Goal: Task Accomplishment & Management: Manage account settings

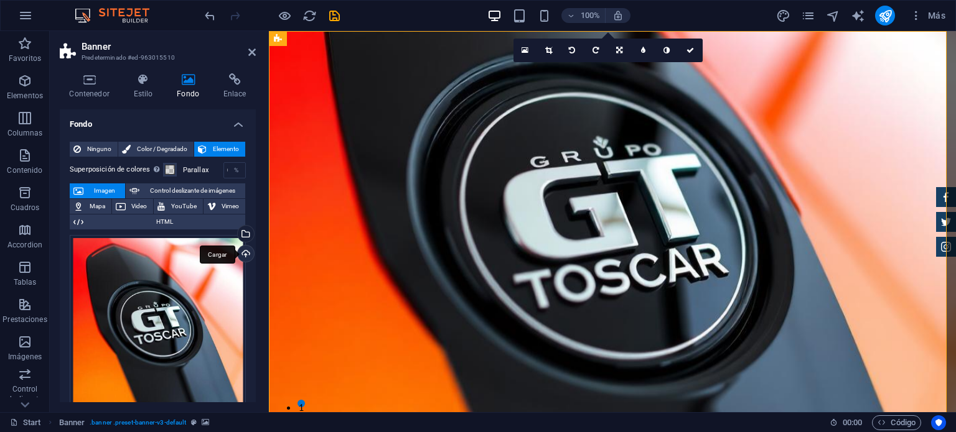
click at [244, 253] on div "Cargar" at bounding box center [244, 255] width 19 height 19
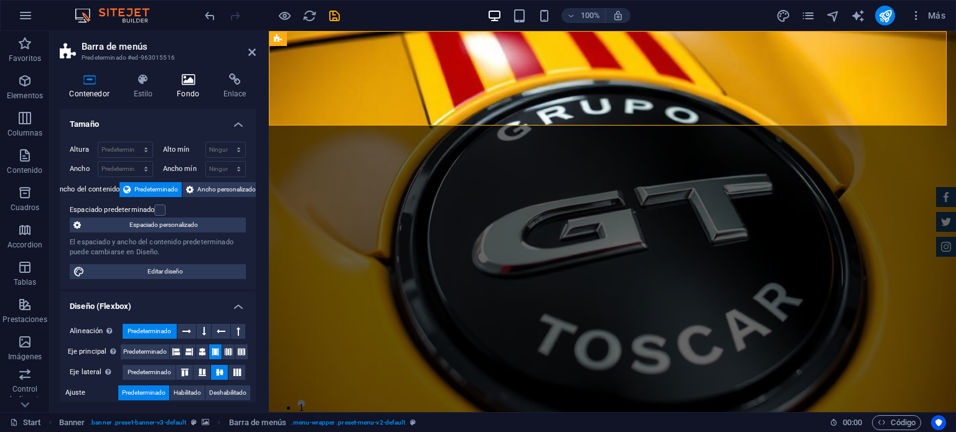
click at [199, 79] on icon at bounding box center [188, 79] width 42 height 12
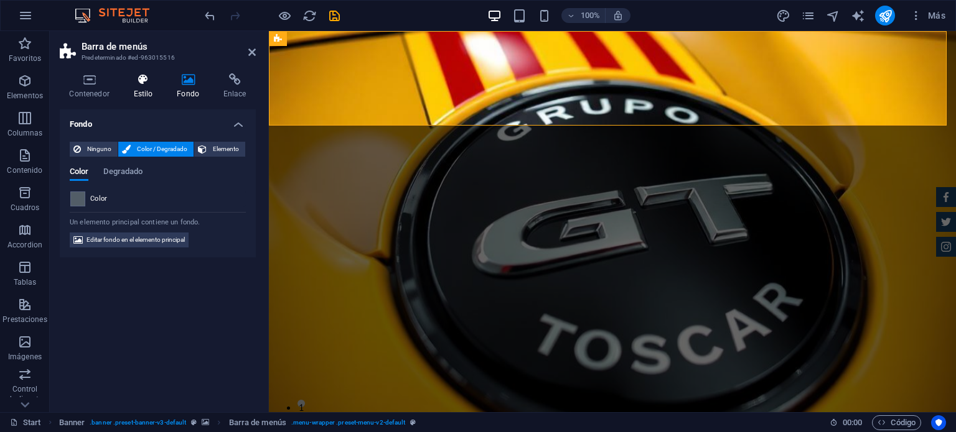
click at [137, 78] on icon at bounding box center [143, 79] width 39 height 12
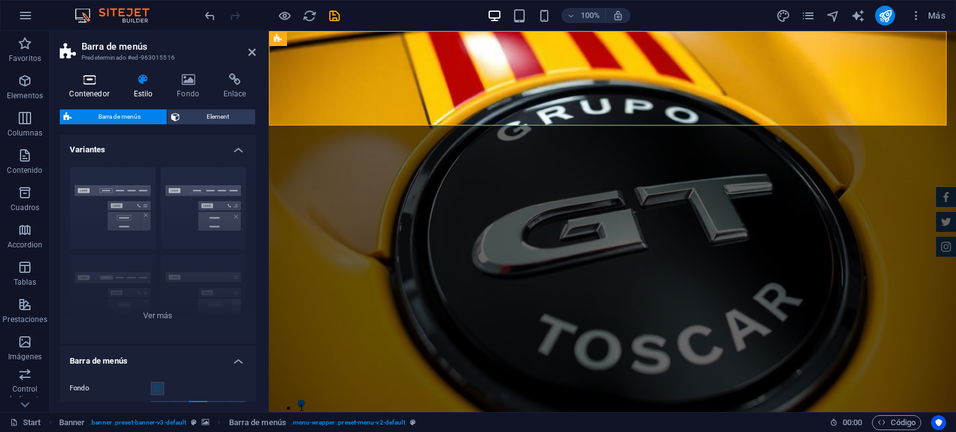
click at [93, 85] on icon at bounding box center [89, 79] width 59 height 12
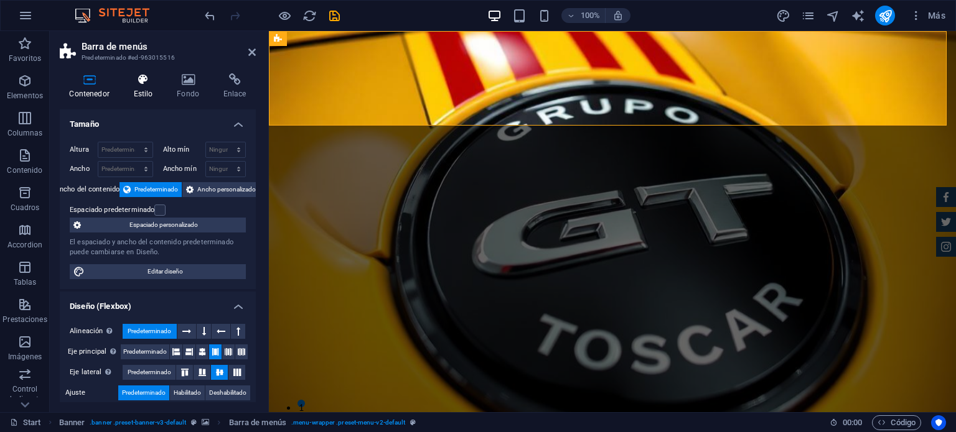
click at [141, 83] on icon at bounding box center [143, 79] width 39 height 12
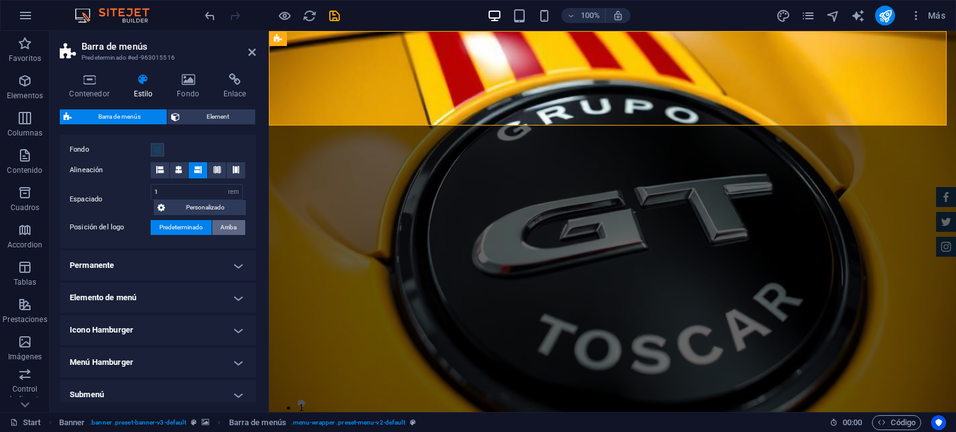
scroll to position [295, 0]
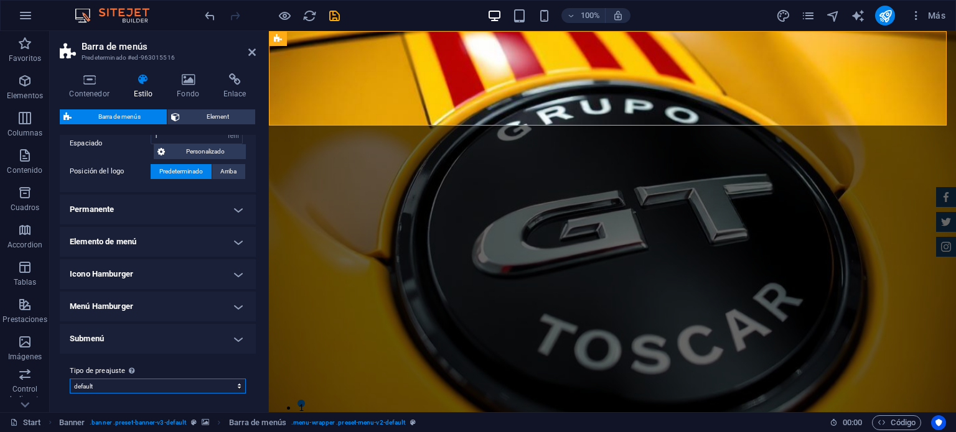
click at [237, 390] on select "default Añadir tipo de preajuste" at bounding box center [158, 386] width 176 height 15
click at [184, 86] on h4 "Fondo" at bounding box center [190, 86] width 47 height 26
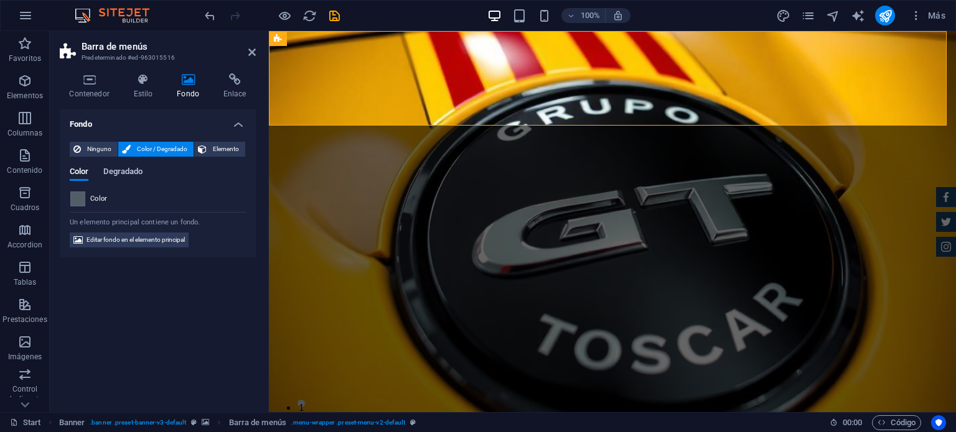
click at [127, 171] on span "Degradado" at bounding box center [122, 172] width 39 height 17
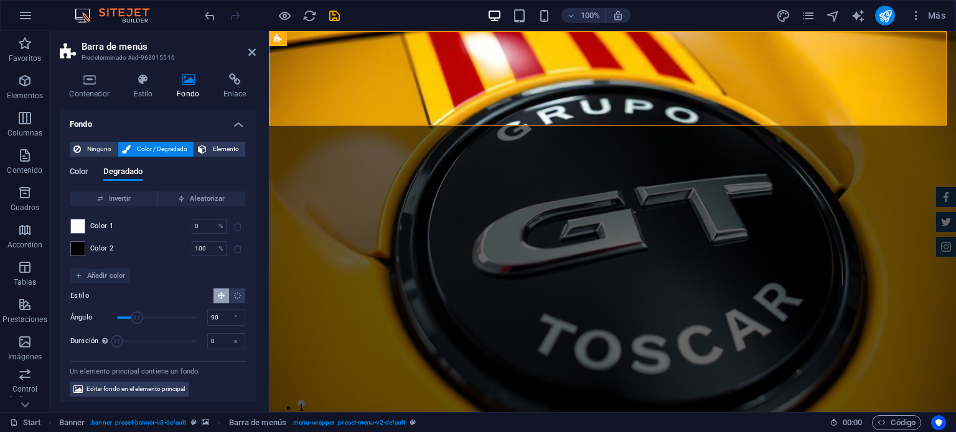
click at [83, 171] on span "Color" at bounding box center [79, 172] width 19 height 17
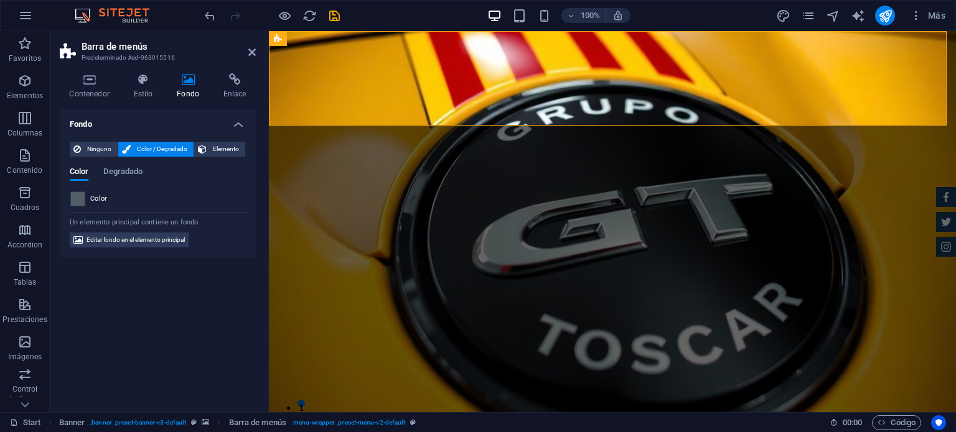
click at [78, 199] on span at bounding box center [78, 199] width 14 height 14
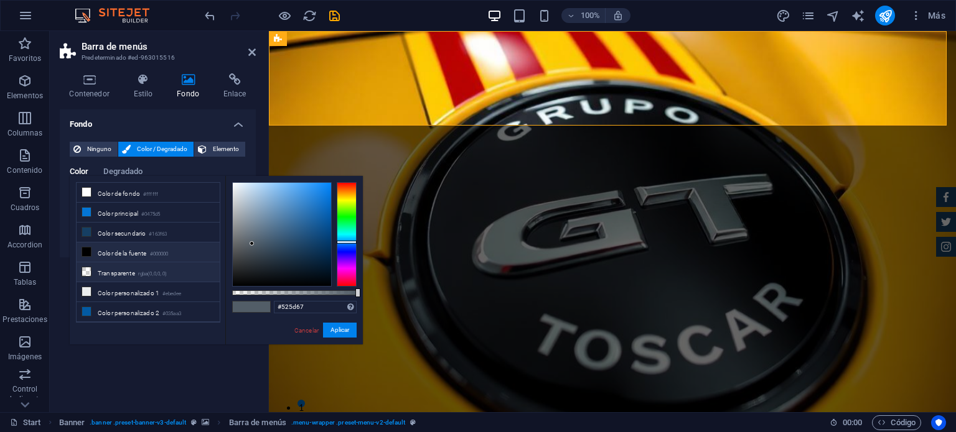
click at [92, 268] on li "Transparente rgba(0,0,0,.0)" at bounding box center [148, 273] width 143 height 20
type input "rgba(0, 0, 0, 0)"
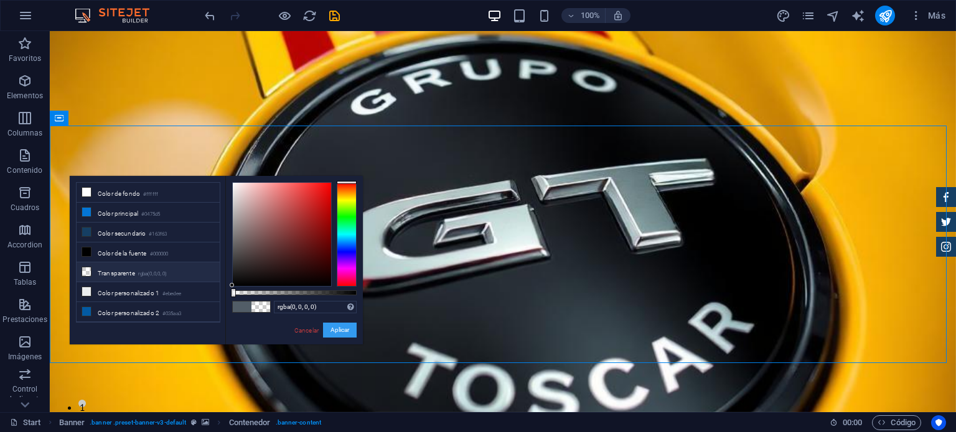
click at [348, 330] on button "Aplicar" at bounding box center [340, 330] width 34 height 15
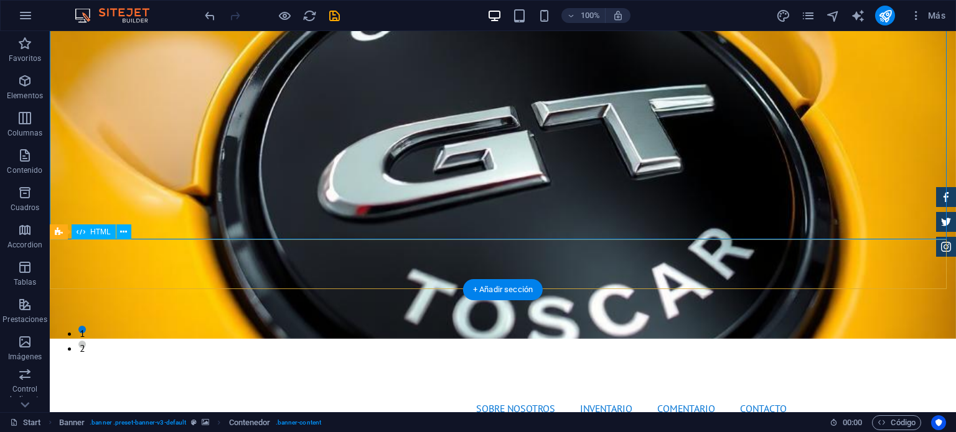
scroll to position [0, 0]
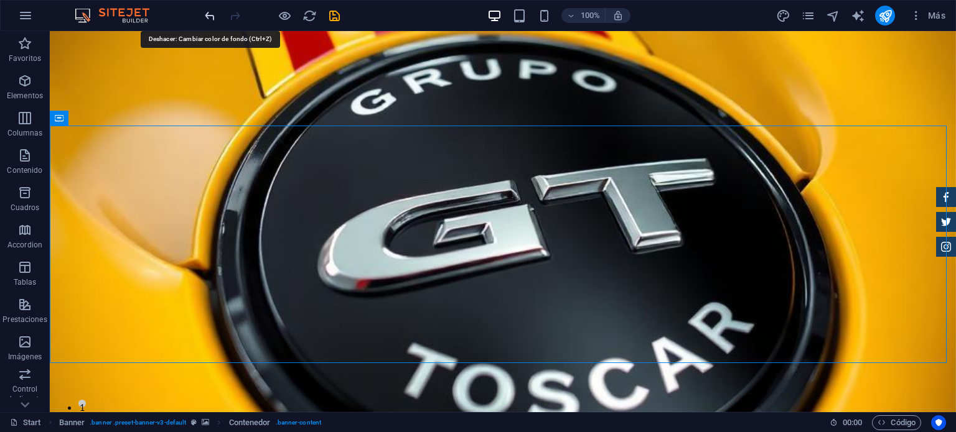
click at [212, 15] on icon "undo" at bounding box center [210, 16] width 14 height 14
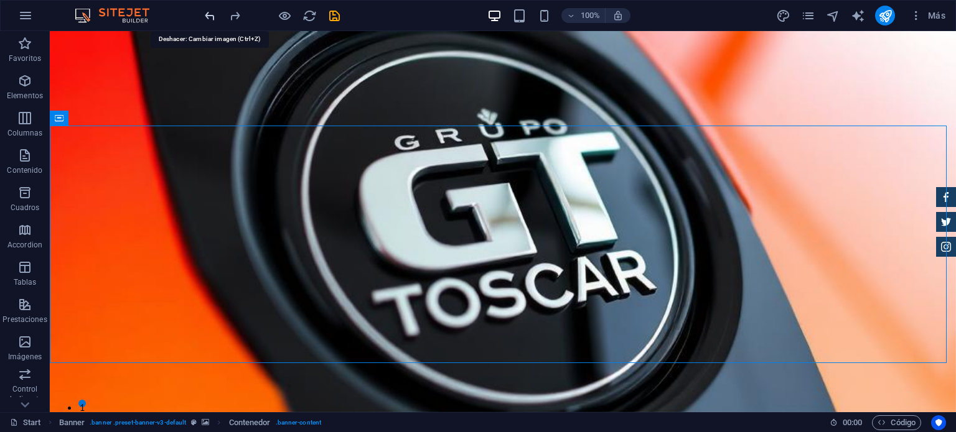
click at [212, 15] on icon "undo" at bounding box center [210, 16] width 14 height 14
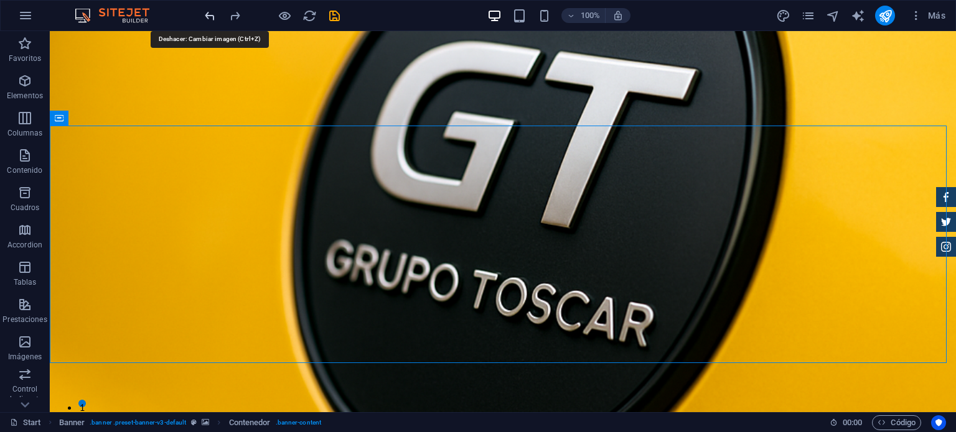
click at [212, 15] on icon "undo" at bounding box center [210, 16] width 14 height 14
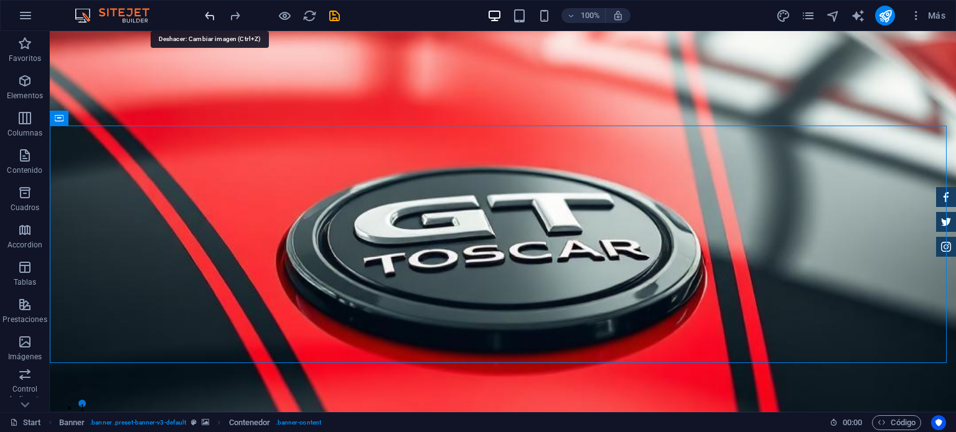
click at [212, 15] on icon "undo" at bounding box center [210, 16] width 14 height 14
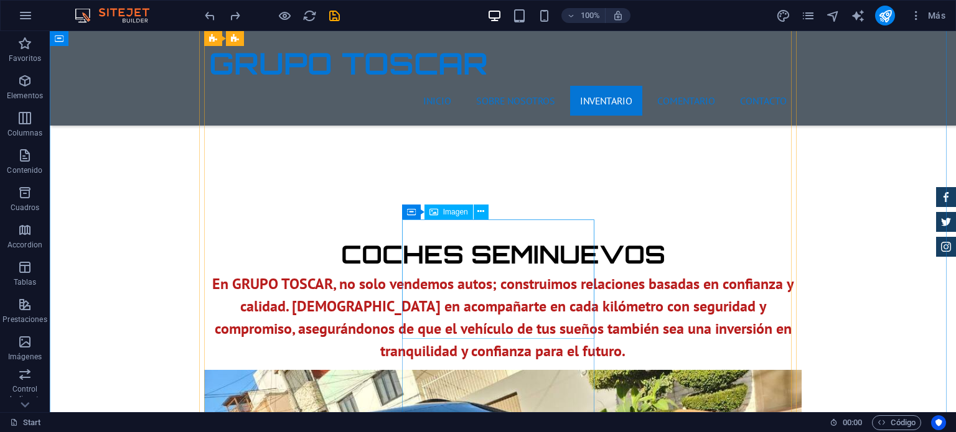
scroll to position [1493, 0]
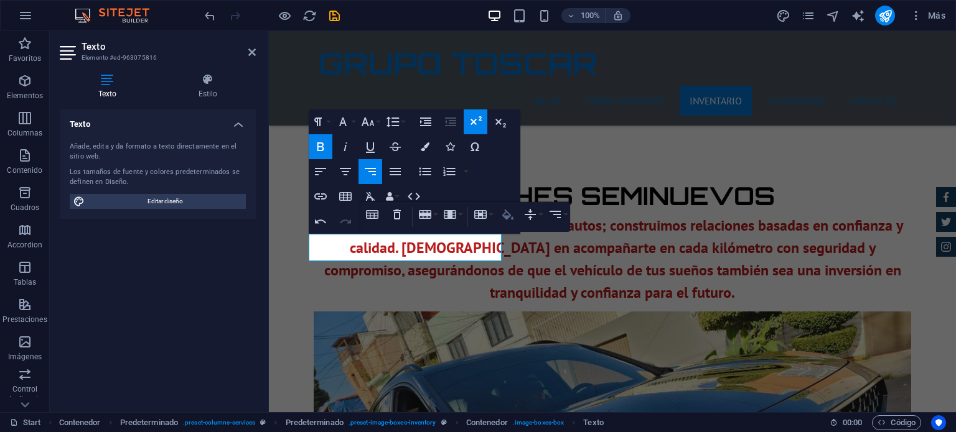
click at [509, 211] on icon "button" at bounding box center [507, 214] width 15 height 15
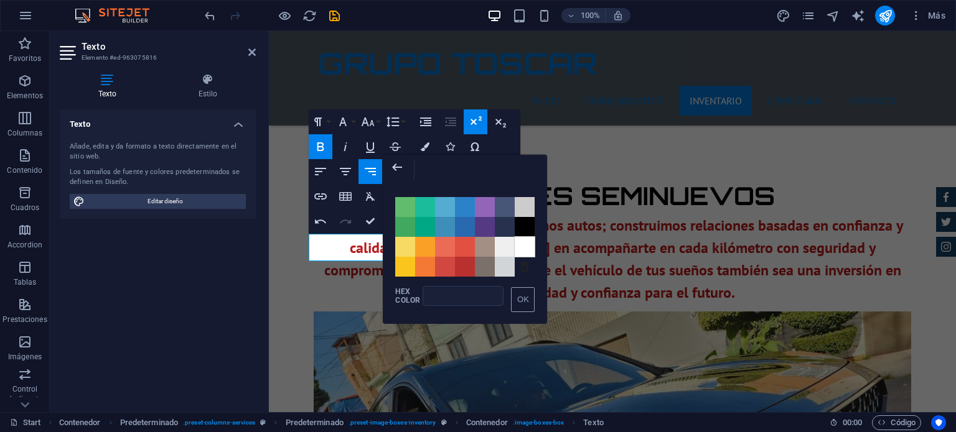
click at [519, 246] on span "Color #FFFFFF" at bounding box center [525, 247] width 20 height 20
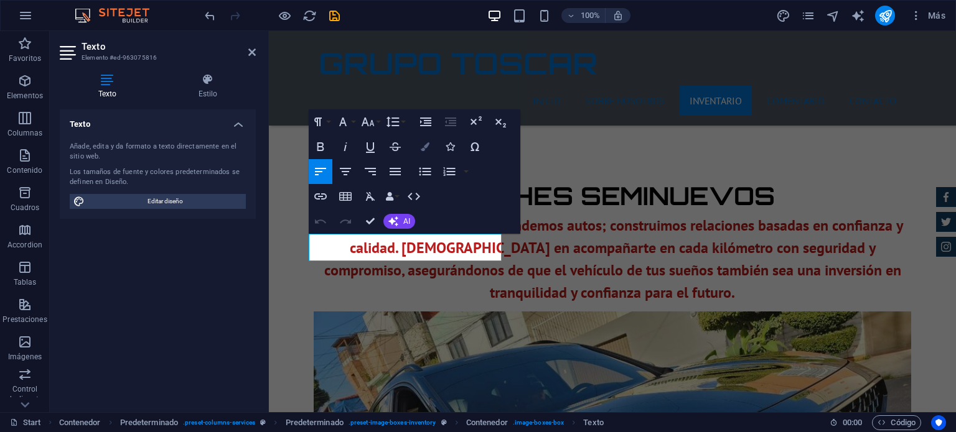
click at [426, 149] on icon "button" at bounding box center [425, 147] width 9 height 9
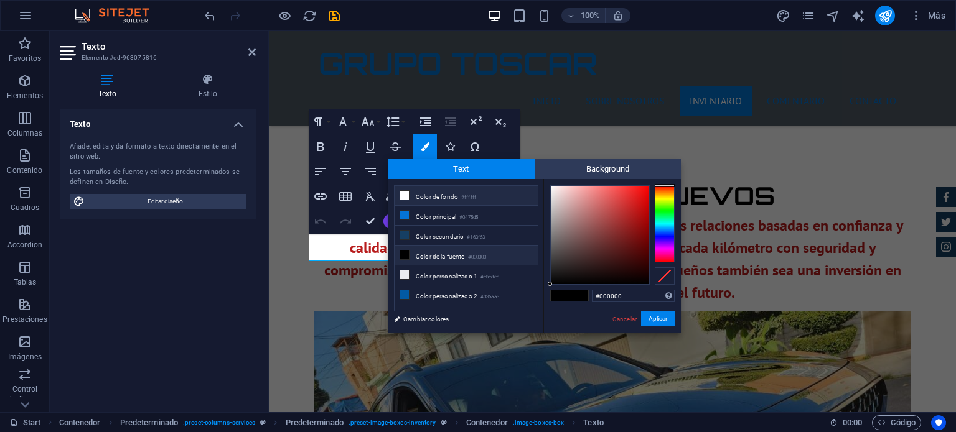
click at [405, 194] on icon at bounding box center [404, 195] width 9 height 9
type input "#ffffff"
click at [646, 316] on button "Aplicar" at bounding box center [658, 319] width 34 height 15
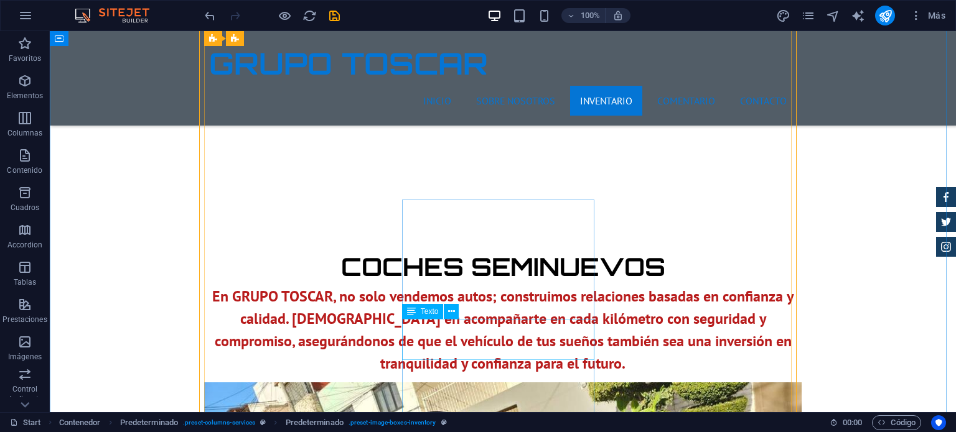
scroll to position [1493, 0]
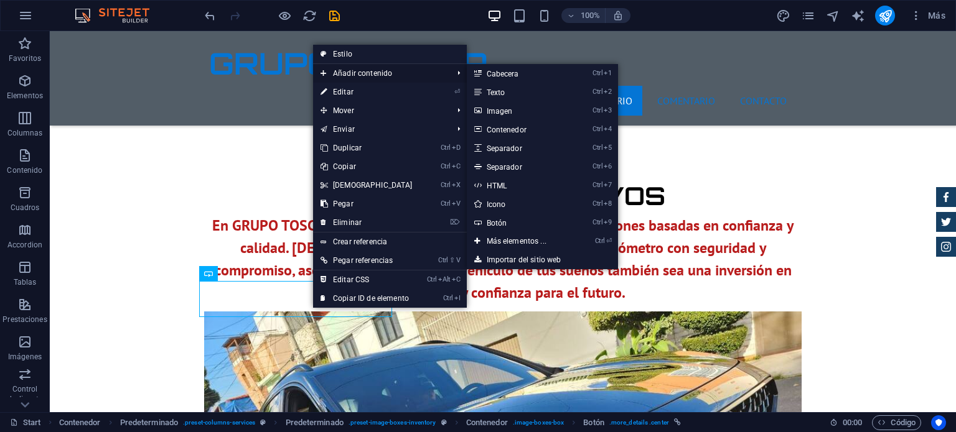
click at [366, 77] on span "Añadir contenido" at bounding box center [380, 73] width 135 height 19
click at [505, 223] on link "Ctrl 9 Botón" at bounding box center [519, 222] width 105 height 19
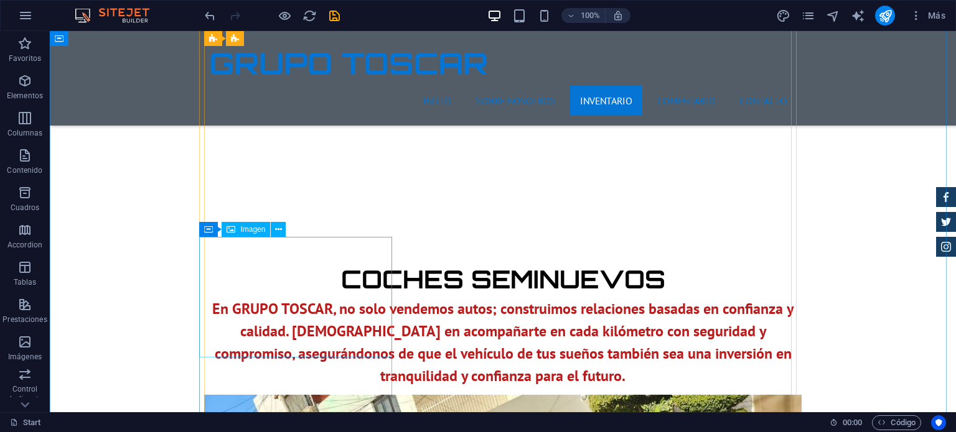
scroll to position [1369, 0]
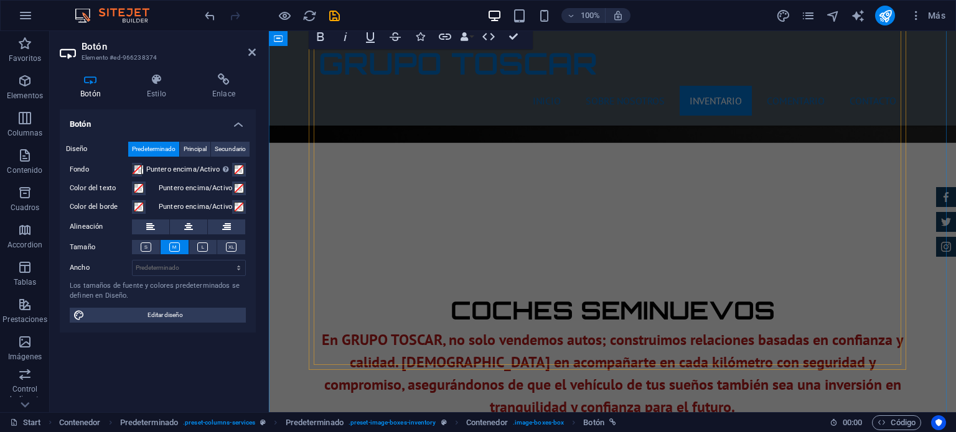
scroll to position [1556, 0]
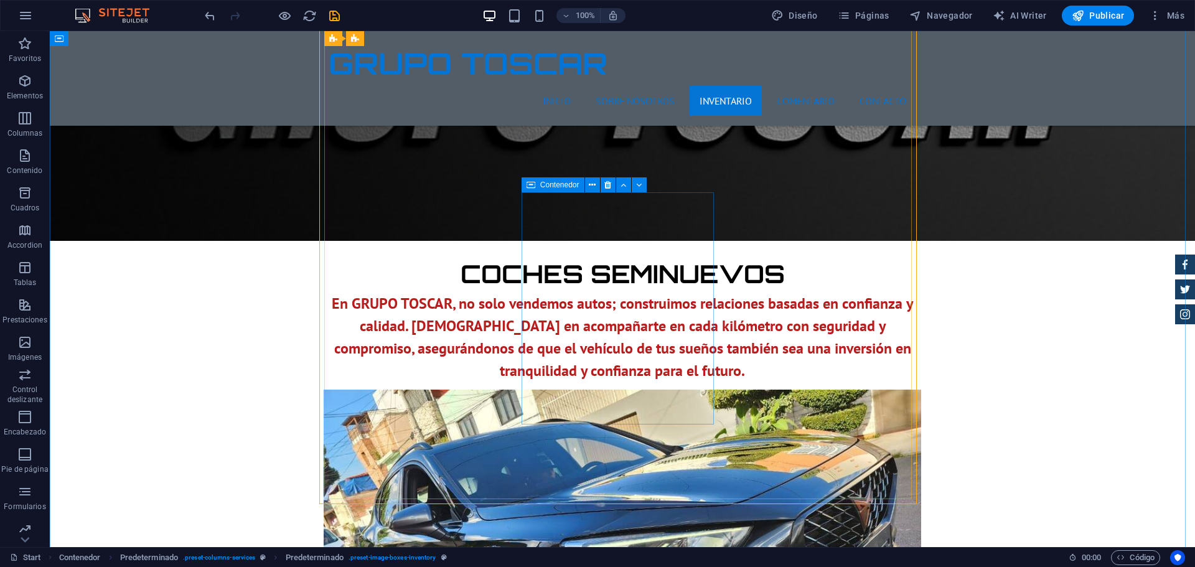
scroll to position [1566, 0]
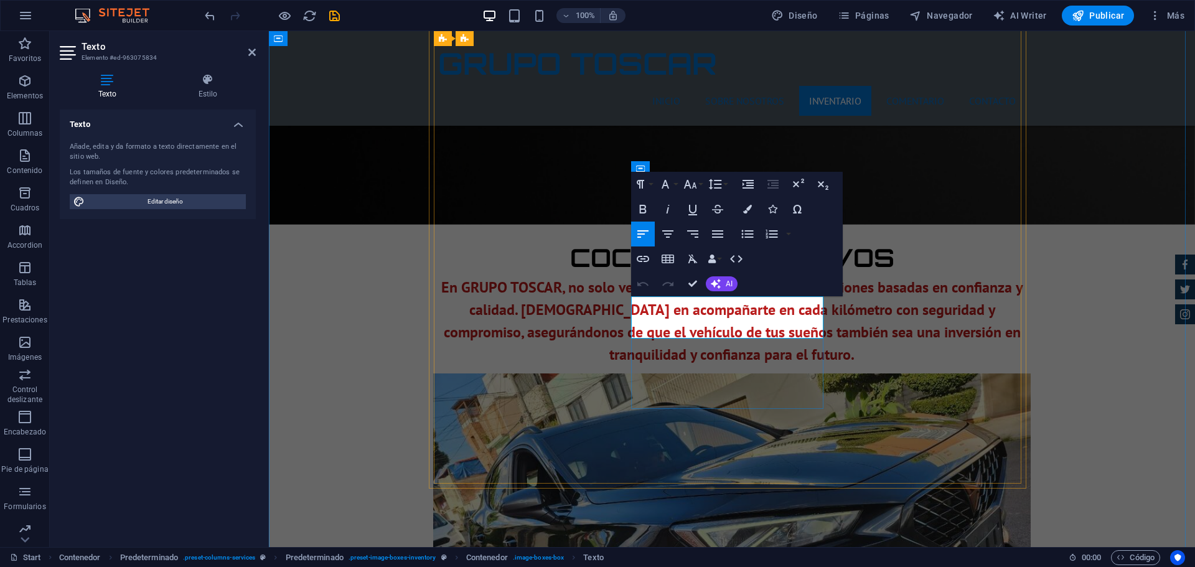
drag, startPoint x: 680, startPoint y: 331, endPoint x: 632, endPoint y: 332, distance: 48.5
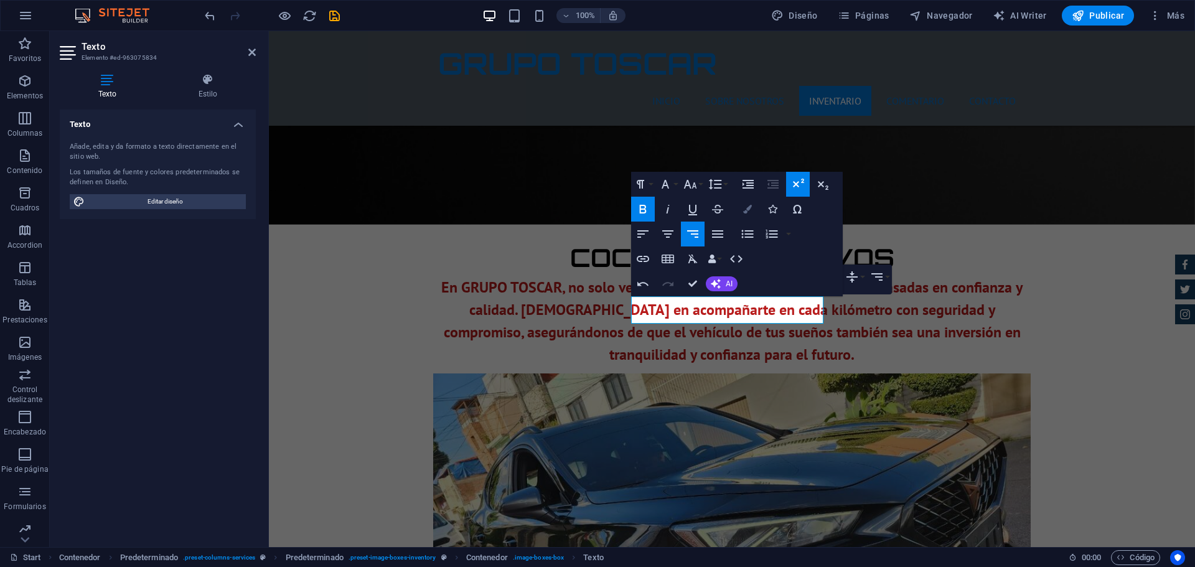
click at [748, 207] on icon "button" at bounding box center [747, 209] width 9 height 9
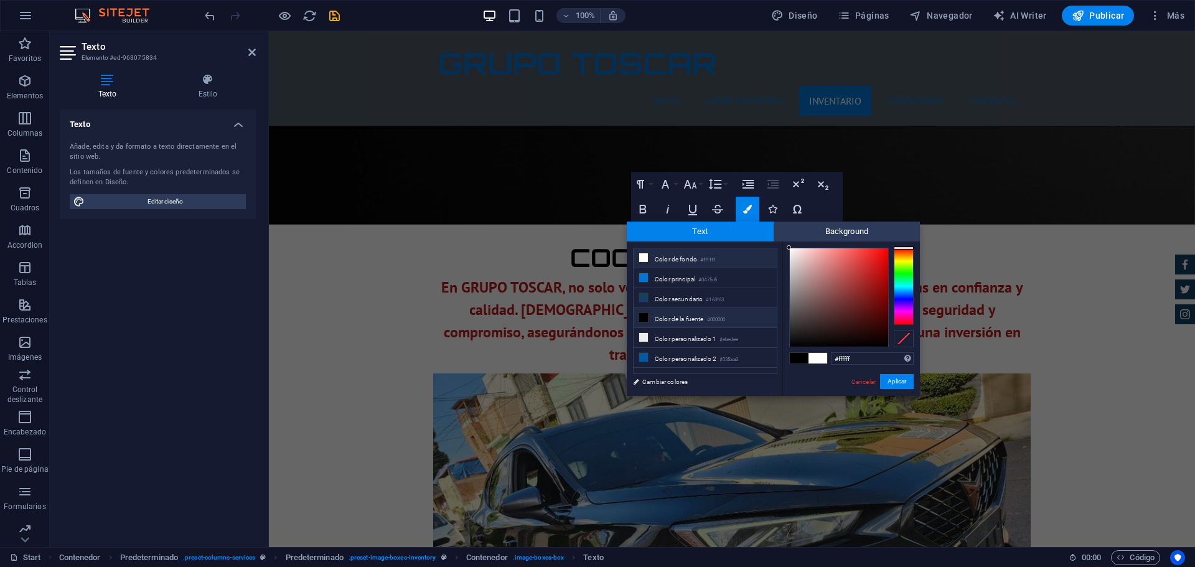
click at [658, 252] on li "Color de fondo #ffffff" at bounding box center [704, 258] width 143 height 20
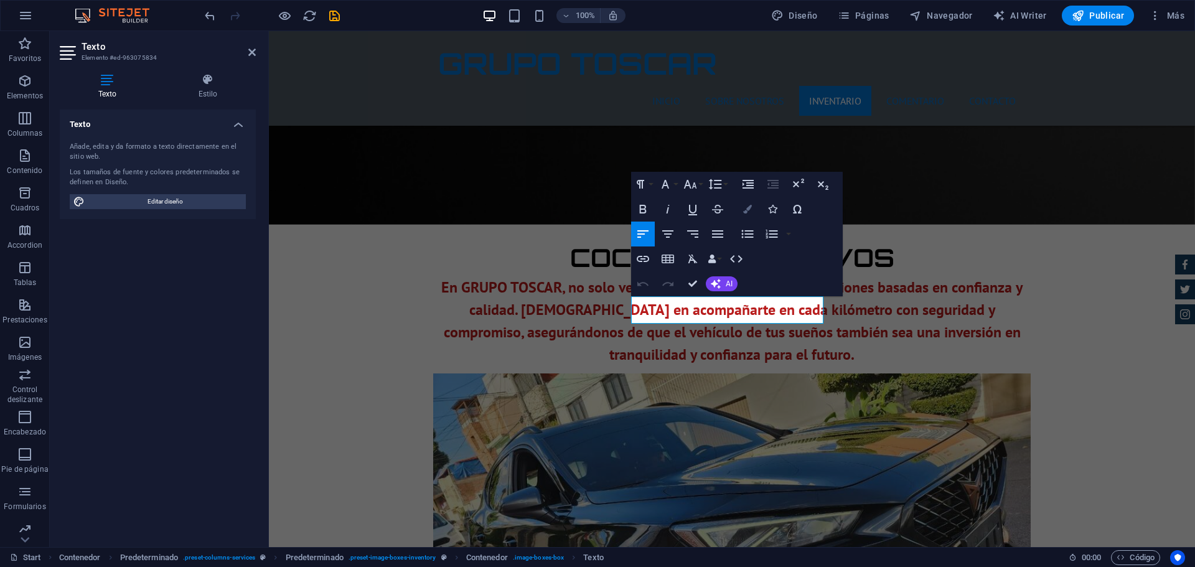
click at [751, 211] on icon "button" at bounding box center [747, 209] width 9 height 9
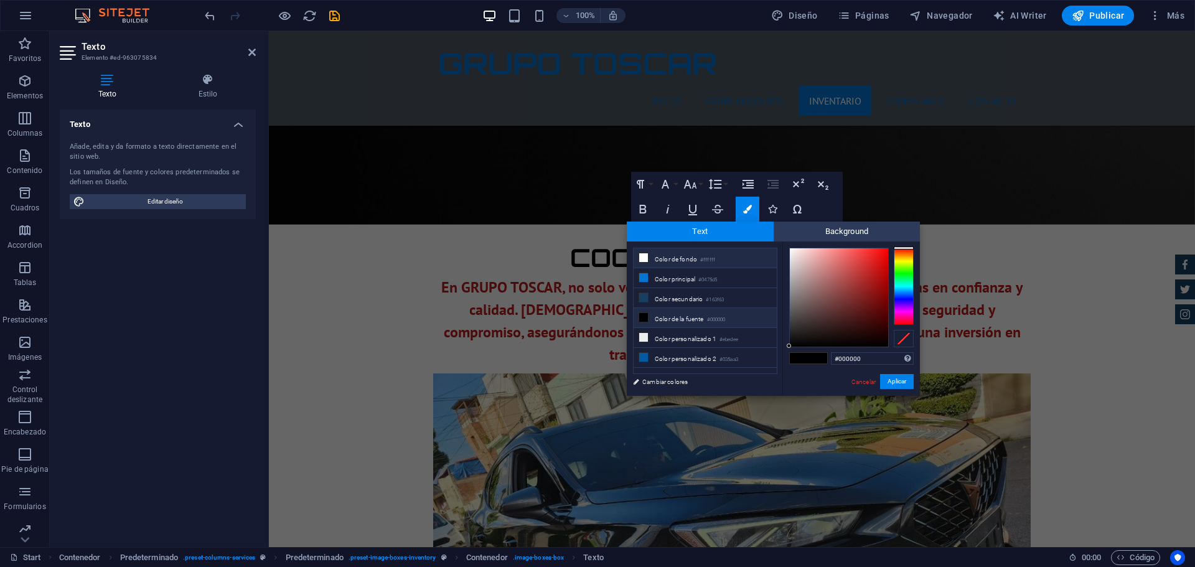
click at [666, 258] on li "Color de fondo #ffffff" at bounding box center [704, 258] width 143 height 20
type input "#ffffff"
click at [898, 385] on button "Aplicar" at bounding box center [897, 381] width 34 height 15
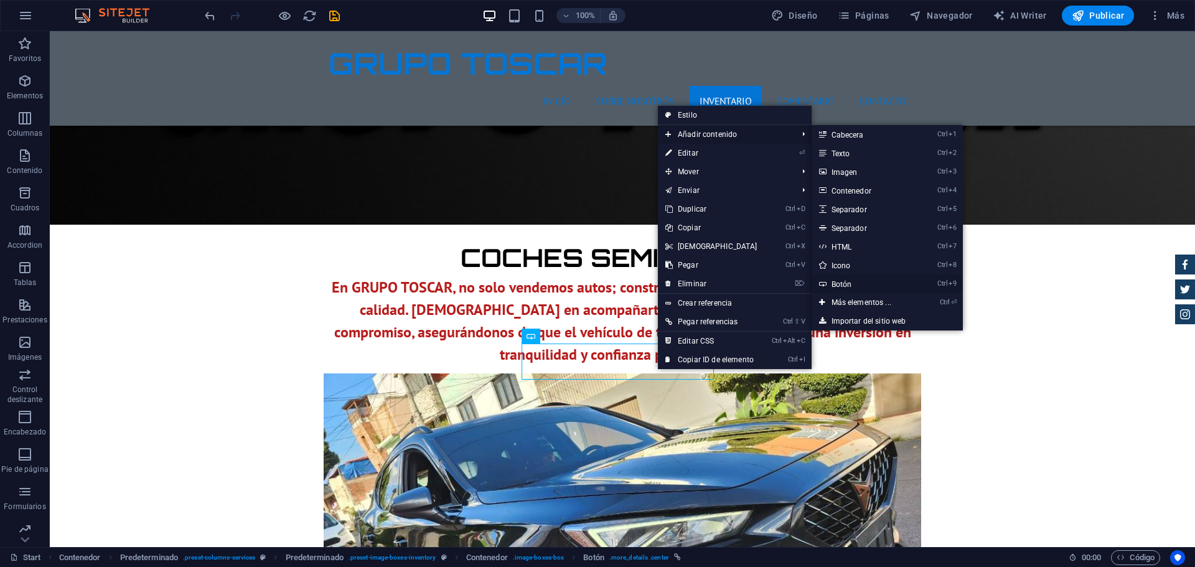
click at [843, 284] on link "Ctrl 9 Botón" at bounding box center [863, 283] width 105 height 19
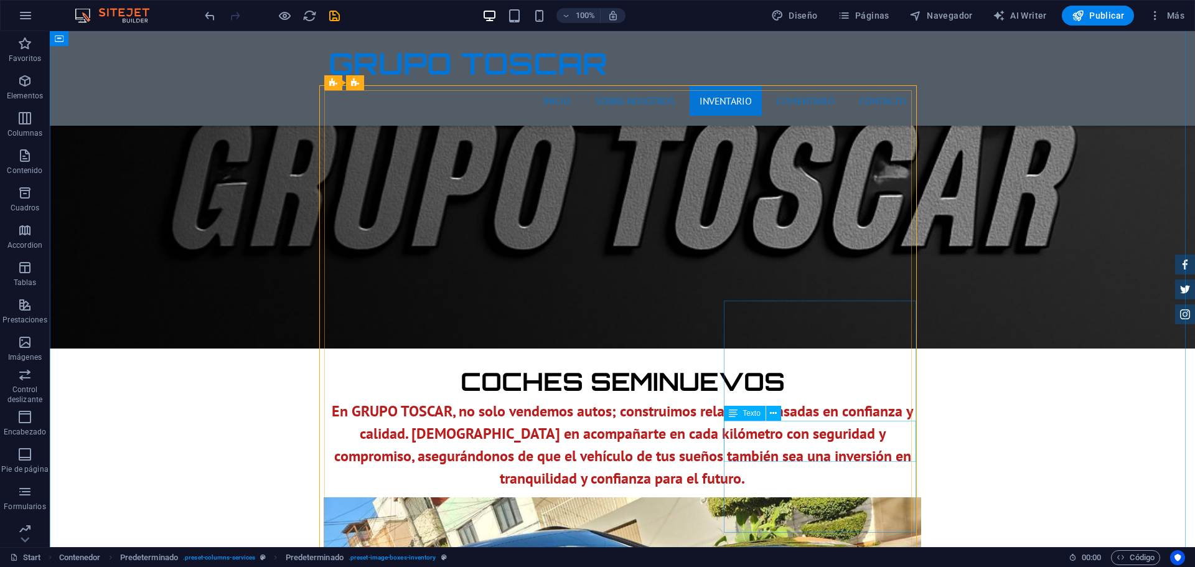
scroll to position [1441, 0]
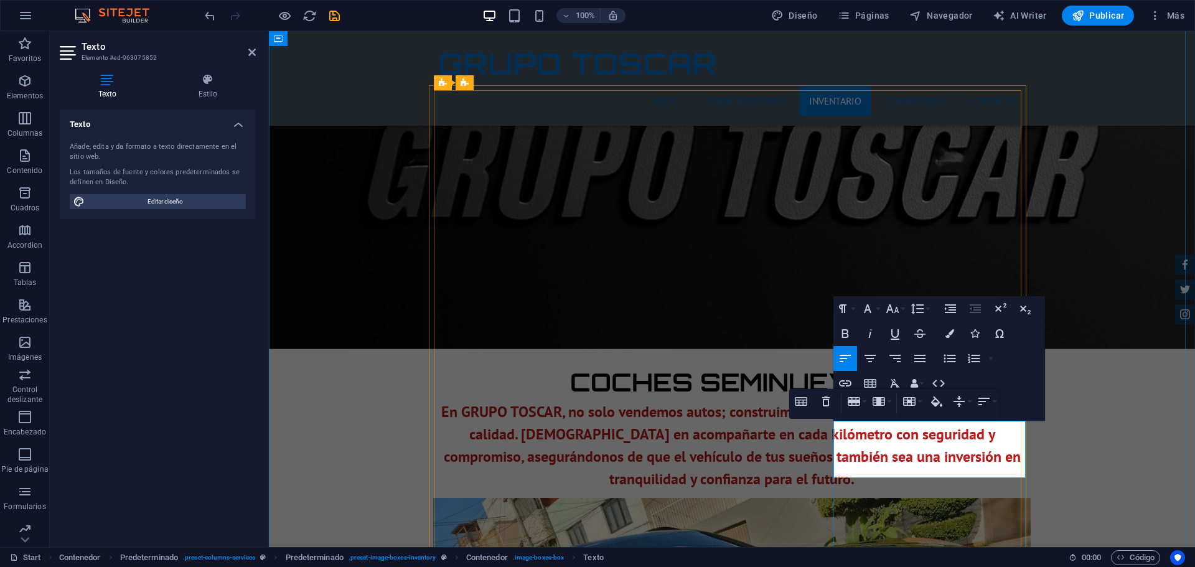
scroll to position [0, 2]
drag, startPoint x: 892, startPoint y: 469, endPoint x: 901, endPoint y: 452, distance: 19.8
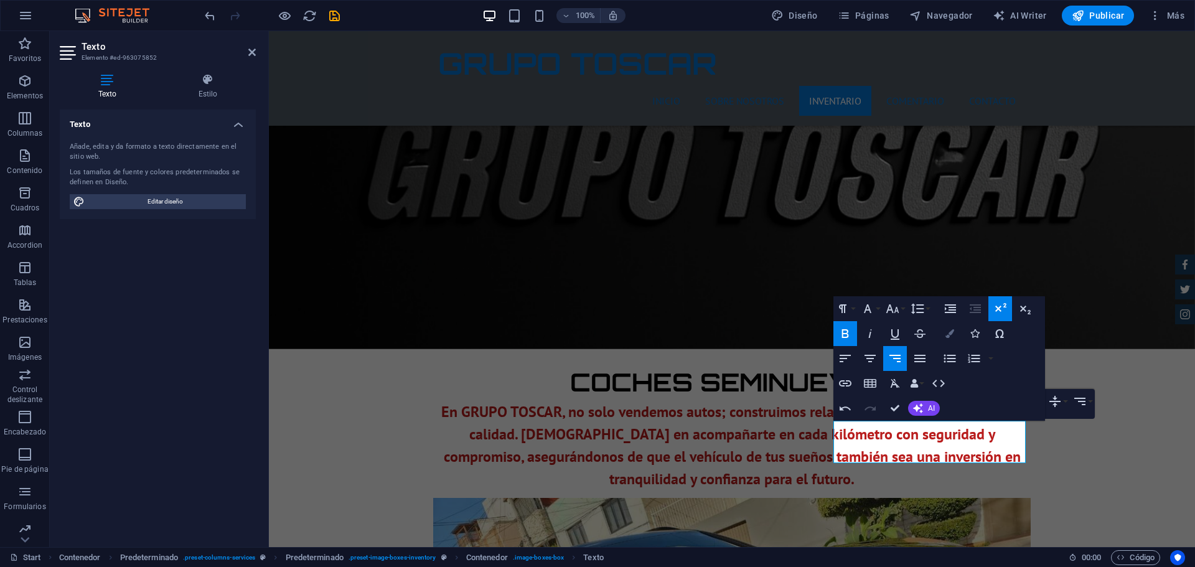
click at [946, 329] on icon "button" at bounding box center [949, 333] width 9 height 9
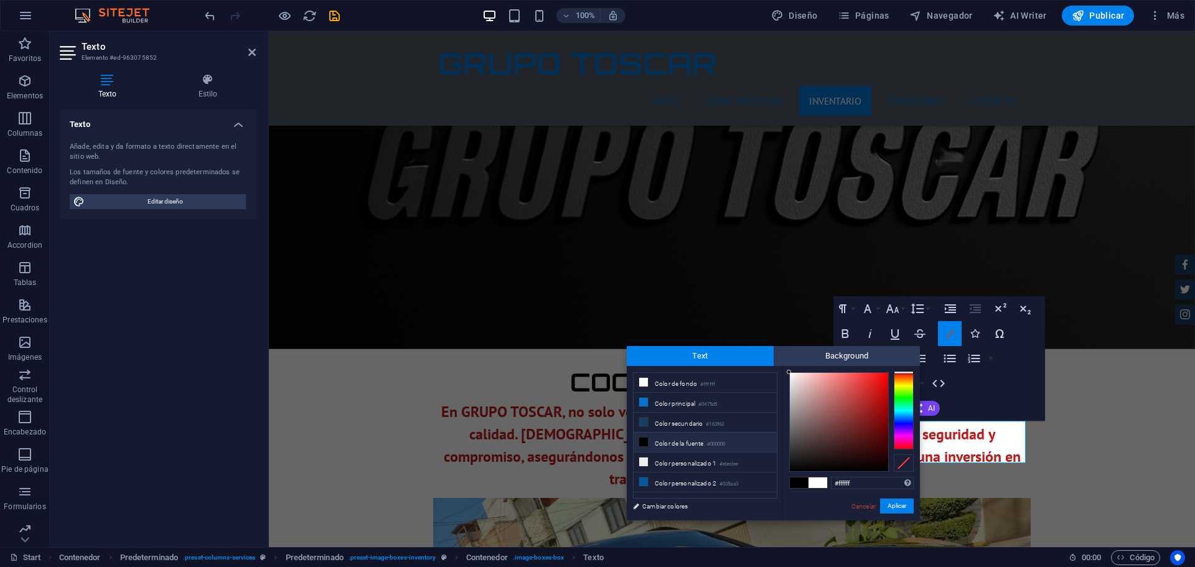
scroll to position [0, 5]
click at [671, 381] on li "Color de fondo #ffffff" at bounding box center [704, 383] width 143 height 20
click at [896, 432] on button "Aplicar" at bounding box center [897, 505] width 34 height 15
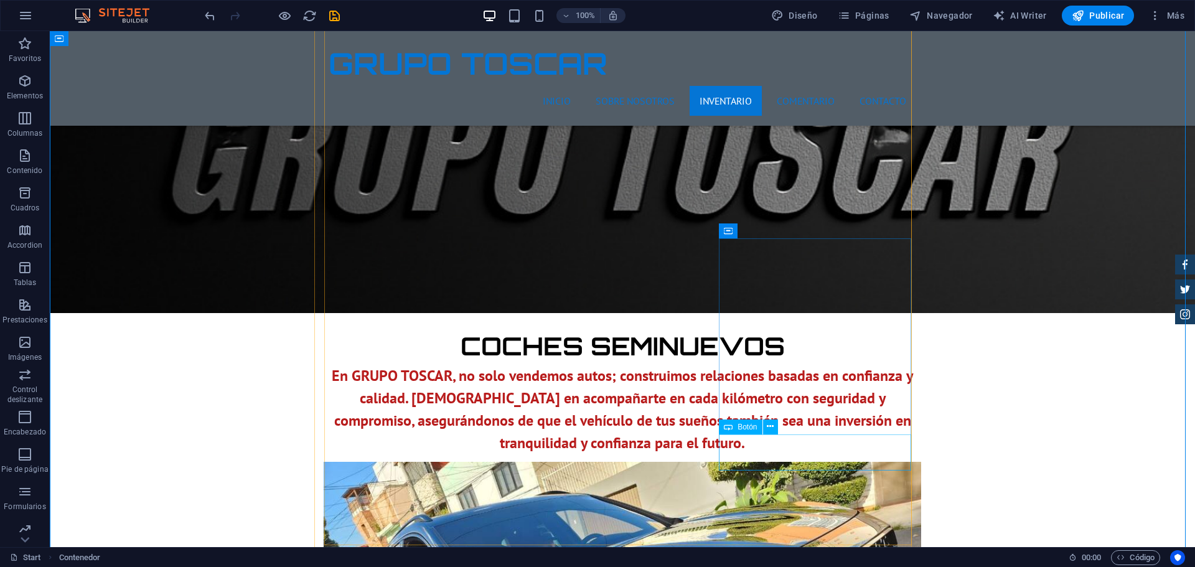
scroll to position [1503, 0]
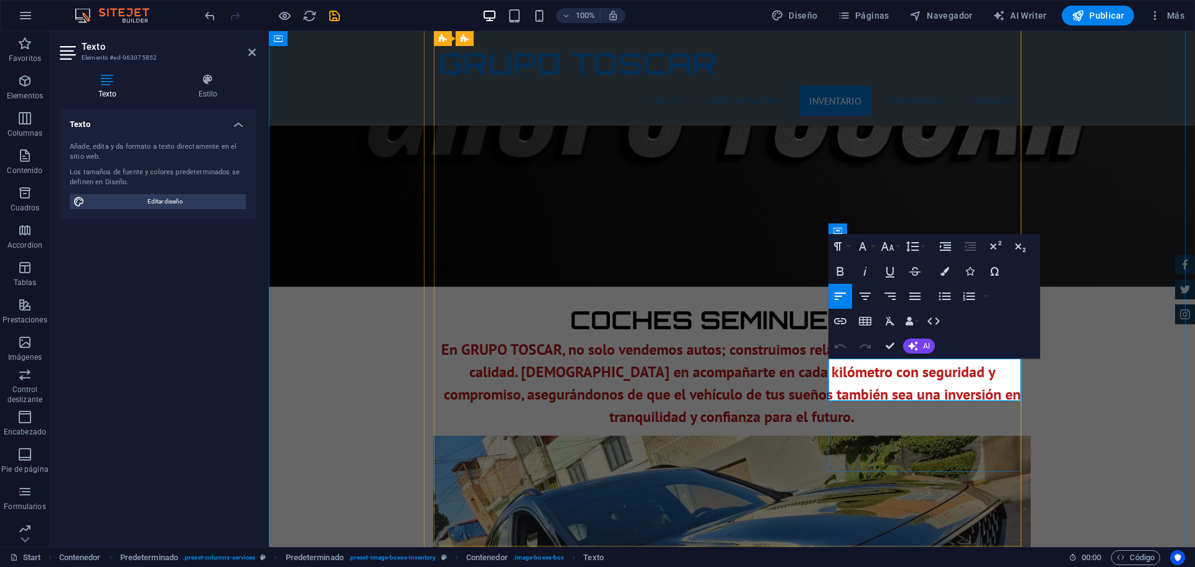
drag, startPoint x: 963, startPoint y: 383, endPoint x: 1018, endPoint y: 385, distance: 54.8
click at [844, 297] on icon "button" at bounding box center [840, 296] width 15 height 15
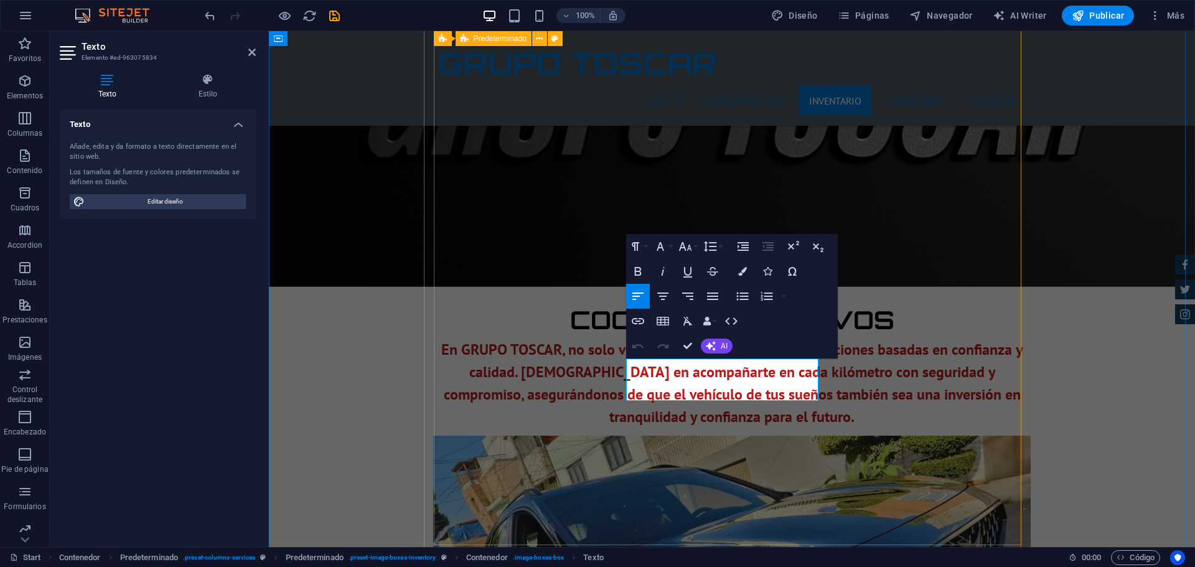
drag, startPoint x: 762, startPoint y: 391, endPoint x: 820, endPoint y: 393, distance: 58.5
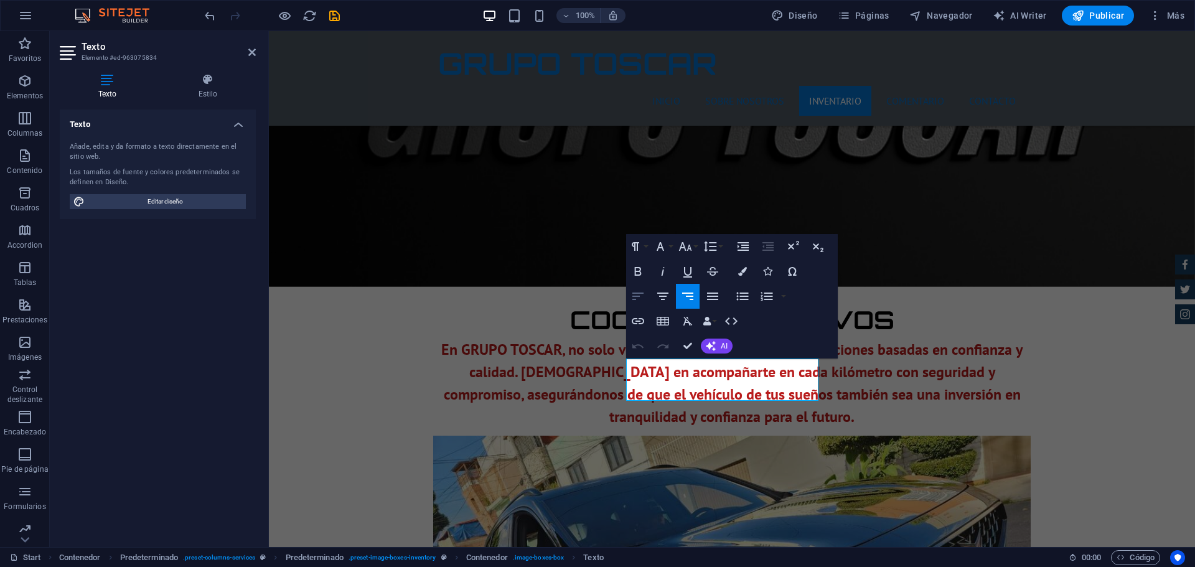
click at [635, 291] on icon "button" at bounding box center [637, 296] width 15 height 15
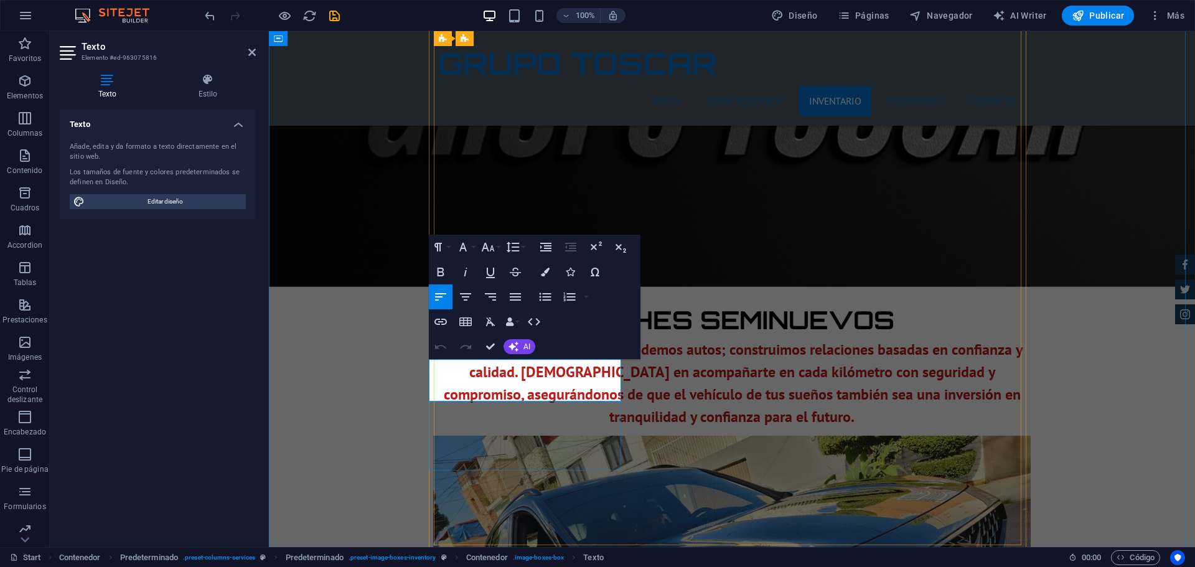
scroll to position [0, 0]
drag, startPoint x: 564, startPoint y: 394, endPoint x: 816, endPoint y: 298, distance: 269.6
click at [487, 294] on icon "button" at bounding box center [490, 296] width 15 height 15
click at [445, 296] on icon "button" at bounding box center [440, 296] width 15 height 15
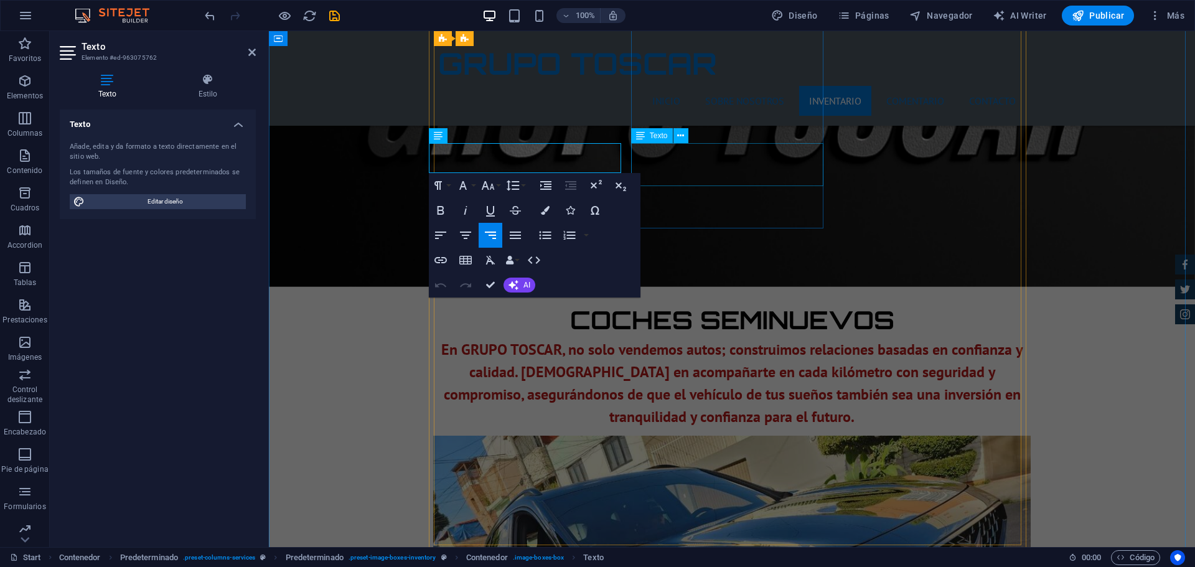
drag, startPoint x: 563, startPoint y: 161, endPoint x: 639, endPoint y: 168, distance: 76.3
click at [444, 236] on icon "button" at bounding box center [440, 235] width 15 height 15
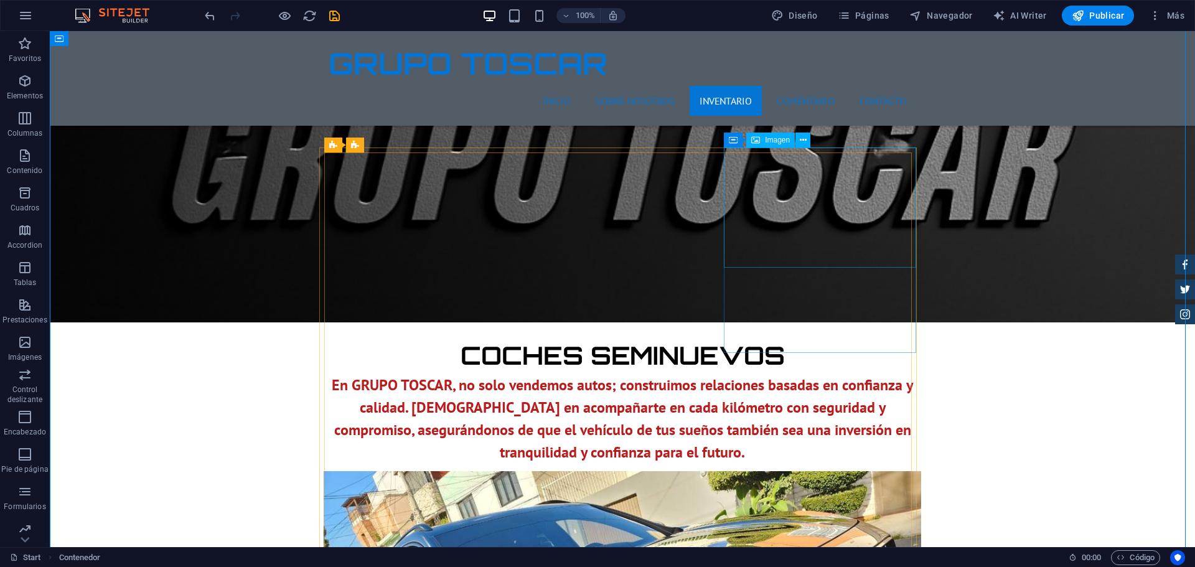
scroll to position [1379, 0]
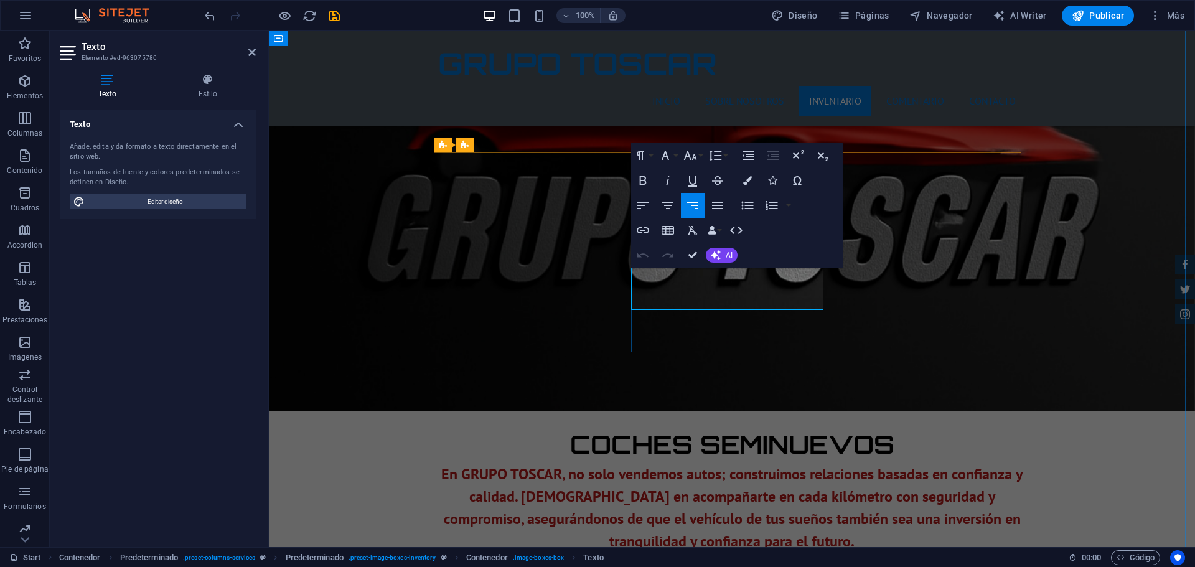
drag, startPoint x: 770, startPoint y: 299, endPoint x: 781, endPoint y: 299, distance: 10.6
drag, startPoint x: 768, startPoint y: 299, endPoint x: 821, endPoint y: 303, distance: 53.0
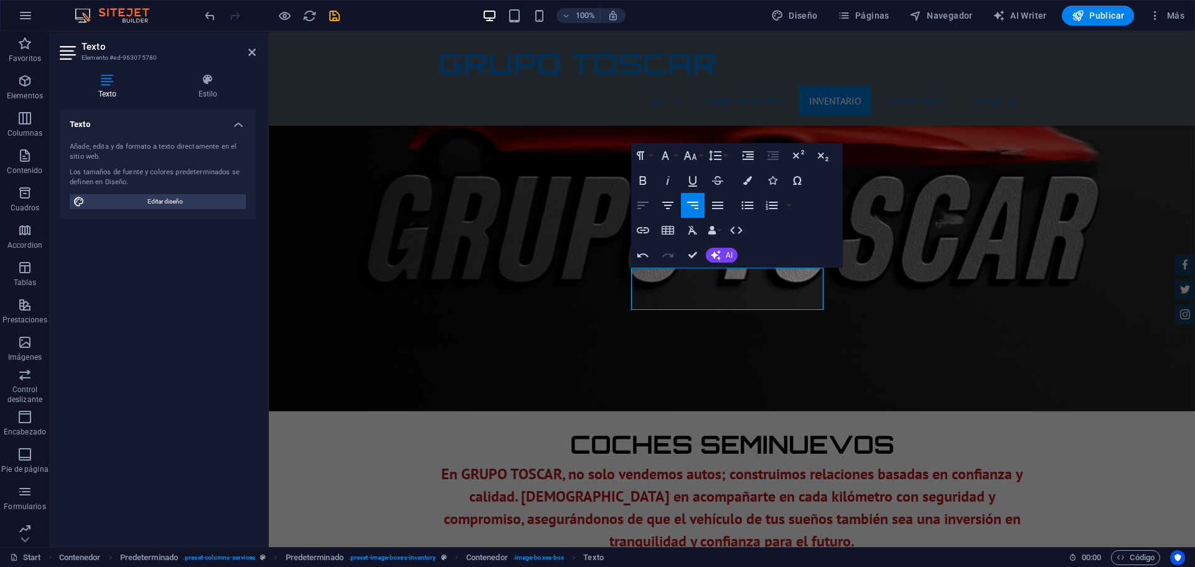
click at [647, 205] on icon "button" at bounding box center [642, 205] width 15 height 15
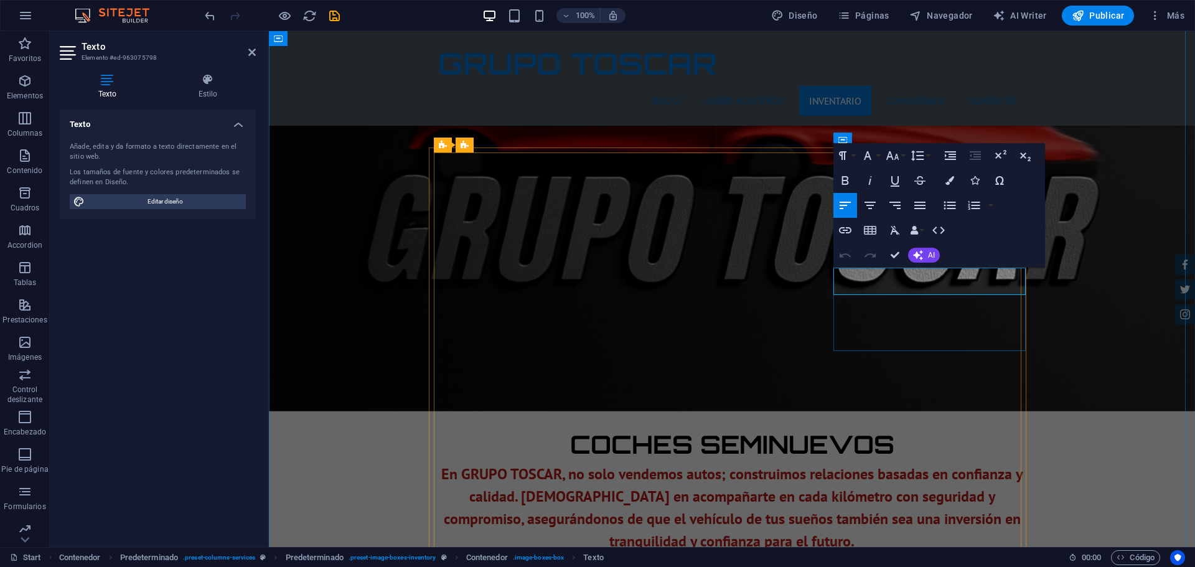
drag, startPoint x: 954, startPoint y: 284, endPoint x: 1165, endPoint y: 256, distance: 212.8
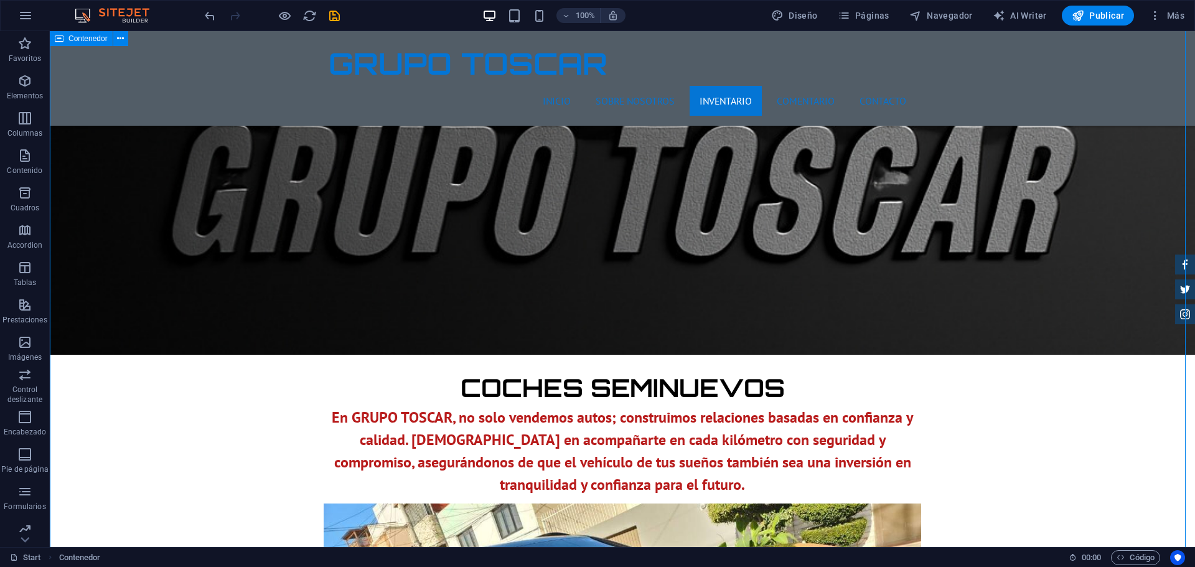
scroll to position [1503, 0]
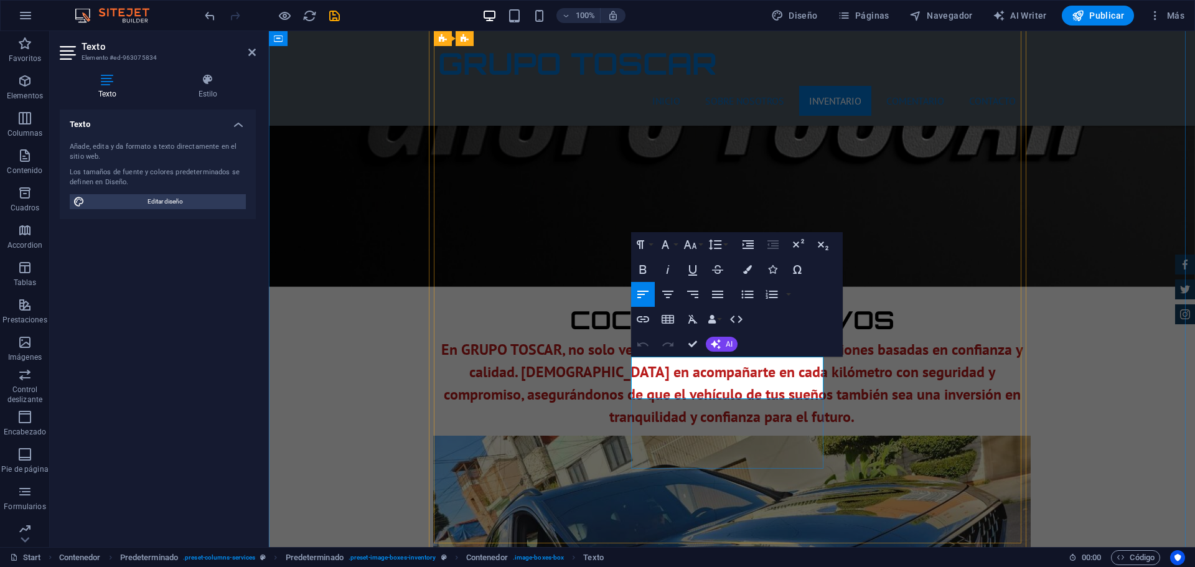
click at [701, 245] on button "Font Size" at bounding box center [693, 244] width 24 height 25
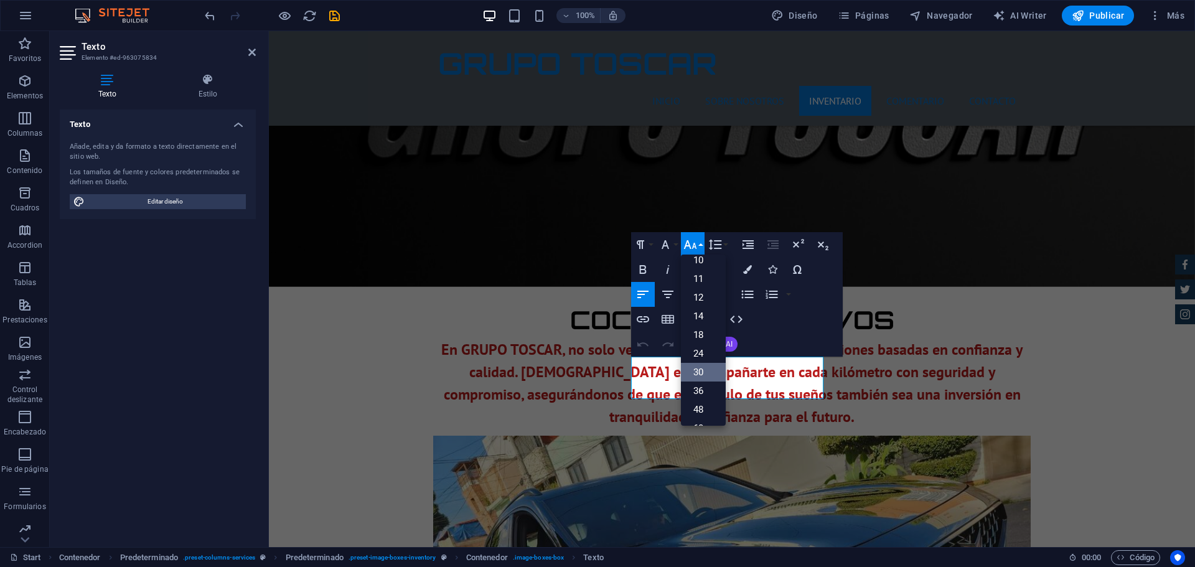
scroll to position [0, 0]
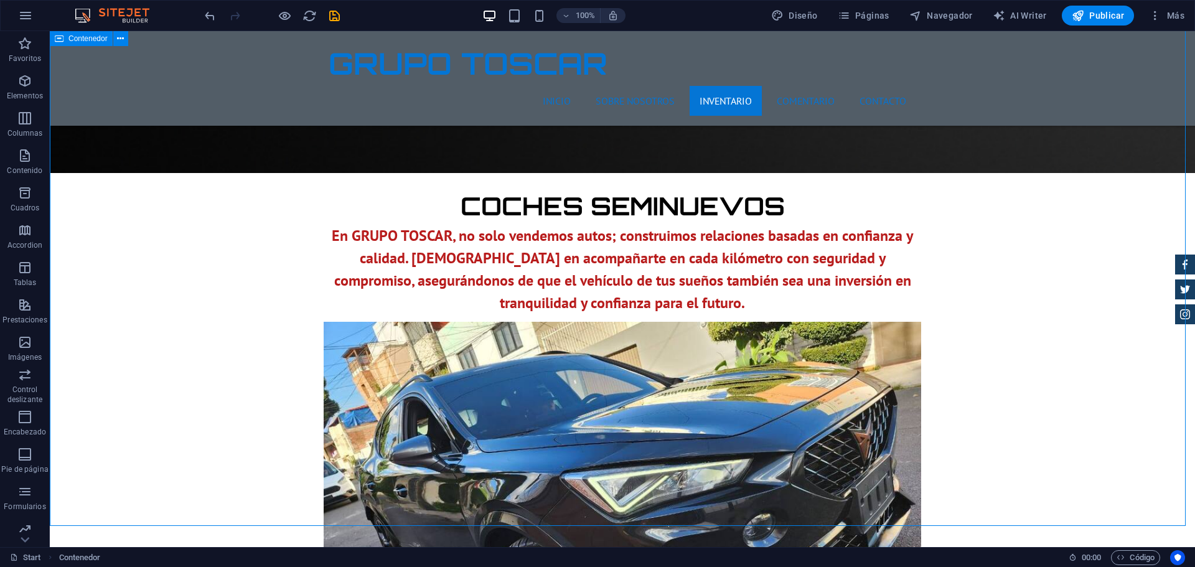
scroll to position [1628, 0]
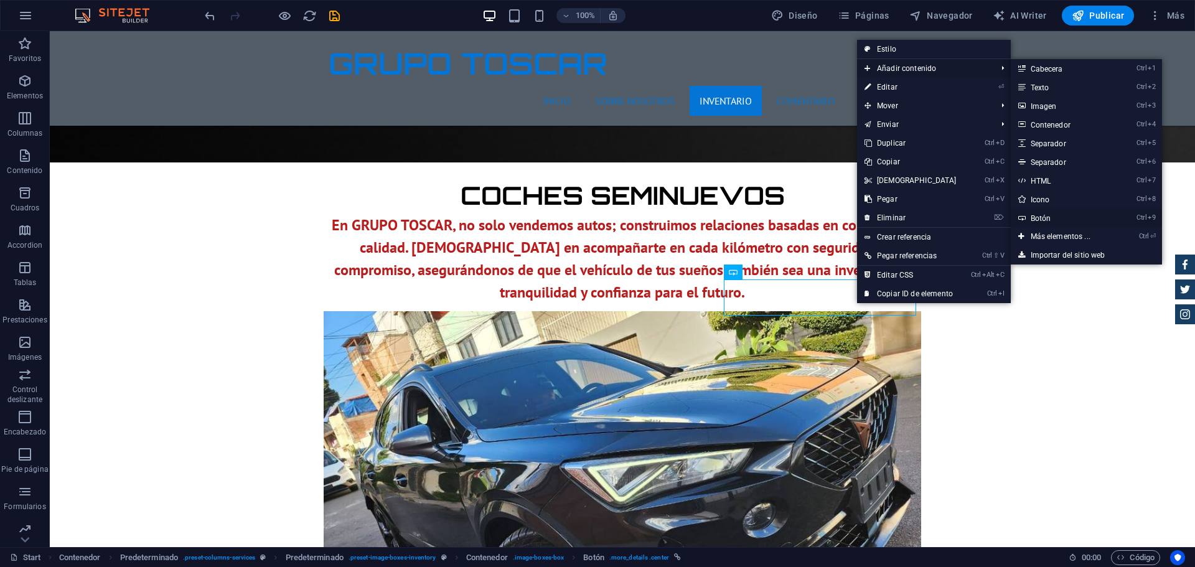
click at [955, 217] on link "Ctrl 9 Botón" at bounding box center [1063, 217] width 105 height 19
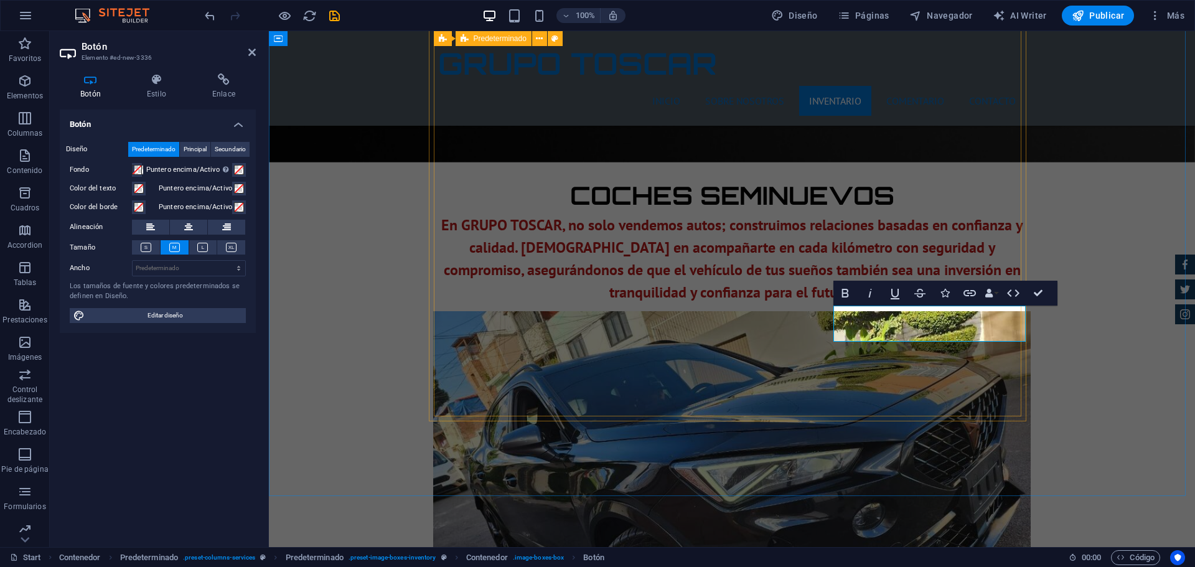
drag, startPoint x: 901, startPoint y: 365, endPoint x: 1159, endPoint y: 347, distance: 258.9
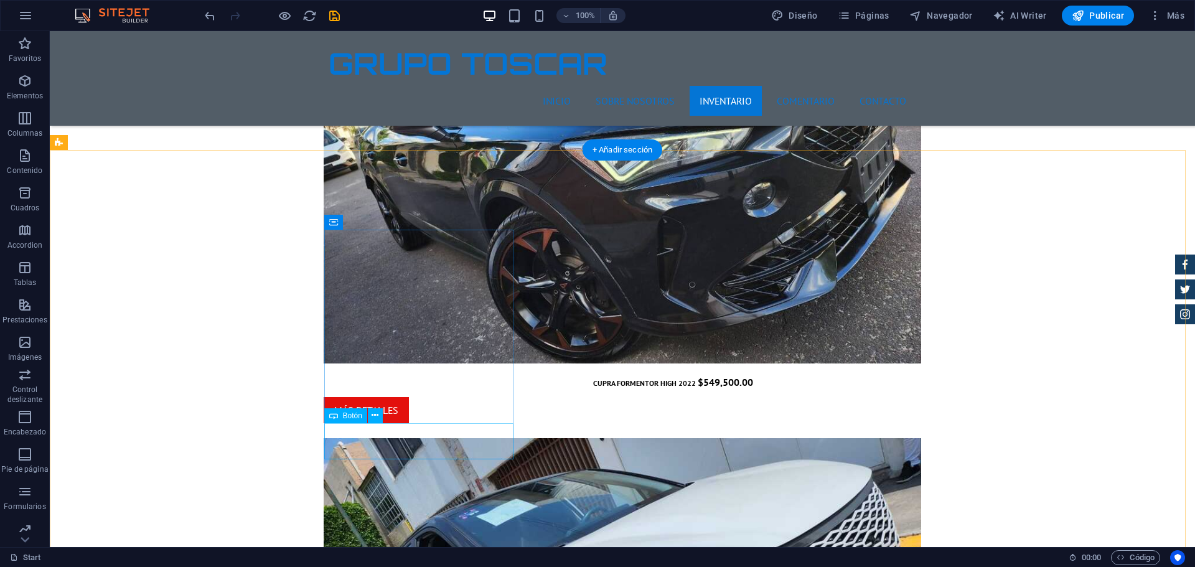
scroll to position [2001, 0]
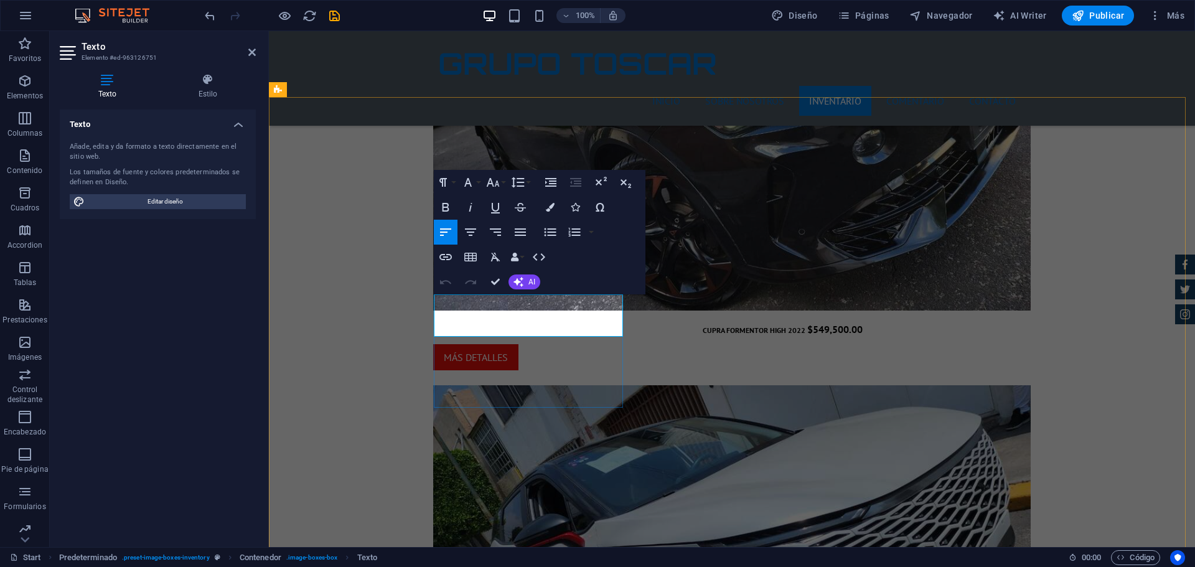
drag, startPoint x: 492, startPoint y: 345, endPoint x: 502, endPoint y: 332, distance: 15.6
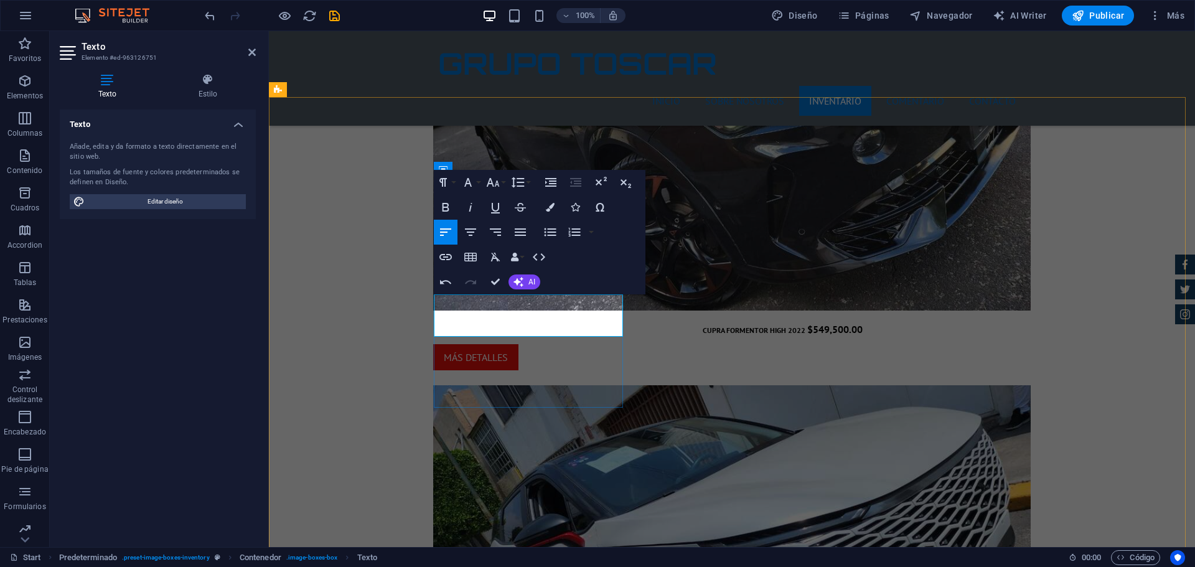
drag, startPoint x: 512, startPoint y: 329, endPoint x: 437, endPoint y: 315, distance: 76.0
click at [503, 236] on button "Align Right" at bounding box center [496, 232] width 24 height 25
click at [468, 231] on icon "button" at bounding box center [470, 232] width 15 height 15
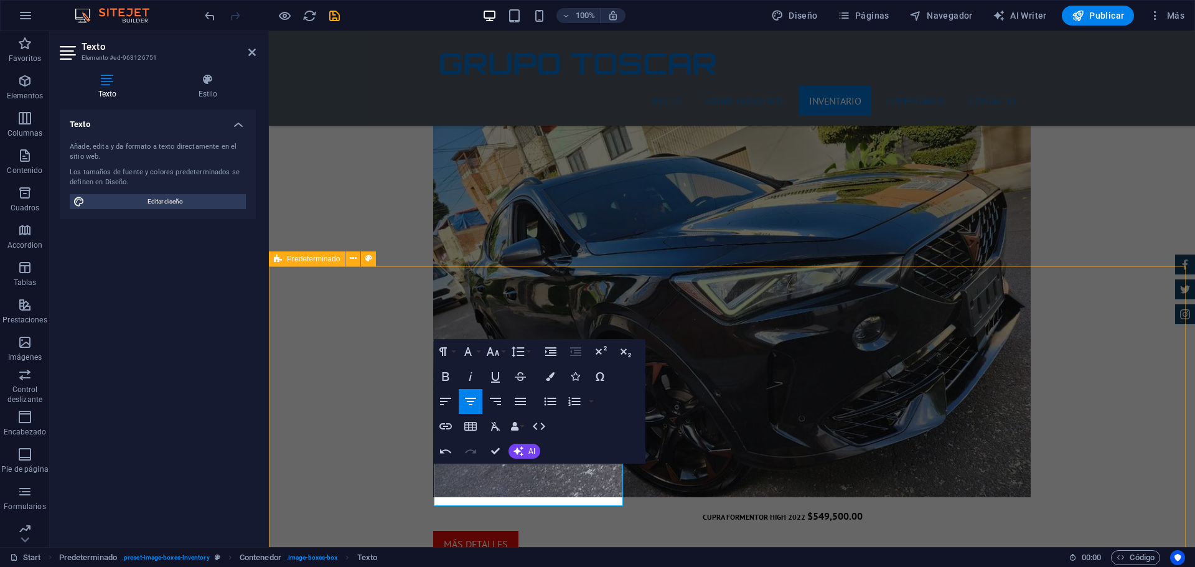
scroll to position [1939, 0]
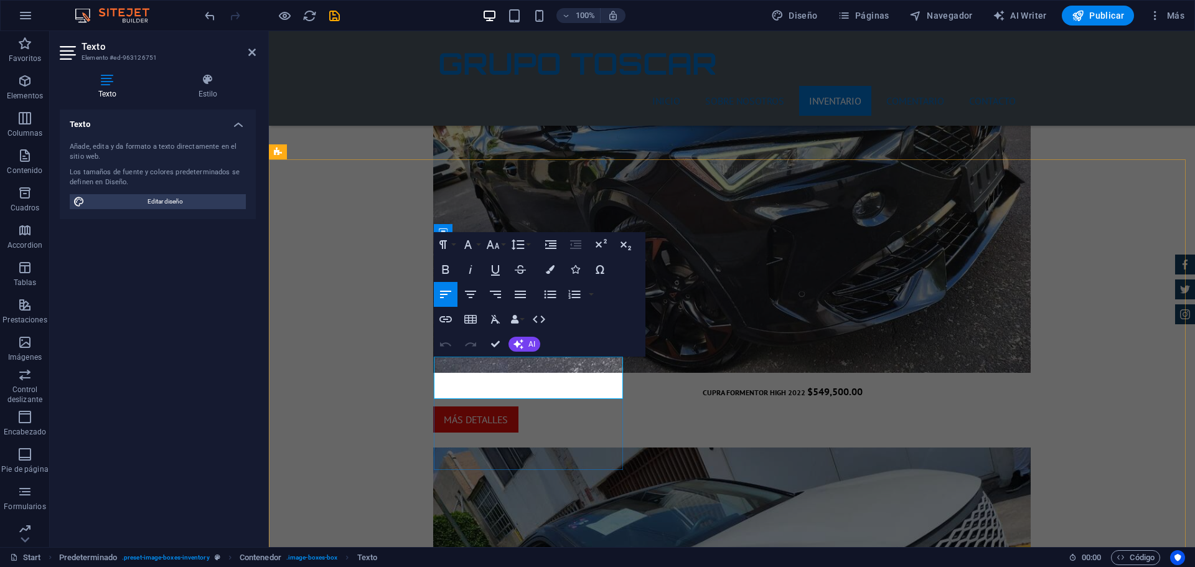
drag, startPoint x: 615, startPoint y: 390, endPoint x: 558, endPoint y: 371, distance: 59.6
drag, startPoint x: 566, startPoint y: 384, endPoint x: 787, endPoint y: 319, distance: 230.2
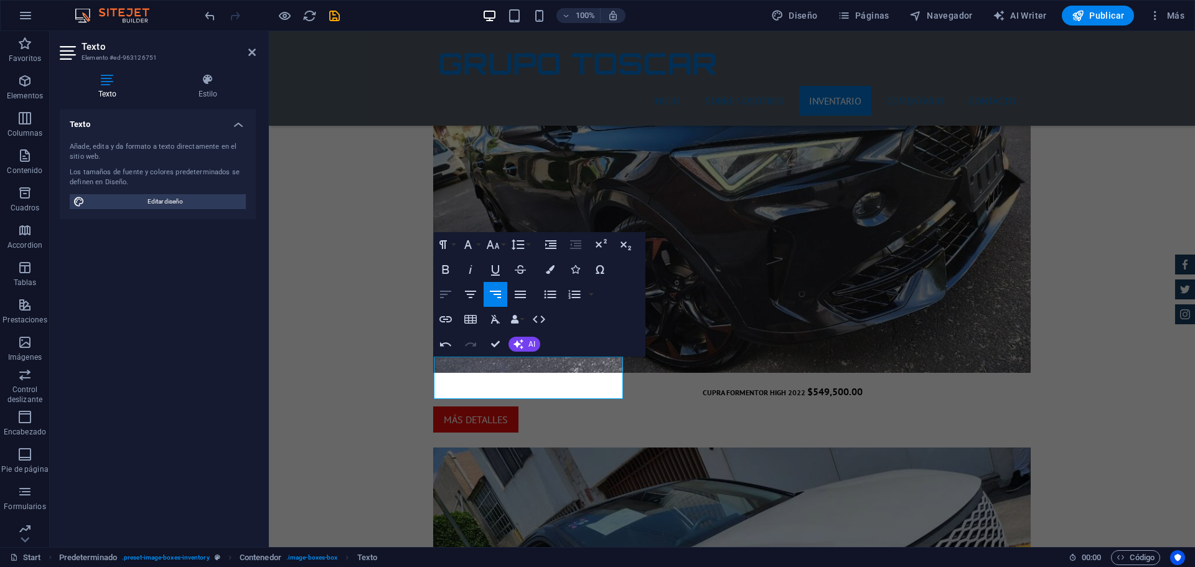
click at [443, 289] on icon "button" at bounding box center [445, 294] width 15 height 15
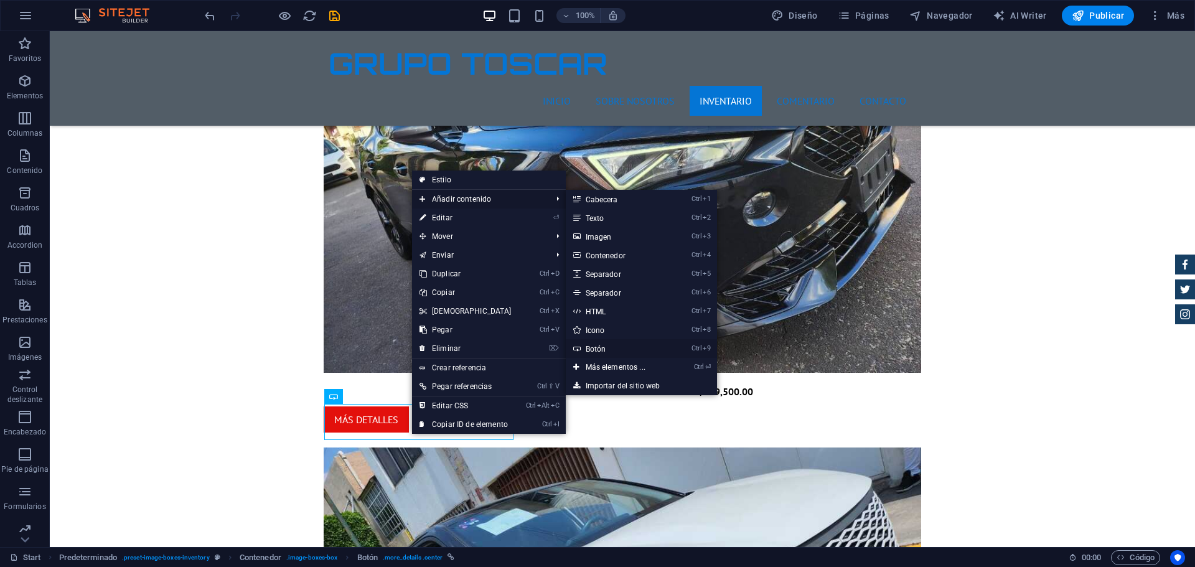
click at [603, 346] on link "Ctrl 9 Botón" at bounding box center [618, 348] width 105 height 19
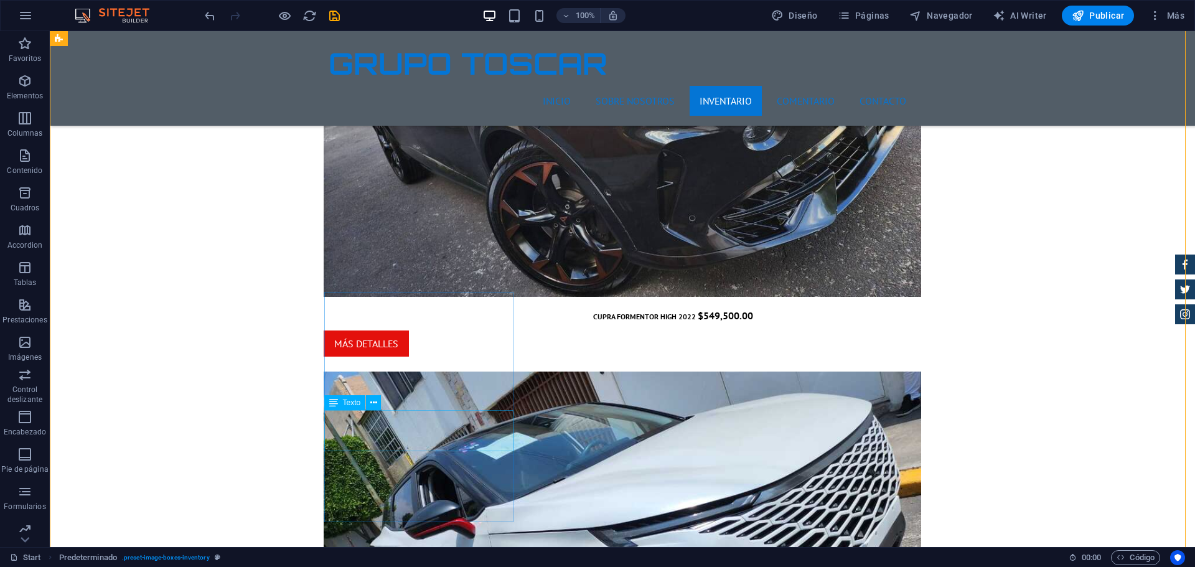
scroll to position [2126, 0]
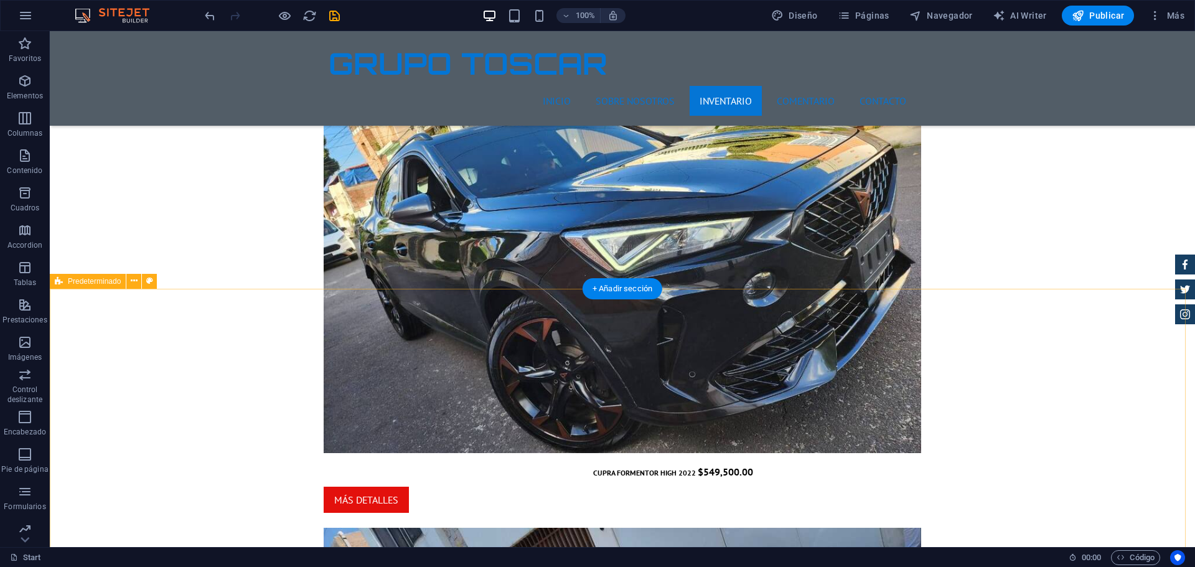
scroll to position [1939, 0]
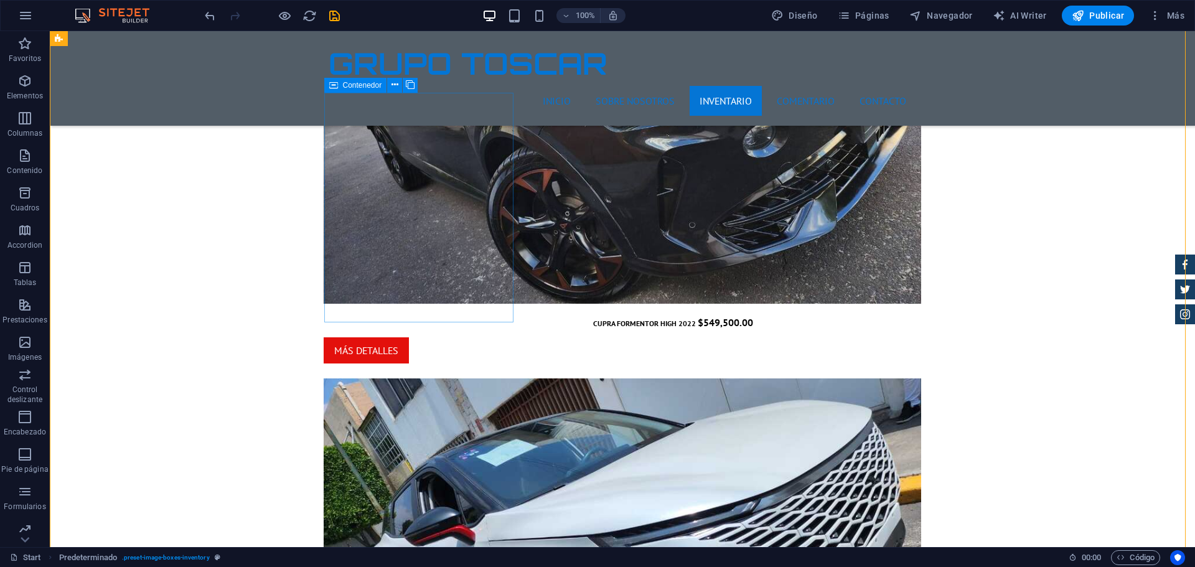
scroll to position [2001, 0]
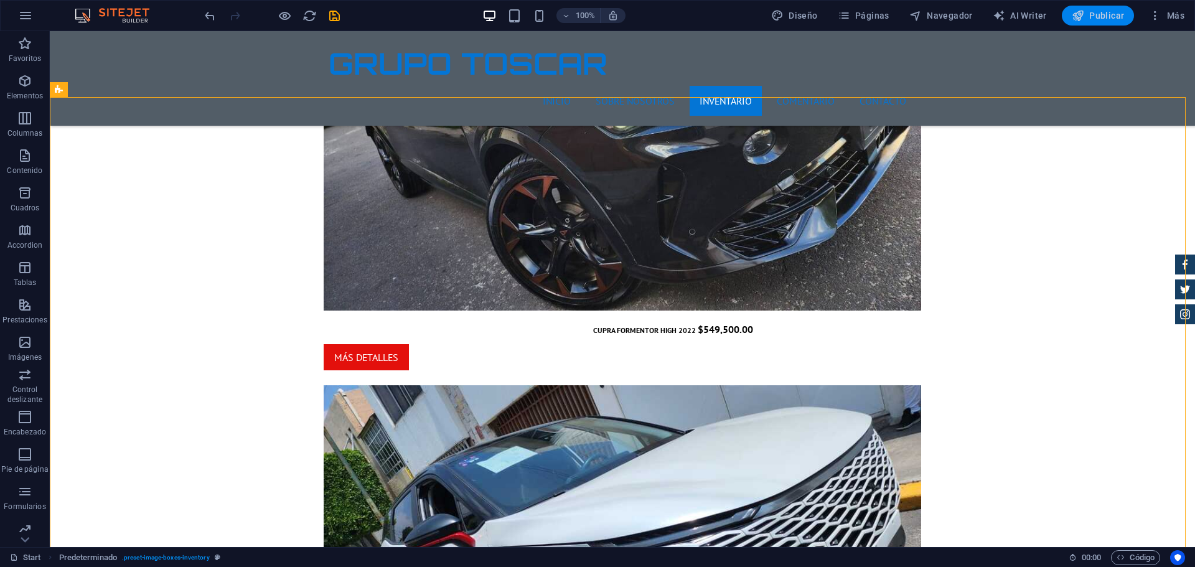
click at [955, 17] on icon "button" at bounding box center [1078, 15] width 12 height 12
checkbox input "false"
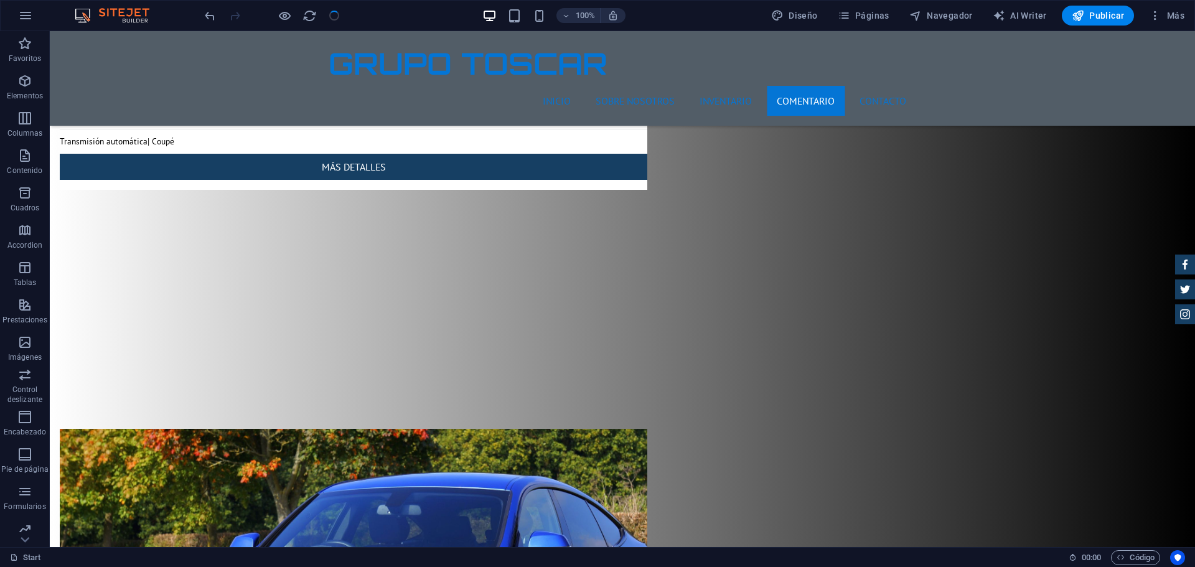
scroll to position [19686, 0]
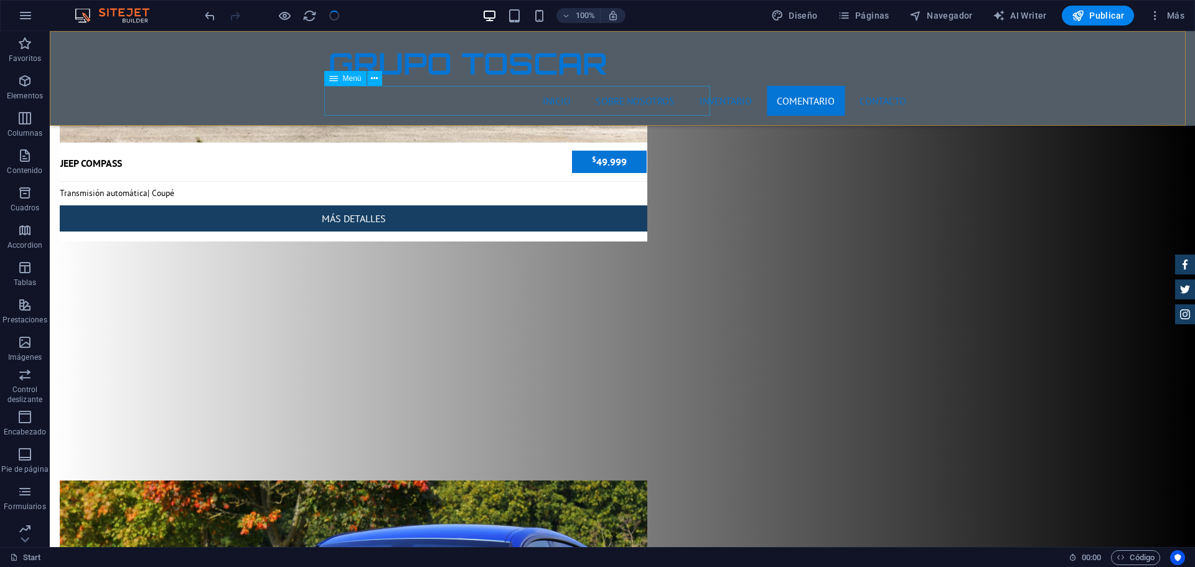
click at [508, 100] on nav "INICIO Sobre nosotros INVENTARIO Comentario Contacto" at bounding box center [622, 101] width 587 height 30
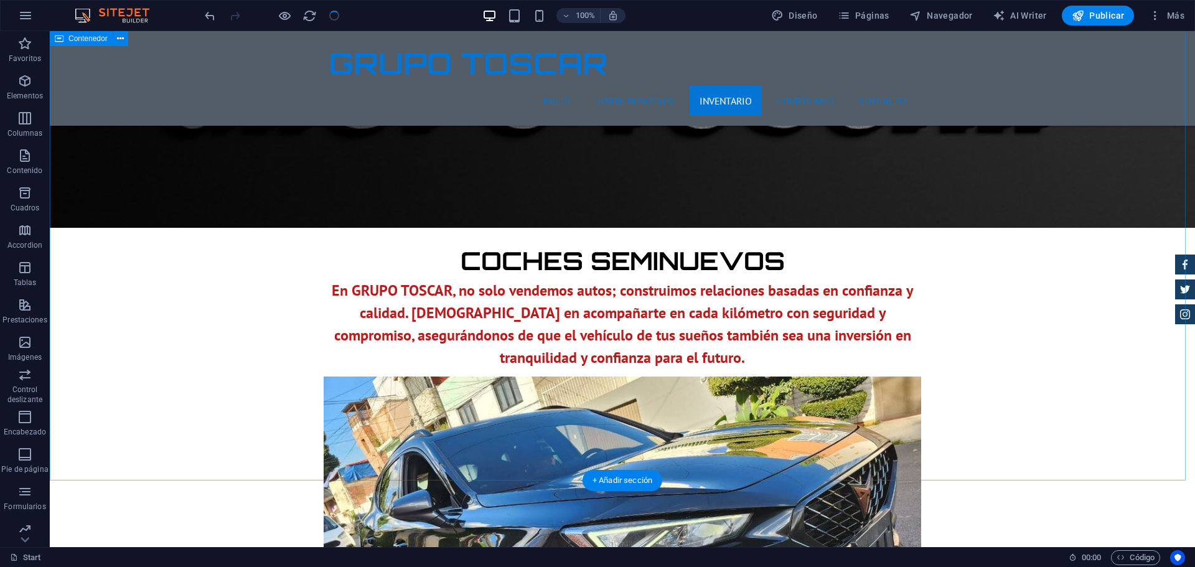
scroll to position [1618, 0]
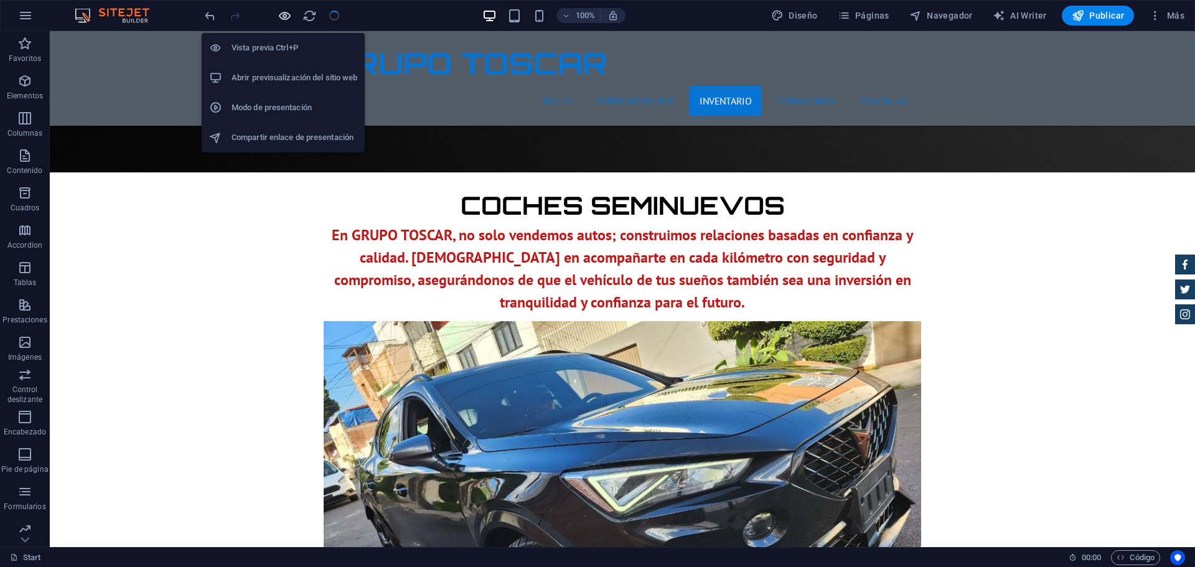
click at [289, 17] on icon "button" at bounding box center [285, 16] width 14 height 14
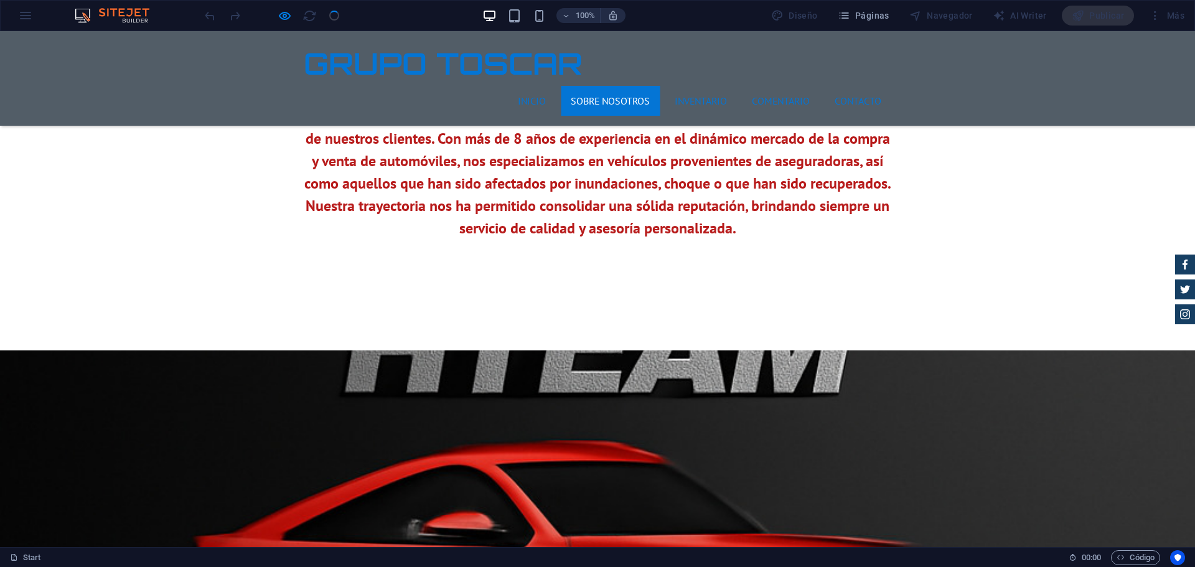
scroll to position [747, 0]
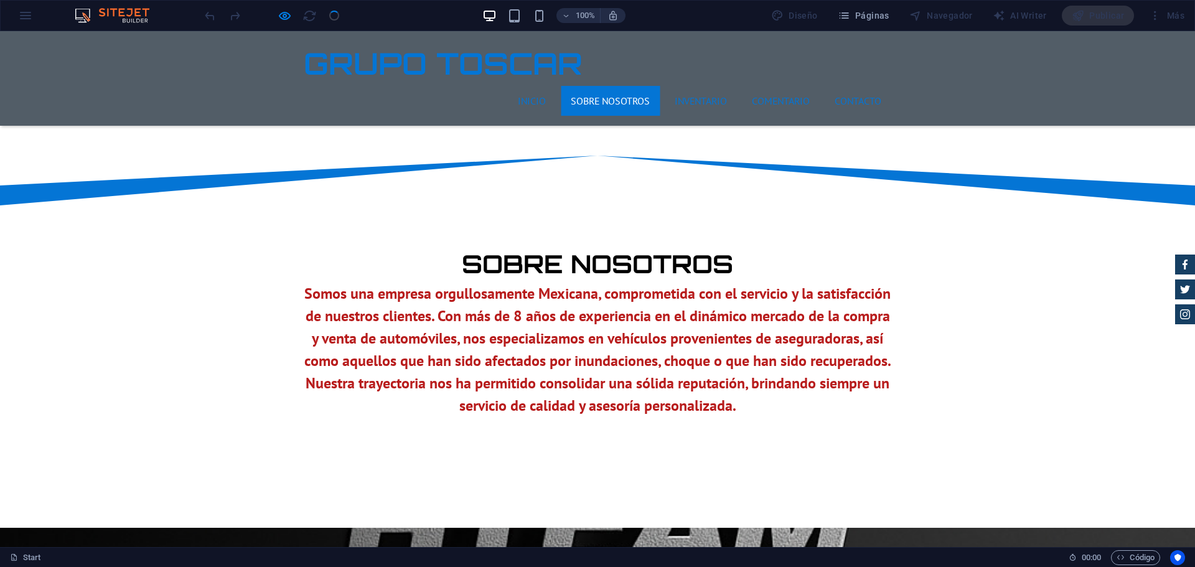
click at [307, 18] on div at bounding box center [271, 16] width 139 height 20
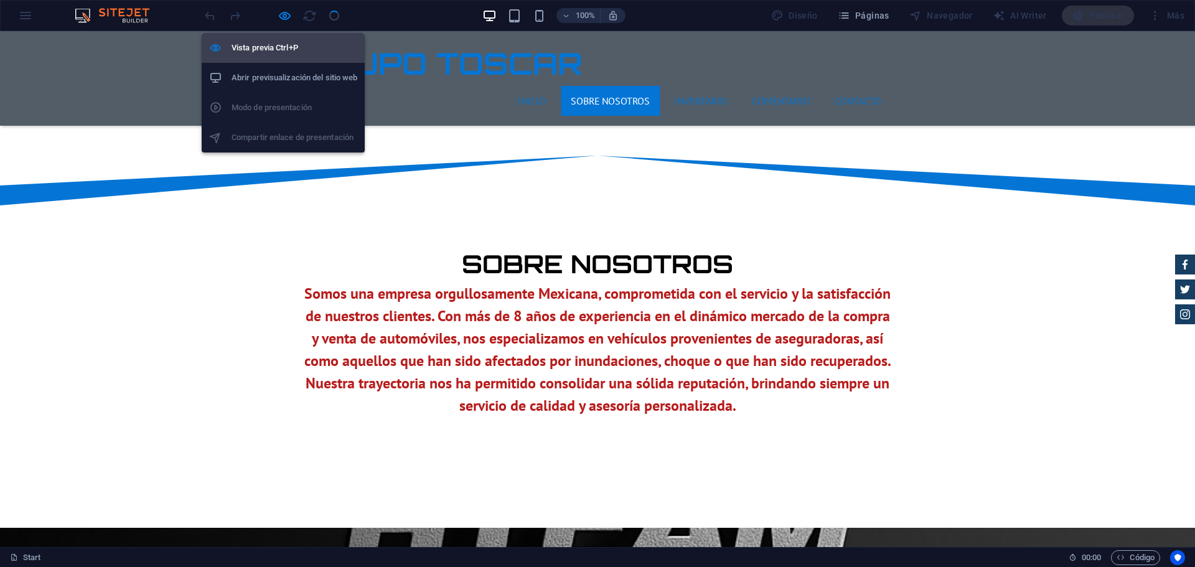
click at [273, 39] on li "Vista previa Ctrl+P" at bounding box center [283, 48] width 163 height 30
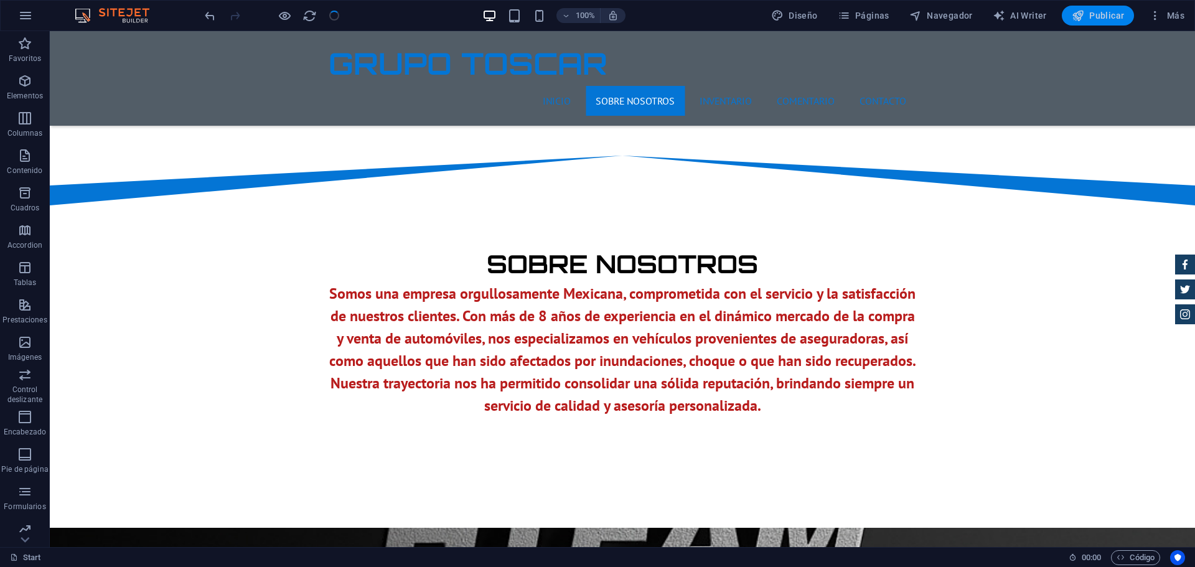
click at [955, 16] on span "Publicar" at bounding box center [1098, 15] width 53 height 12
checkbox input "false"
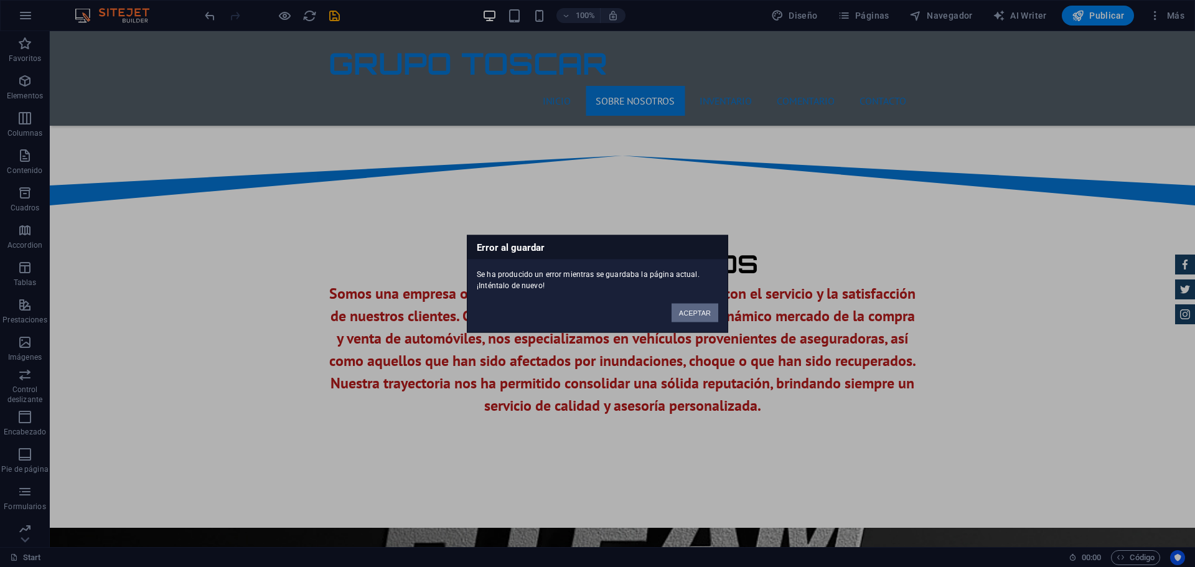
click at [683, 308] on button "ACEPTAR" at bounding box center [694, 312] width 47 height 19
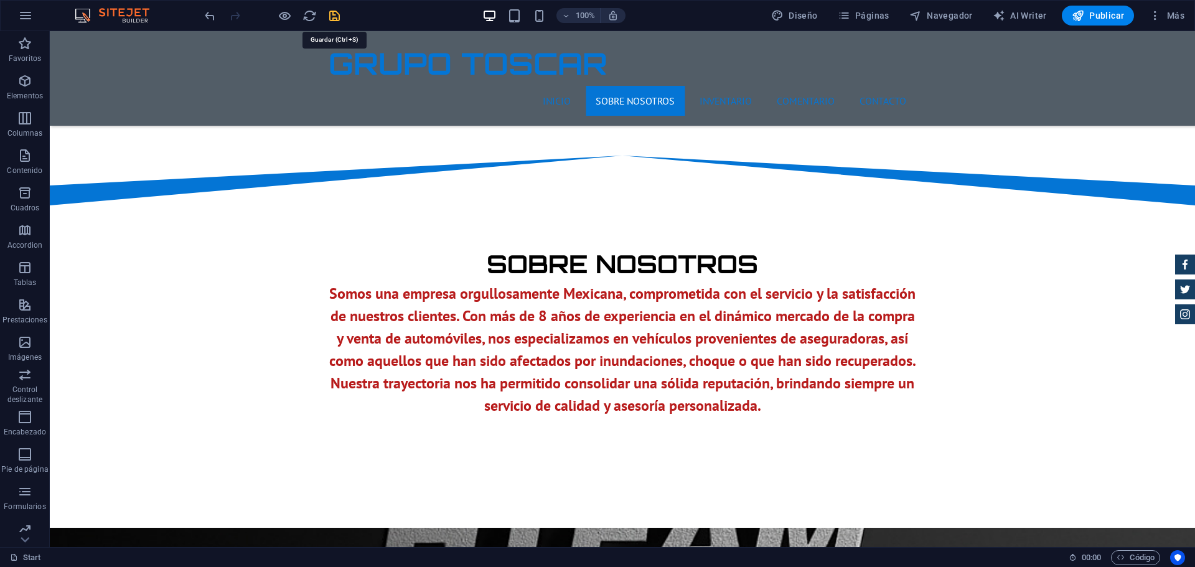
drag, startPoint x: 336, startPoint y: 15, endPoint x: 325, endPoint y: 54, distance: 40.0
click at [336, 15] on icon "save" at bounding box center [334, 16] width 14 height 14
checkbox input "false"
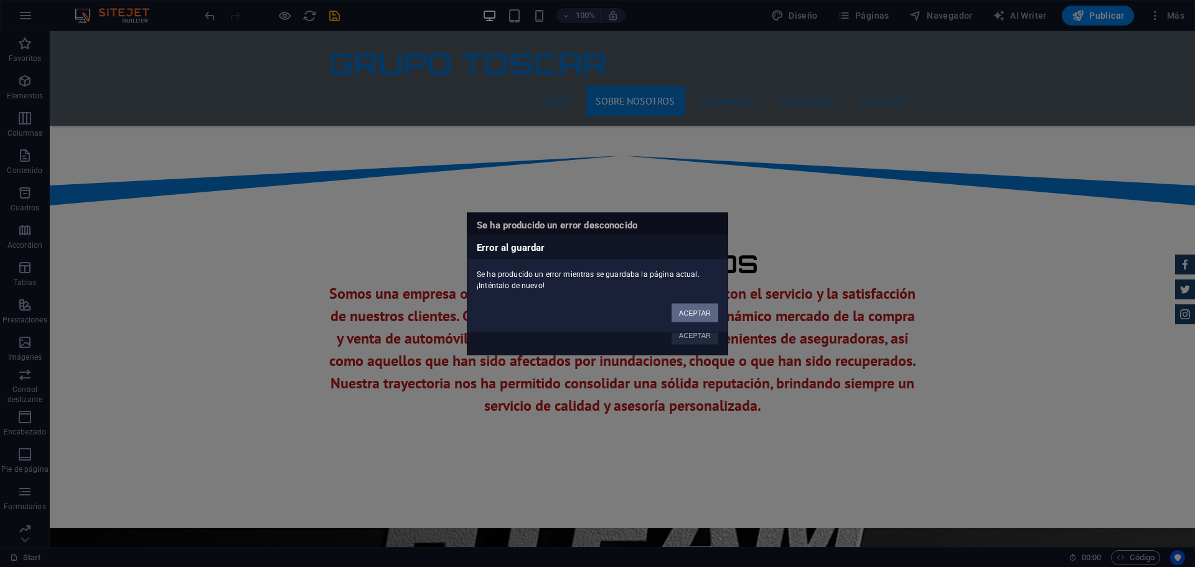
click at [679, 310] on button "ACEPTAR" at bounding box center [694, 312] width 47 height 19
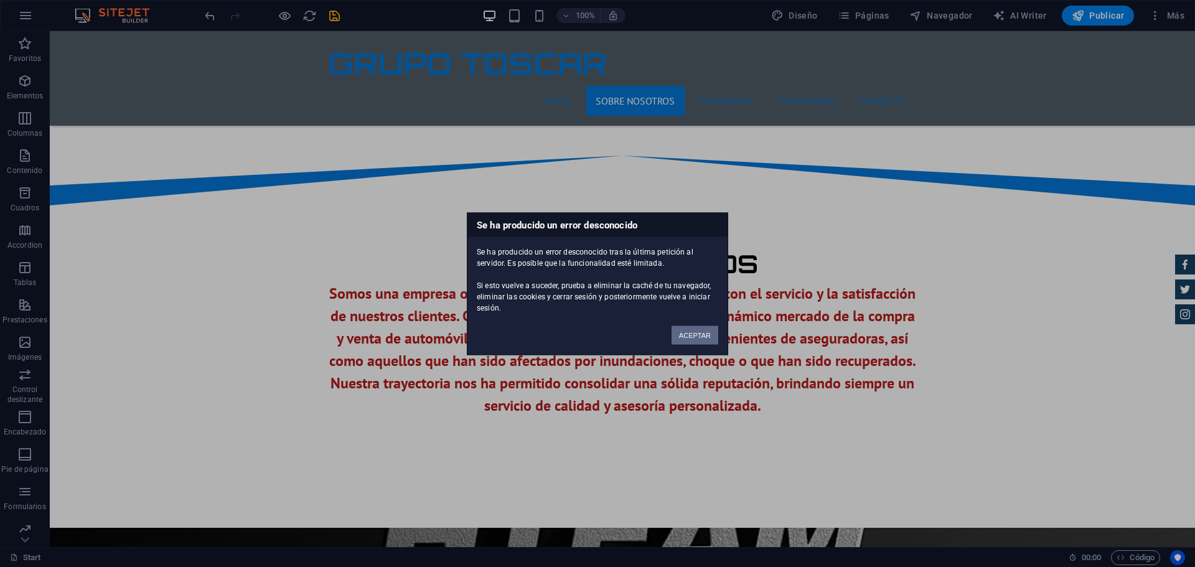
click at [692, 331] on button "ACEPTAR" at bounding box center [694, 334] width 47 height 19
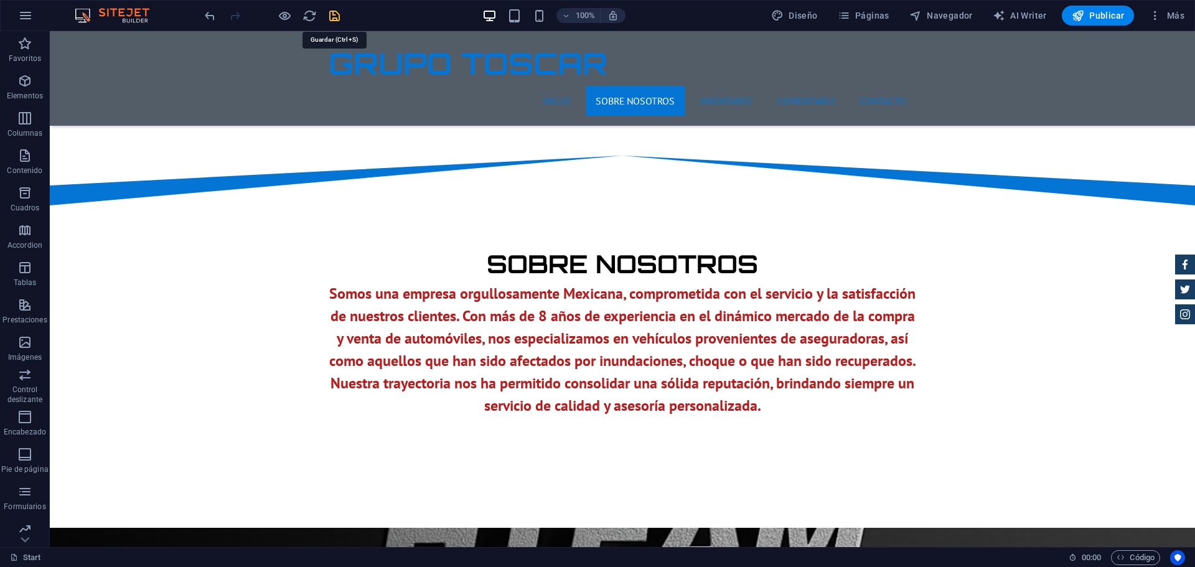
click at [332, 16] on icon "save" at bounding box center [334, 16] width 14 height 14
checkbox input "false"
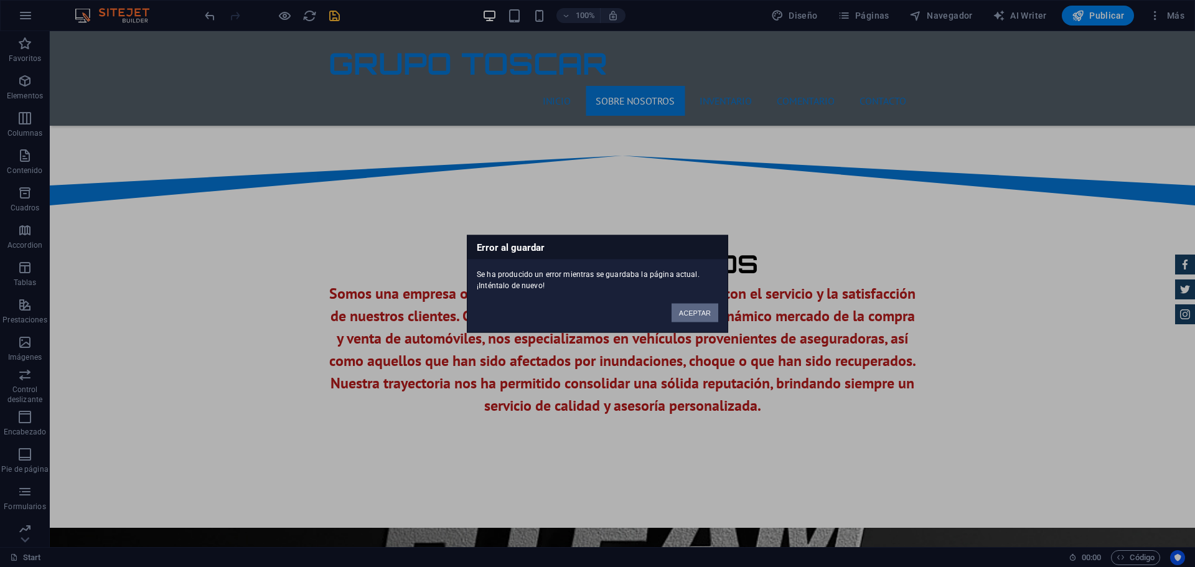
click at [704, 314] on button "ACEPTAR" at bounding box center [694, 312] width 47 height 19
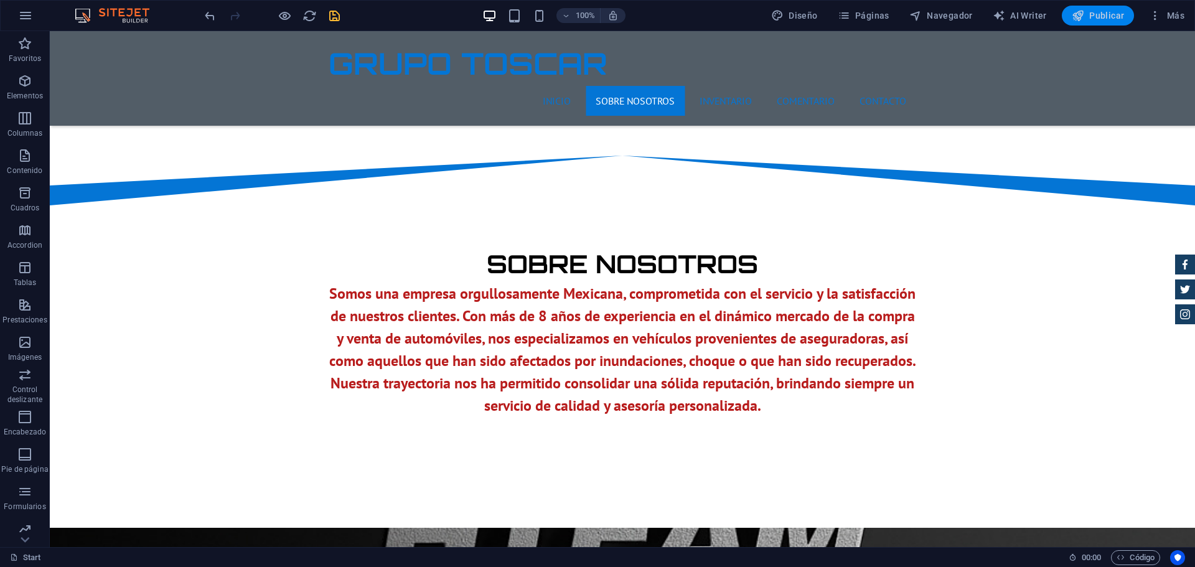
click at [955, 16] on span "Publicar" at bounding box center [1098, 15] width 53 height 12
checkbox input "false"
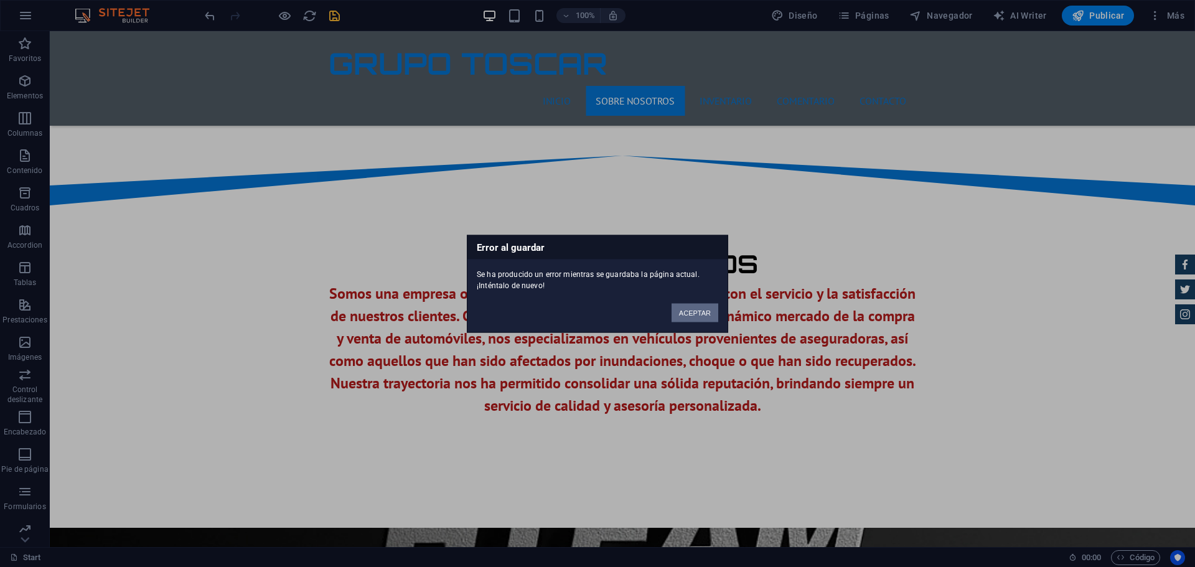
click at [704, 312] on button "ACEPTAR" at bounding box center [694, 312] width 47 height 19
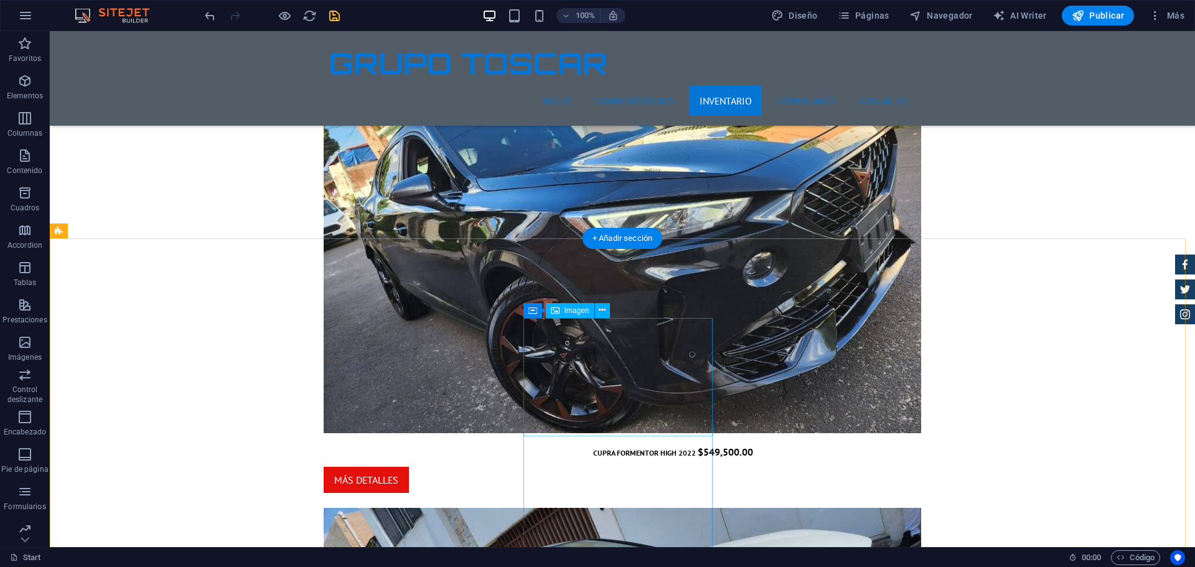
scroll to position [1929, 0]
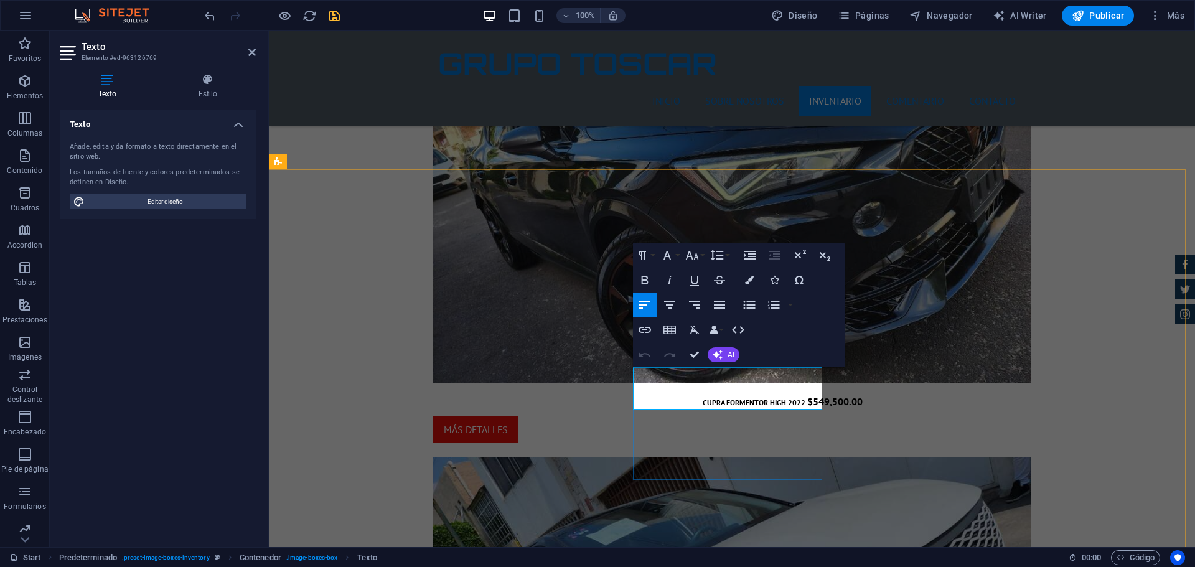
drag, startPoint x: 801, startPoint y: 398, endPoint x: 767, endPoint y: 390, distance: 35.9
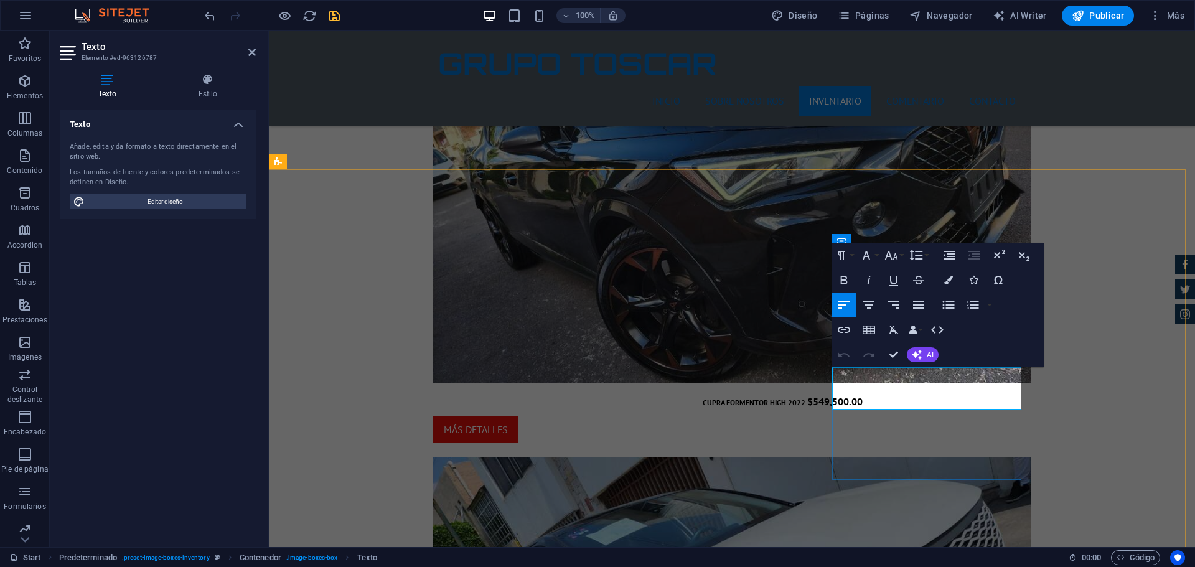
drag, startPoint x: 1001, startPoint y: 399, endPoint x: 977, endPoint y: 388, distance: 26.5
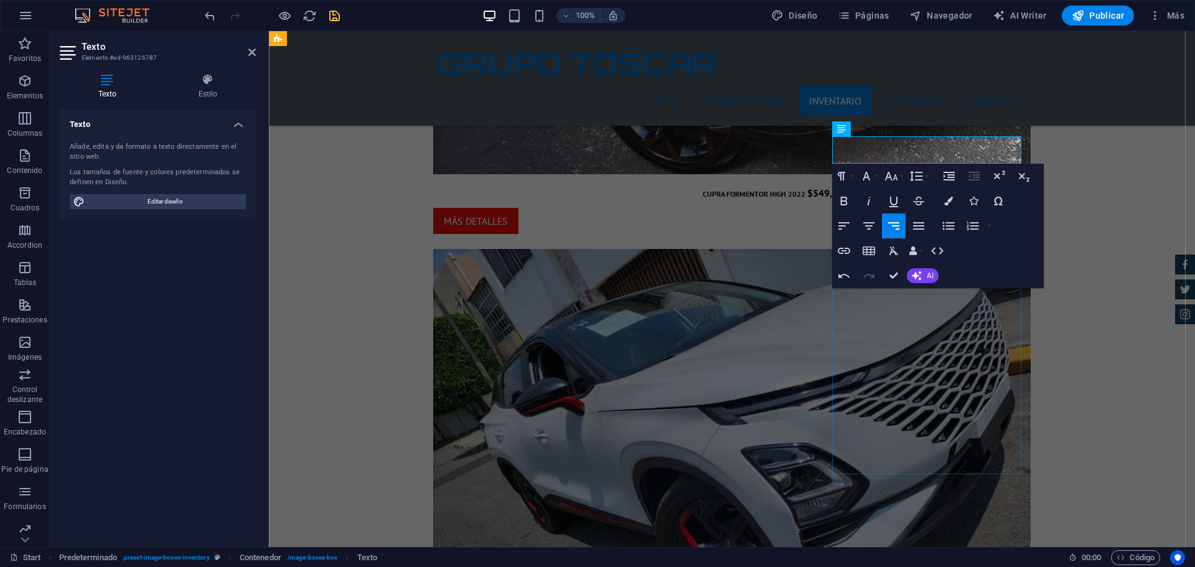
scroll to position [2178, 0]
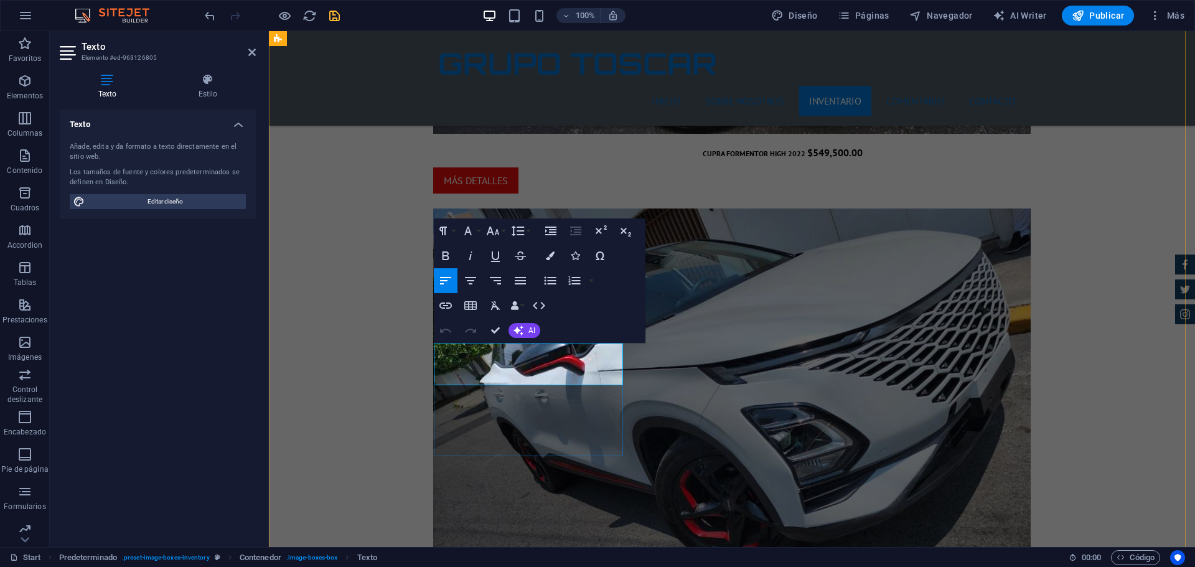
drag, startPoint x: 614, startPoint y: 380, endPoint x: 584, endPoint y: 361, distance: 34.7
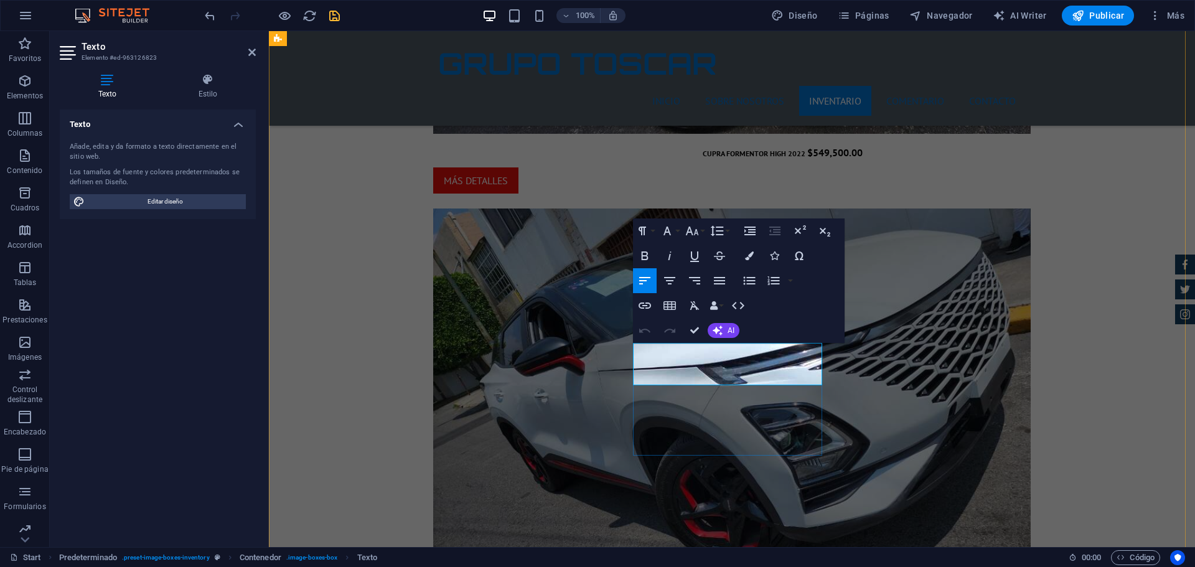
drag, startPoint x: 807, startPoint y: 379, endPoint x: 772, endPoint y: 363, distance: 38.7
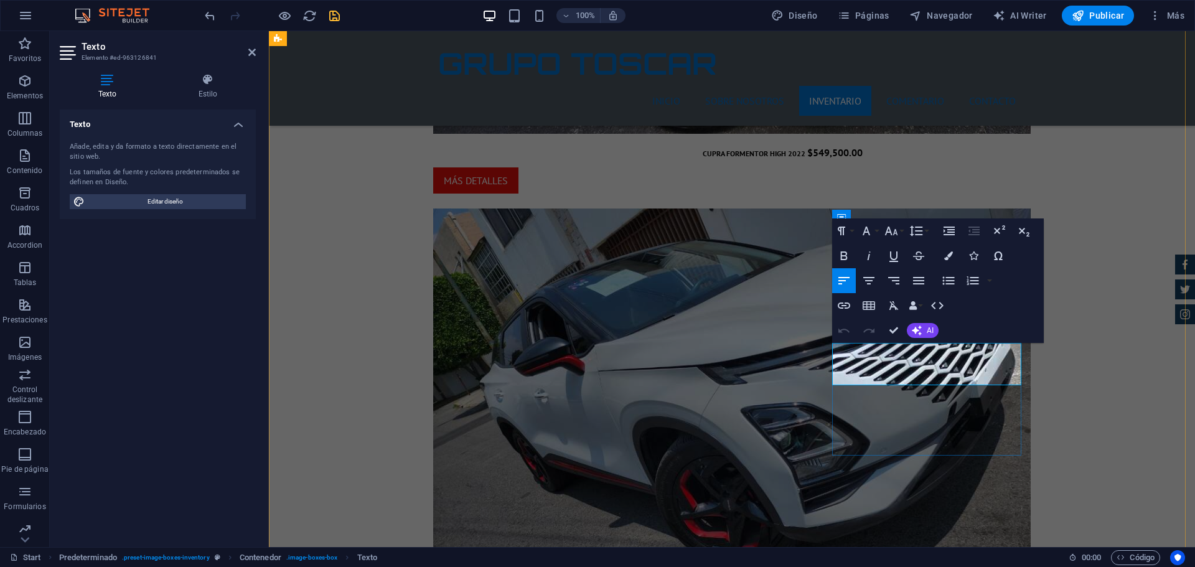
drag, startPoint x: 1011, startPoint y: 375, endPoint x: 973, endPoint y: 365, distance: 39.2
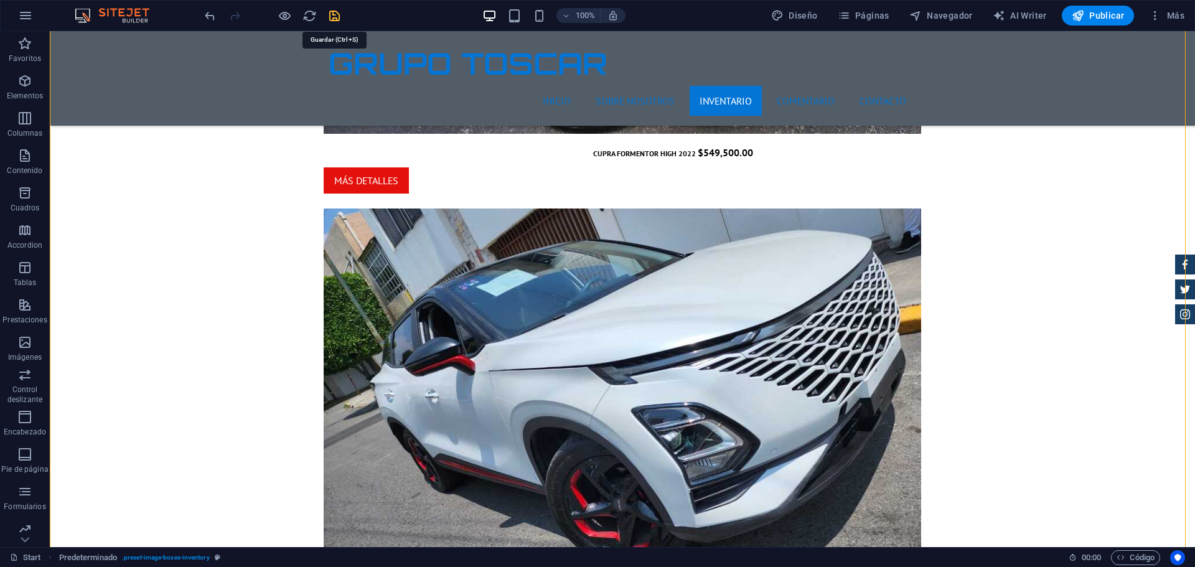
click at [332, 14] on icon "save" at bounding box center [334, 16] width 14 height 14
checkbox input "false"
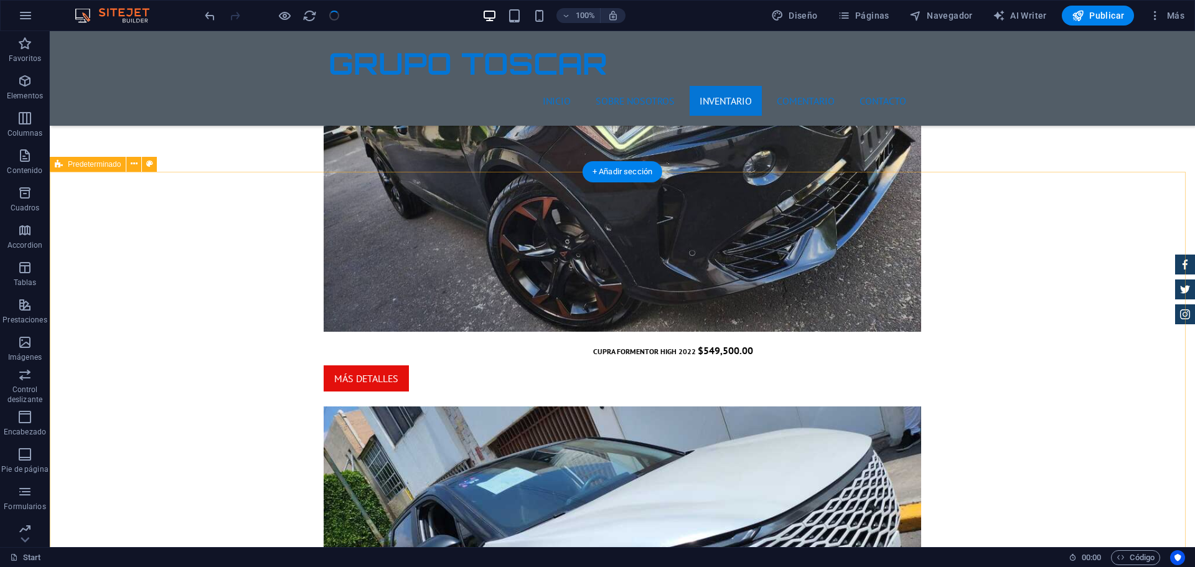
scroll to position [1991, 0]
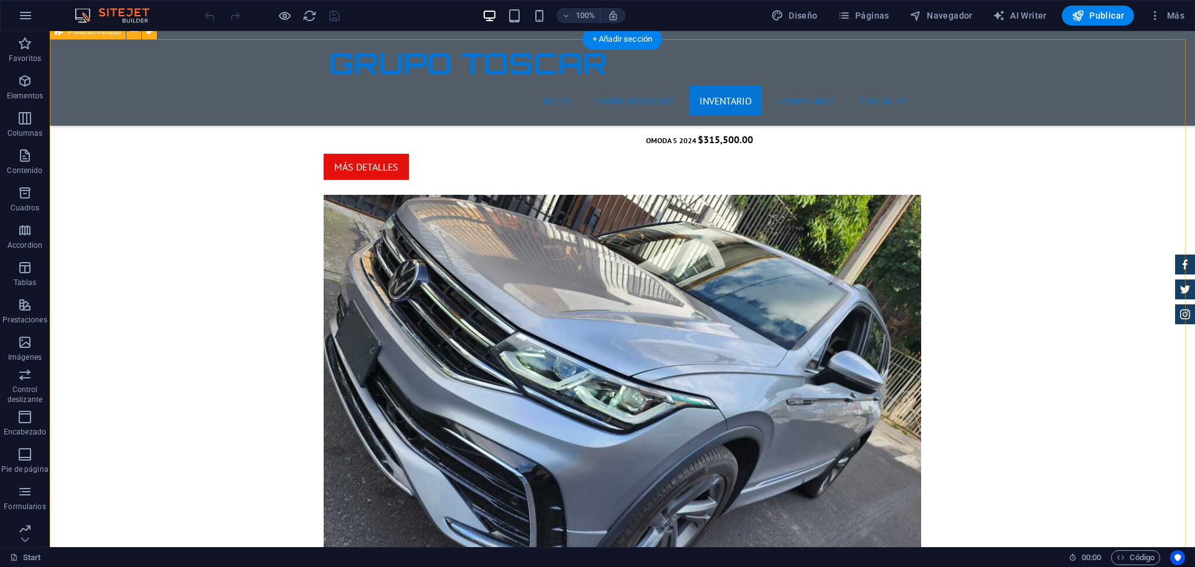
scroll to position [2738, 0]
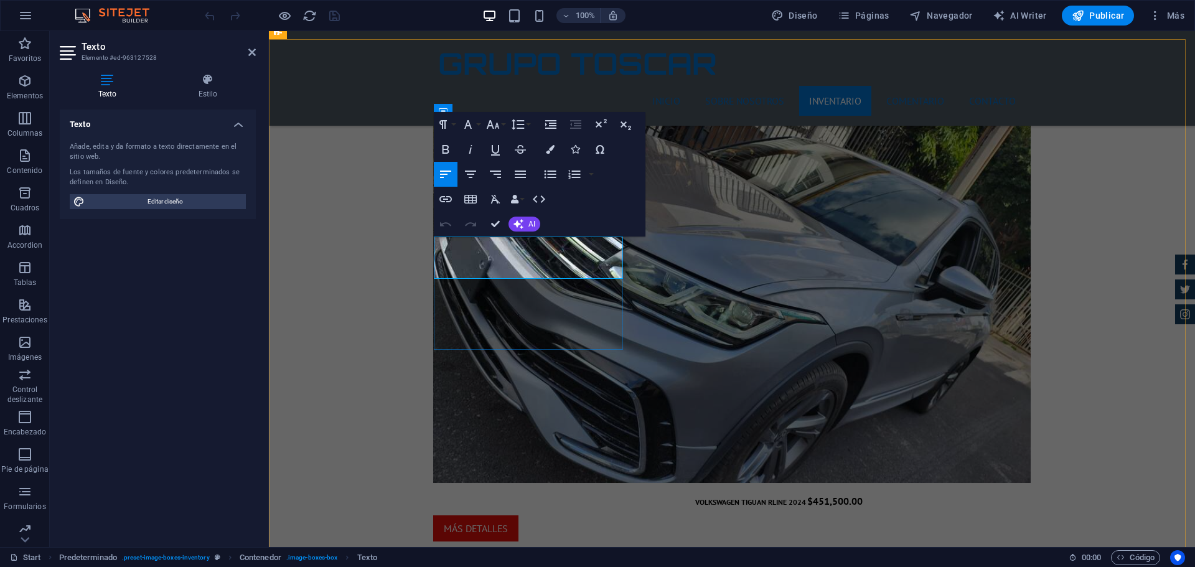
drag, startPoint x: 606, startPoint y: 269, endPoint x: 568, endPoint y: 253, distance: 42.1
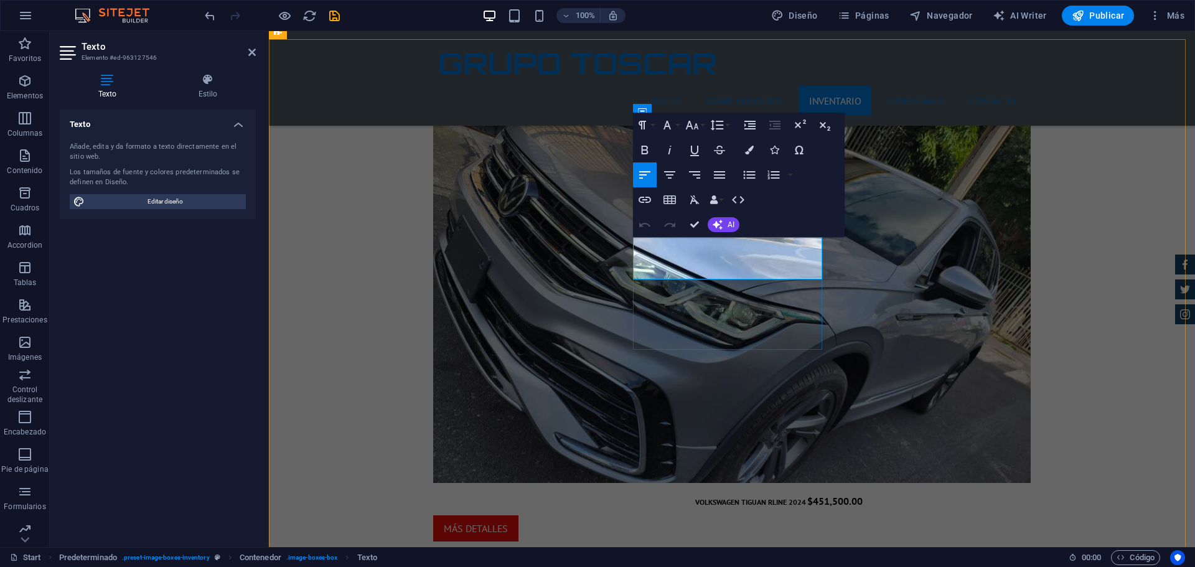
drag, startPoint x: 804, startPoint y: 268, endPoint x: 776, endPoint y: 252, distance: 32.3
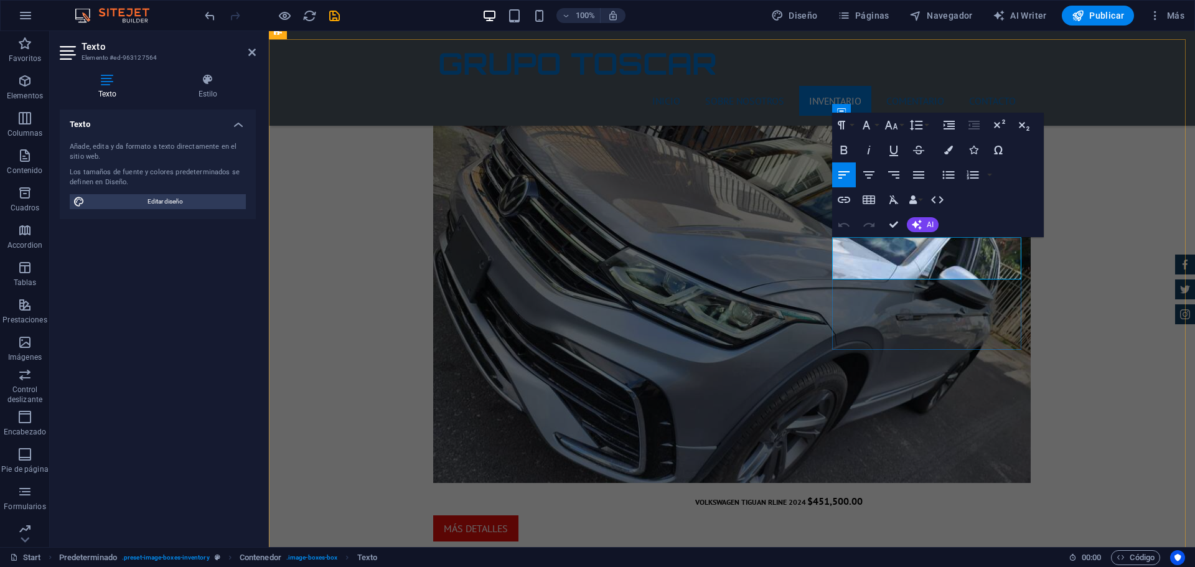
drag, startPoint x: 1007, startPoint y: 267, endPoint x: 969, endPoint y: 254, distance: 40.1
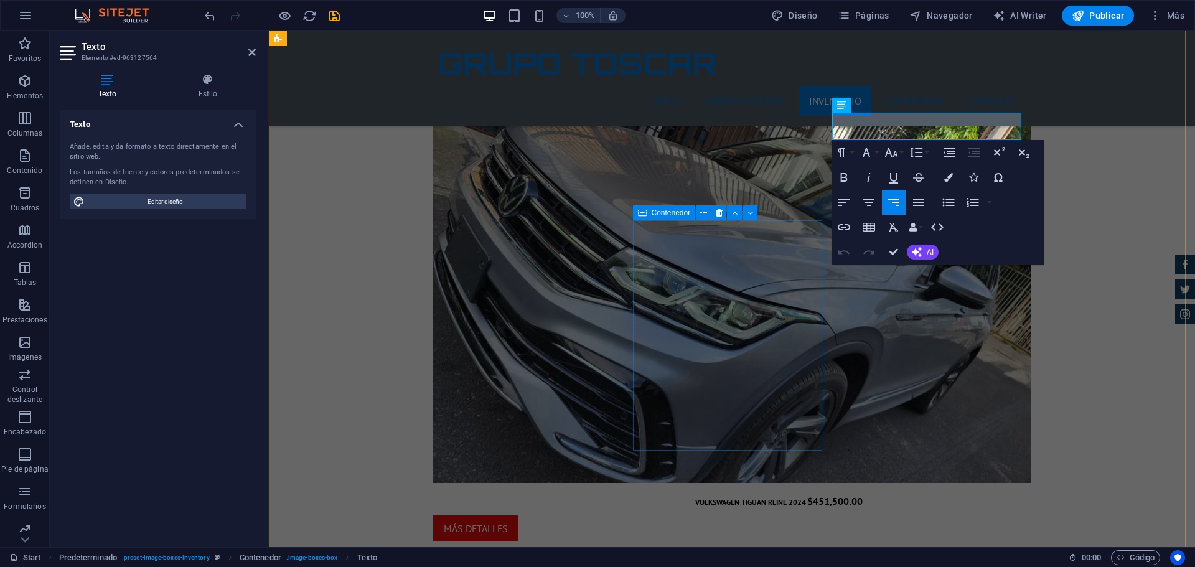
scroll to position [2862, 0]
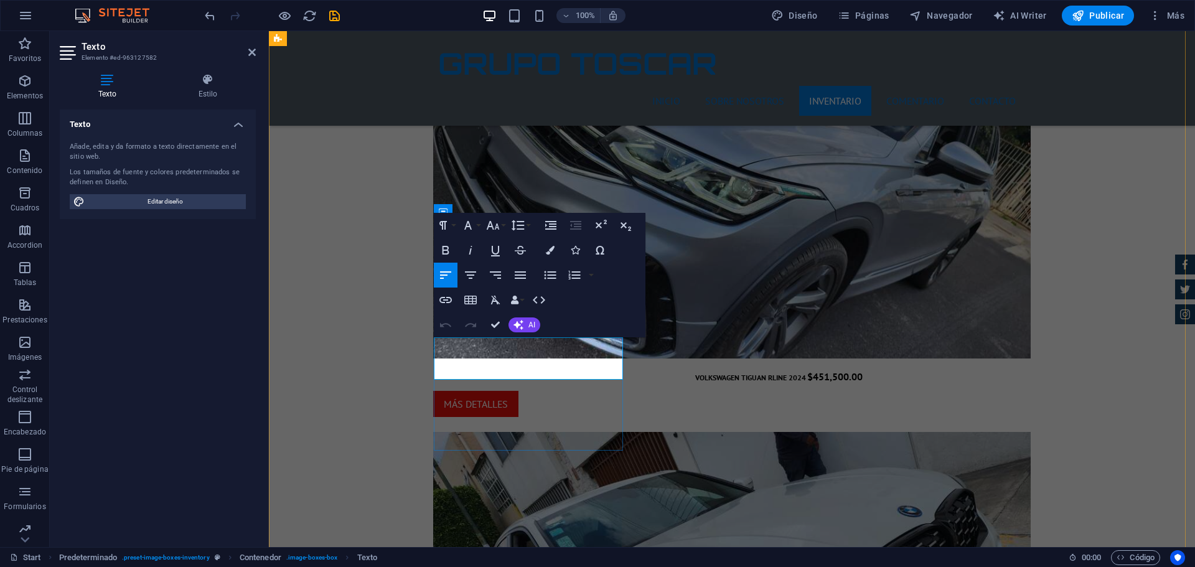
drag, startPoint x: 608, startPoint y: 370, endPoint x: 572, endPoint y: 351, distance: 40.4
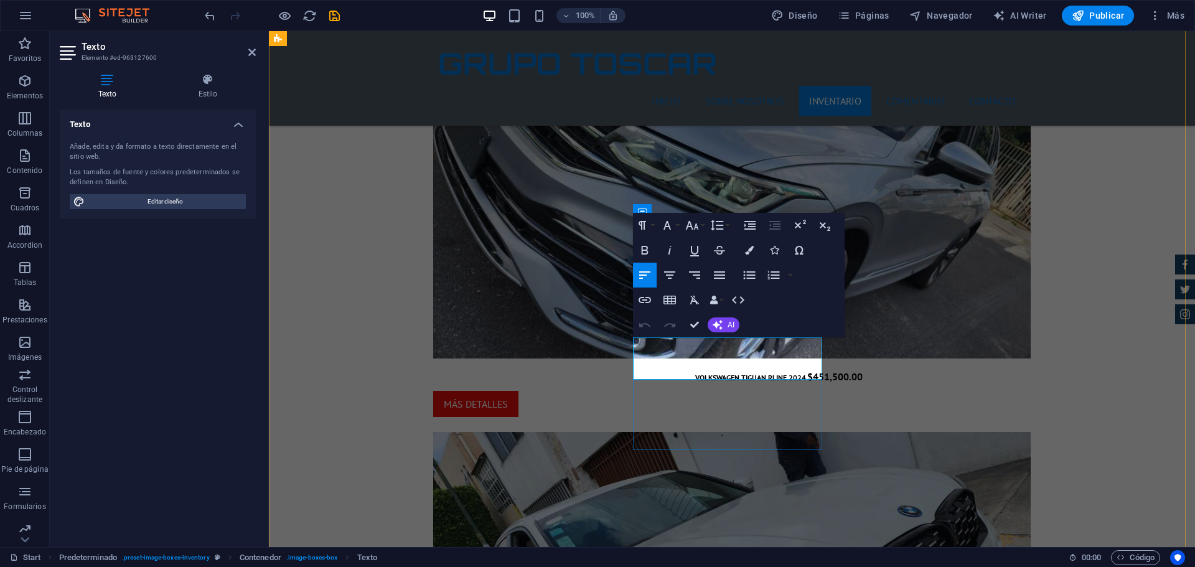
drag, startPoint x: 807, startPoint y: 373, endPoint x: 769, endPoint y: 355, distance: 42.9
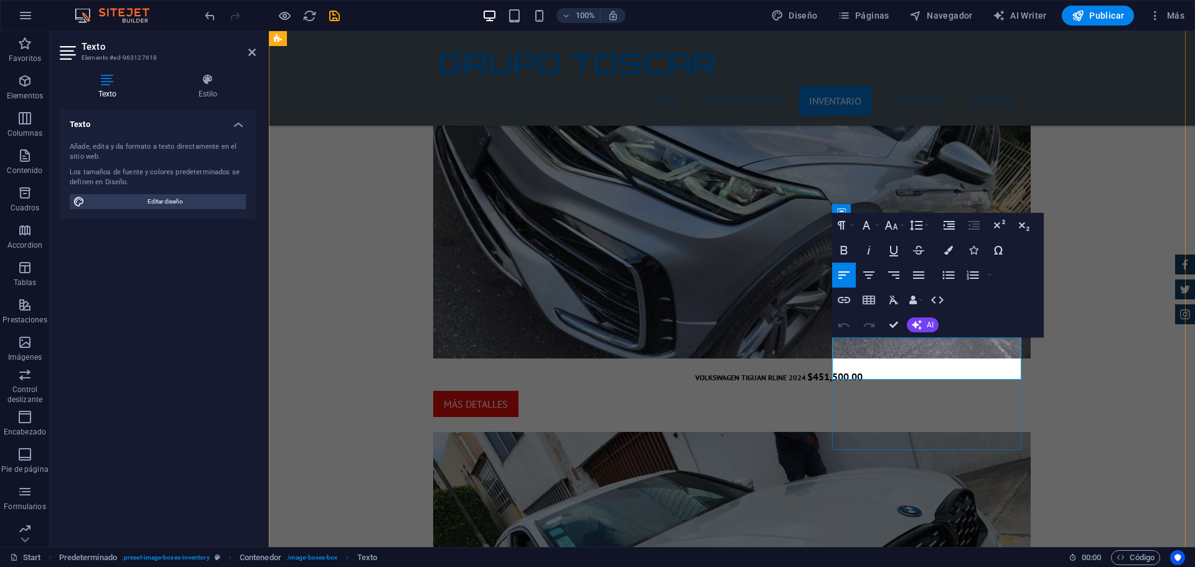
drag, startPoint x: 1010, startPoint y: 371, endPoint x: 975, endPoint y: 358, distance: 37.4
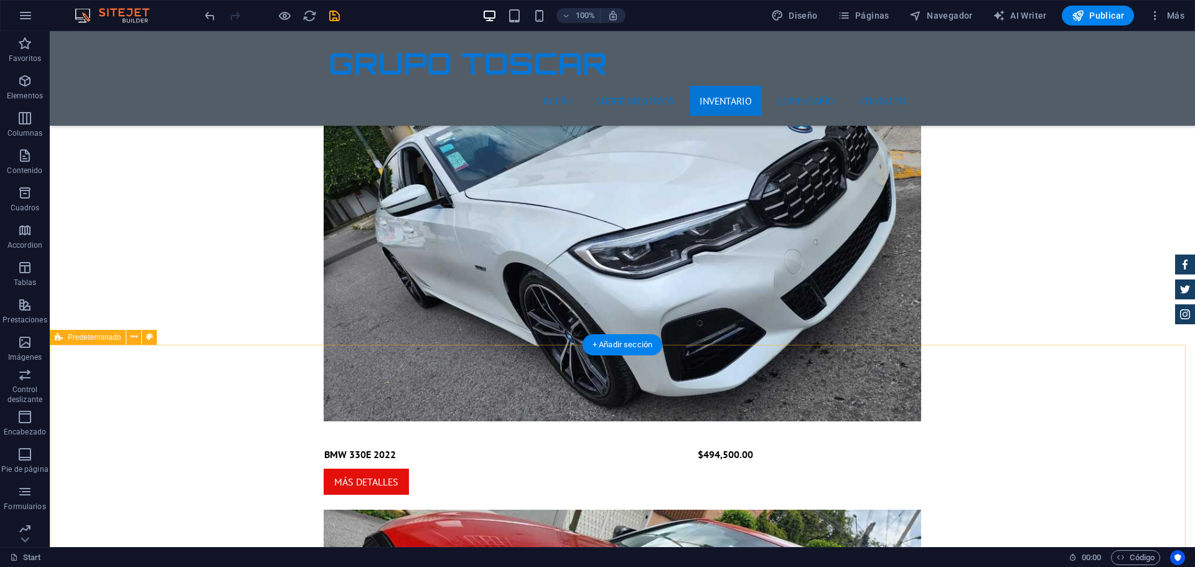
scroll to position [3298, 0]
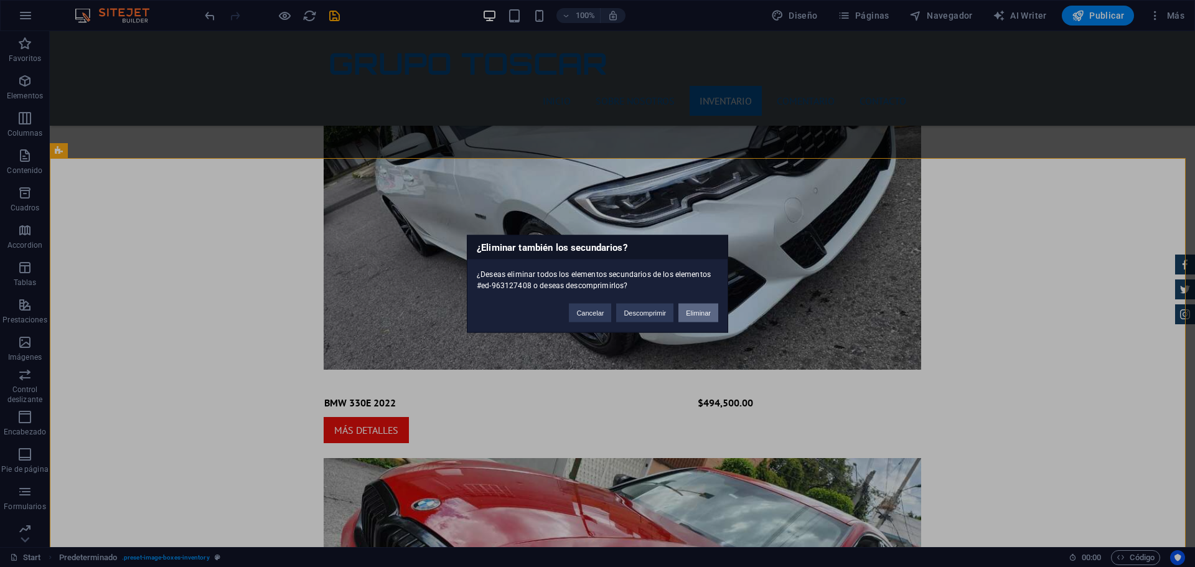
click at [713, 315] on button "Eliminar" at bounding box center [698, 312] width 40 height 19
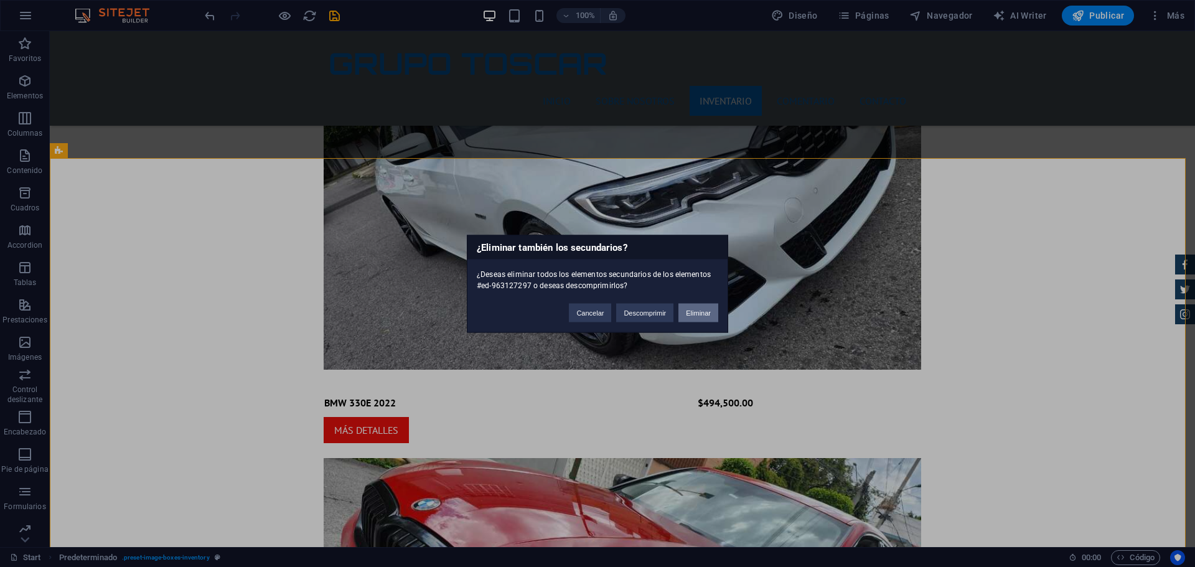
click at [711, 314] on button "Eliminar" at bounding box center [698, 312] width 40 height 19
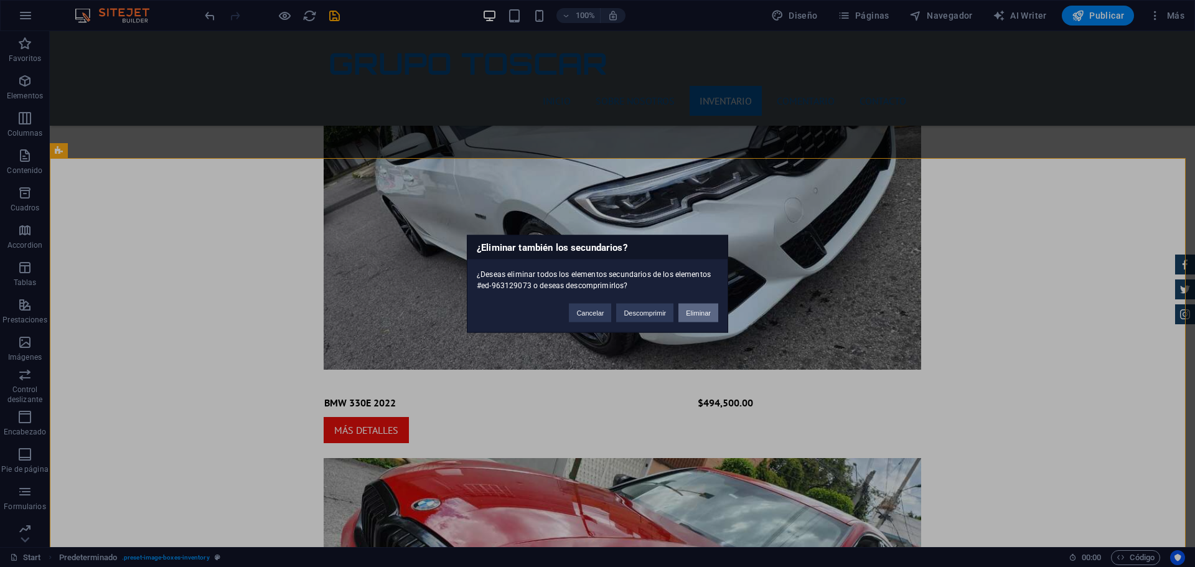
click at [704, 309] on button "Eliminar" at bounding box center [698, 312] width 40 height 19
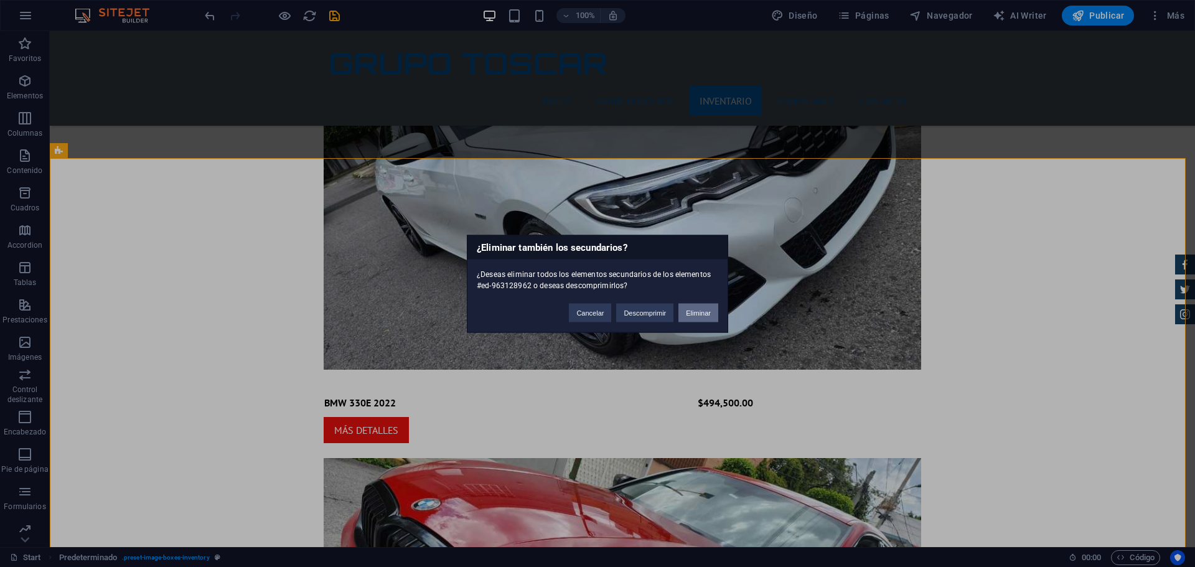
drag, startPoint x: 708, startPoint y: 308, endPoint x: 693, endPoint y: 292, distance: 22.4
click at [708, 308] on button "Eliminar" at bounding box center [698, 312] width 40 height 19
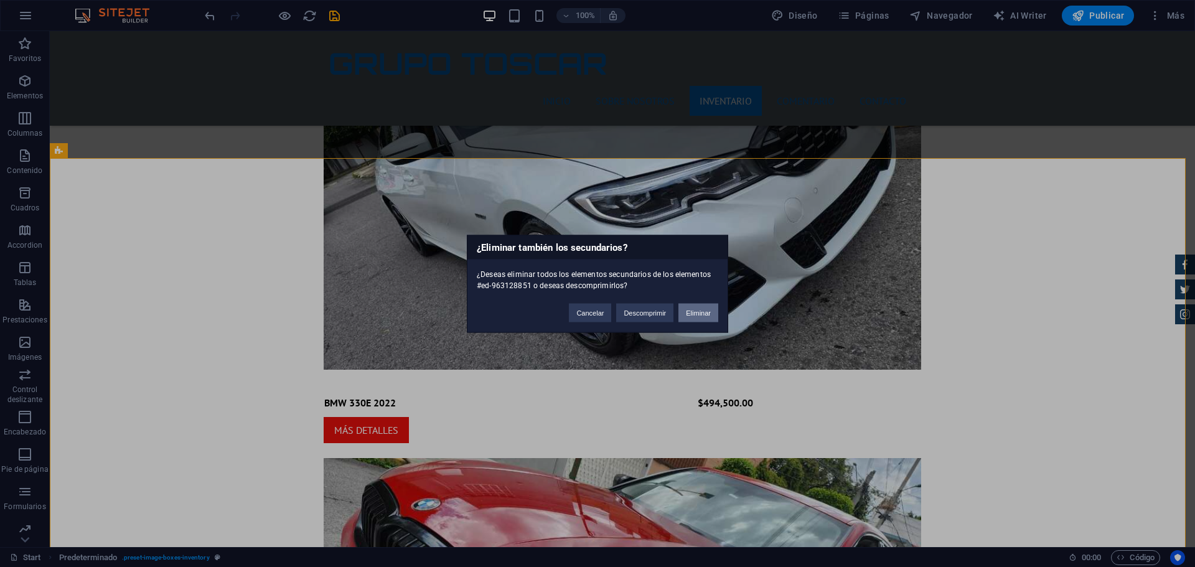
click at [698, 313] on button "Eliminar" at bounding box center [698, 312] width 40 height 19
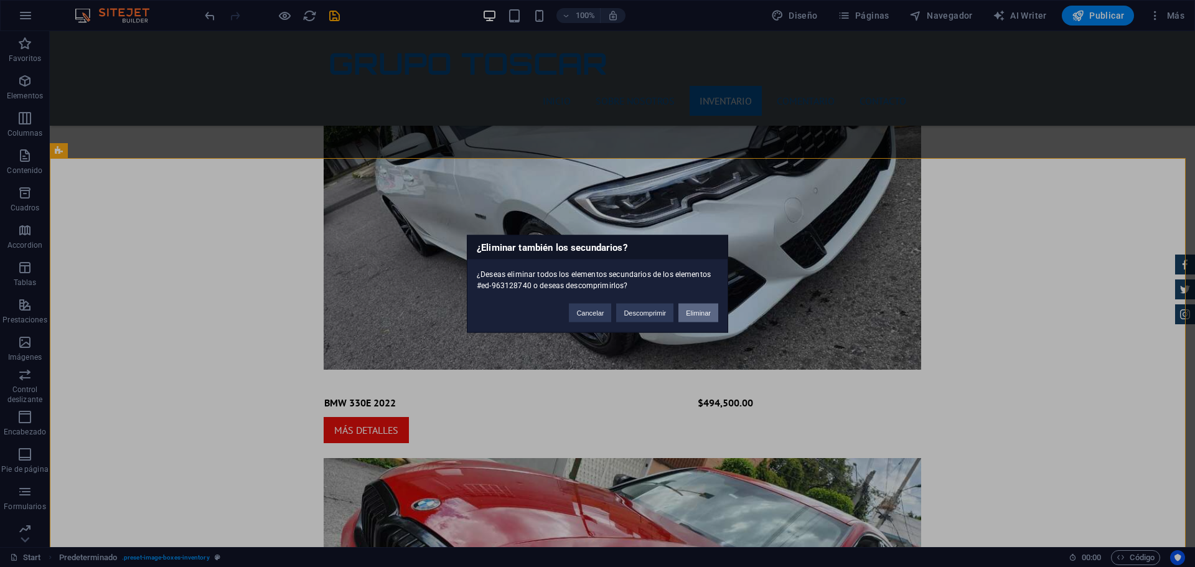
click at [708, 314] on button "Eliminar" at bounding box center [698, 312] width 40 height 19
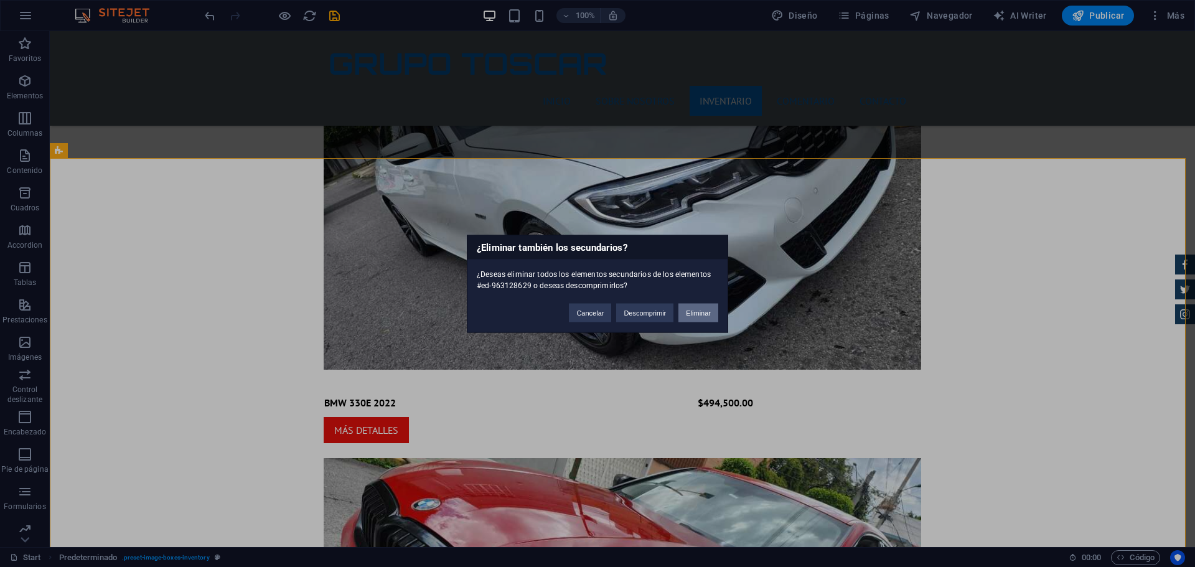
drag, startPoint x: 706, startPoint y: 311, endPoint x: 693, endPoint y: 296, distance: 19.8
click at [706, 311] on button "Eliminar" at bounding box center [698, 312] width 40 height 19
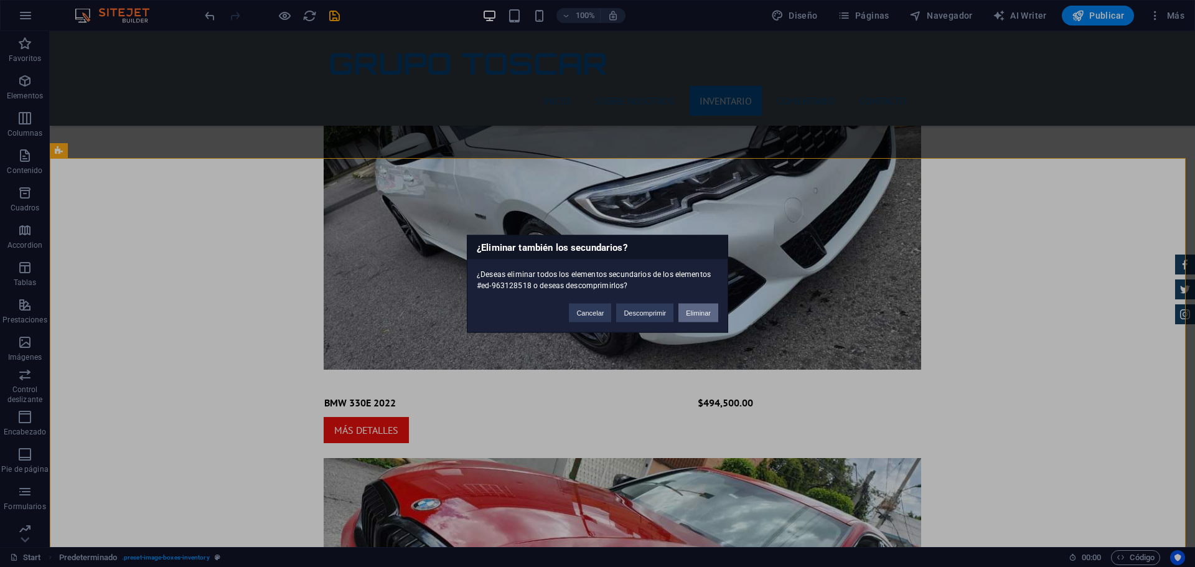
click at [713, 312] on button "Eliminar" at bounding box center [698, 312] width 40 height 19
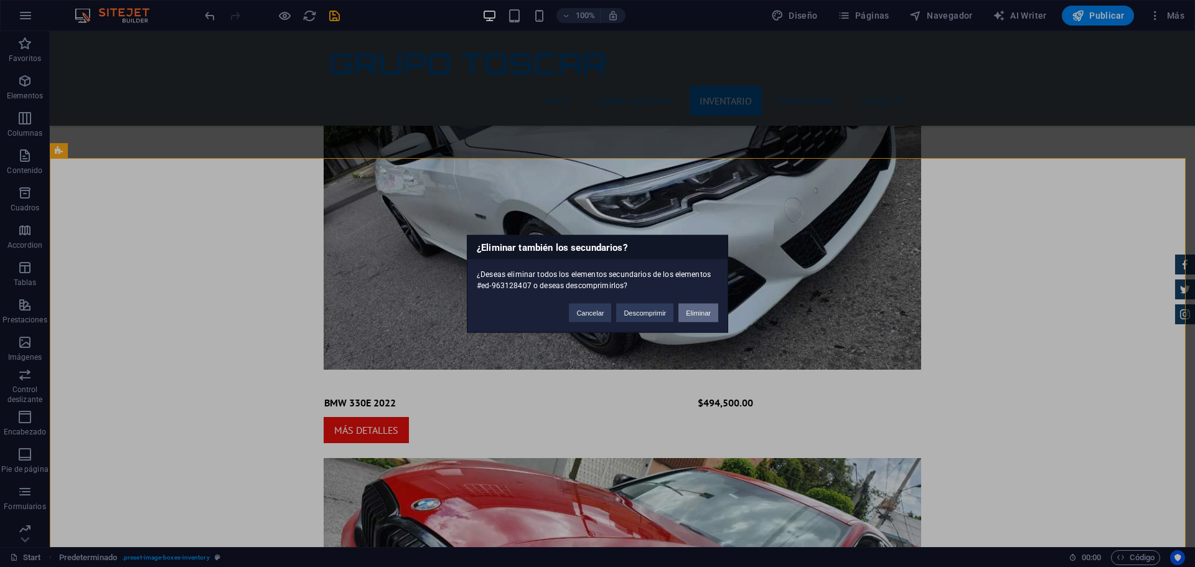
click at [708, 318] on button "Eliminar" at bounding box center [698, 312] width 40 height 19
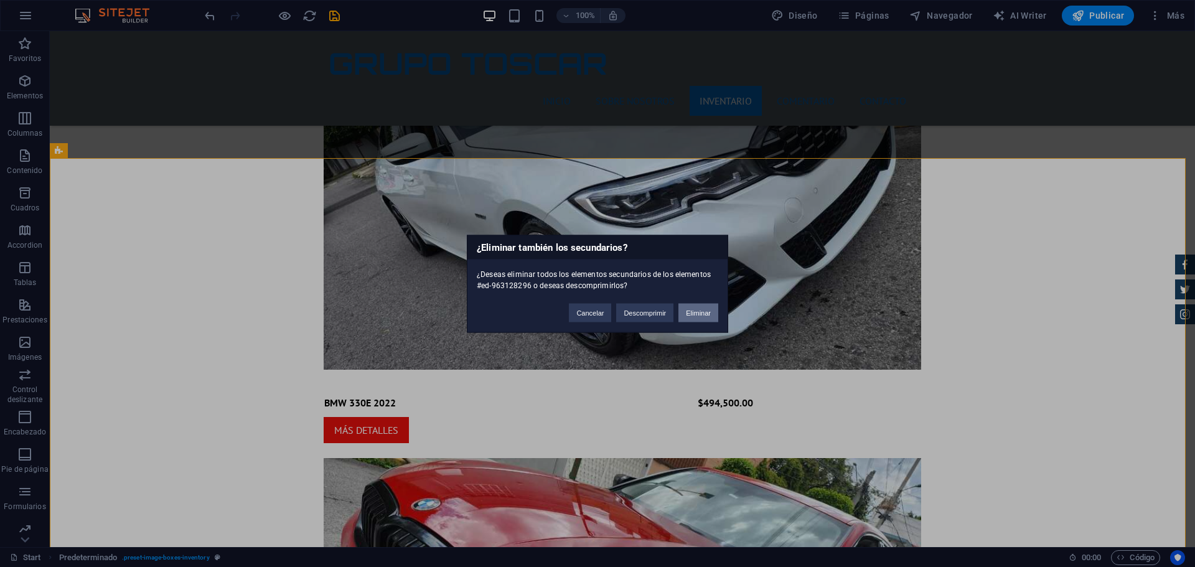
drag, startPoint x: 700, startPoint y: 314, endPoint x: 794, endPoint y: 337, distance: 96.7
click at [700, 314] on button "Eliminar" at bounding box center [698, 312] width 40 height 19
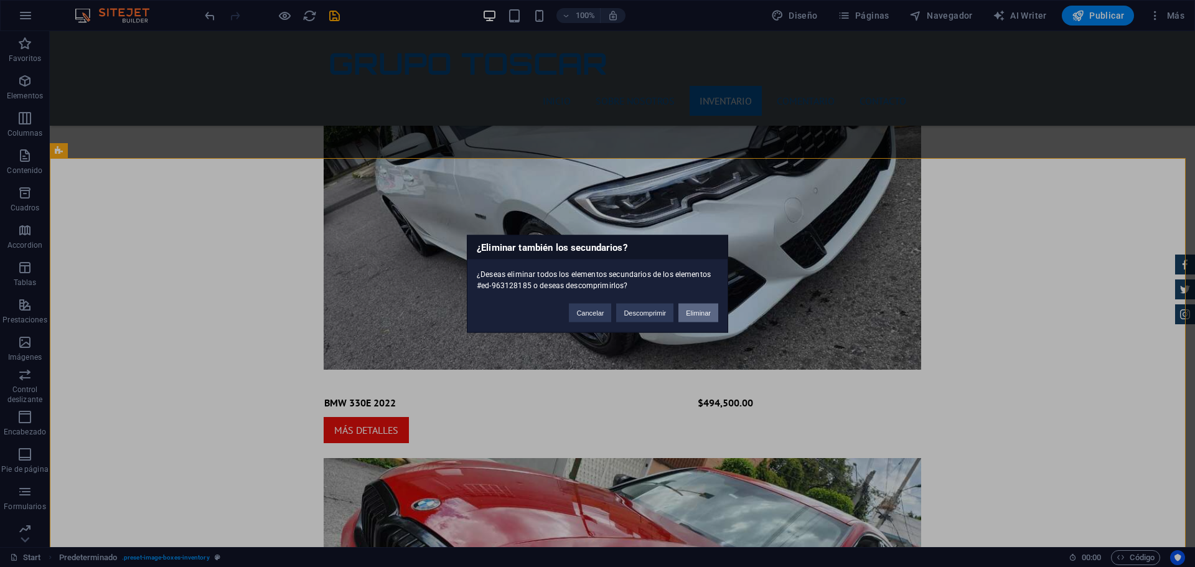
click at [710, 312] on button "Eliminar" at bounding box center [698, 312] width 40 height 19
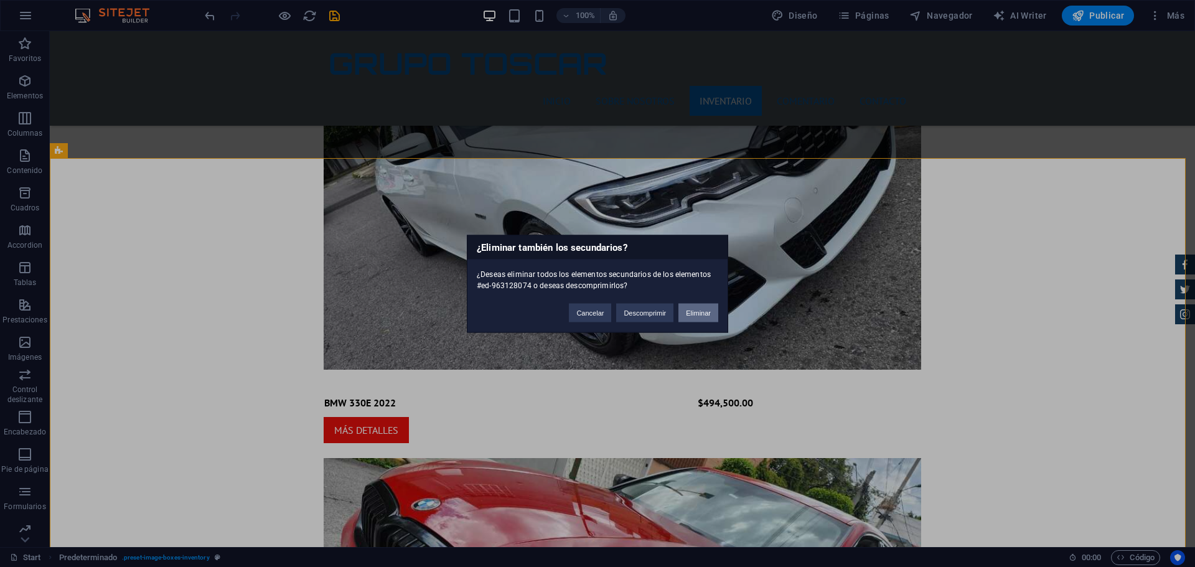
click at [708, 313] on button "Eliminar" at bounding box center [698, 312] width 40 height 19
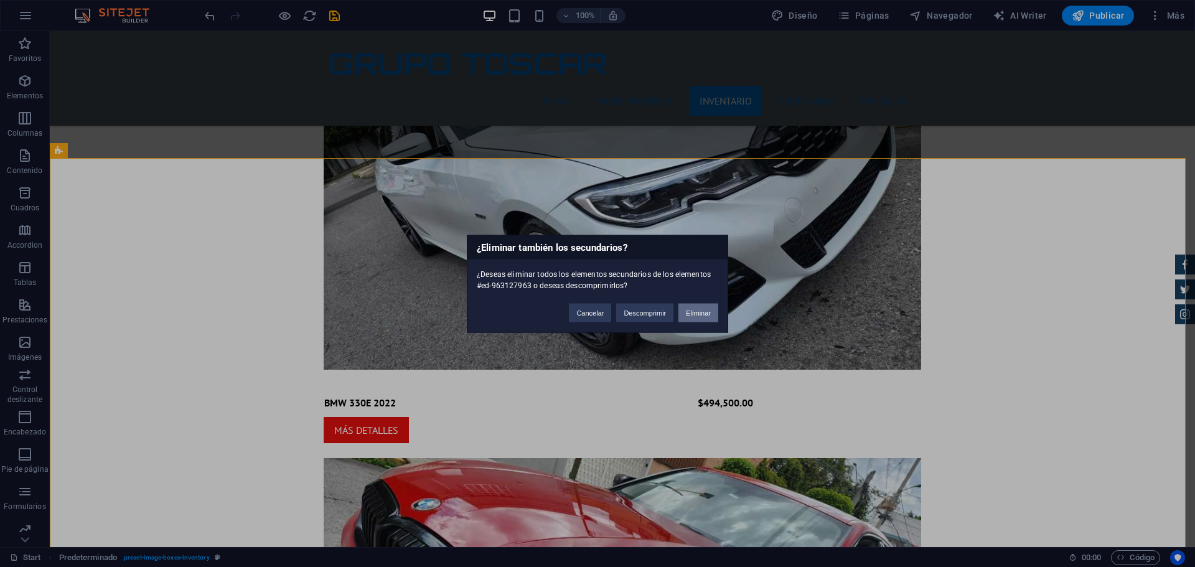
click at [692, 311] on button "Eliminar" at bounding box center [698, 312] width 40 height 19
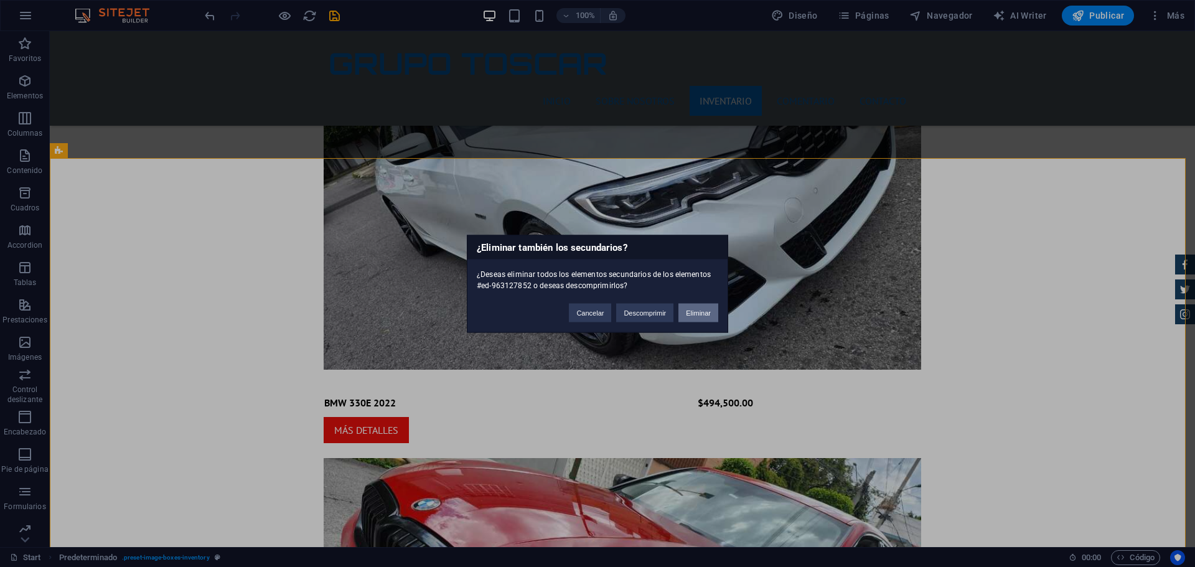
drag, startPoint x: 705, startPoint y: 312, endPoint x: 656, endPoint y: 281, distance: 57.7
click at [705, 312] on button "Eliminar" at bounding box center [698, 312] width 40 height 19
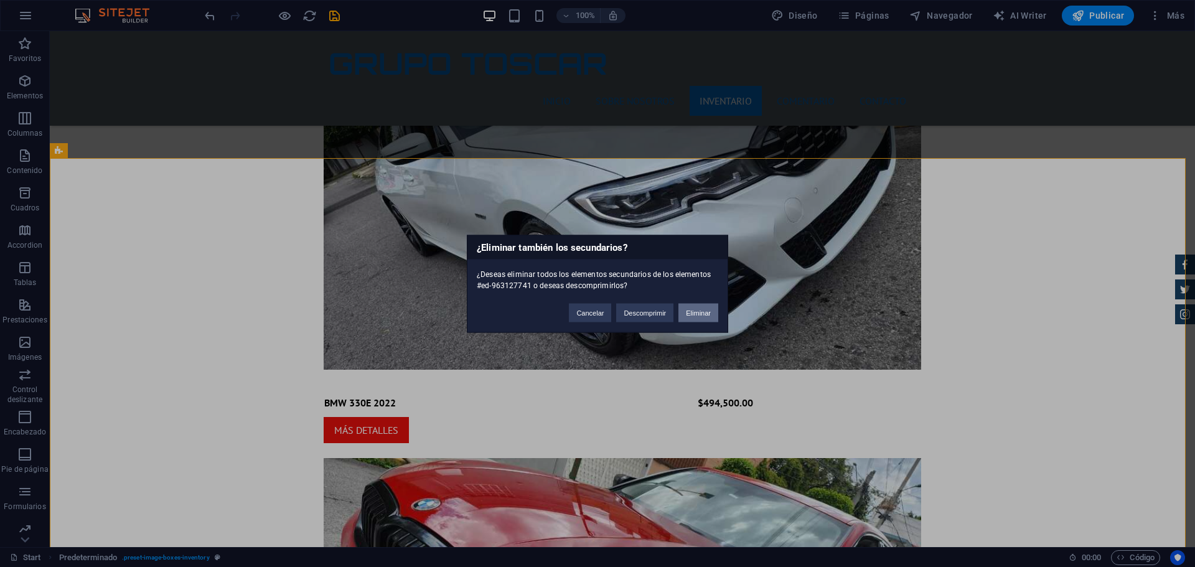
drag, startPoint x: 706, startPoint y: 312, endPoint x: 713, endPoint y: 292, distance: 20.5
click at [706, 312] on button "Eliminar" at bounding box center [698, 312] width 40 height 19
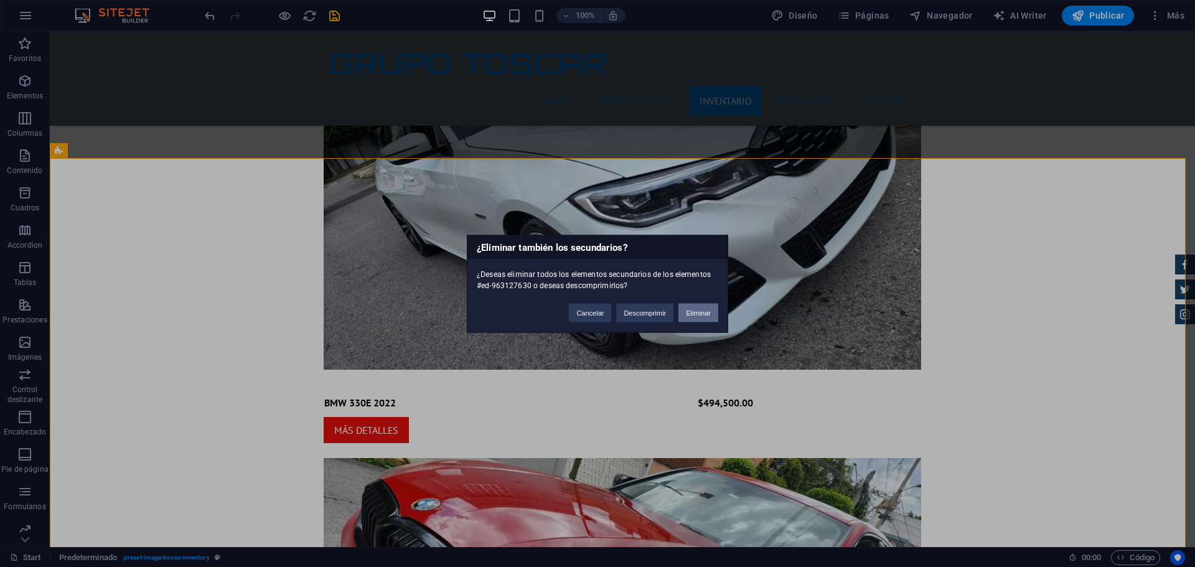
click at [701, 315] on button "Eliminar" at bounding box center [698, 312] width 40 height 19
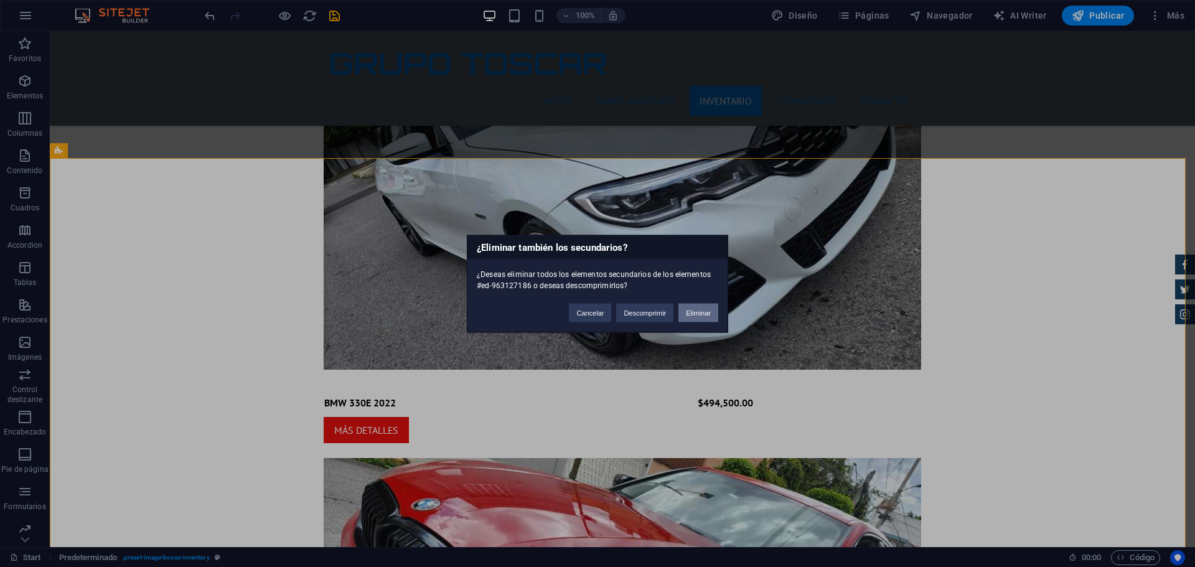
click at [704, 309] on button "Eliminar" at bounding box center [698, 312] width 40 height 19
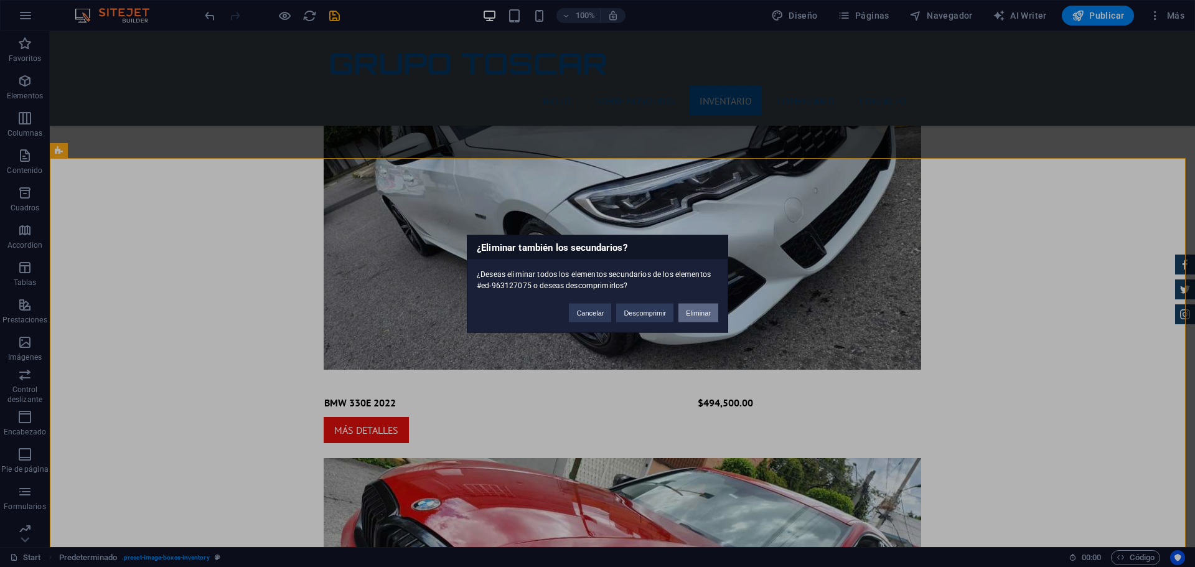
click at [703, 312] on button "Eliminar" at bounding box center [698, 312] width 40 height 19
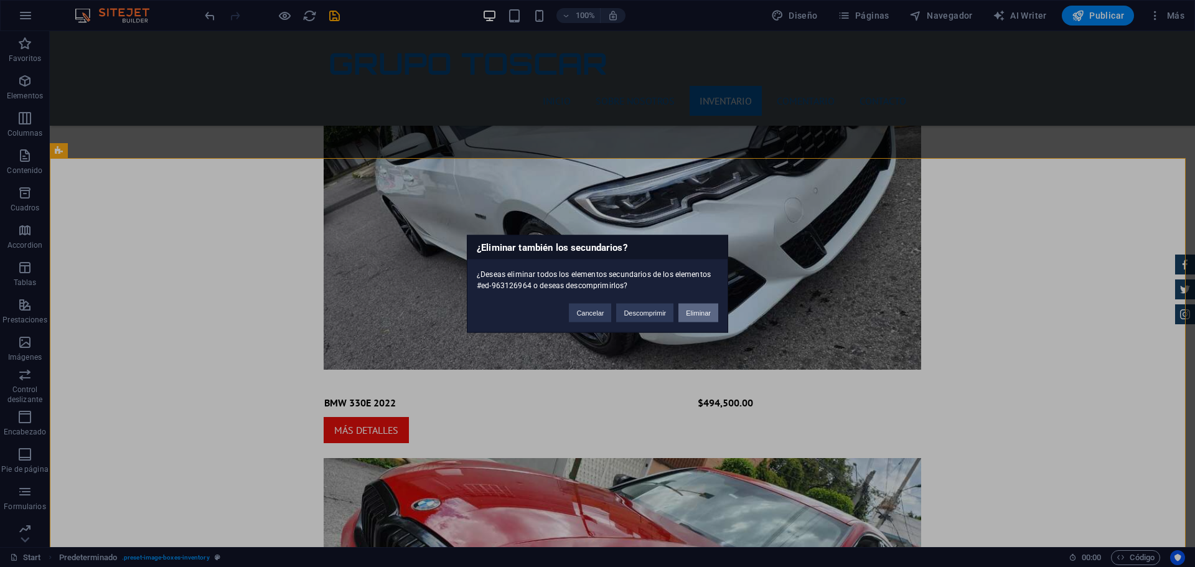
drag, startPoint x: 711, startPoint y: 315, endPoint x: 749, endPoint y: 306, distance: 38.5
click at [711, 315] on button "Eliminar" at bounding box center [698, 312] width 40 height 19
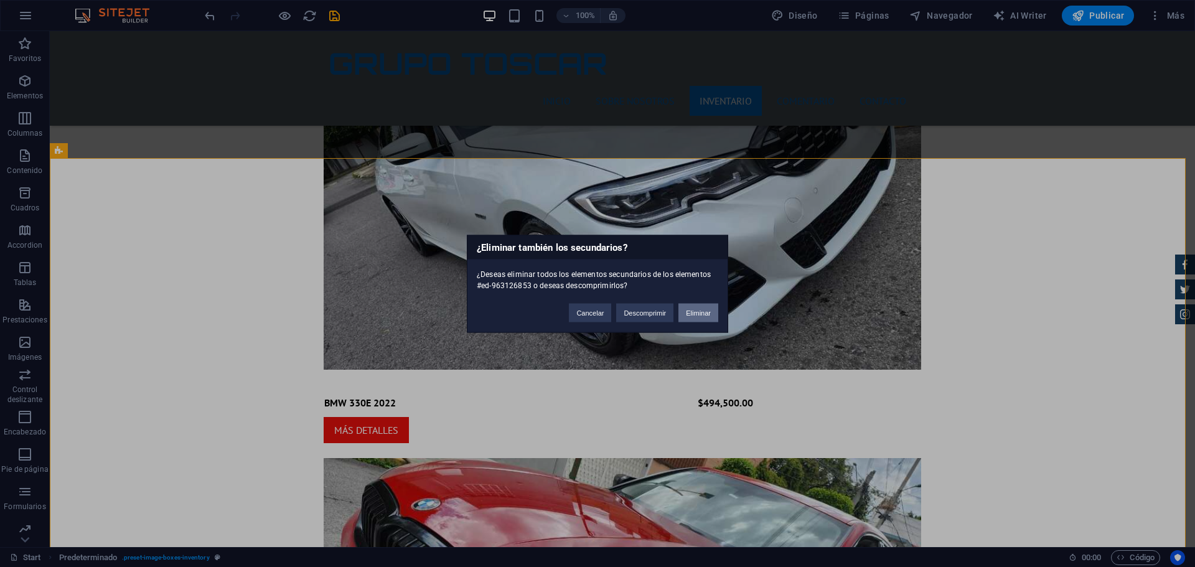
click at [698, 309] on button "Eliminar" at bounding box center [698, 312] width 40 height 19
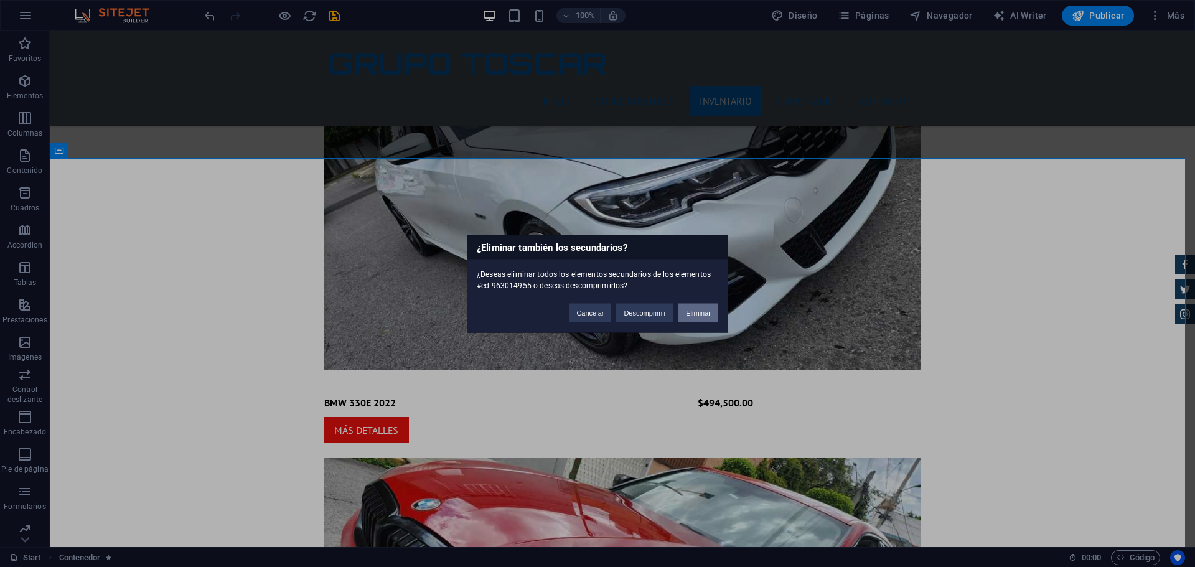
click at [708, 314] on button "Eliminar" at bounding box center [698, 312] width 40 height 19
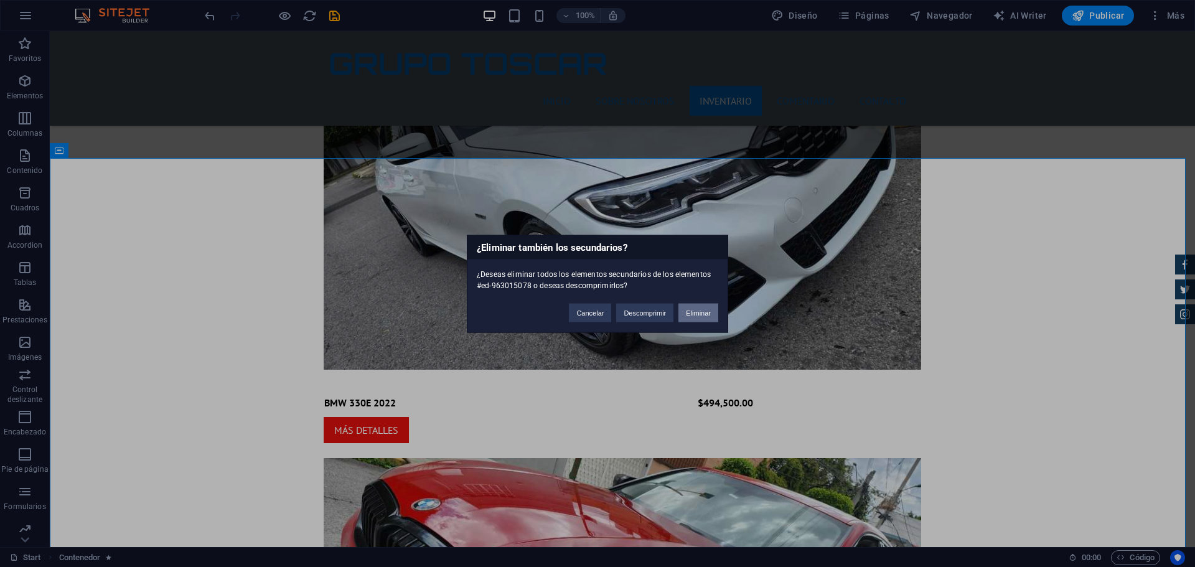
click at [704, 312] on button "Eliminar" at bounding box center [698, 312] width 40 height 19
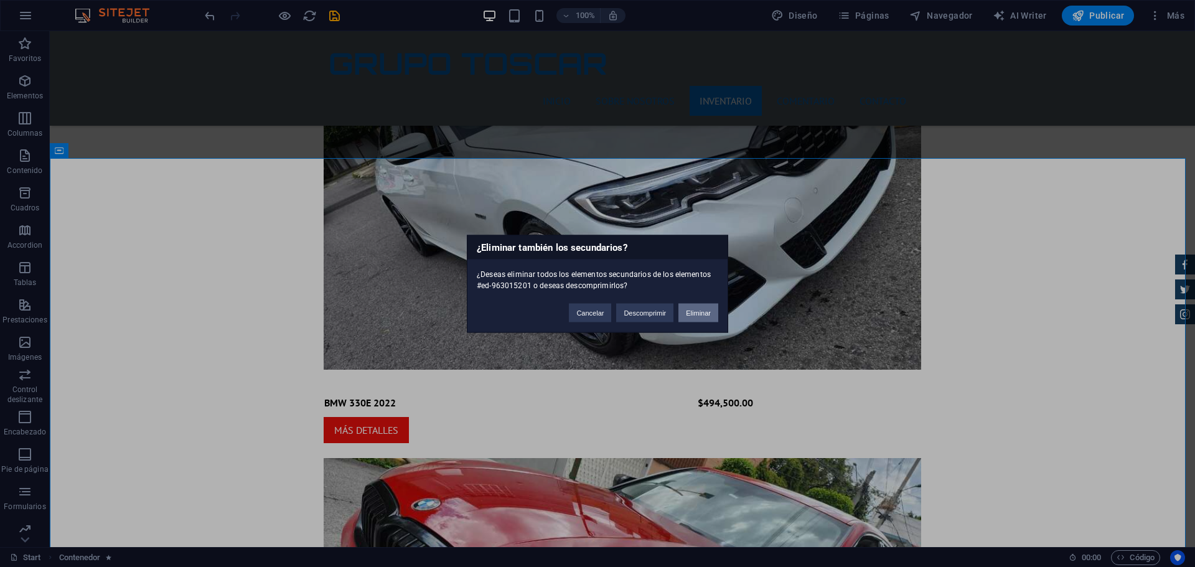
click at [706, 312] on button "Eliminar" at bounding box center [698, 312] width 40 height 19
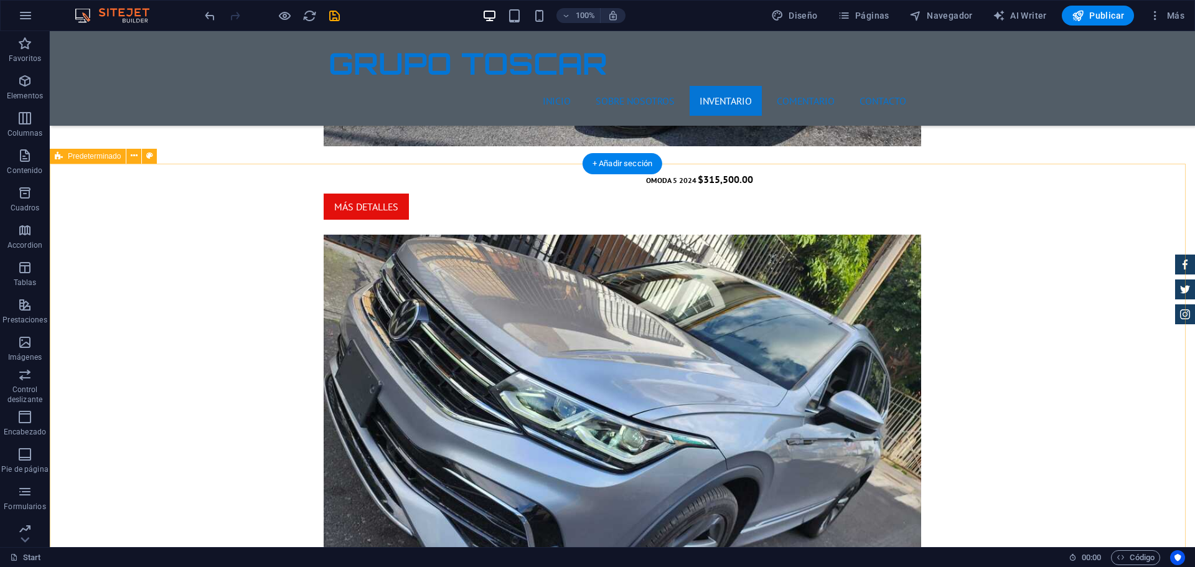
scroll to position [2676, 0]
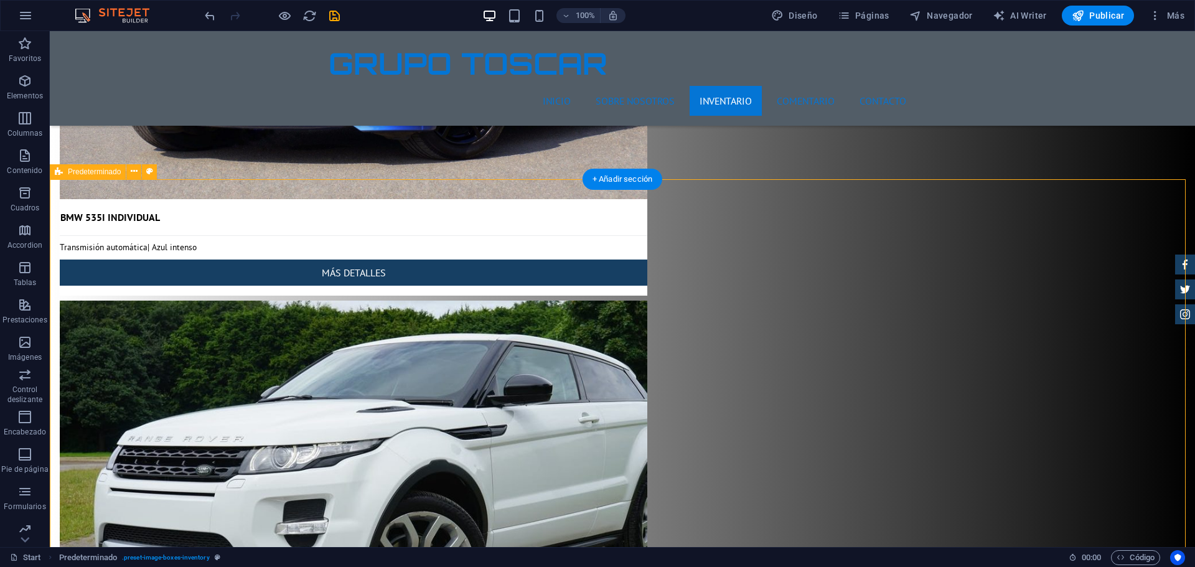
scroll to position [8259, 0]
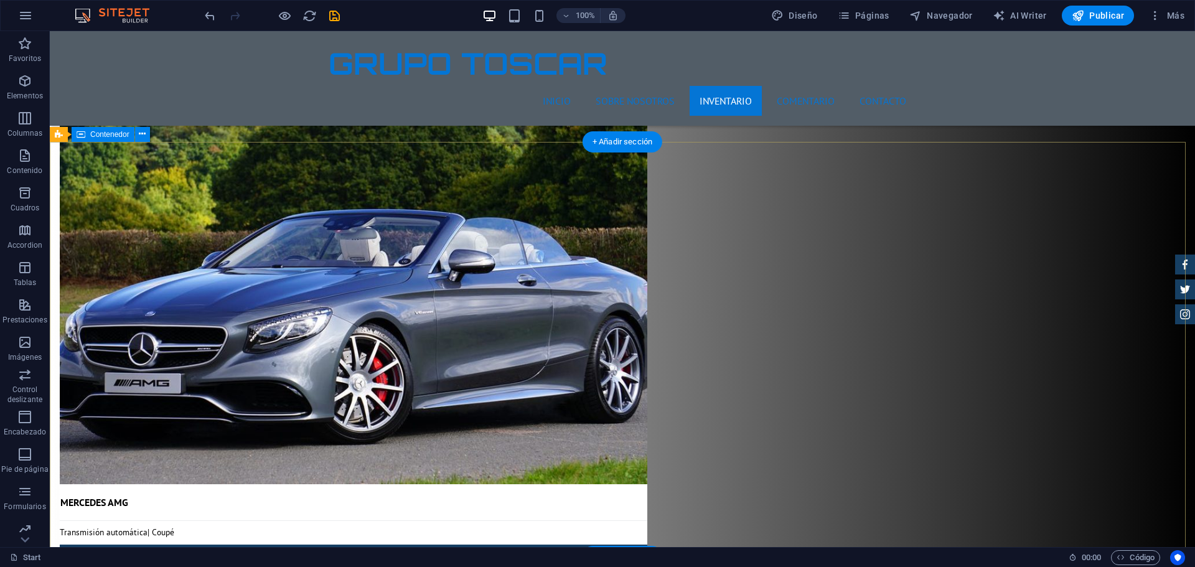
scroll to position [9202, 0]
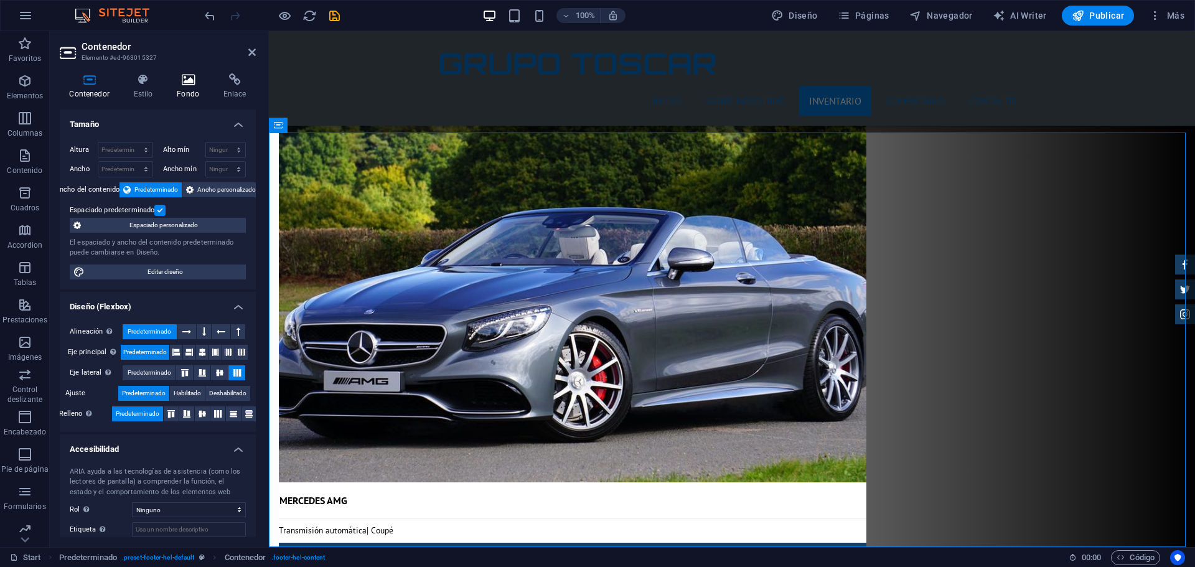
click at [190, 81] on icon at bounding box center [188, 79] width 42 height 12
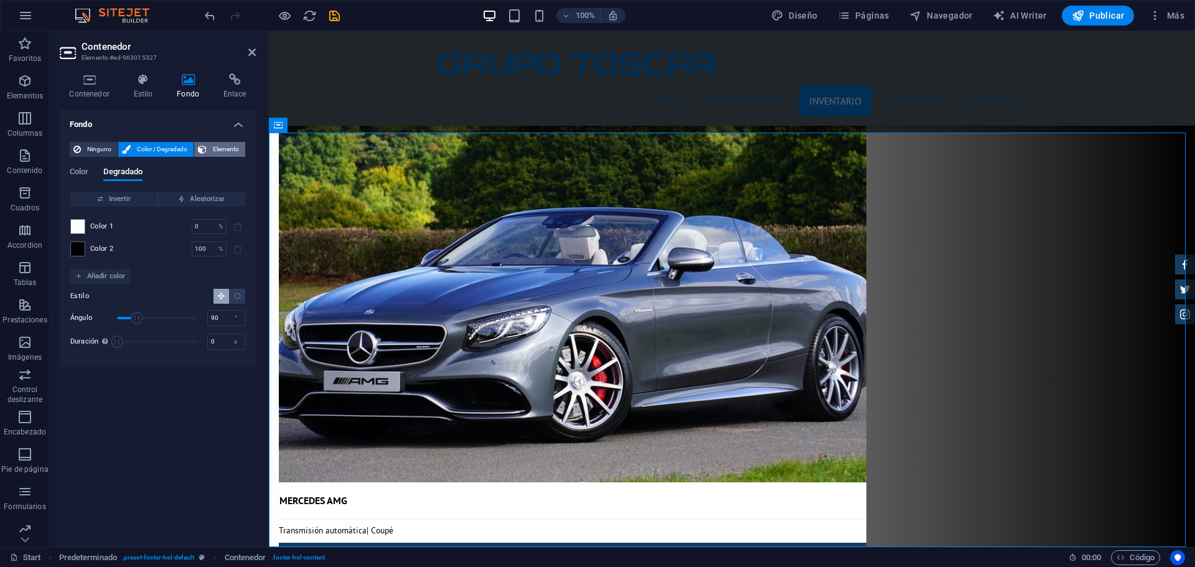
click at [234, 153] on span "Elemento" at bounding box center [225, 149] width 31 height 15
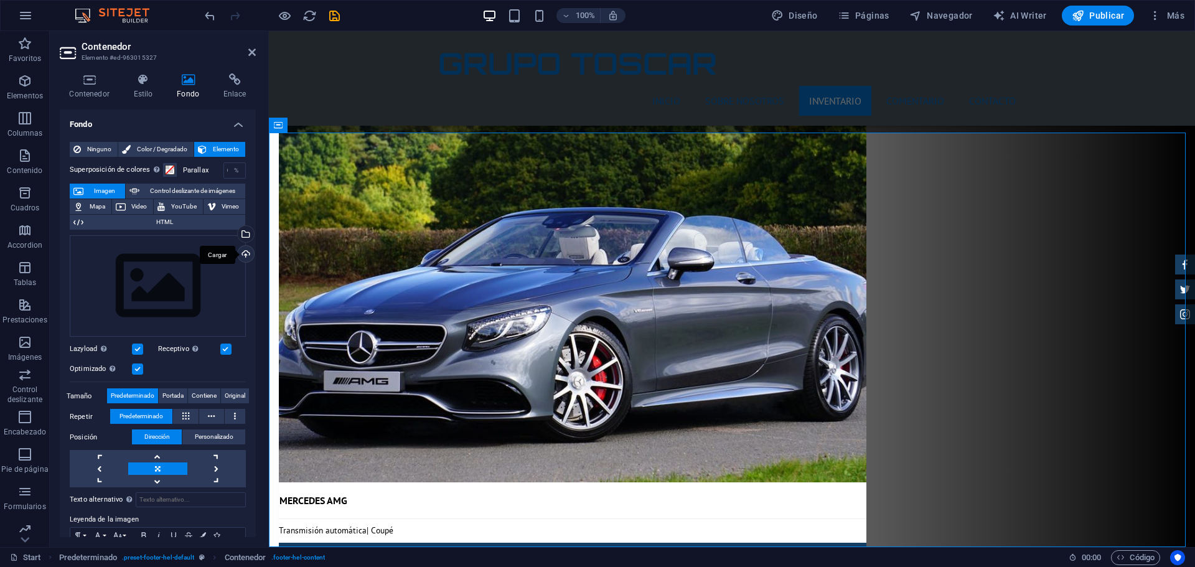
click at [245, 251] on div "Cargar" at bounding box center [244, 255] width 19 height 19
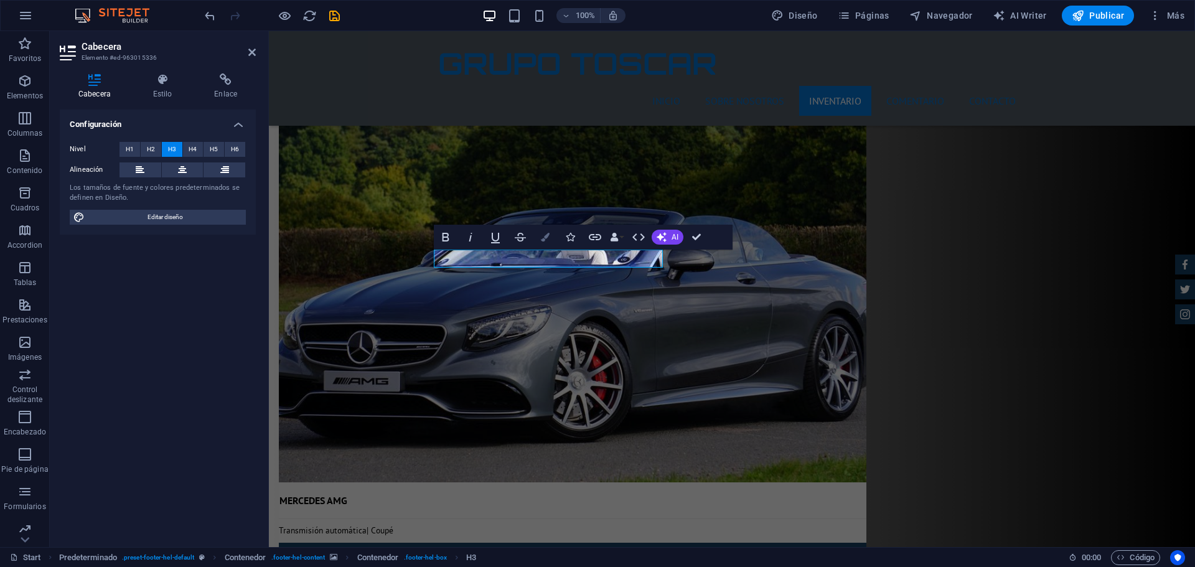
click at [548, 234] on icon "button" at bounding box center [545, 237] width 9 height 9
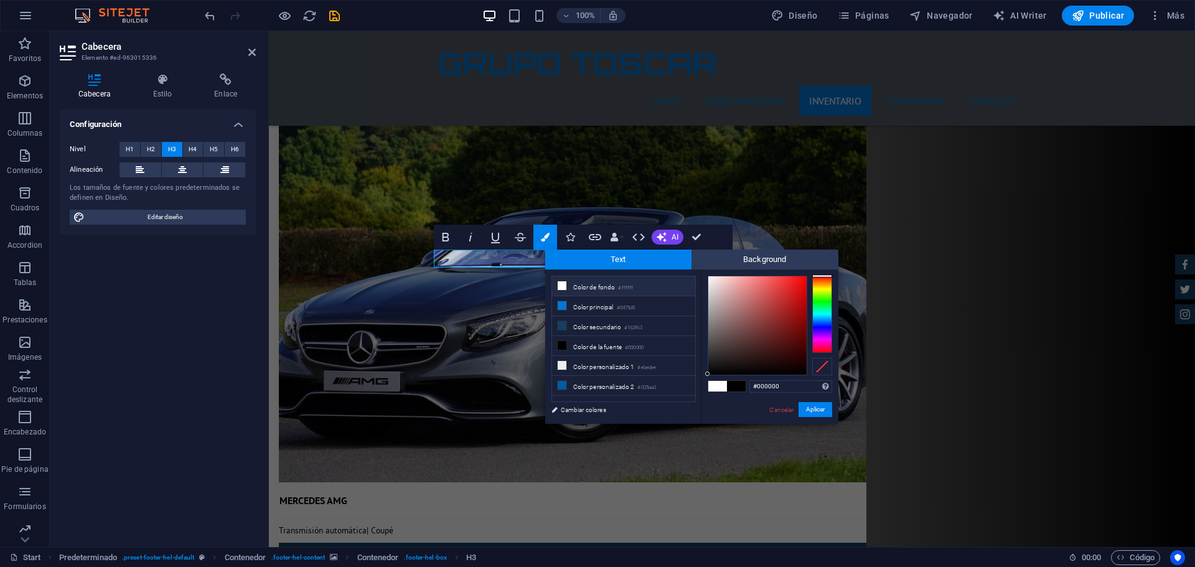
click at [559, 284] on icon at bounding box center [562, 285] width 9 height 9
type input "#ffffff"
click at [823, 408] on button "Aplicar" at bounding box center [815, 409] width 34 height 15
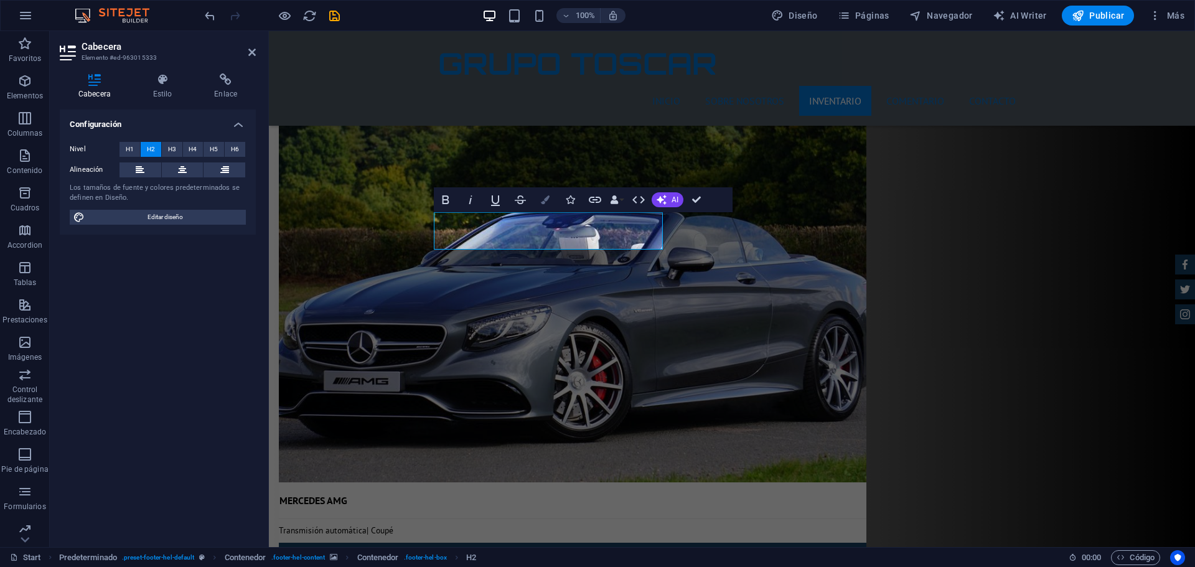
click at [541, 201] on icon "button" at bounding box center [545, 199] width 9 height 9
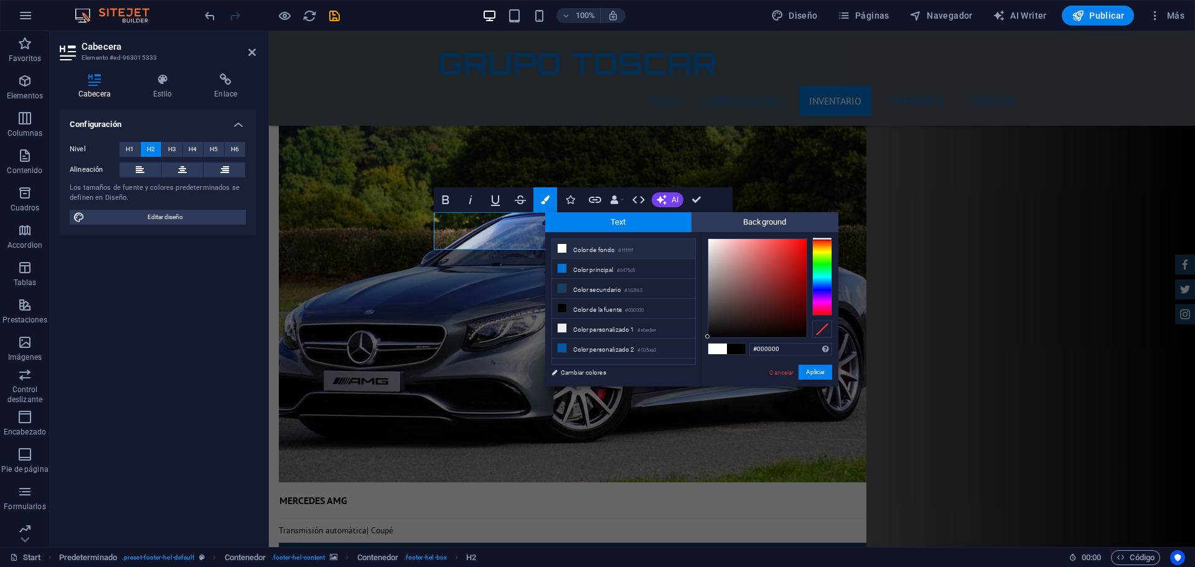
click at [580, 249] on li "Color de fondo #ffffff" at bounding box center [623, 249] width 143 height 20
type input "#ffffff"
click at [815, 370] on button "Aplicar" at bounding box center [815, 372] width 34 height 15
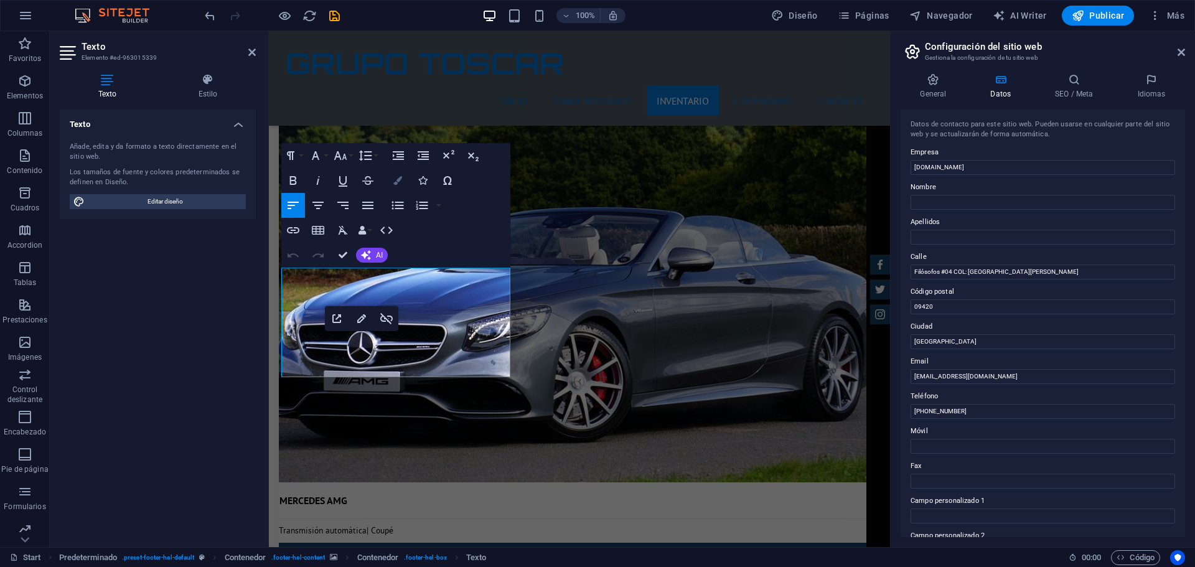
click at [393, 176] on icon "button" at bounding box center [397, 180] width 9 height 9
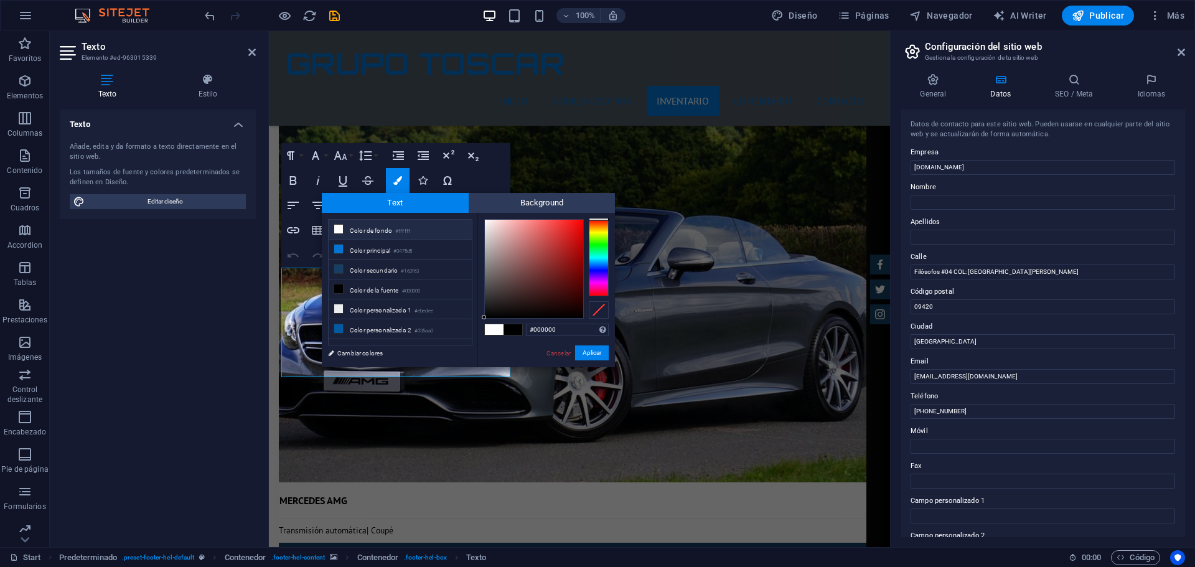
click at [347, 228] on li "Color de fondo #ffffff" at bounding box center [400, 230] width 143 height 20
type input "#ffffff"
click at [580, 352] on button "Aplicar" at bounding box center [592, 352] width 34 height 15
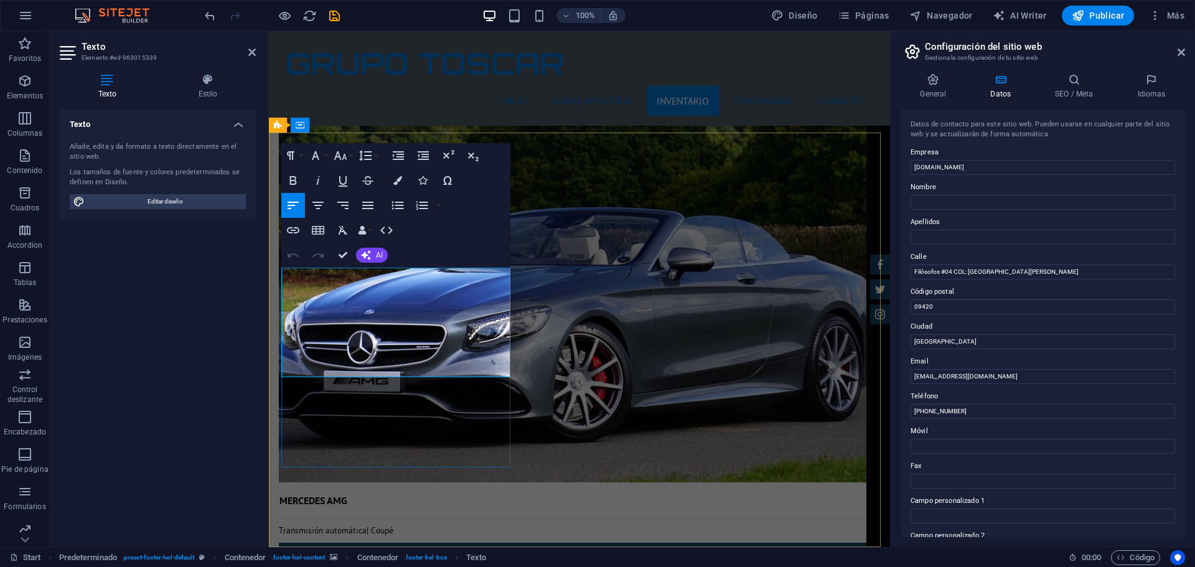
drag, startPoint x: 421, startPoint y: 349, endPoint x: 287, endPoint y: 348, distance: 134.4
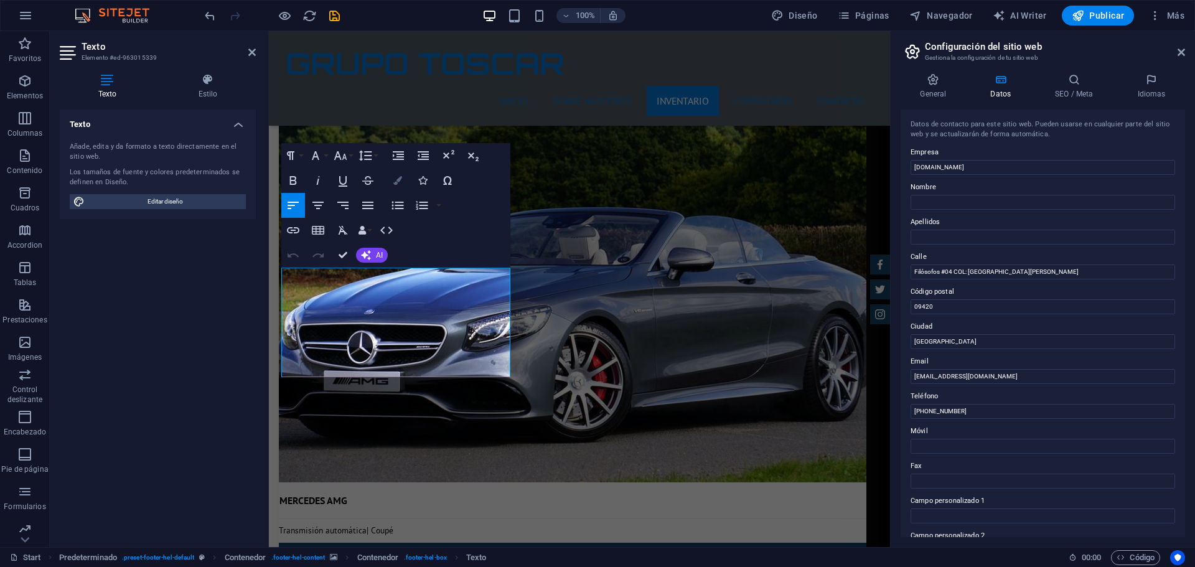
click at [401, 179] on icon "button" at bounding box center [397, 180] width 9 height 9
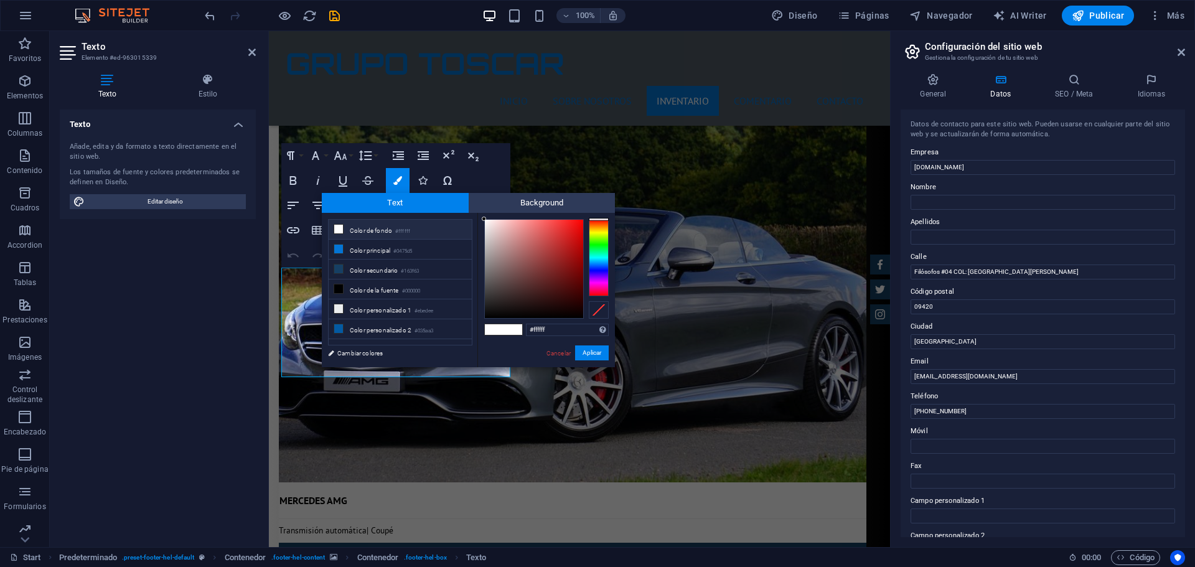
click at [358, 233] on li "Color de fondo #ffffff" at bounding box center [400, 230] width 143 height 20
drag, startPoint x: 589, startPoint y: 352, endPoint x: 314, endPoint y: 322, distance: 276.1
click at [589, 352] on button "Aplicar" at bounding box center [592, 352] width 34 height 15
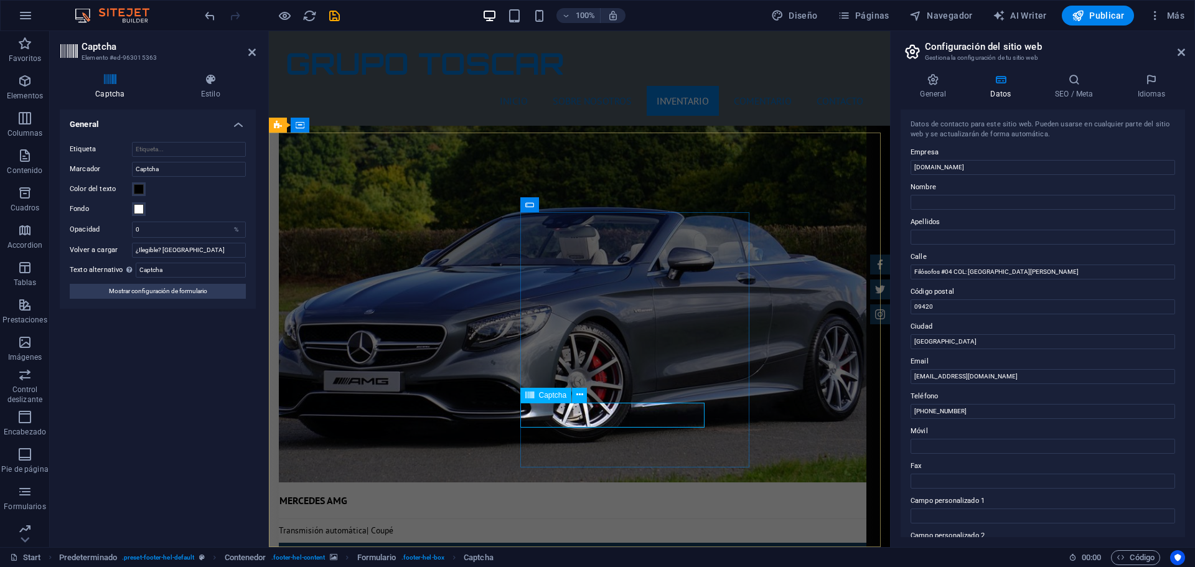
click at [136, 204] on span at bounding box center [139, 209] width 10 height 10
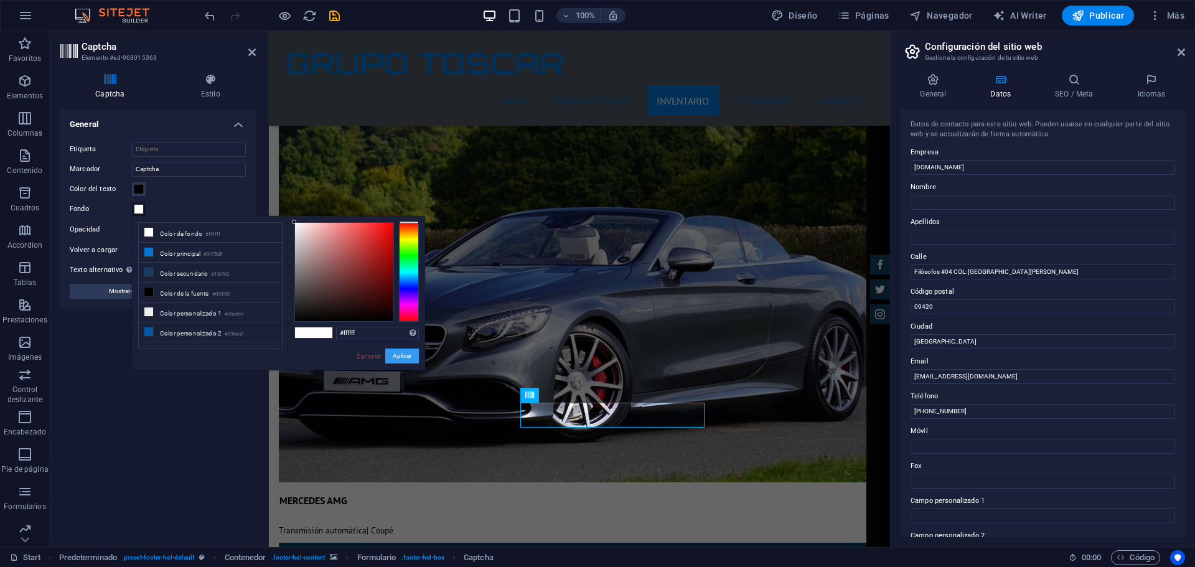
click at [415, 353] on button "Aplicar" at bounding box center [402, 355] width 34 height 15
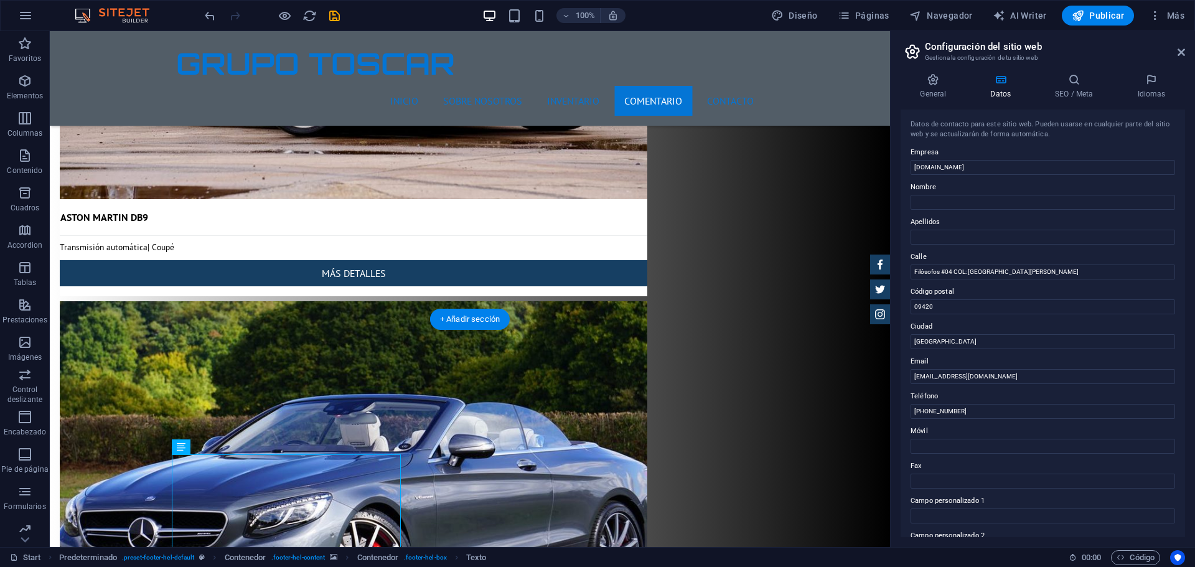
scroll to position [9202, 0]
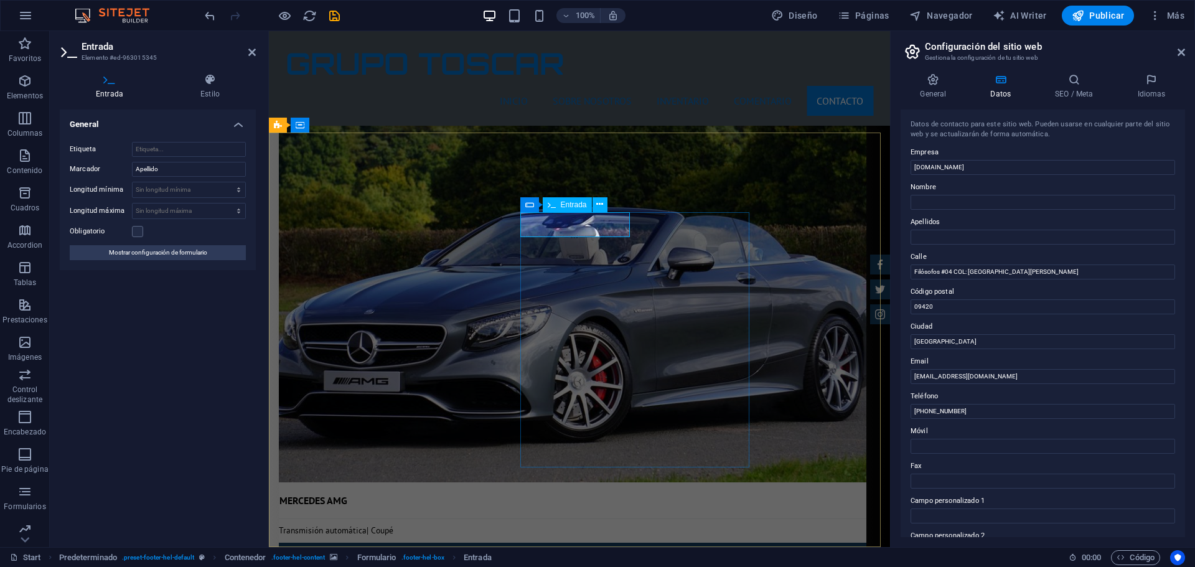
drag, startPoint x: 572, startPoint y: 223, endPoint x: 536, endPoint y: 223, distance: 35.5
click at [200, 80] on icon at bounding box center [209, 79] width 91 height 12
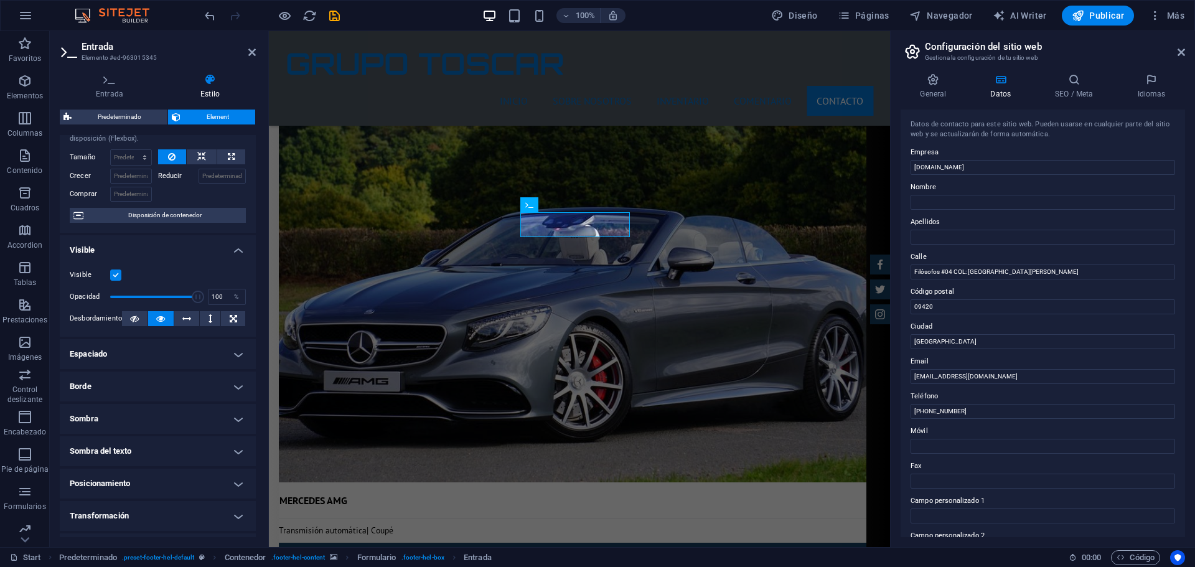
scroll to position [62, 0]
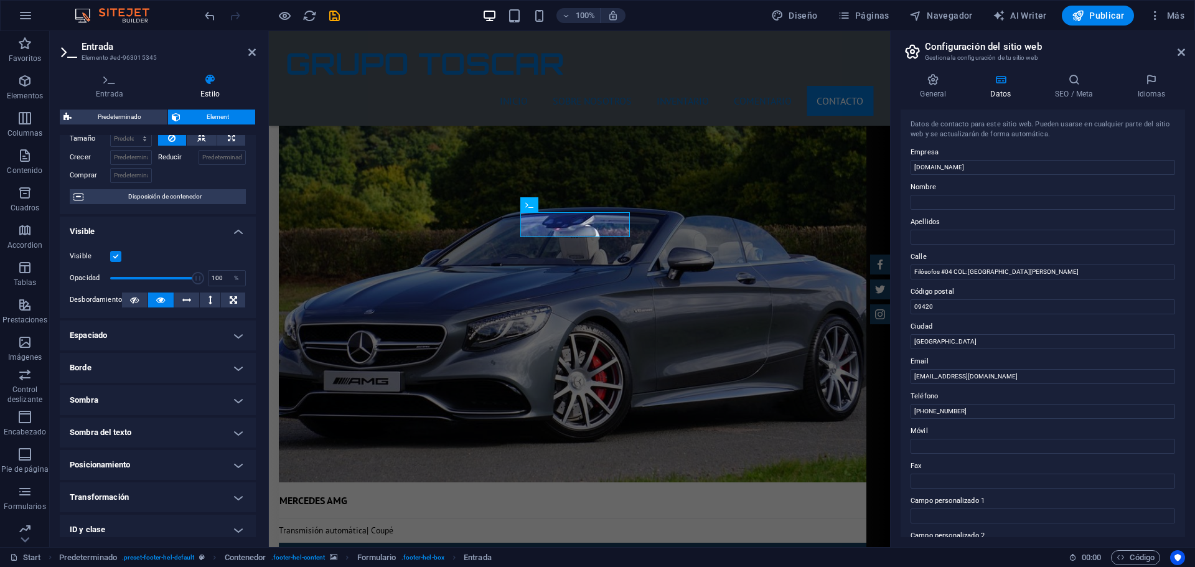
click at [236, 333] on h4 "Espaciado" at bounding box center [158, 335] width 196 height 30
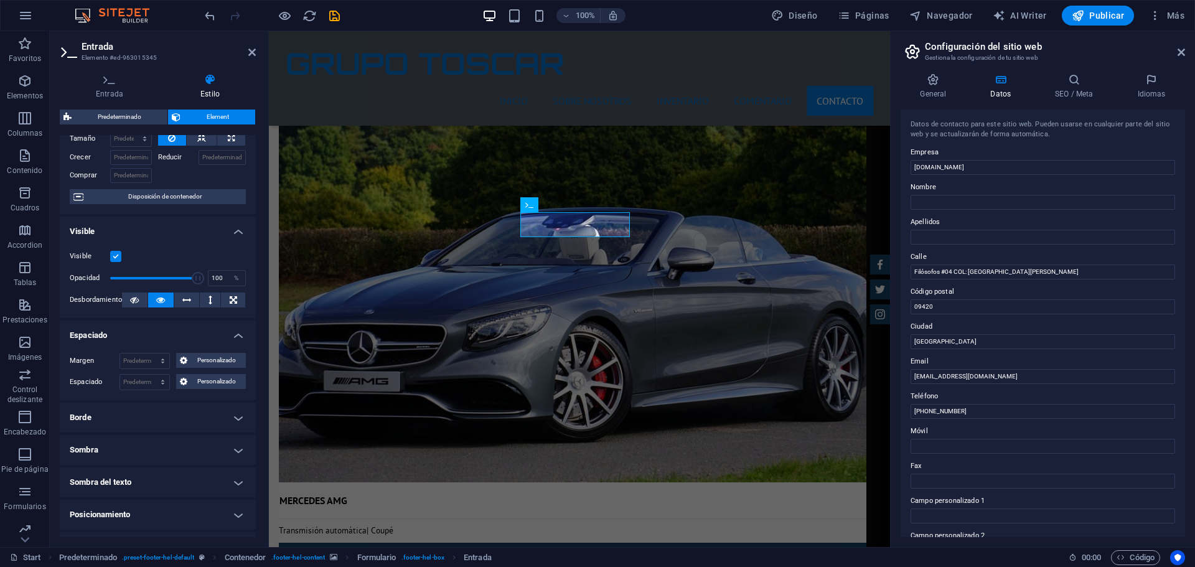
click at [236, 333] on h4 "Espaciado" at bounding box center [158, 331] width 196 height 22
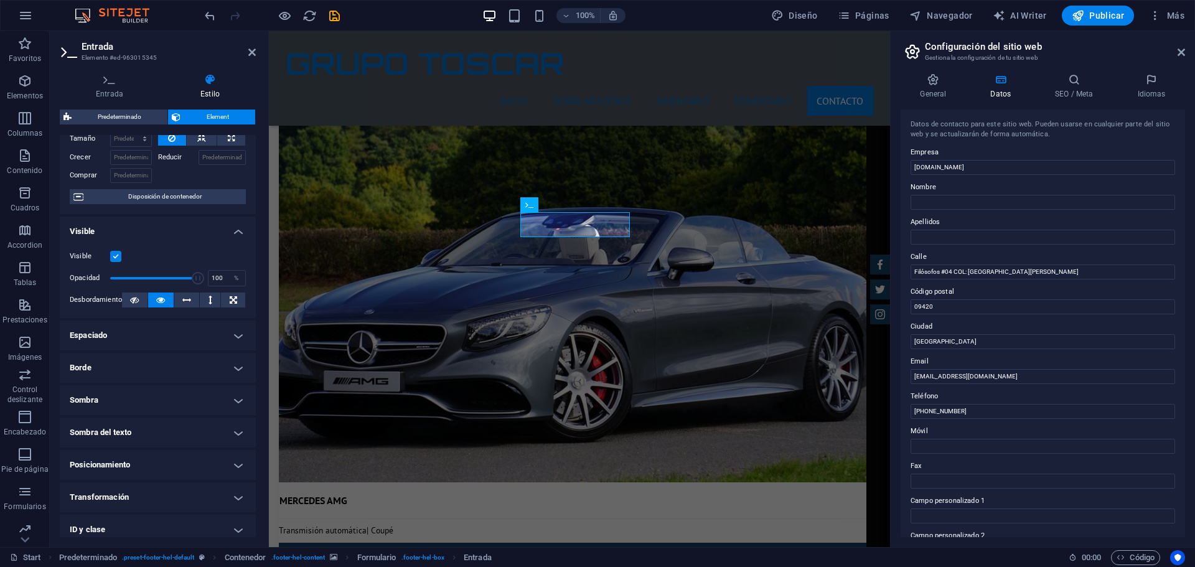
click at [236, 364] on h4 "Borde" at bounding box center [158, 368] width 196 height 30
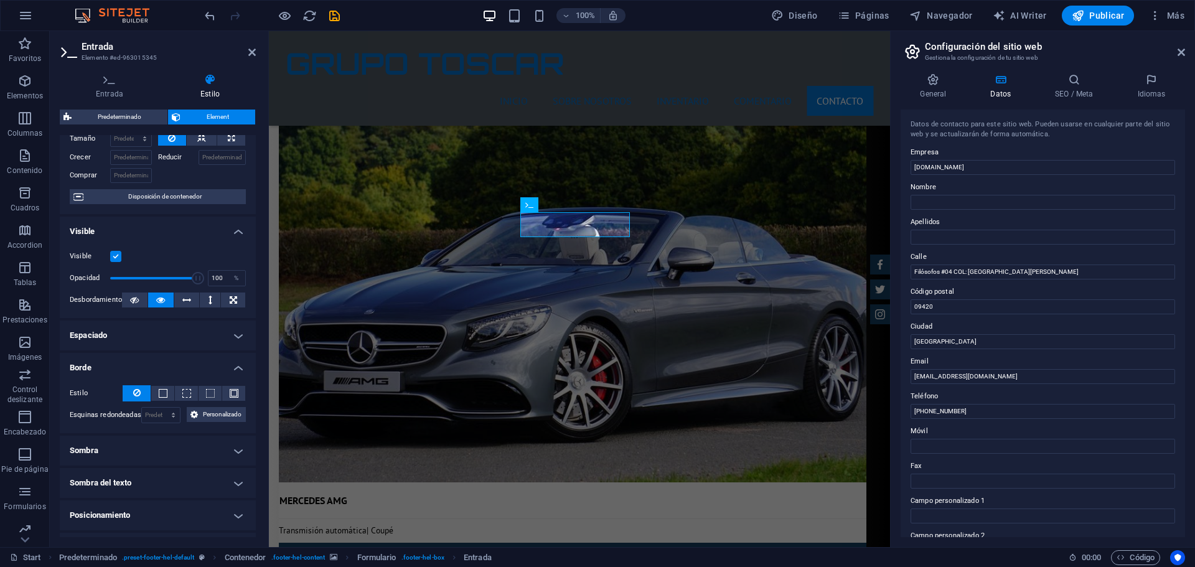
click at [236, 364] on h4 "Borde" at bounding box center [158, 364] width 196 height 22
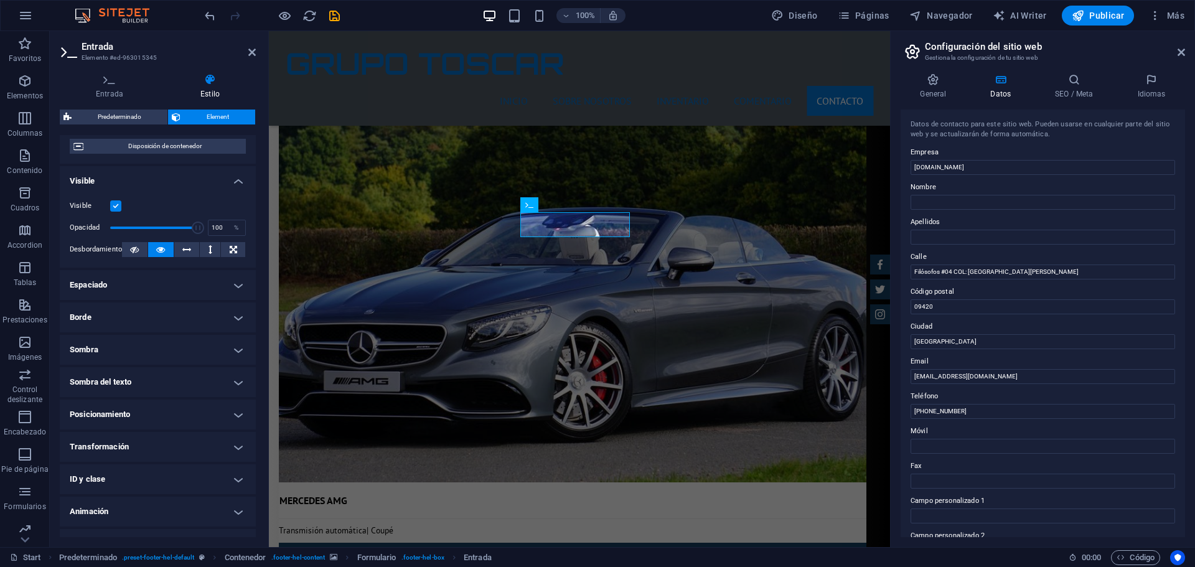
scroll to position [134, 0]
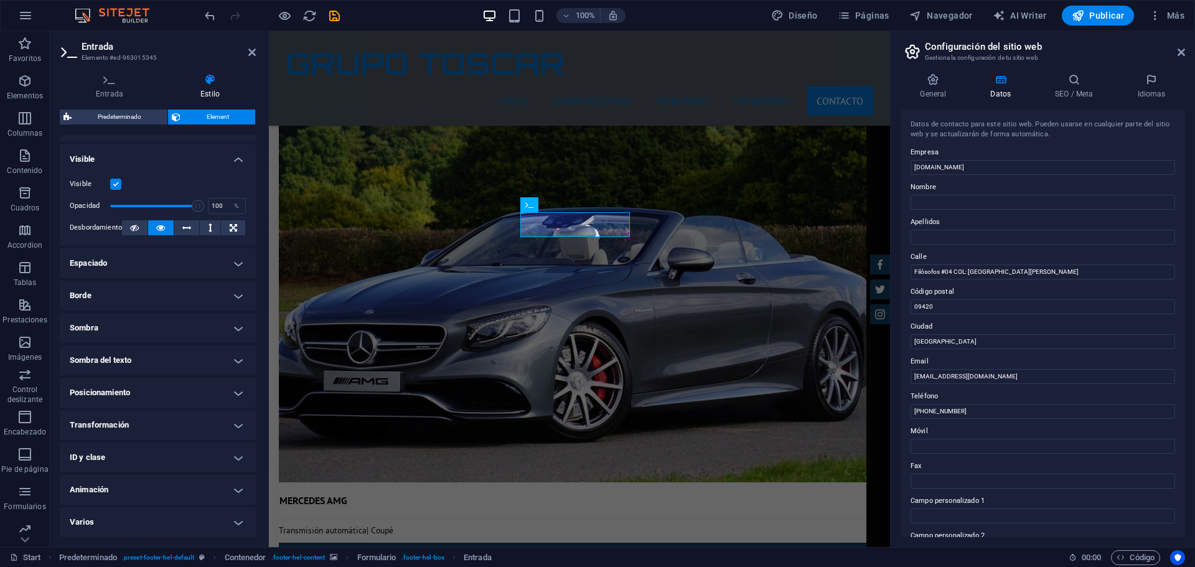
click at [233, 362] on h4 "Sombra del texto" at bounding box center [158, 360] width 196 height 30
click at [235, 359] on h4 "Sombra del texto" at bounding box center [158, 356] width 196 height 22
click at [233, 387] on h4 "Posicionamiento" at bounding box center [158, 393] width 196 height 30
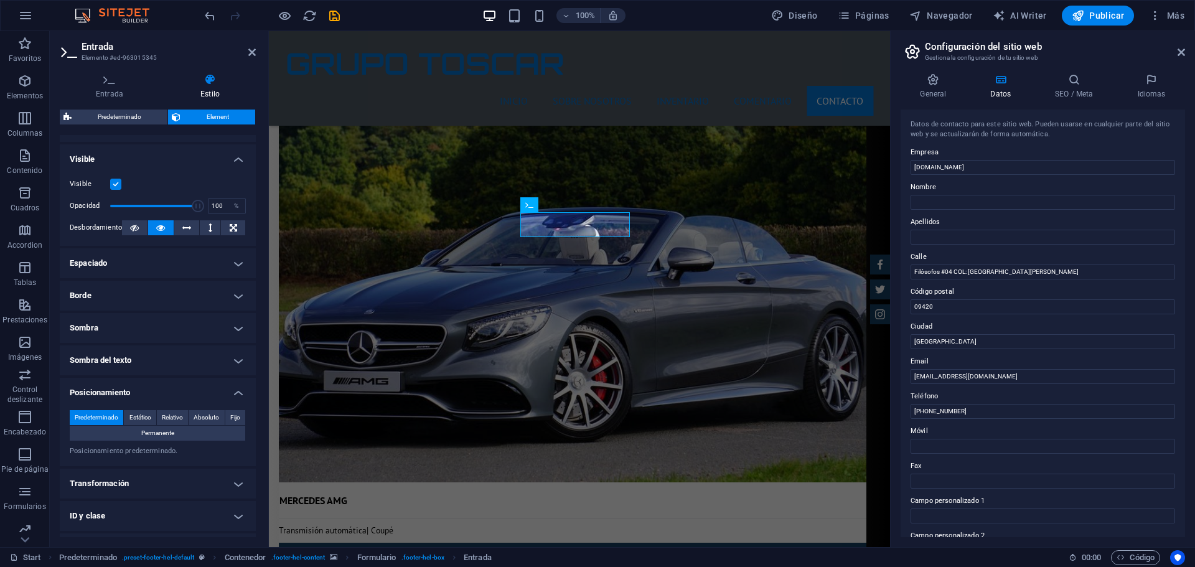
click at [233, 387] on h4 "Posicionamiento" at bounding box center [158, 389] width 196 height 22
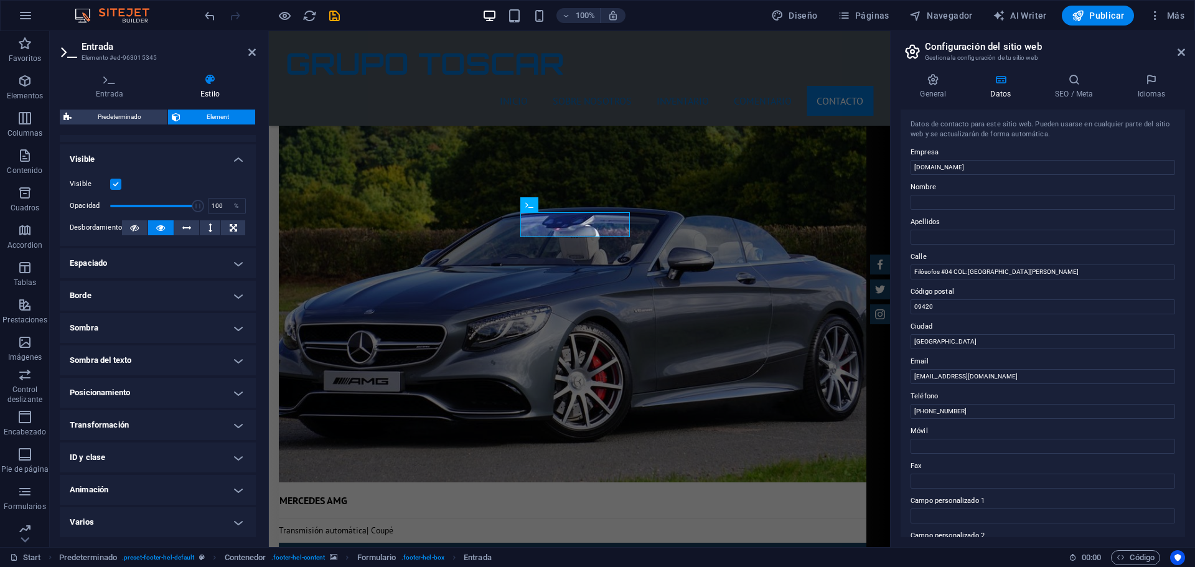
click at [234, 423] on h4 "Transformación" at bounding box center [158, 425] width 196 height 30
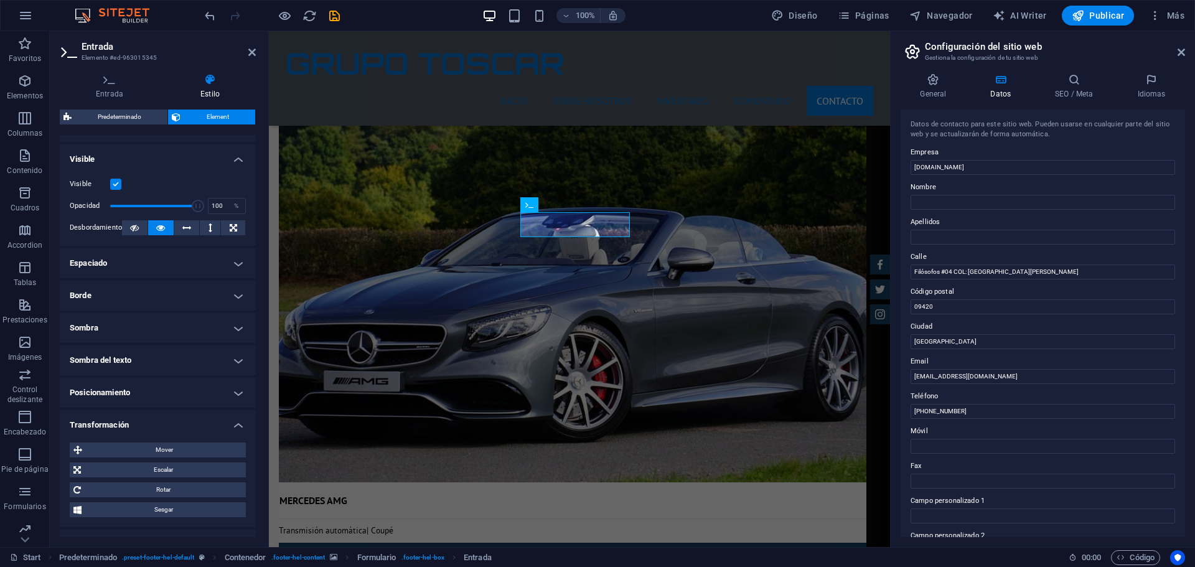
click at [234, 423] on h4 "Transformación" at bounding box center [158, 421] width 196 height 22
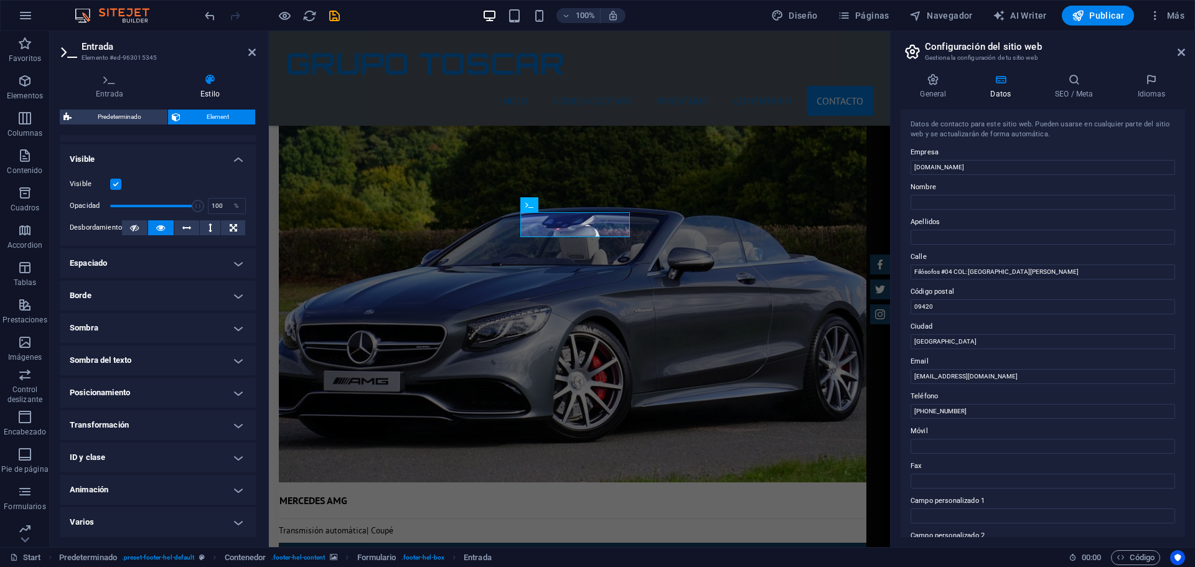
click at [230, 457] on h4 "ID y clase" at bounding box center [158, 457] width 196 height 30
click at [230, 457] on h4 "ID y clase" at bounding box center [158, 453] width 196 height 22
click at [235, 520] on h4 "Varios" at bounding box center [158, 522] width 196 height 30
click at [235, 519] on h4 "Varios" at bounding box center [158, 518] width 196 height 22
click at [235, 519] on h4 "Varios" at bounding box center [158, 522] width 196 height 30
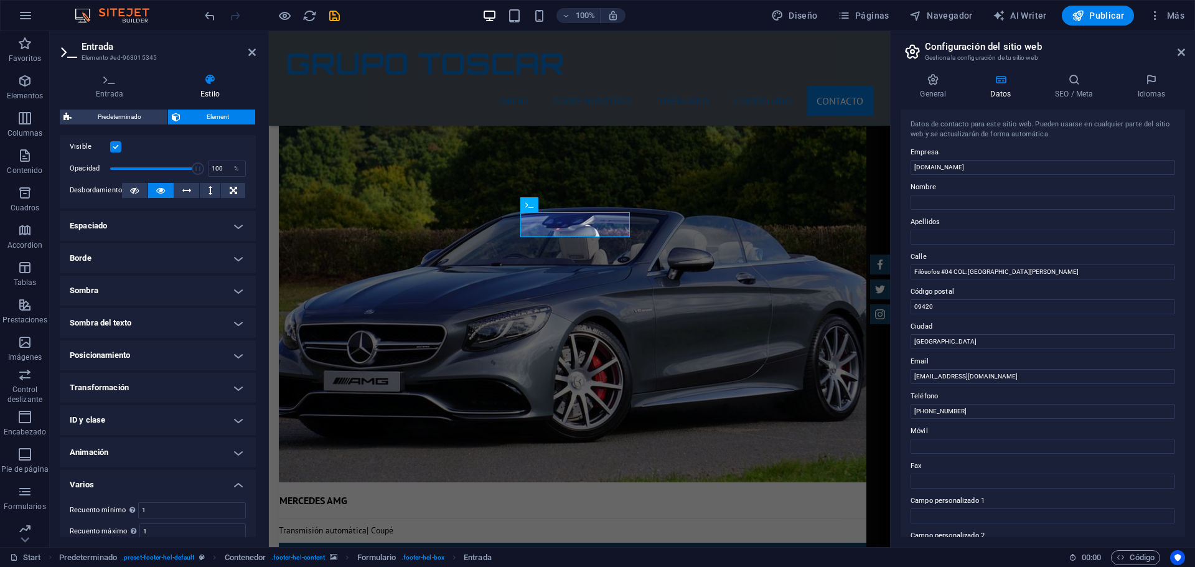
scroll to position [212, 0]
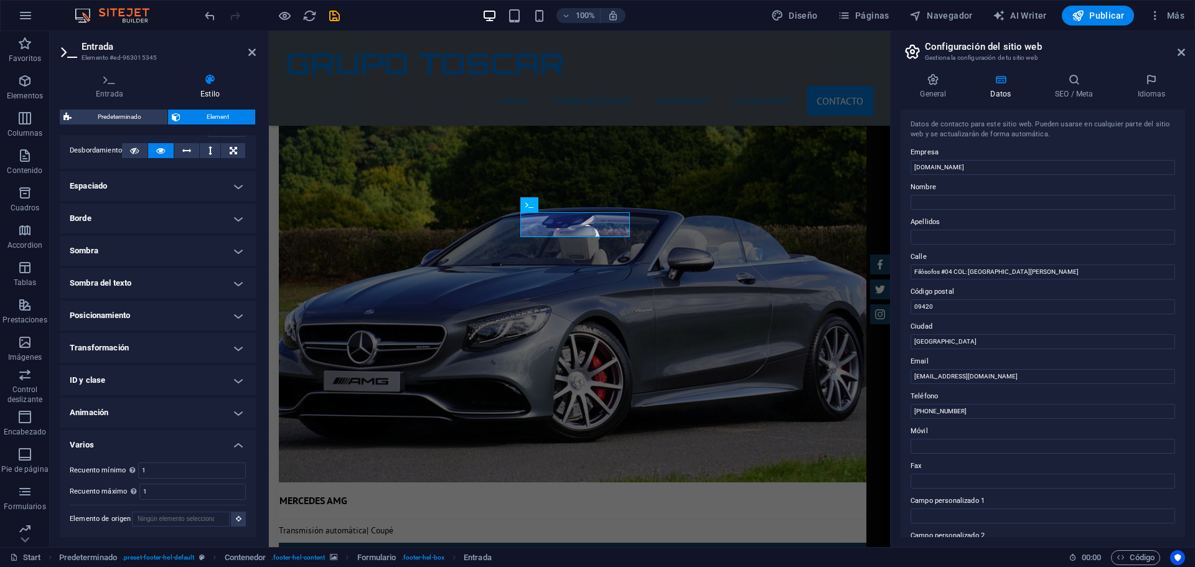
click at [235, 443] on h4 "Varios" at bounding box center [158, 441] width 196 height 22
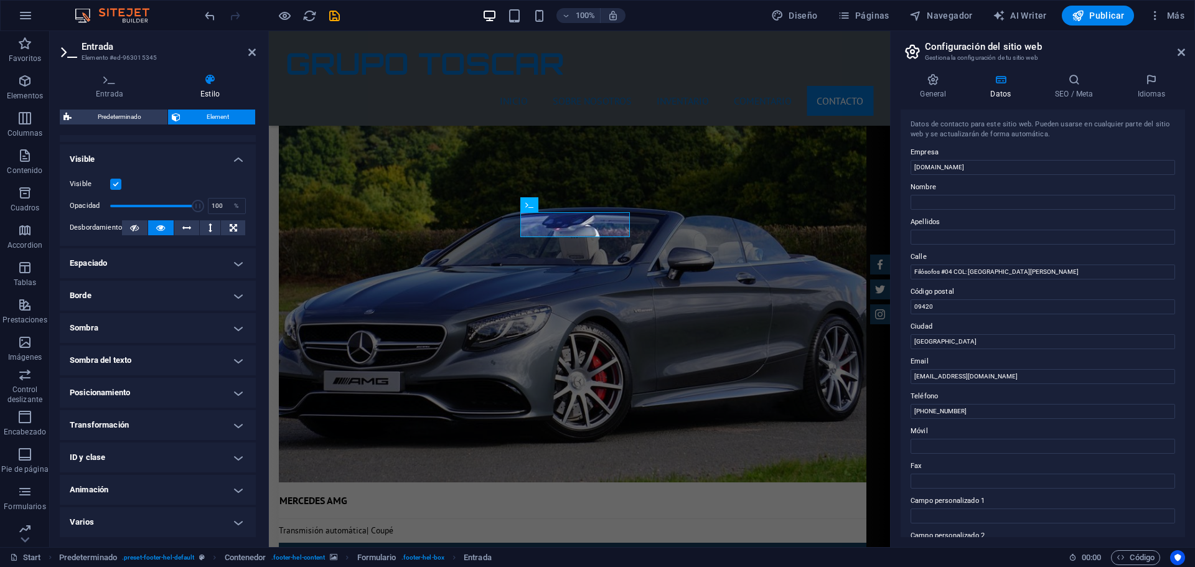
scroll to position [134, 0]
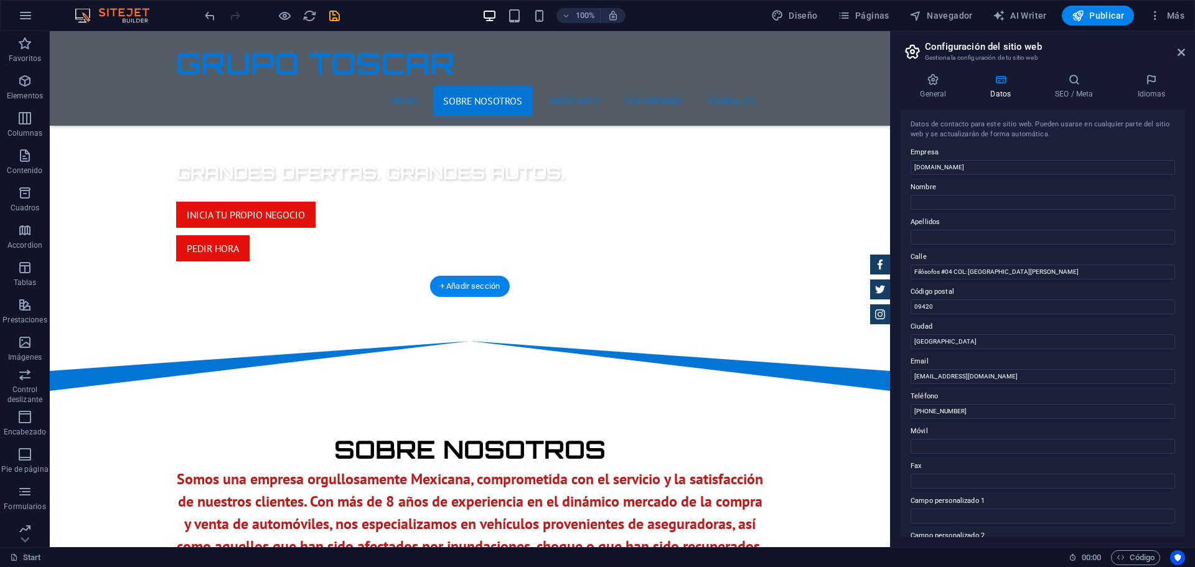
scroll to position [739, 0]
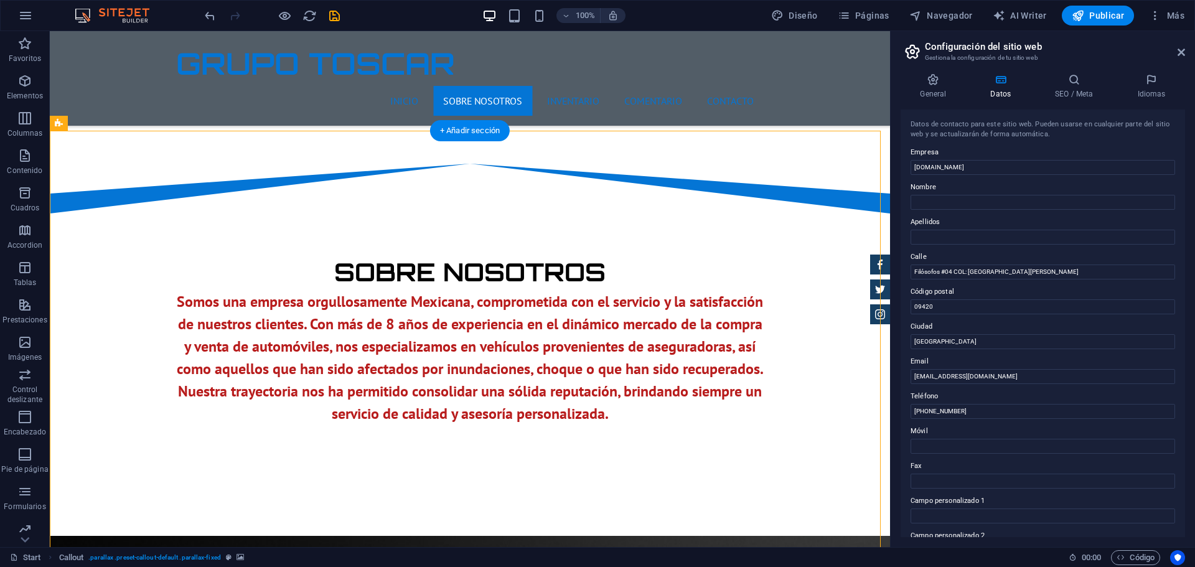
select select "9"
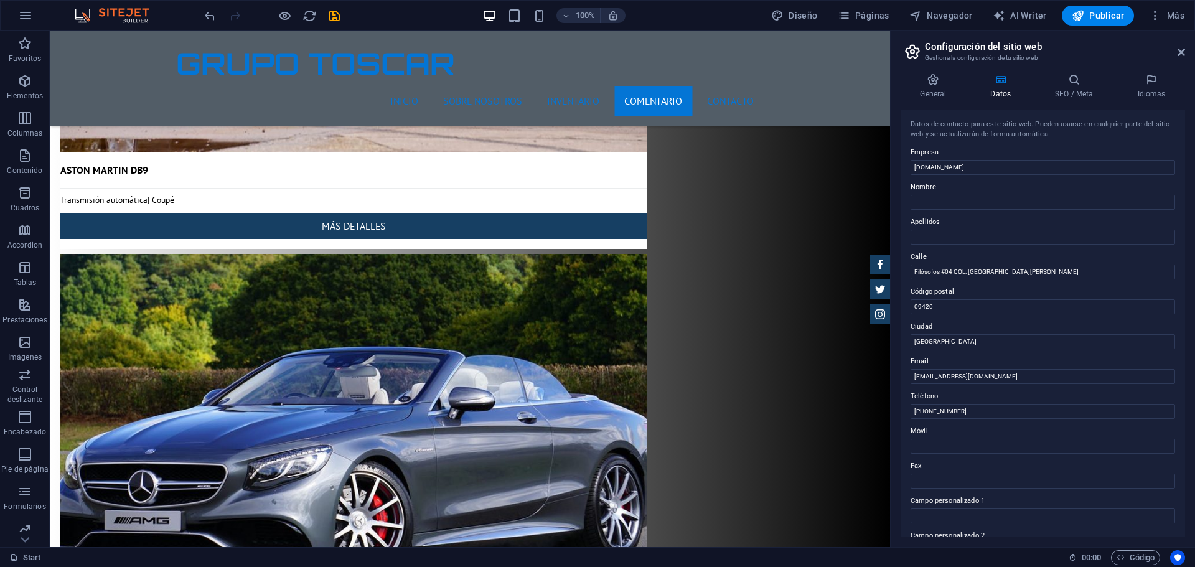
scroll to position [9202, 0]
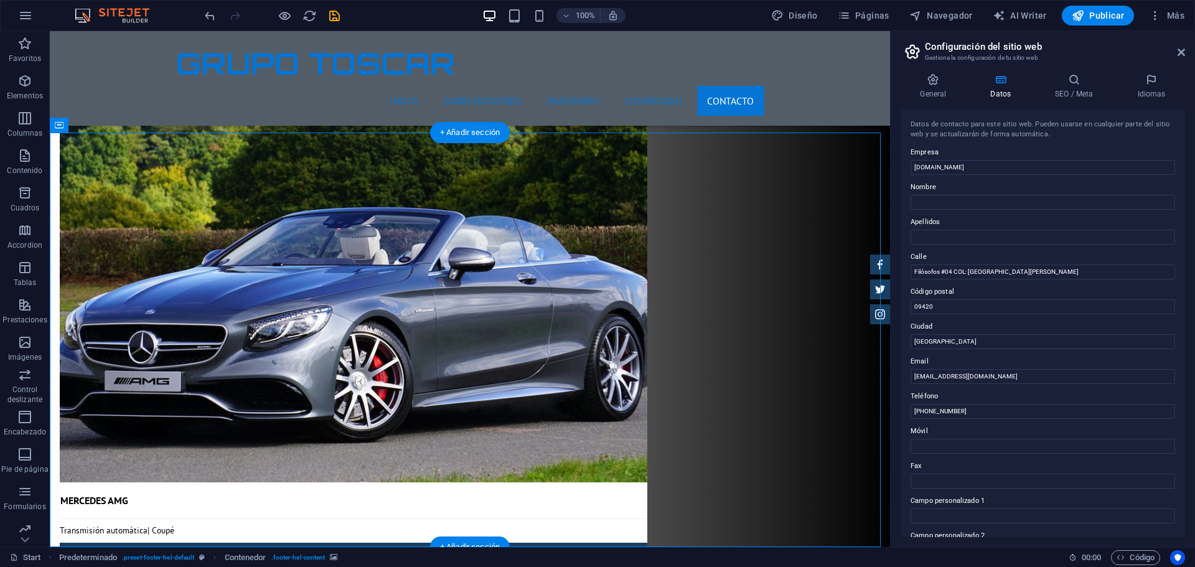
select select "9"
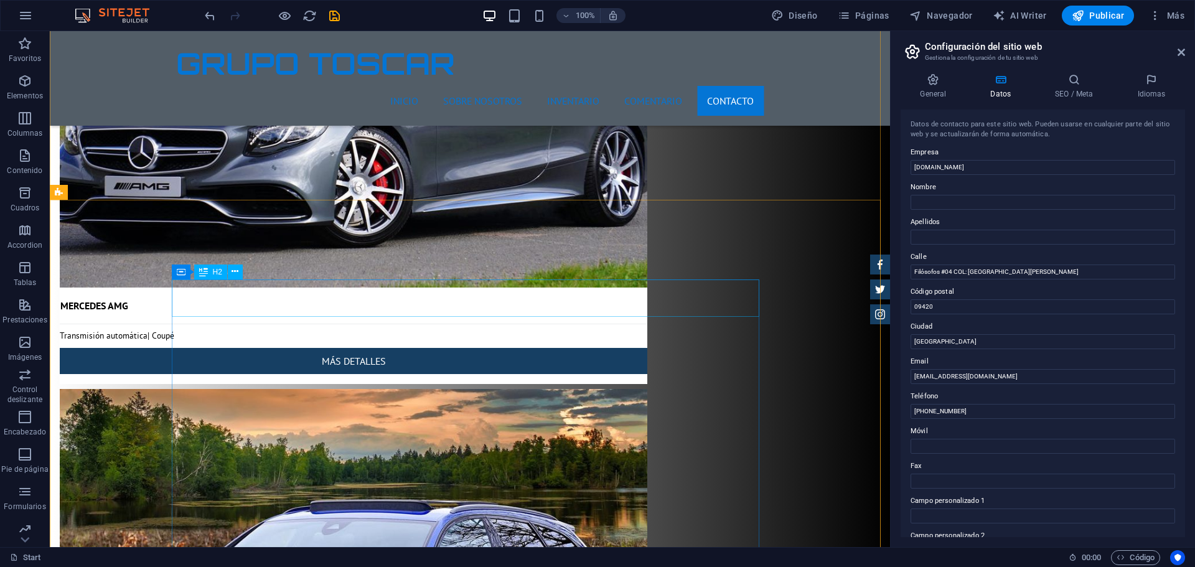
scroll to position [9396, 0]
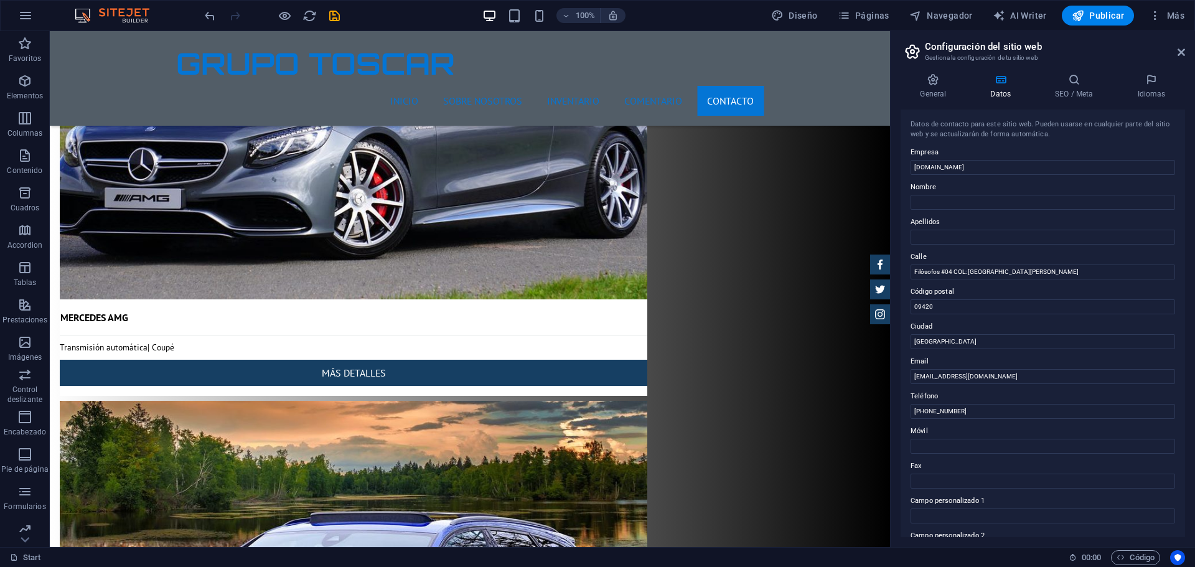
scroll to position [9333, 0]
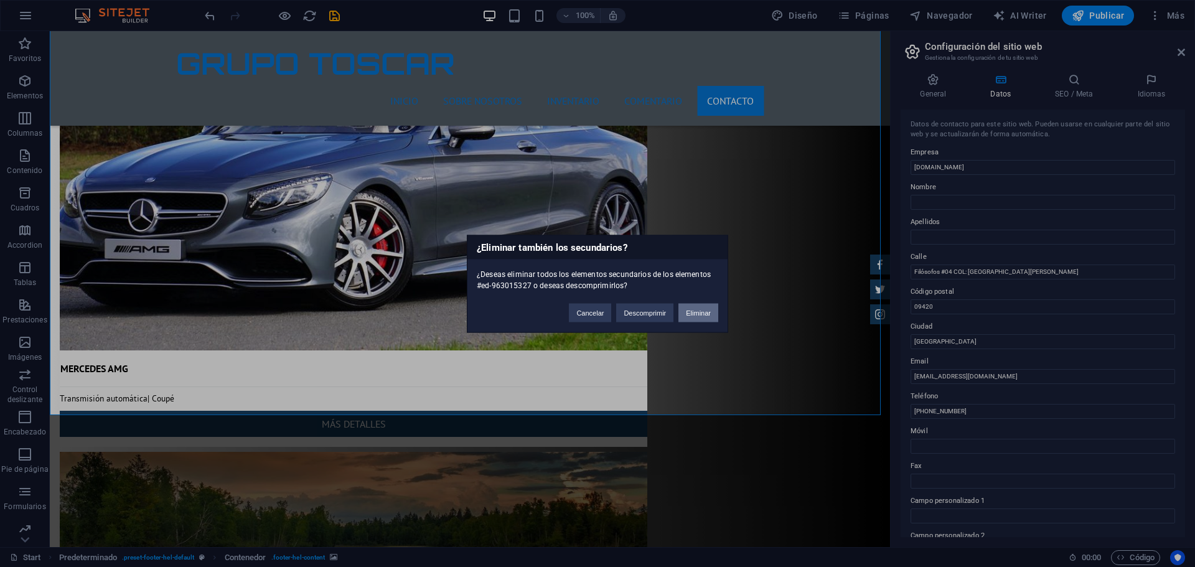
click at [696, 314] on button "Eliminar" at bounding box center [698, 312] width 40 height 19
select select "9"
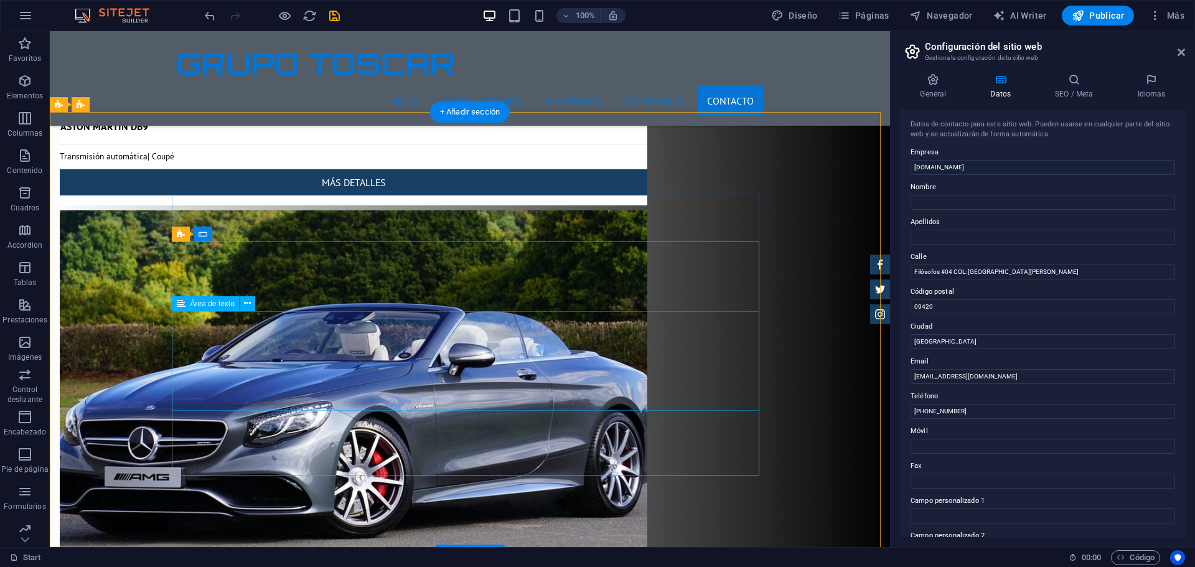
scroll to position [9230, 0]
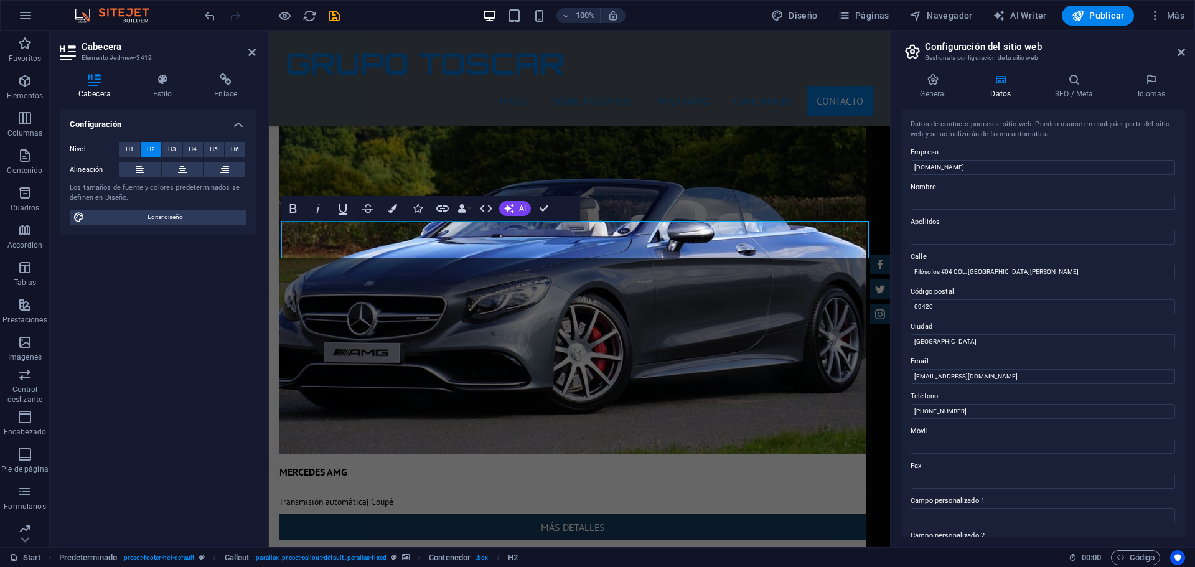
scroll to position [9193, 0]
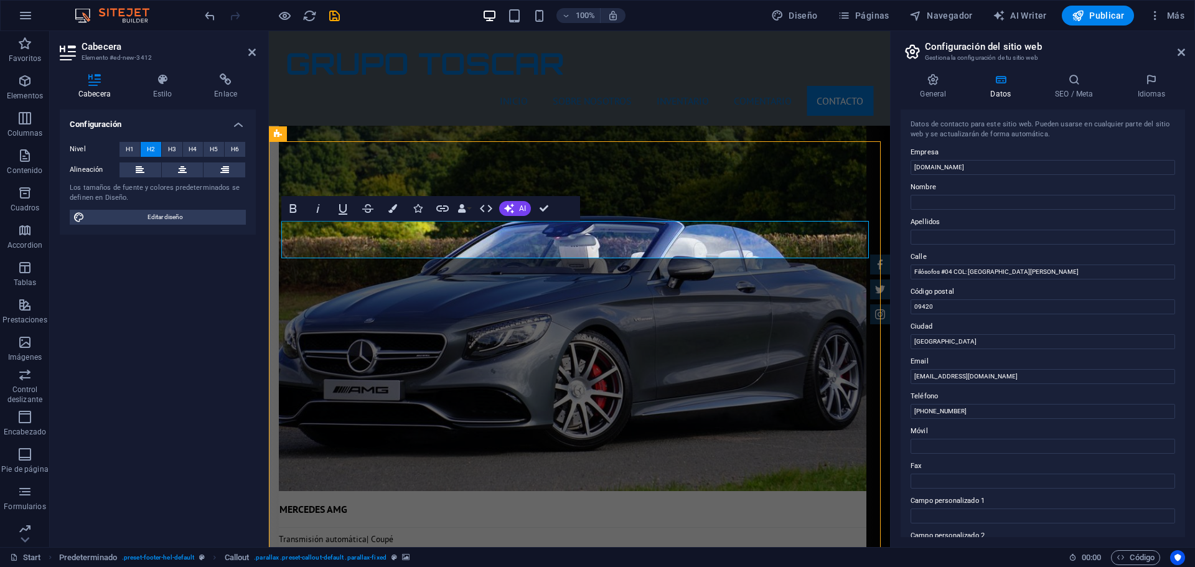
select select "9"
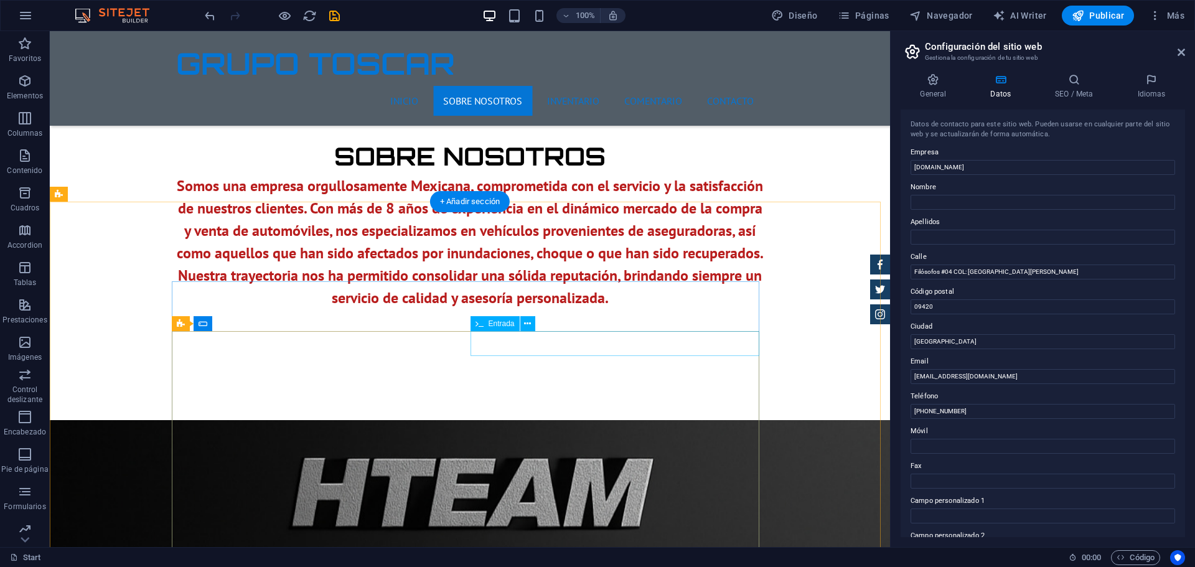
scroll to position [668, 0]
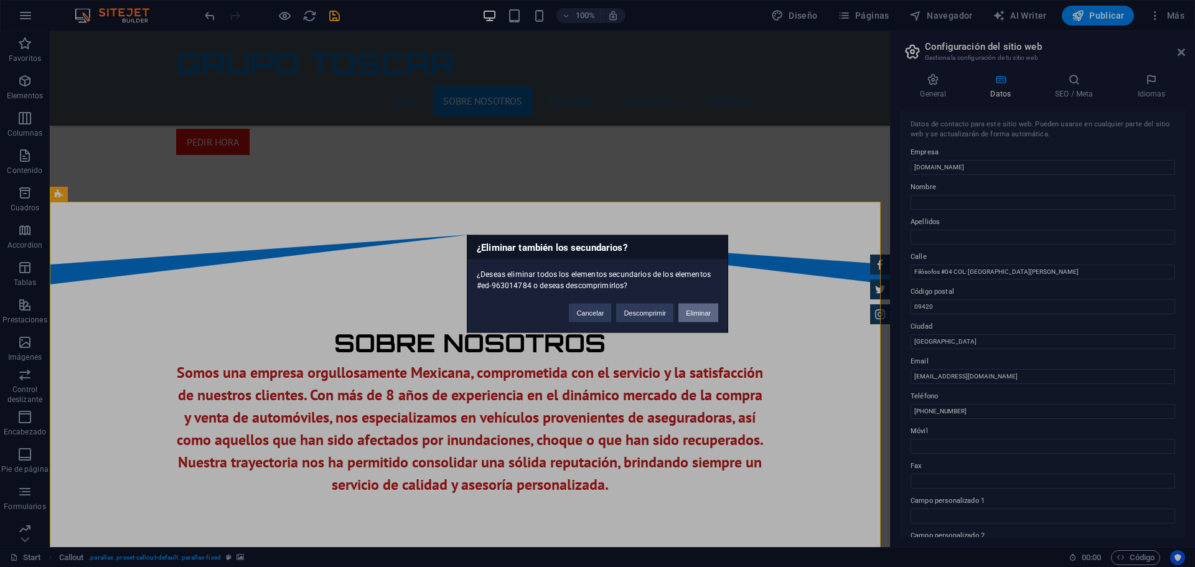
click at [710, 308] on button "Eliminar" at bounding box center [698, 312] width 40 height 19
select select "9"
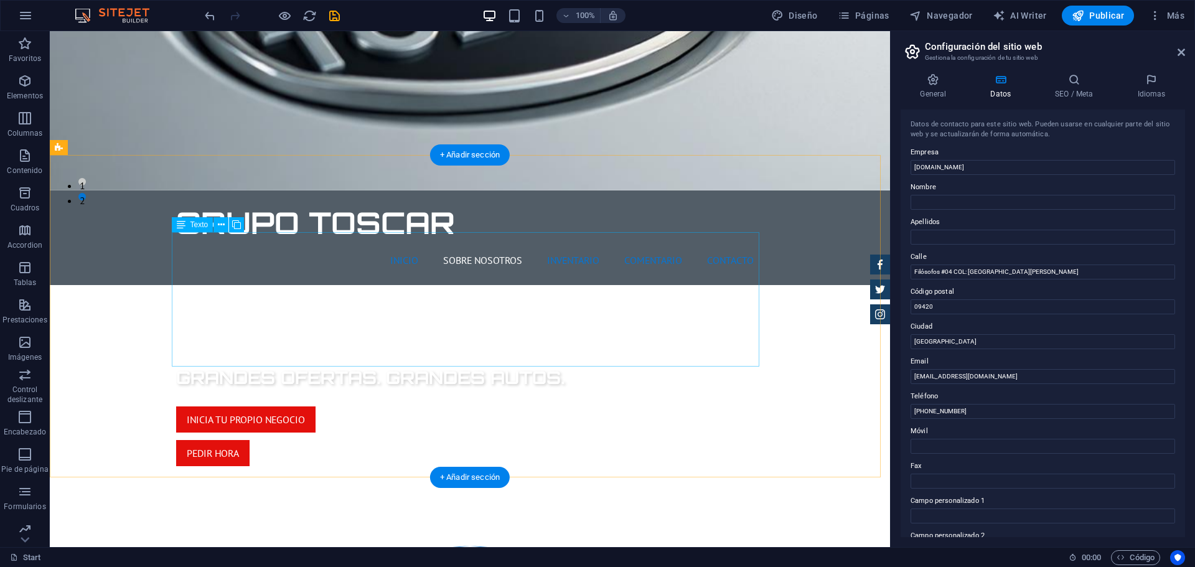
scroll to position [543, 0]
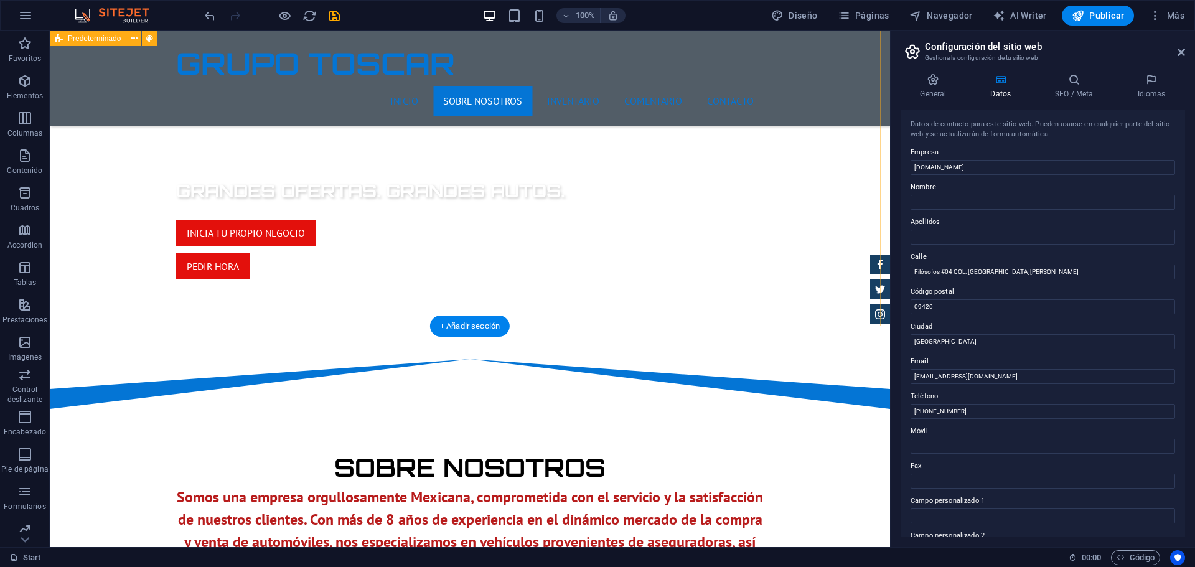
click at [717, 409] on div "Sobre nosotros Somos una empresa orgullosamente Mexicana, comprometida con el s…" at bounding box center [470, 570] width 840 height 322
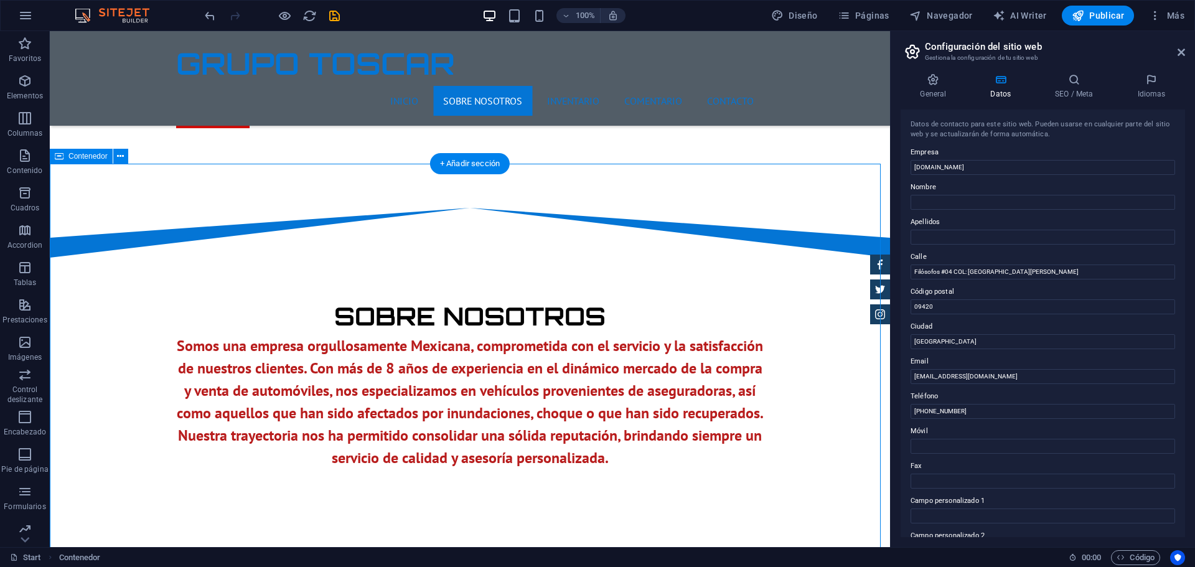
scroll to position [605, 0]
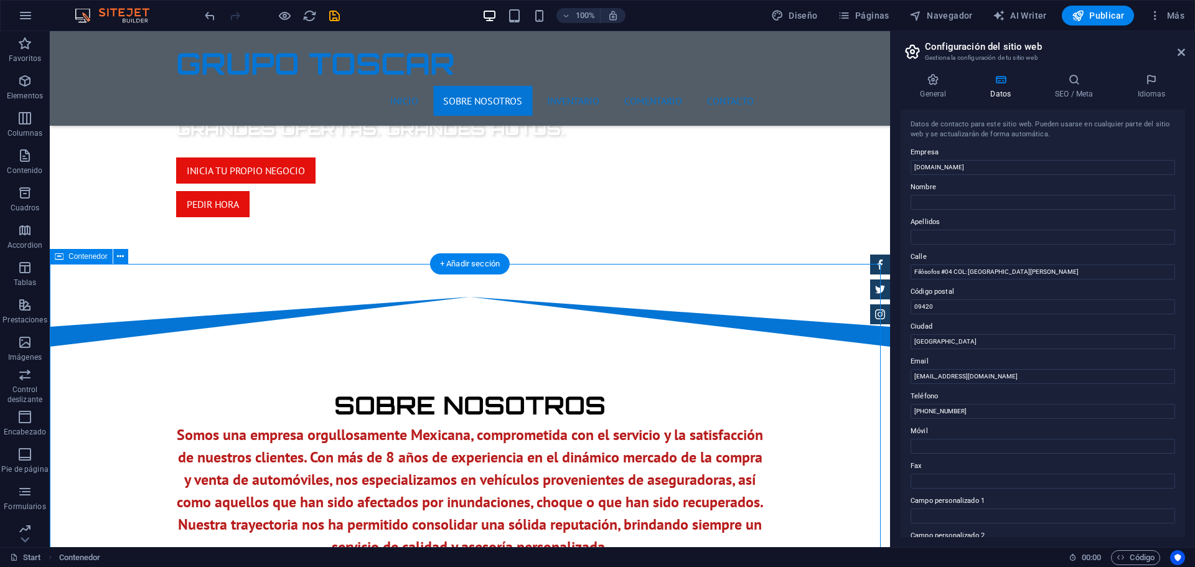
click at [672, 347] on div "Sobre nosotros Somos una empresa orgullosamente Mexicana, comprometida con el s…" at bounding box center [470, 508] width 840 height 322
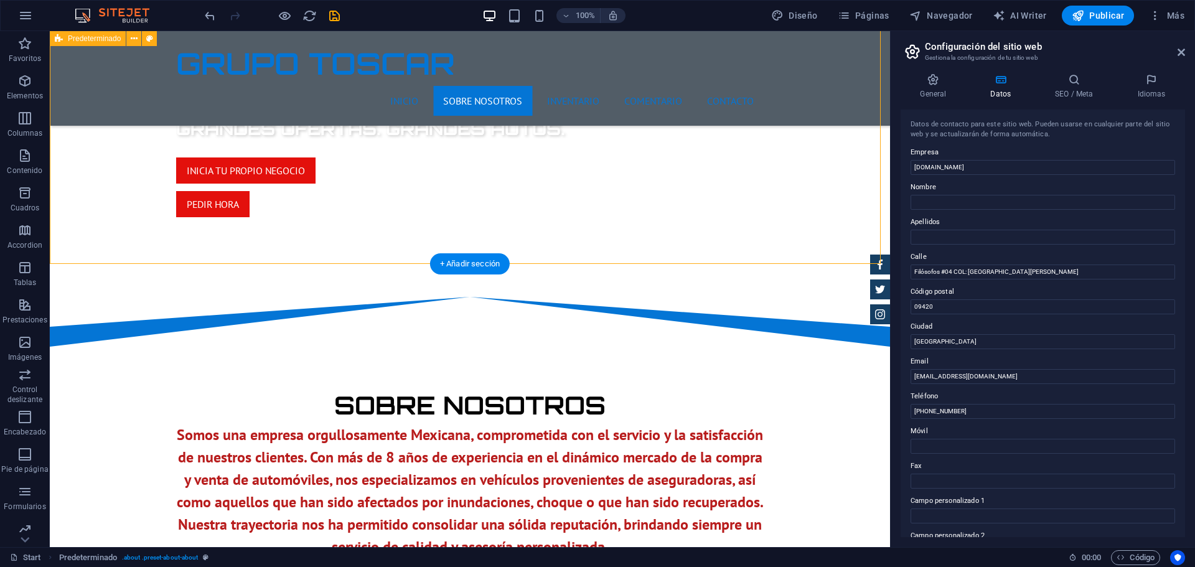
scroll to position [481, 0]
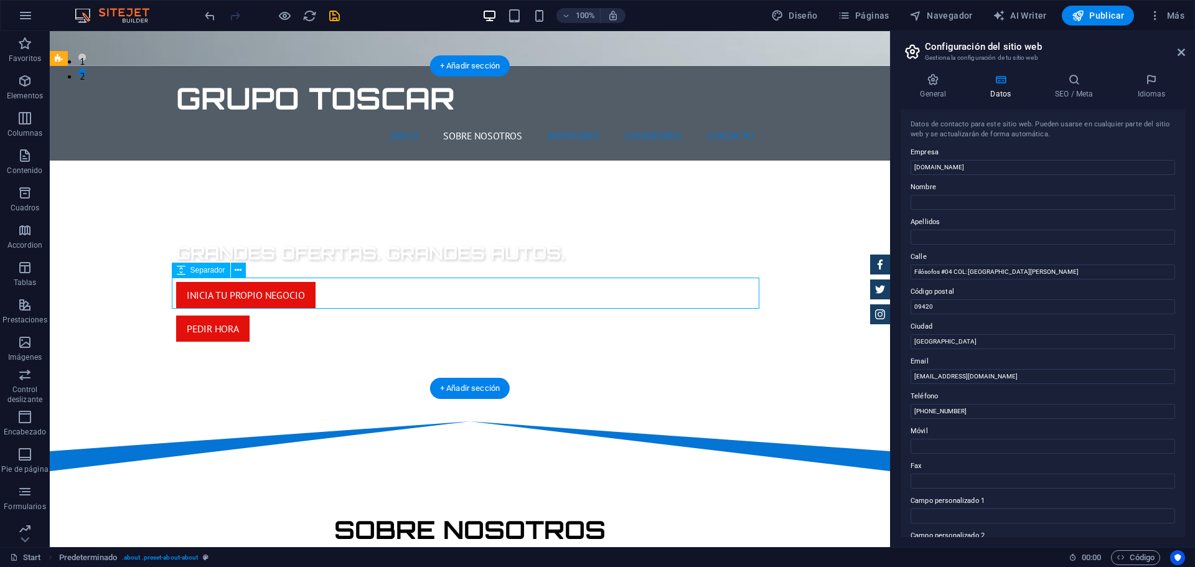
select select "9"
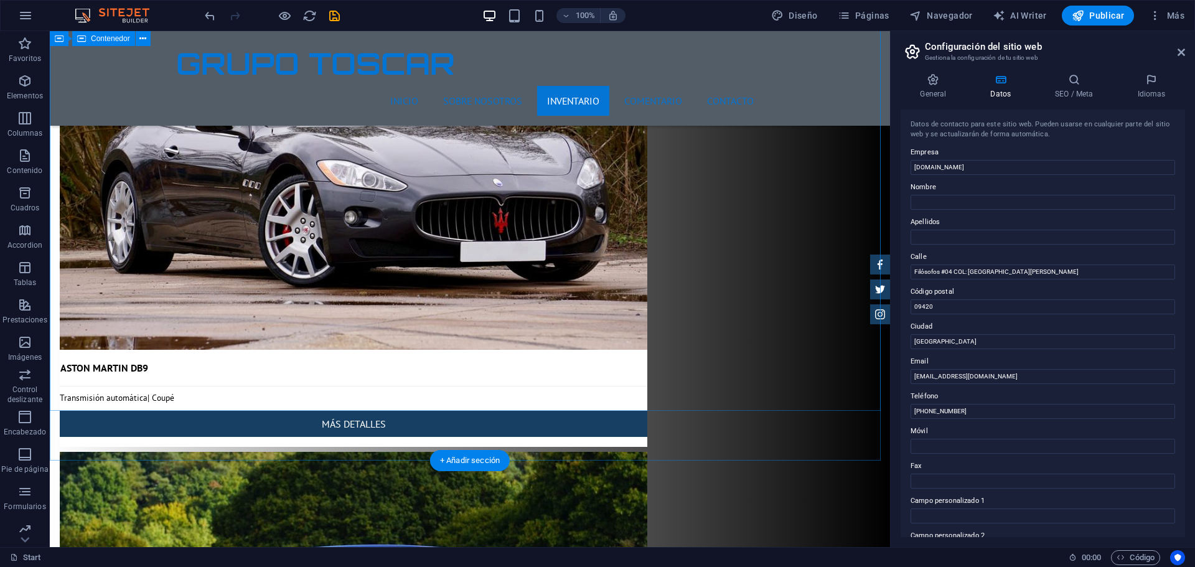
scroll to position [8320, 0]
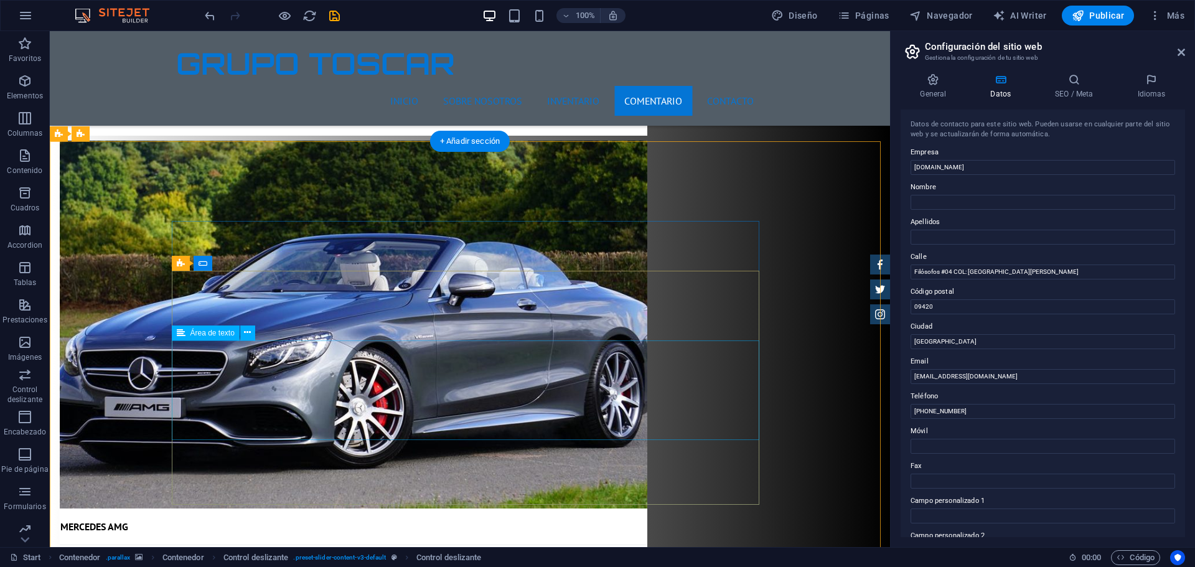
scroll to position [8756, 0]
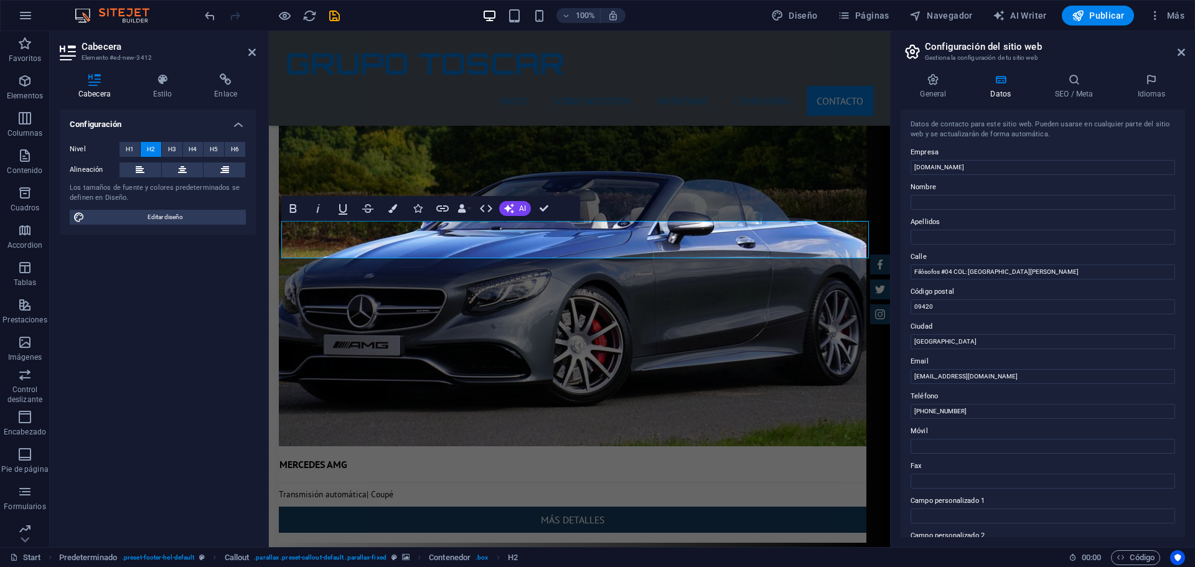
scroll to position [8719, 0]
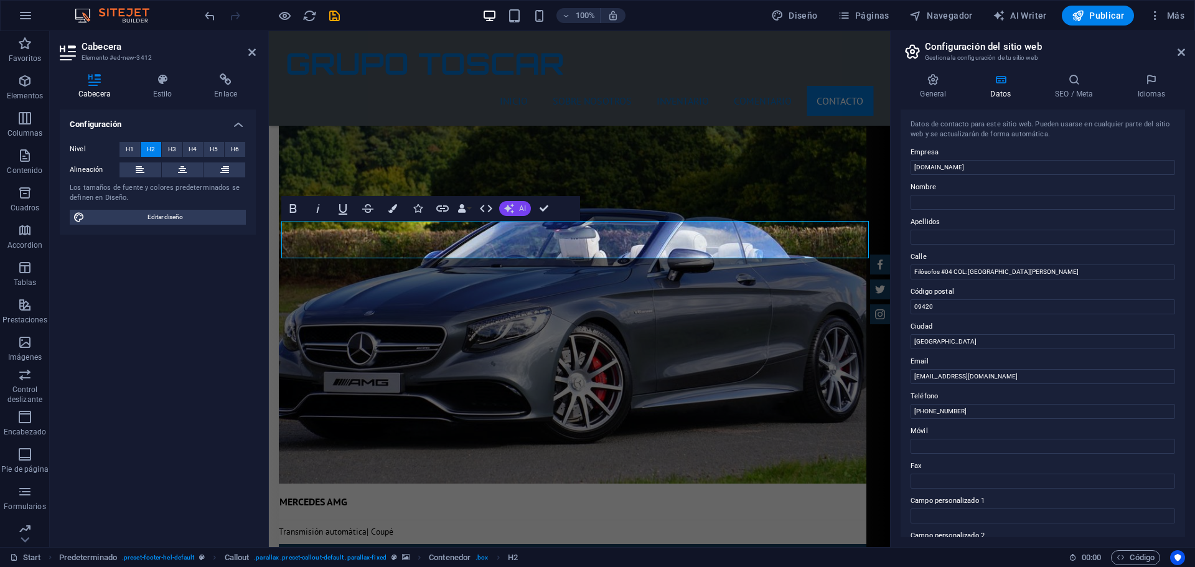
click at [516, 206] on button "AI" at bounding box center [515, 208] width 32 height 15
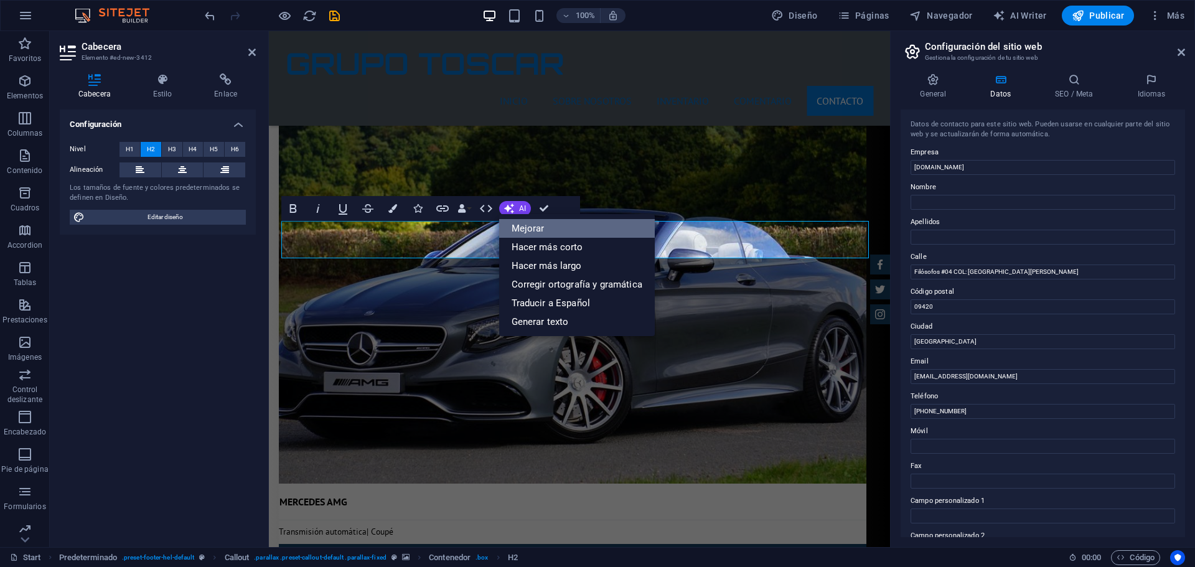
click at [525, 231] on link "Mejorar" at bounding box center [577, 228] width 156 height 19
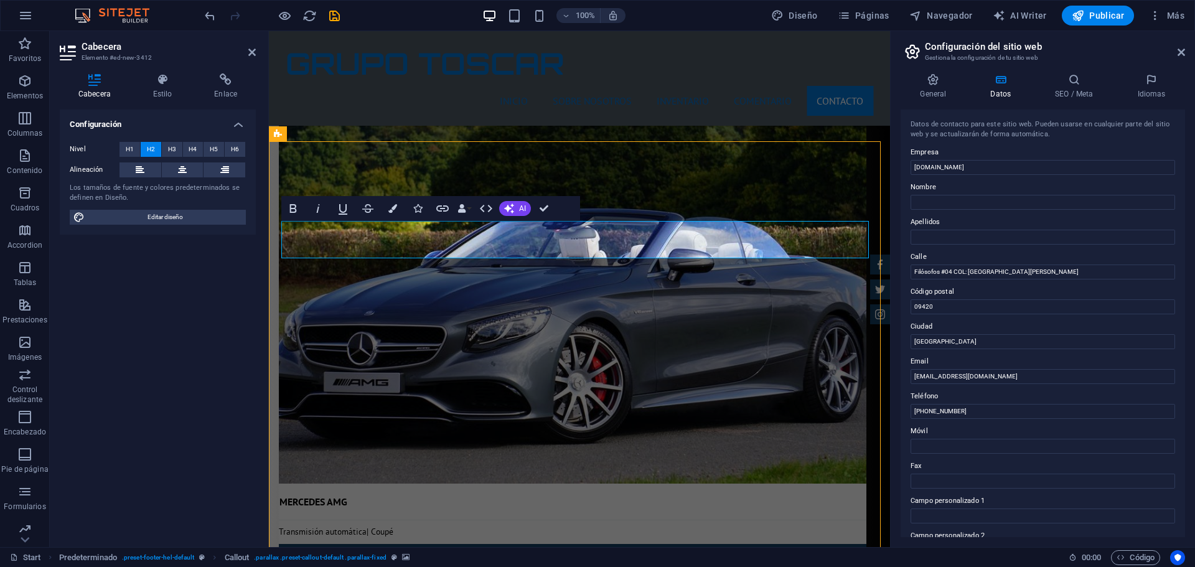
select select "9"
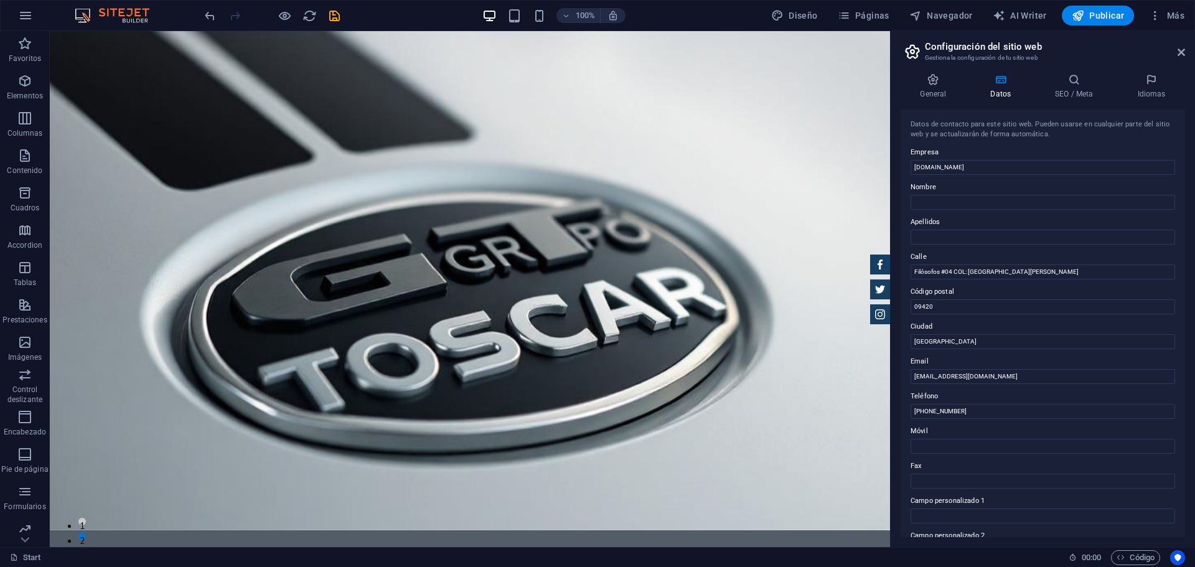
scroll to position [0, 0]
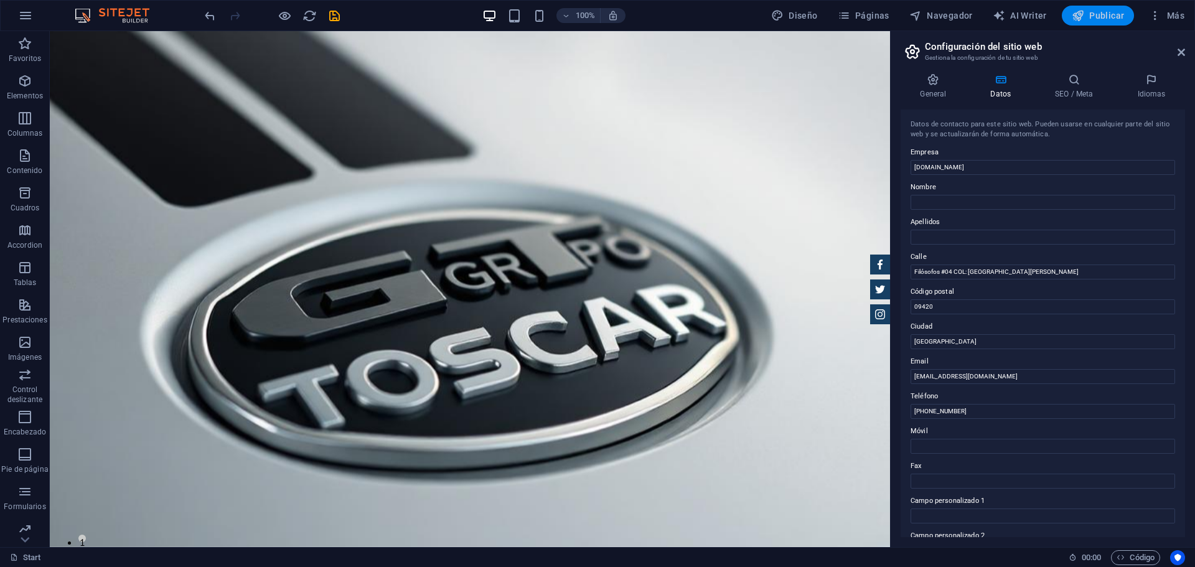
click at [1093, 14] on span "Publicar" at bounding box center [1098, 15] width 53 height 12
checkbox input "false"
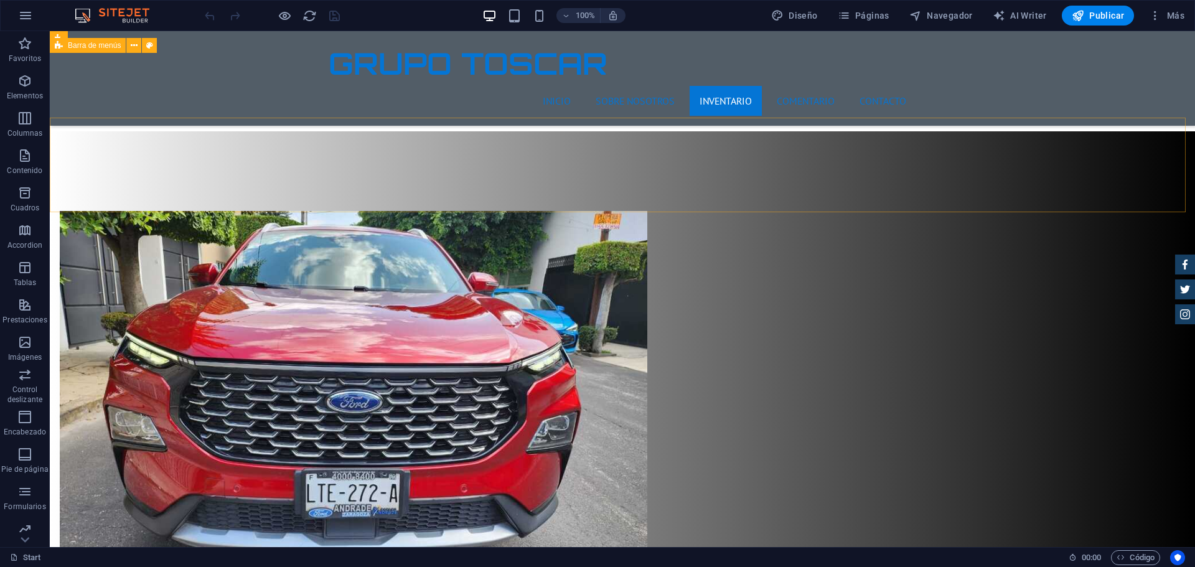
scroll to position [4045, 0]
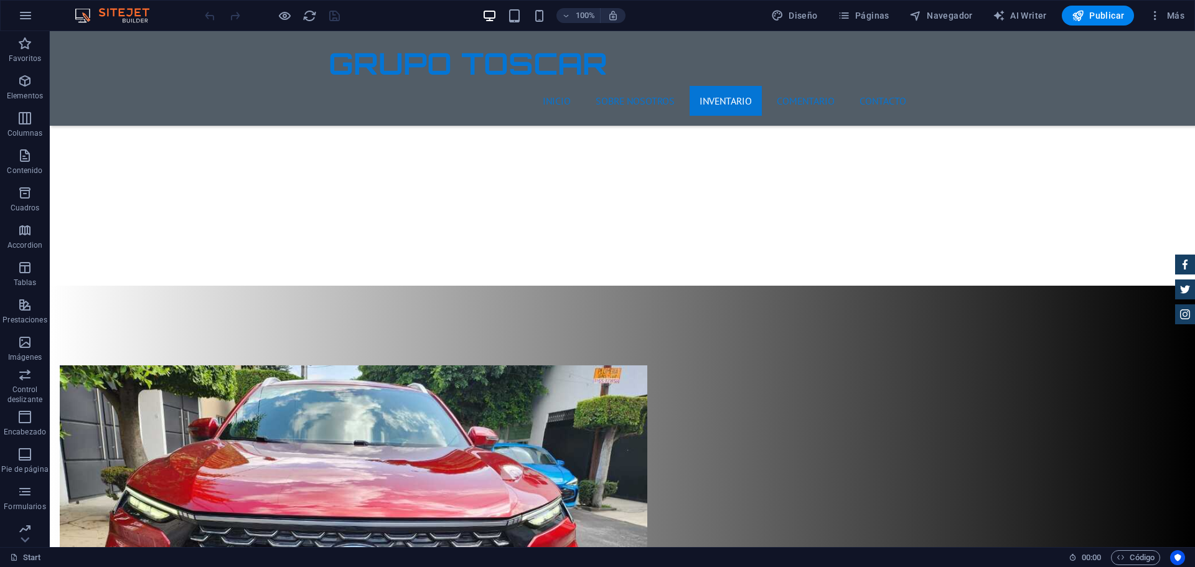
click at [334, 17] on div at bounding box center [271, 16] width 139 height 20
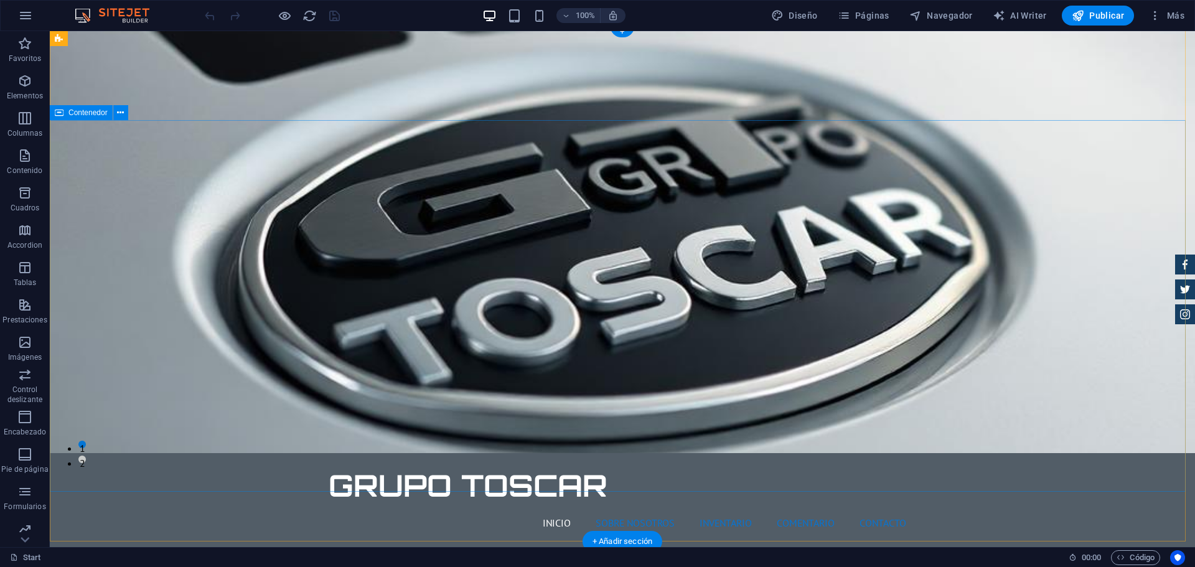
scroll to position [0, 0]
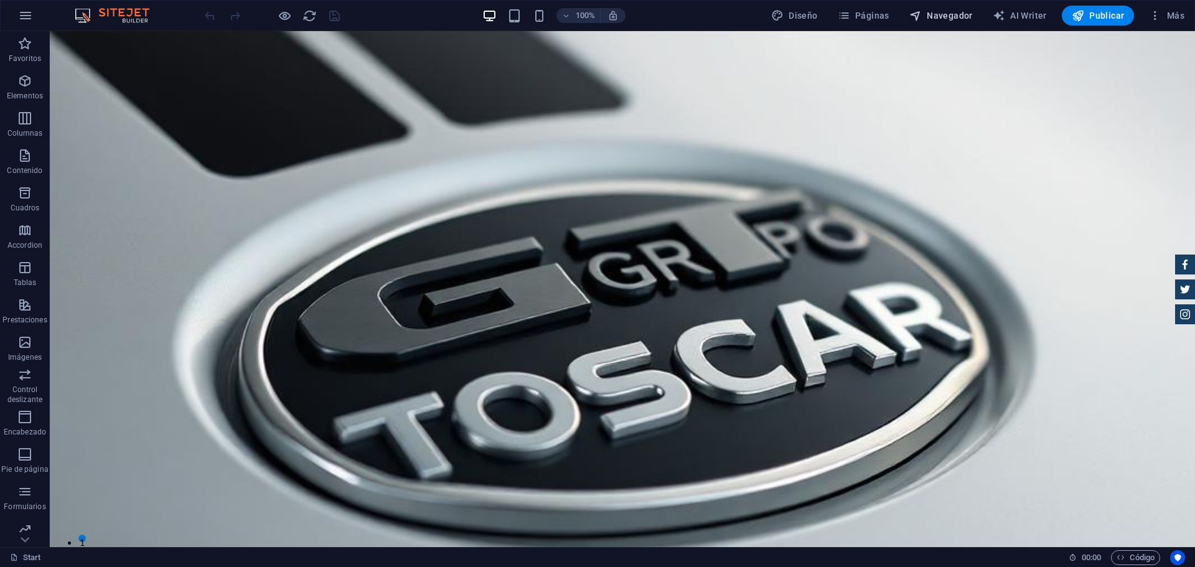
click at [953, 14] on span "Navegador" at bounding box center [940, 15] width 63 height 12
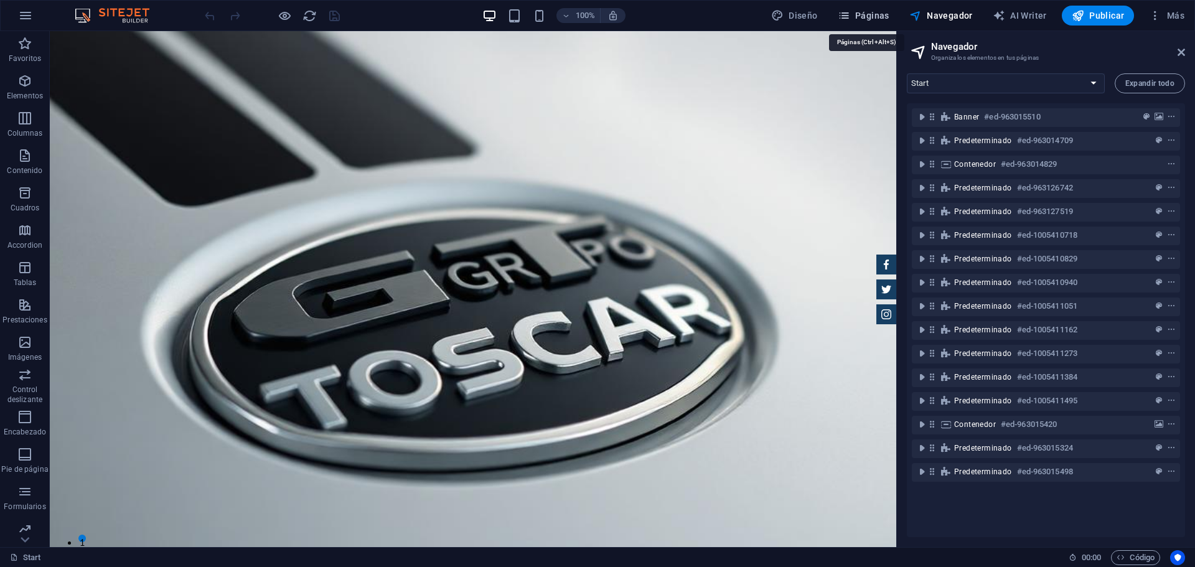
click at [869, 9] on button "Páginas" at bounding box center [864, 16] width 62 height 20
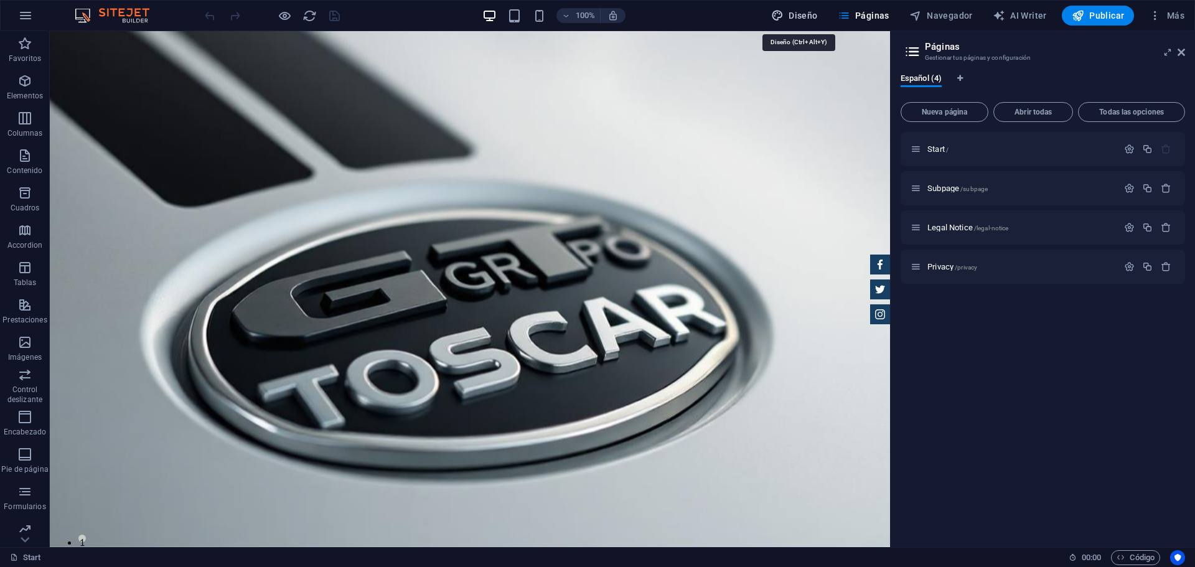
click at [809, 9] on button "Diseño" at bounding box center [794, 16] width 57 height 20
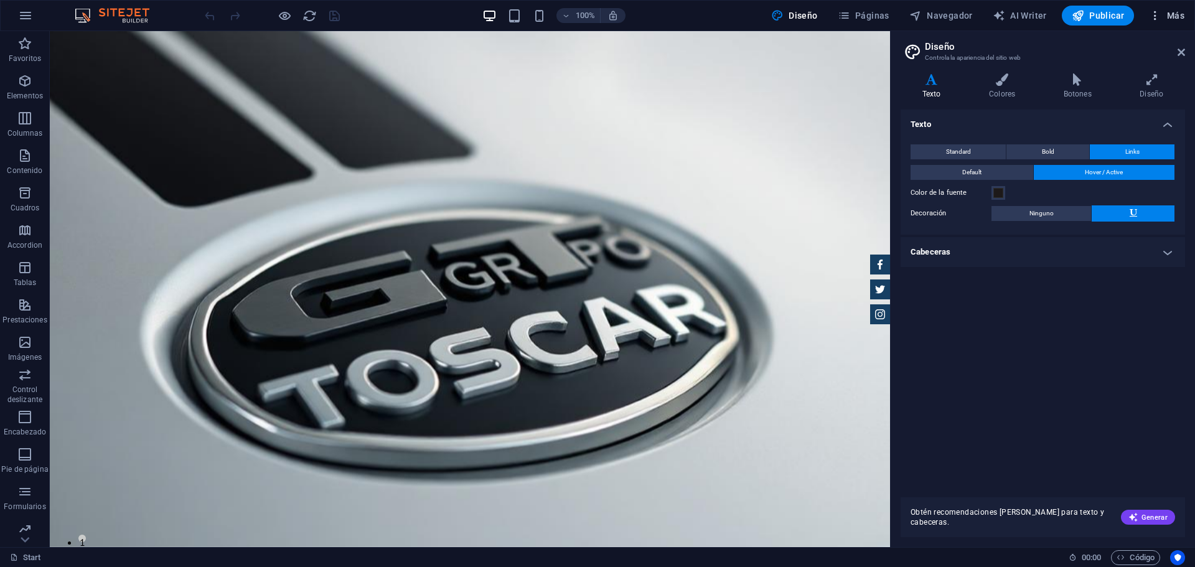
click at [1175, 11] on span "Más" at bounding box center [1166, 15] width 35 height 12
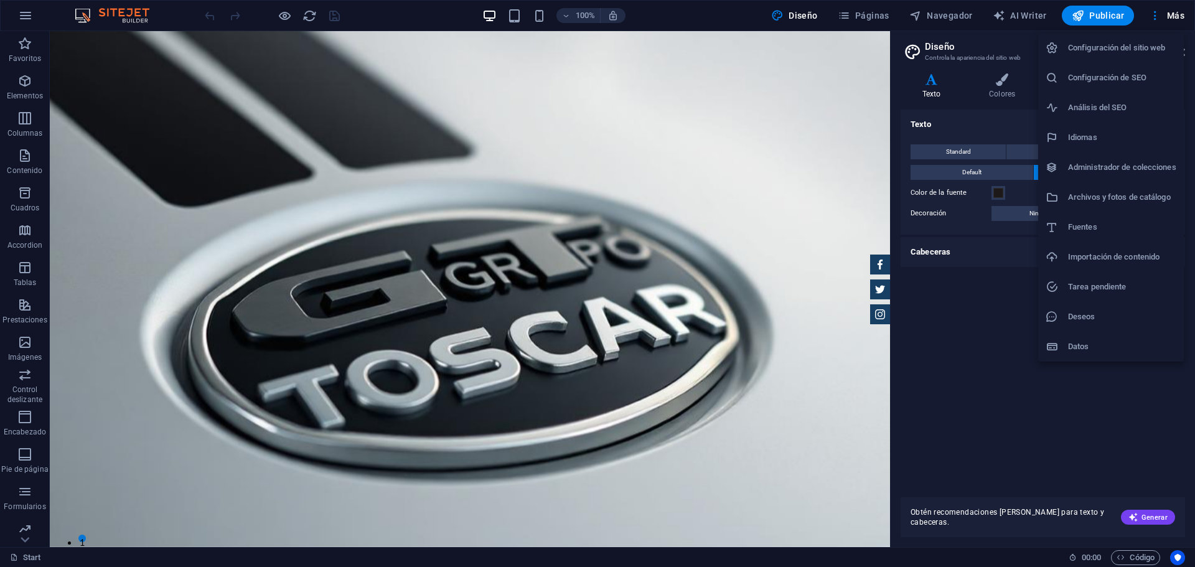
click at [1110, 17] on div at bounding box center [597, 283] width 1195 height 567
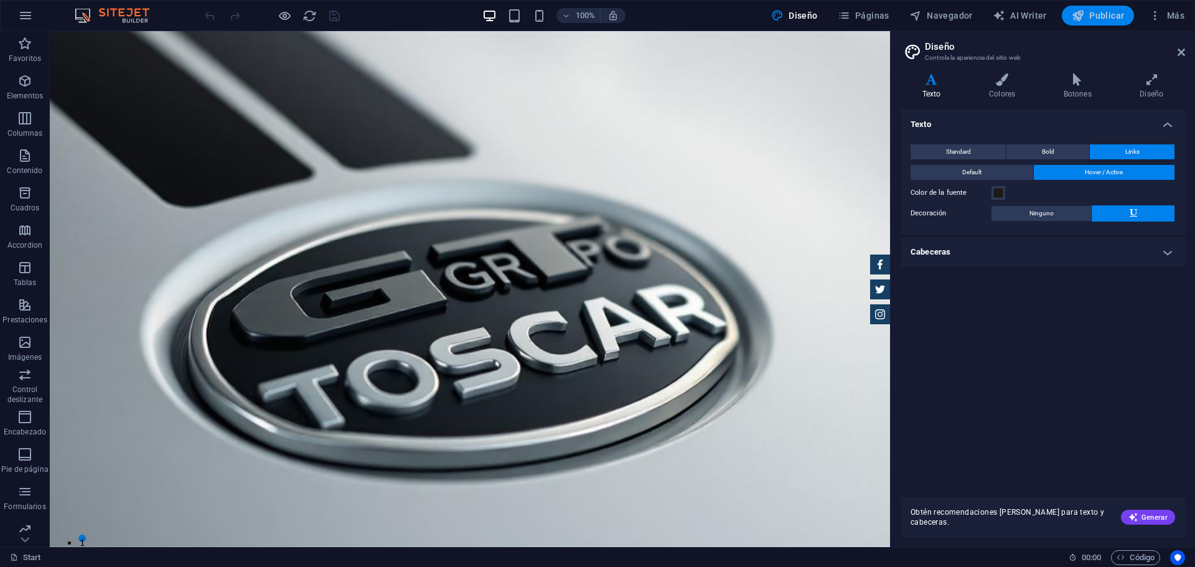
click at [1098, 16] on span "Publicar" at bounding box center [1098, 15] width 53 height 12
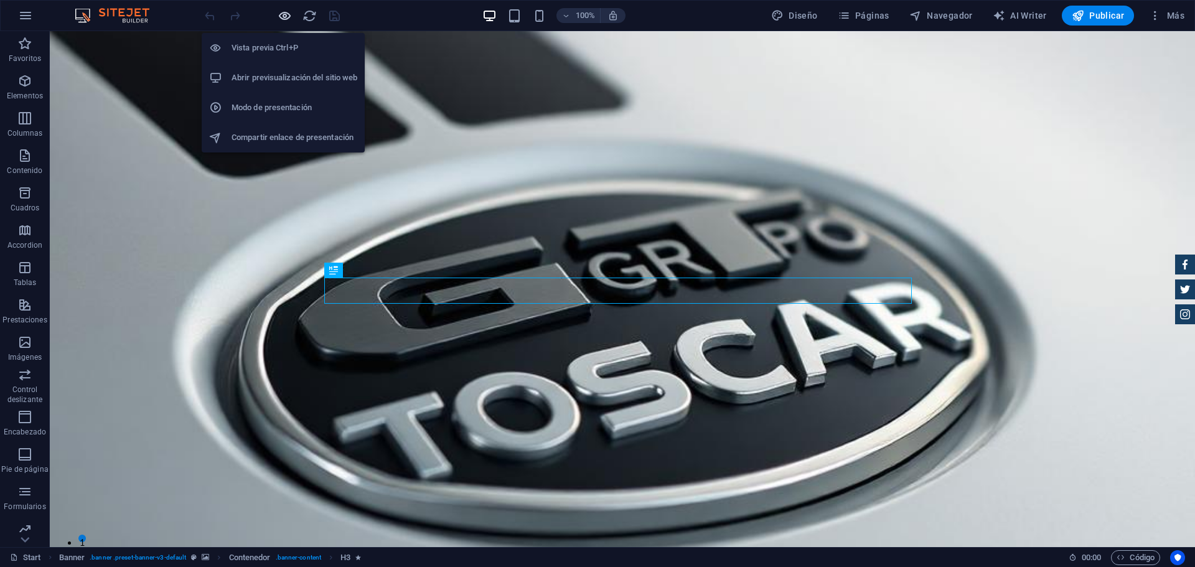
click at [281, 10] on icon "button" at bounding box center [285, 16] width 14 height 14
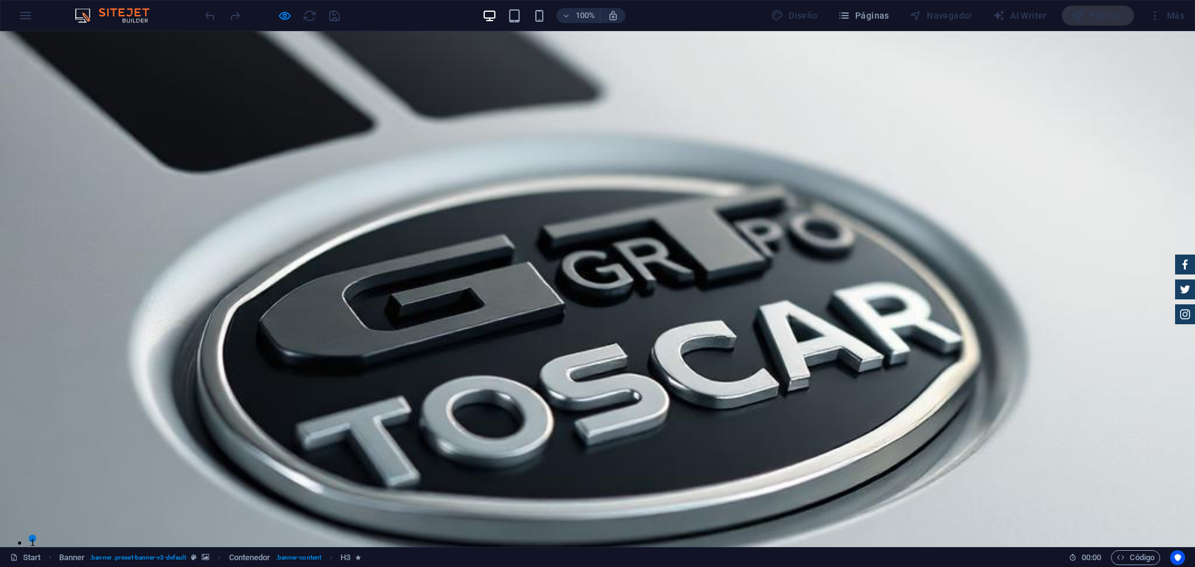
click at [306, 17] on div at bounding box center [271, 16] width 139 height 20
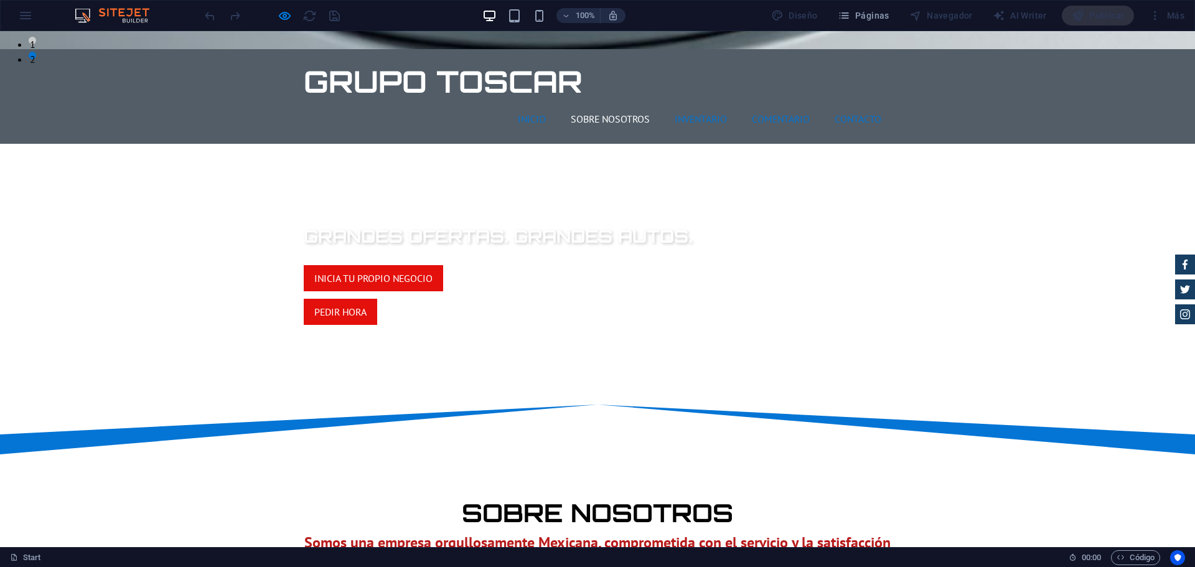
scroll to position [373, 0]
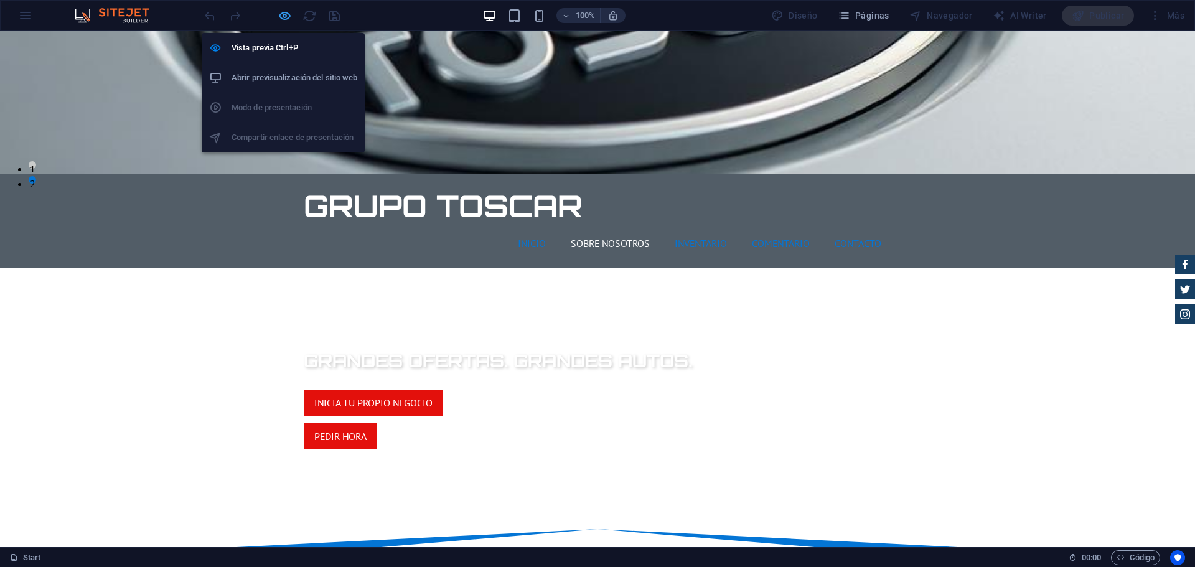
click at [278, 9] on icon "button" at bounding box center [285, 16] width 14 height 14
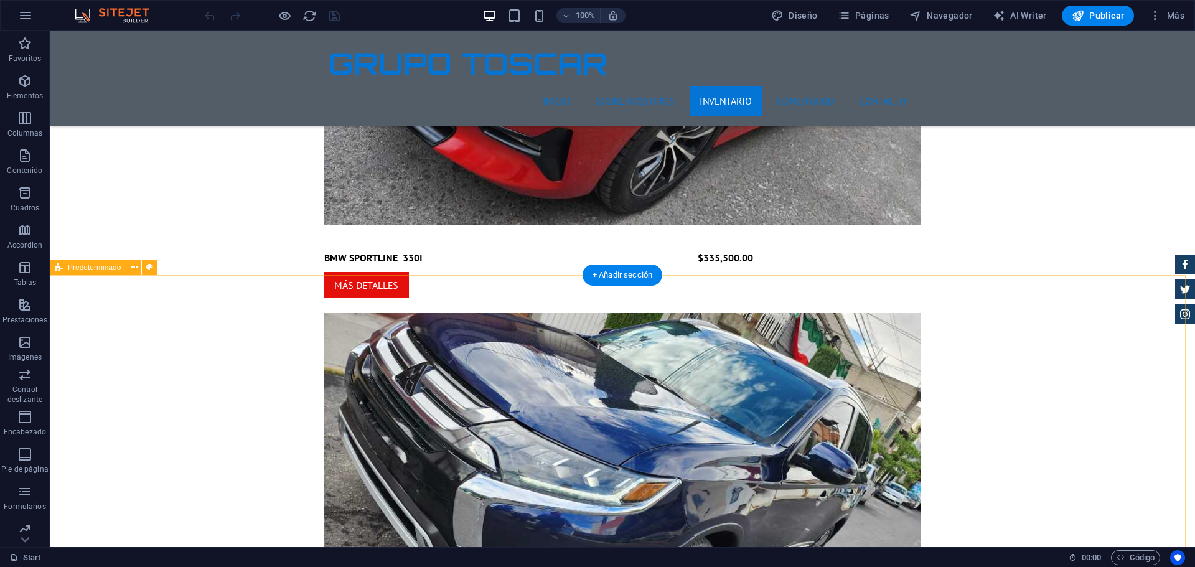
scroll to position [3423, 0]
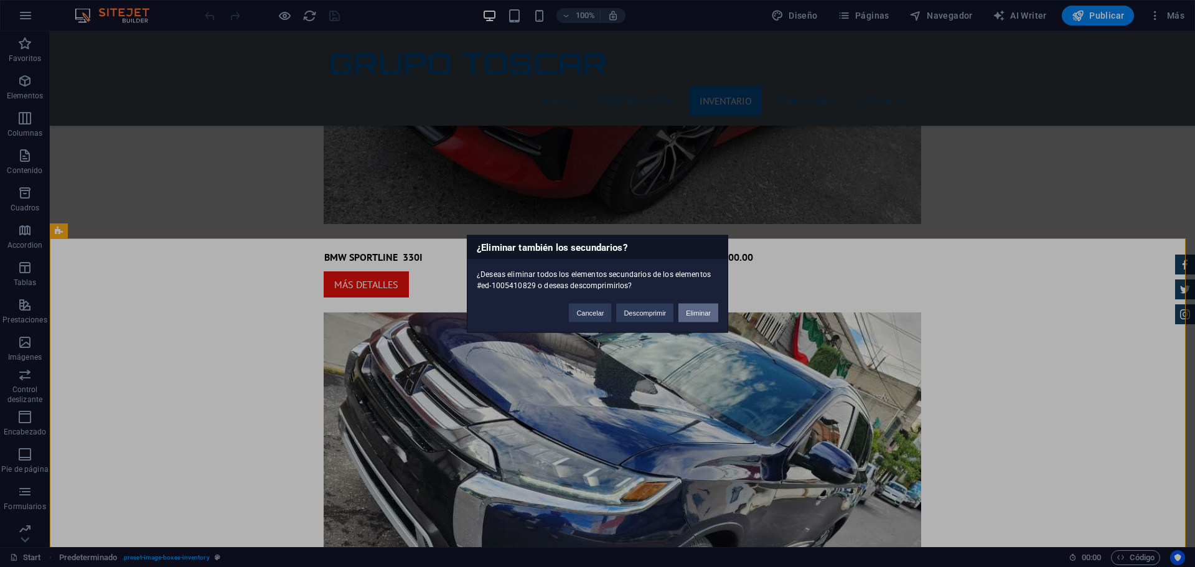
click at [696, 314] on button "Eliminar" at bounding box center [698, 312] width 40 height 19
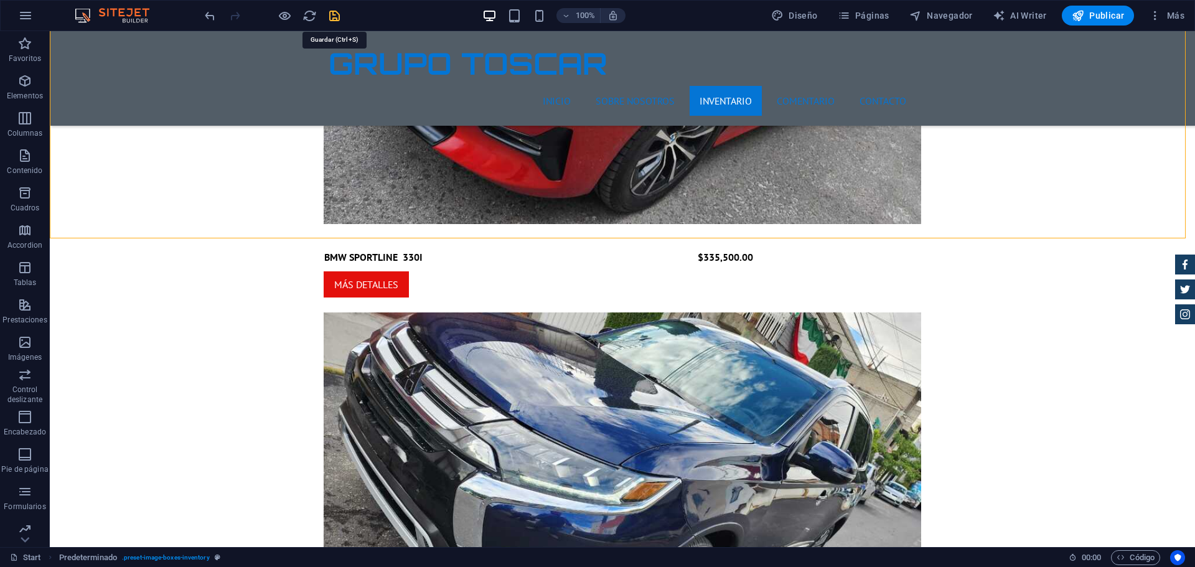
click at [334, 19] on icon "save" at bounding box center [334, 16] width 14 height 14
checkbox input "false"
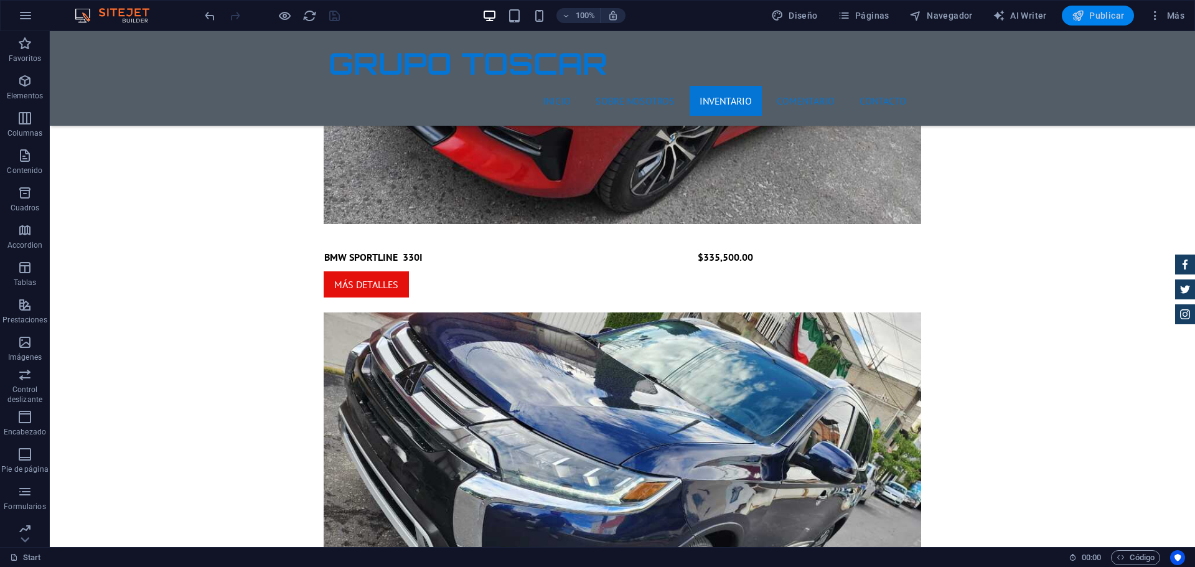
click at [1106, 18] on span "Publicar" at bounding box center [1098, 15] width 53 height 12
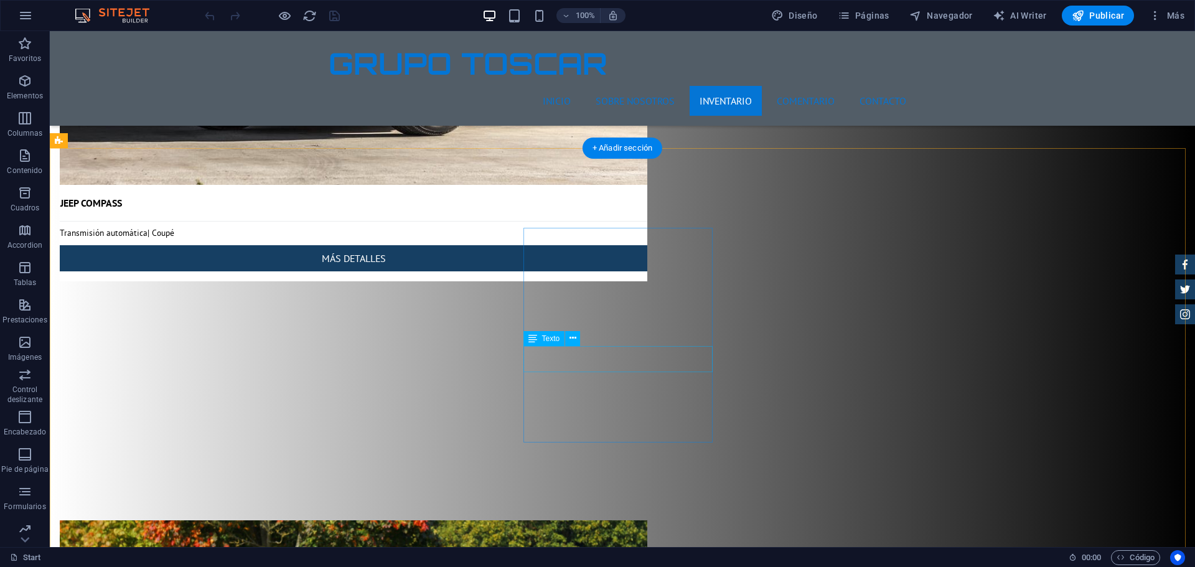
scroll to position [6907, 0]
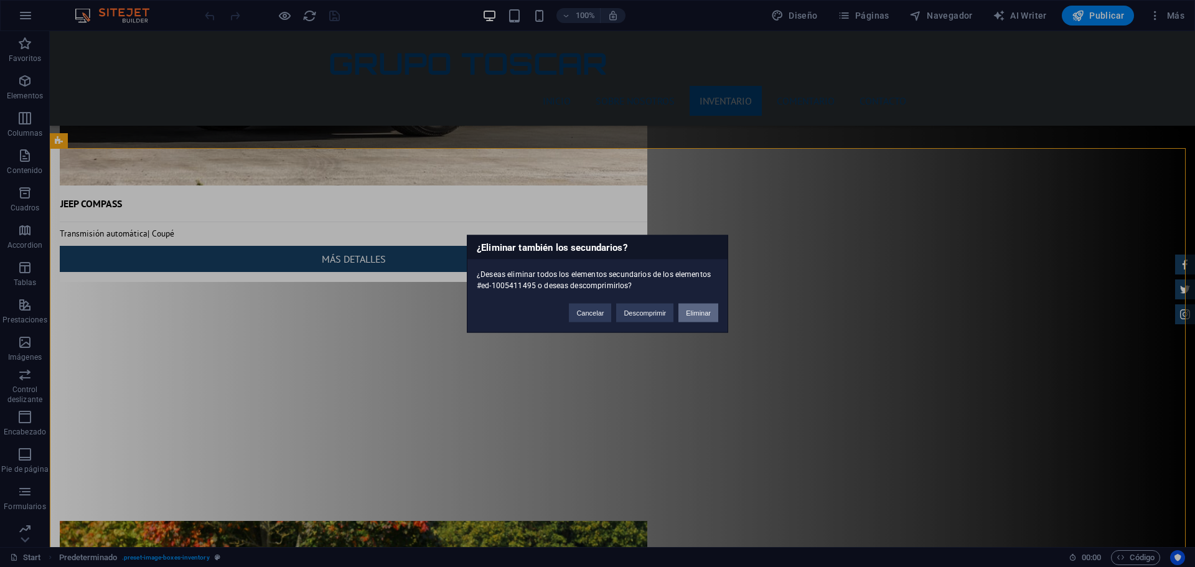
drag, startPoint x: 696, startPoint y: 306, endPoint x: 647, endPoint y: 273, distance: 58.7
click at [696, 306] on button "Eliminar" at bounding box center [698, 312] width 40 height 19
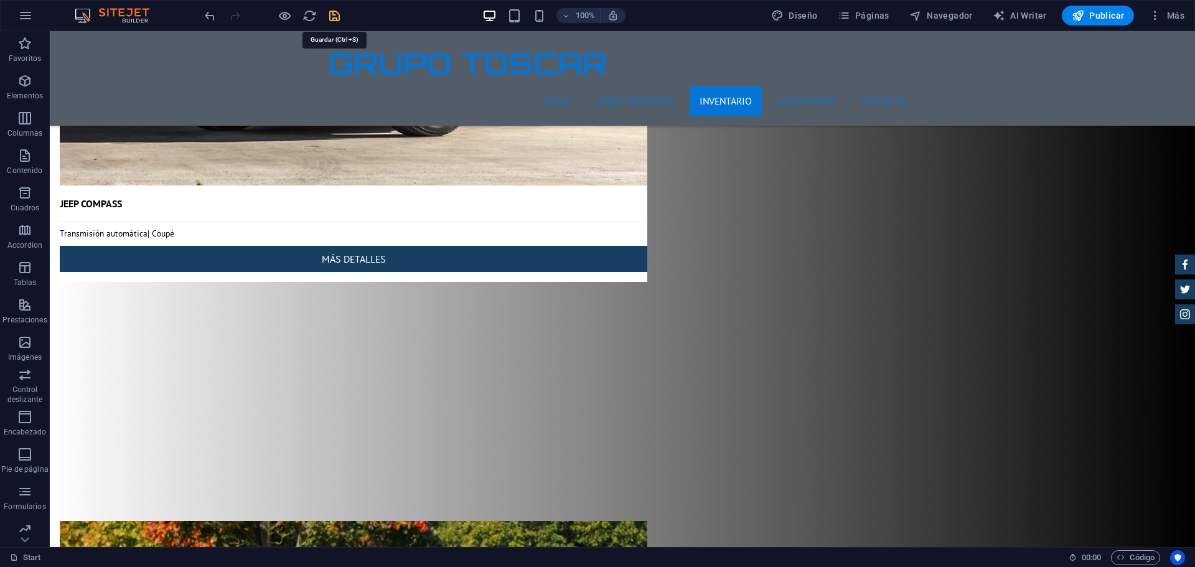
drag, startPoint x: 332, startPoint y: 13, endPoint x: 358, endPoint y: 83, distance: 75.2
click at [332, 13] on icon "save" at bounding box center [334, 16] width 14 height 14
checkbox input "false"
click at [1079, 18] on icon "button" at bounding box center [1078, 15] width 12 height 12
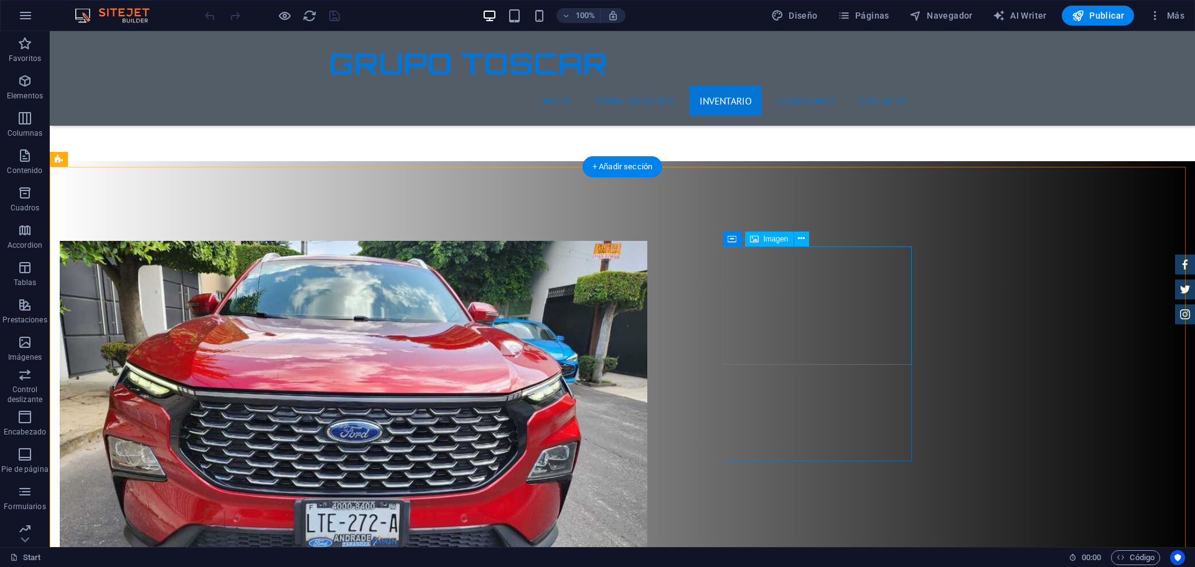
scroll to position [4418, 0]
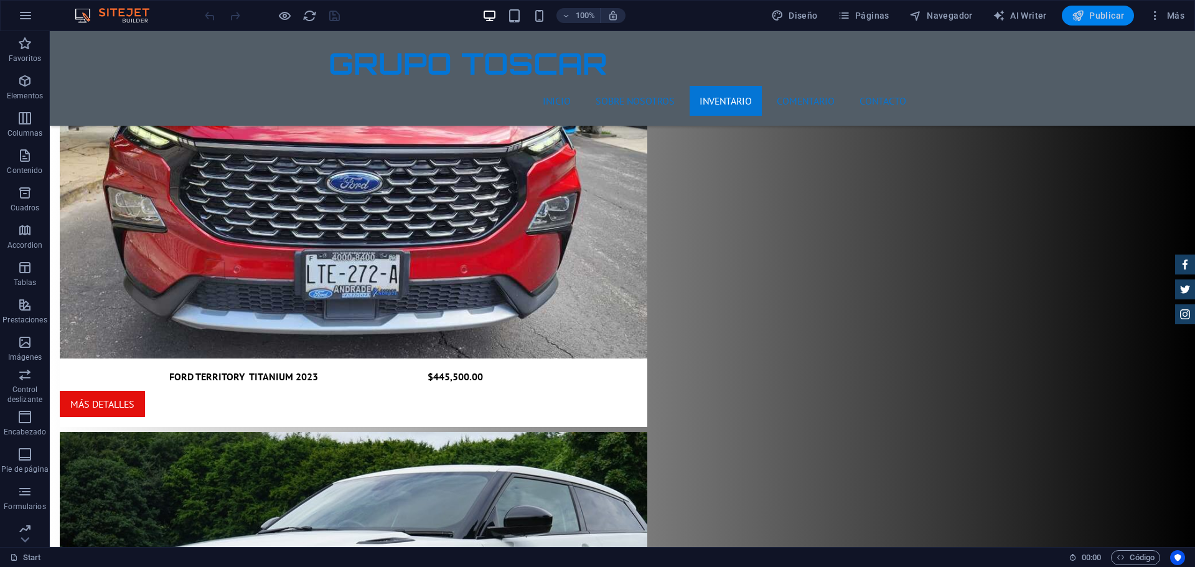
click at [1106, 11] on span "Publicar" at bounding box center [1098, 15] width 53 height 12
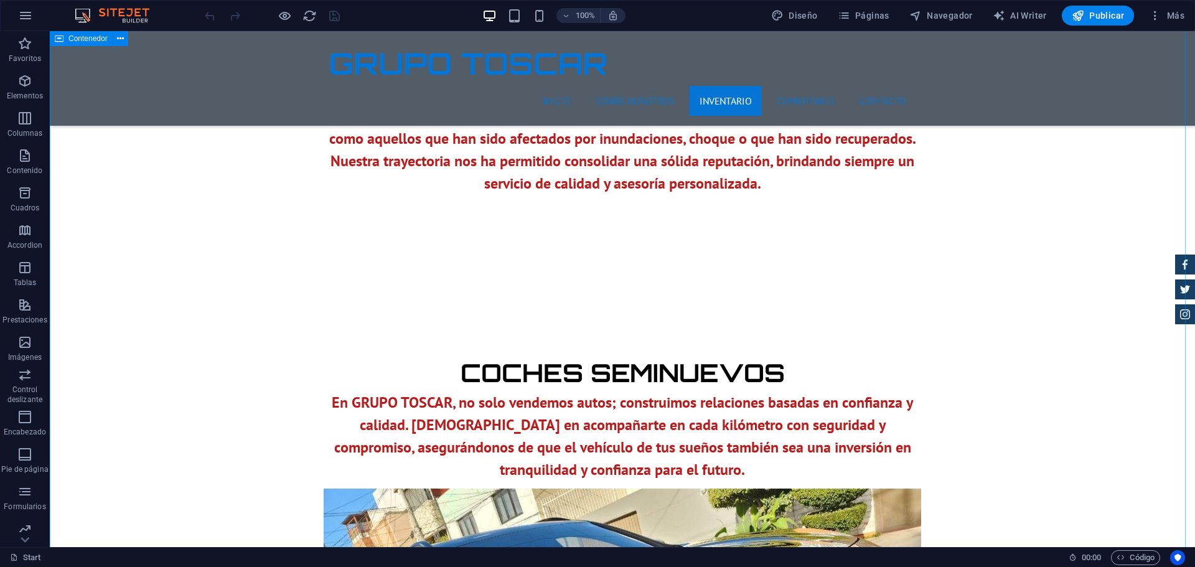
scroll to position [996, 0]
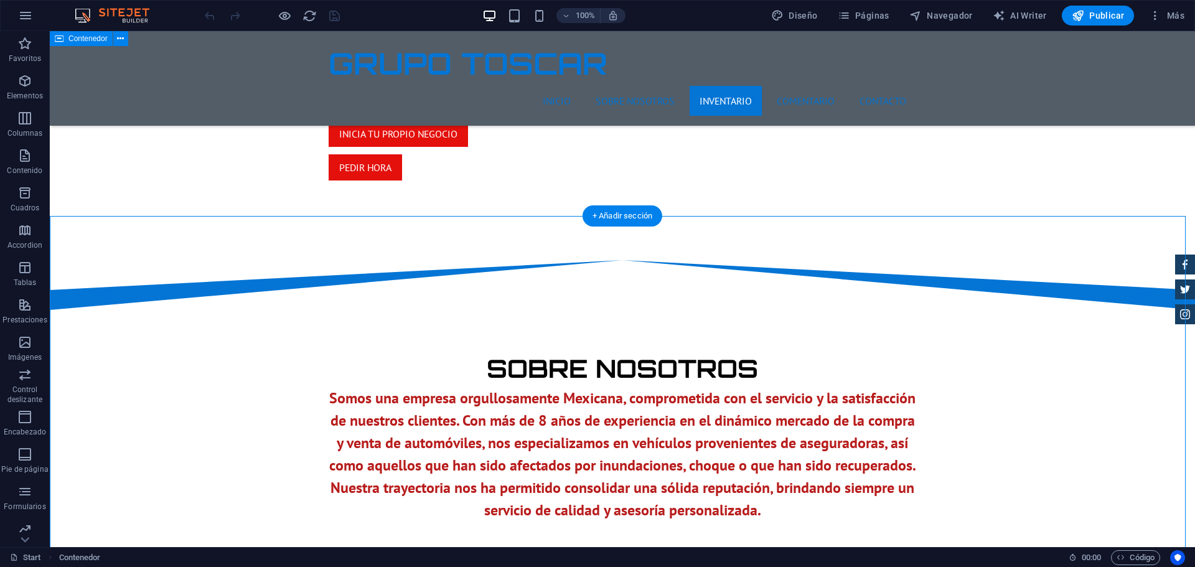
scroll to position [622, 0]
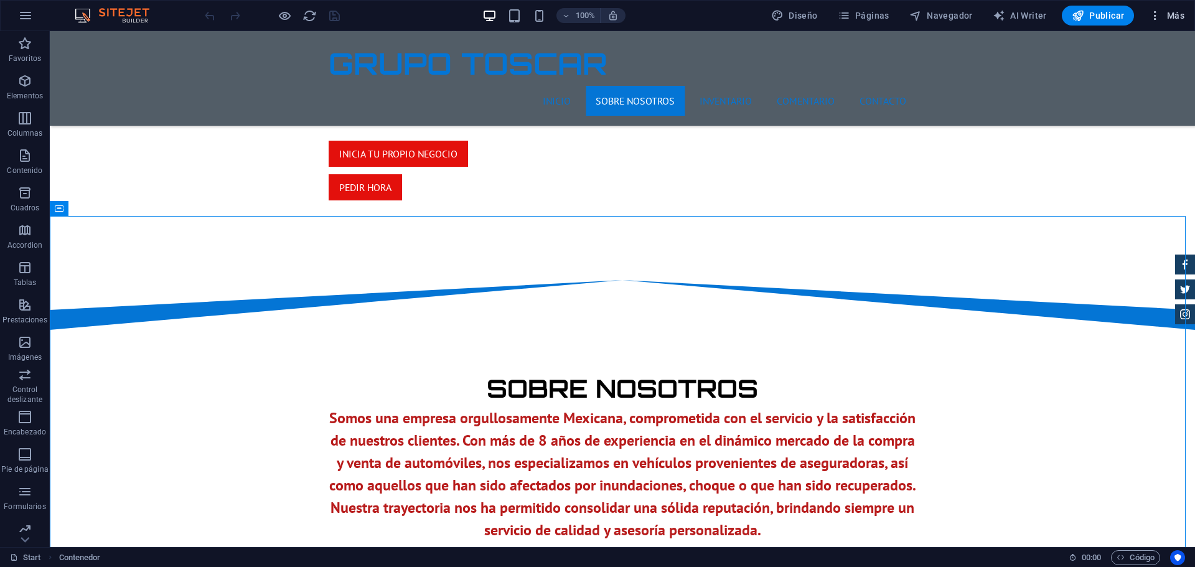
click at [1166, 12] on span "Más" at bounding box center [1166, 15] width 35 height 12
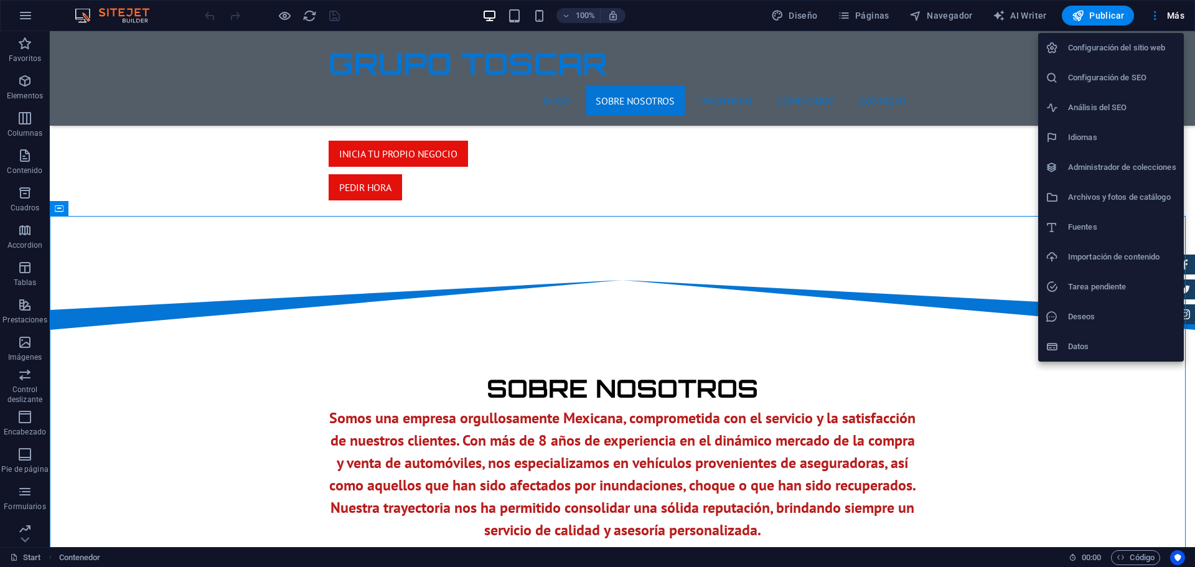
click at [1075, 426] on div at bounding box center [597, 283] width 1195 height 567
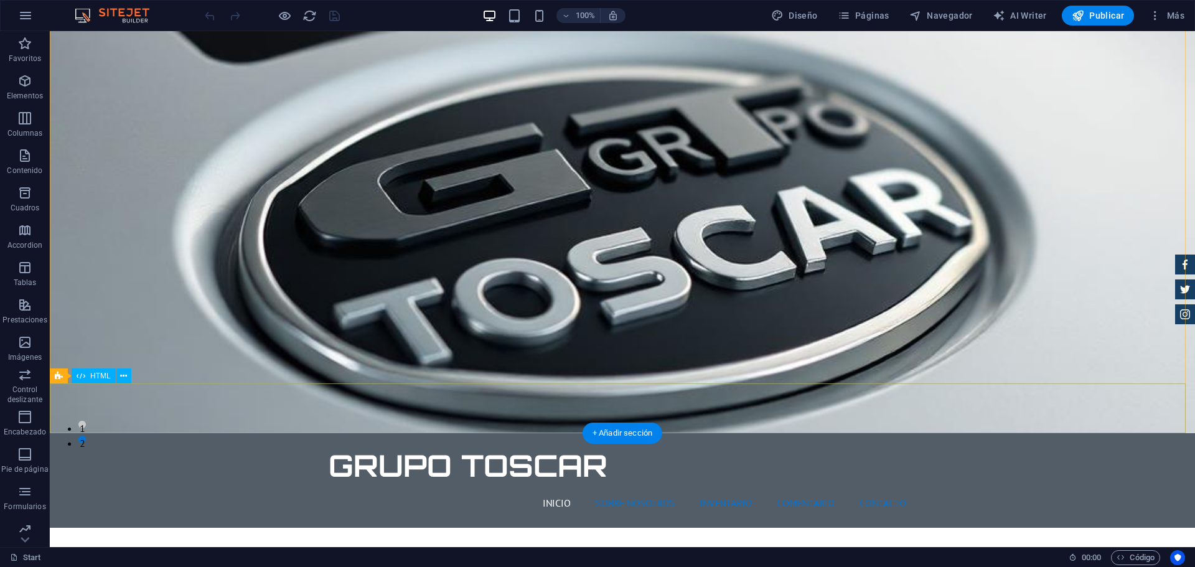
scroll to position [0, 0]
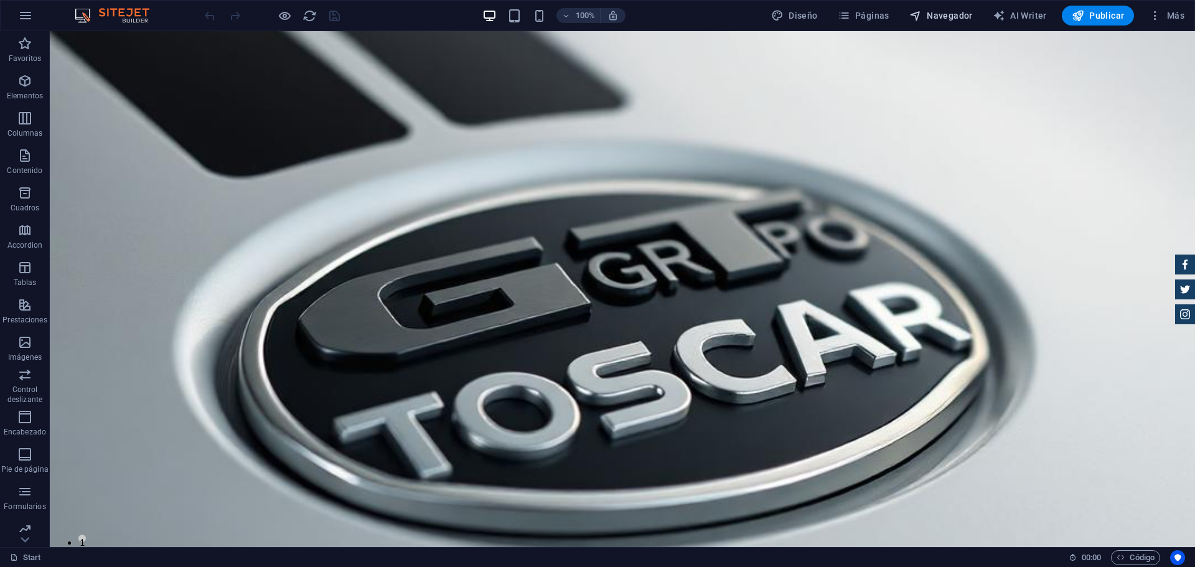
click at [953, 14] on span "Navegador" at bounding box center [940, 15] width 63 height 12
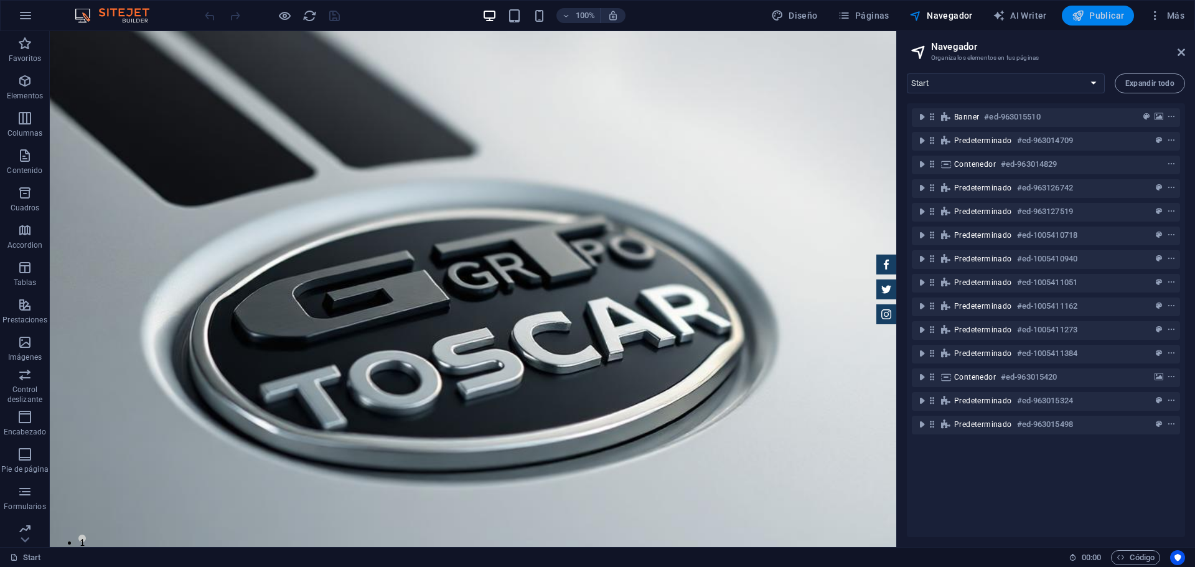
click at [1090, 8] on button "Publicar" at bounding box center [1098, 16] width 73 height 20
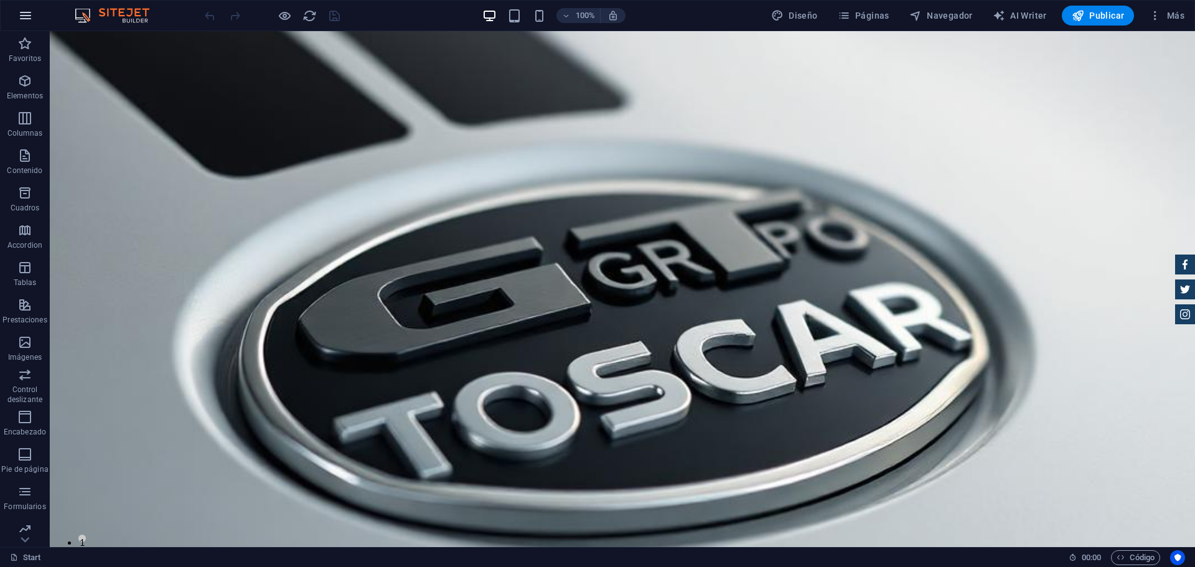
click at [28, 12] on icon "button" at bounding box center [25, 15] width 15 height 15
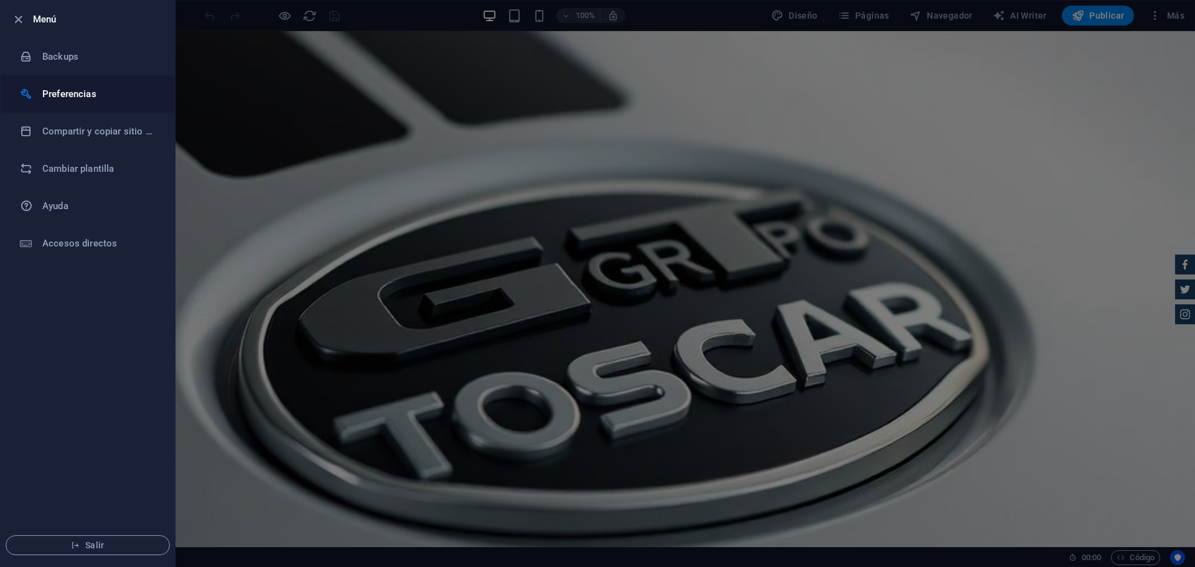
click at [57, 99] on h6 "Preferencias" at bounding box center [99, 93] width 115 height 15
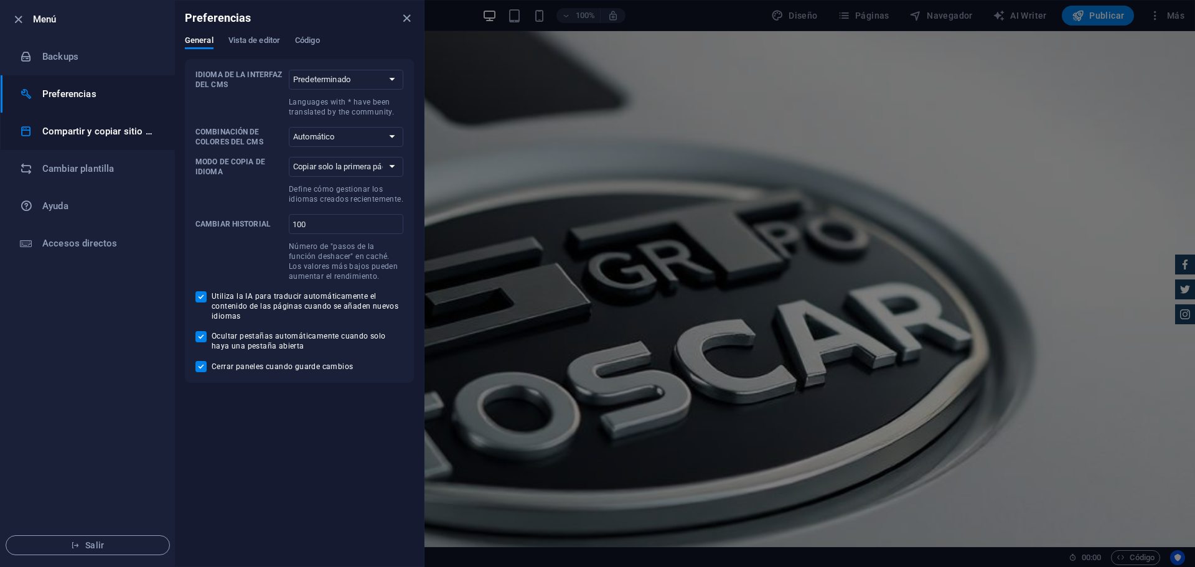
click at [57, 125] on h6 "Compartir y copiar sitio web" at bounding box center [99, 131] width 115 height 15
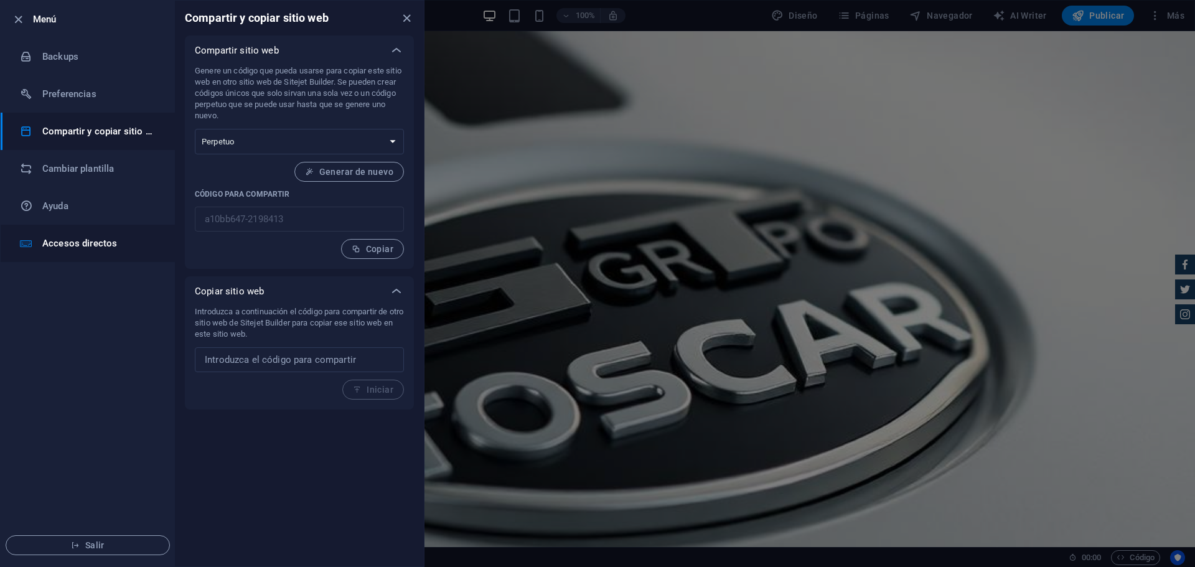
click at [65, 245] on h6 "Accesos directos" at bounding box center [99, 243] width 115 height 15
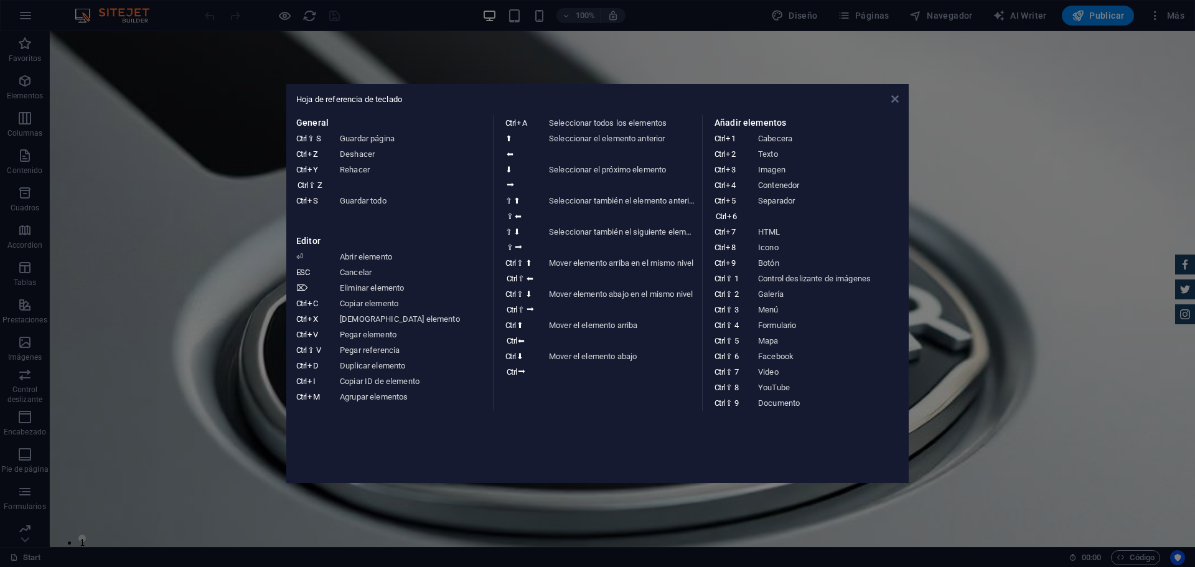
click at [893, 98] on icon at bounding box center [894, 99] width 7 height 10
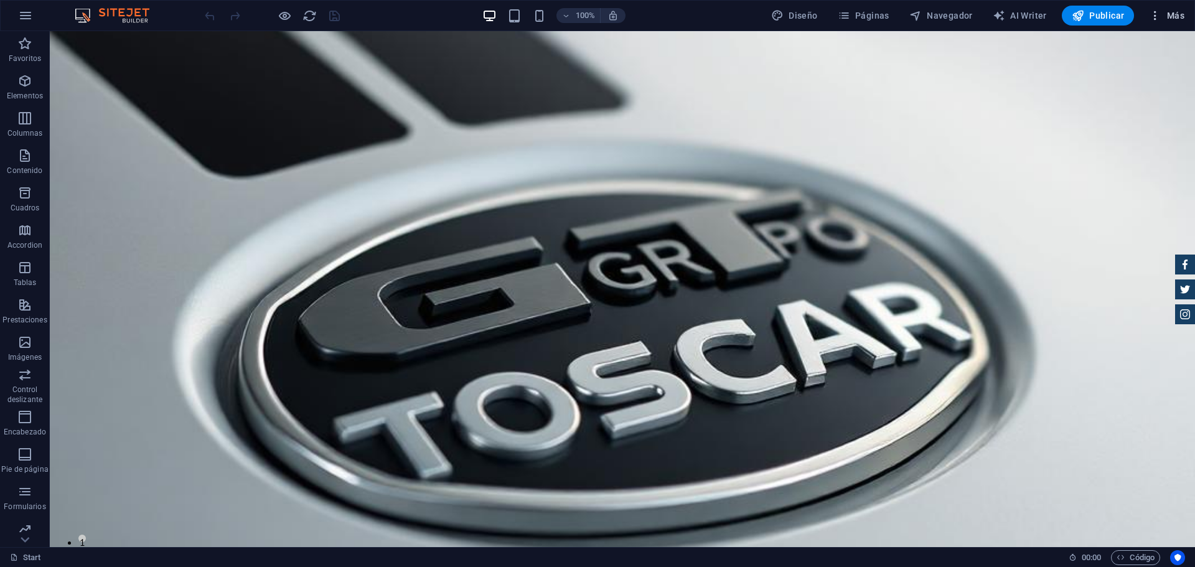
click at [1177, 12] on span "Más" at bounding box center [1166, 15] width 35 height 12
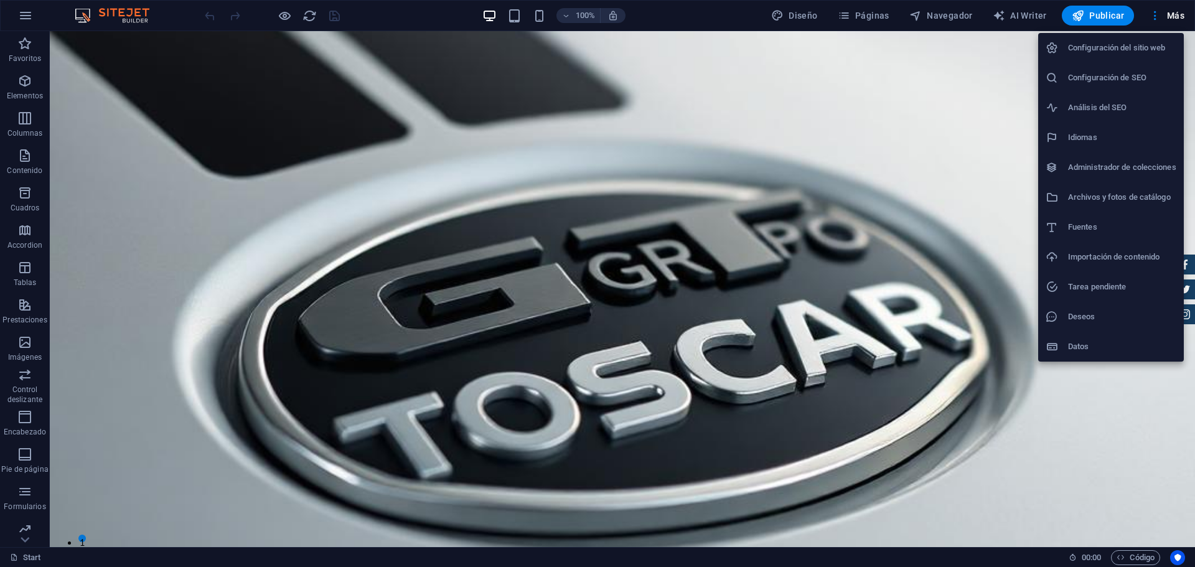
click at [1081, 403] on div at bounding box center [597, 283] width 1195 height 567
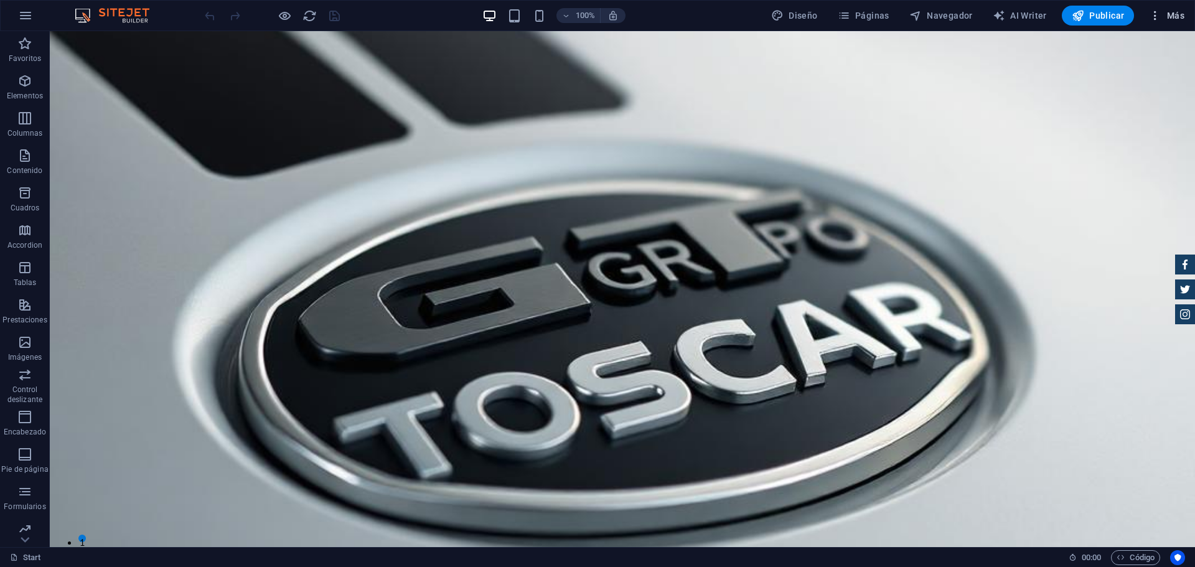
click at [1175, 12] on span "Más" at bounding box center [1166, 15] width 35 height 12
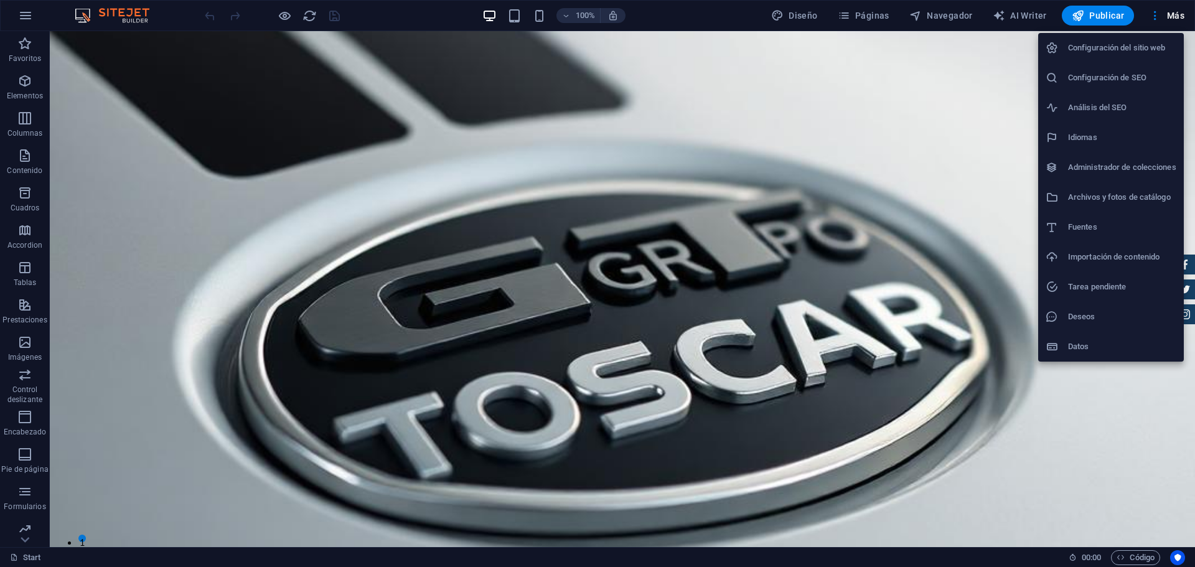
click at [1107, 340] on h6 "Datos" at bounding box center [1122, 346] width 108 height 15
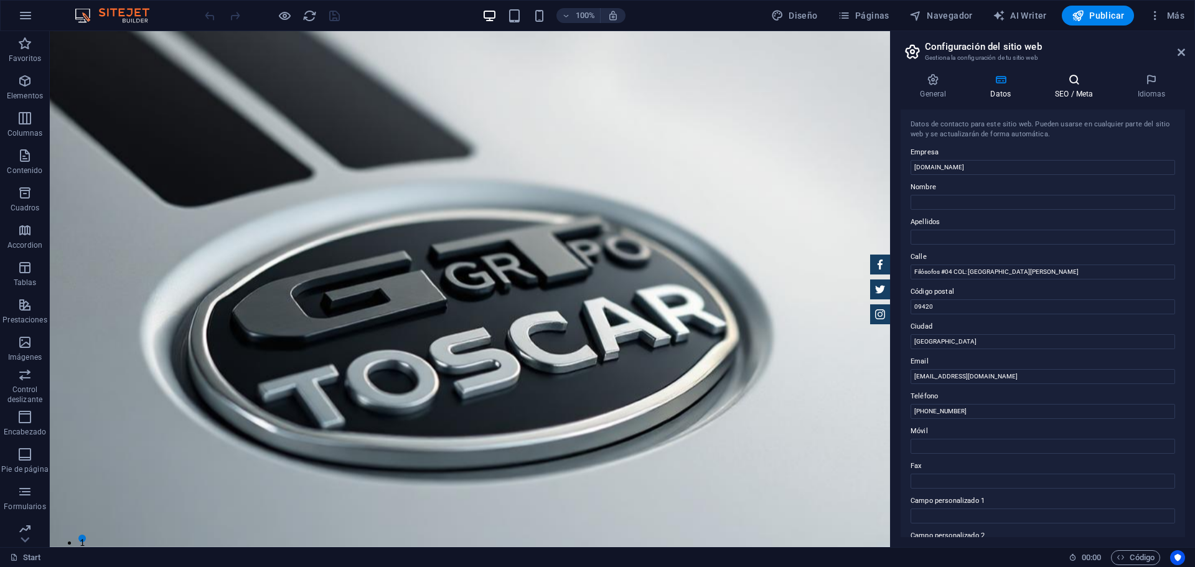
click at [1083, 90] on h4 "SEO / Meta" at bounding box center [1076, 86] width 82 height 26
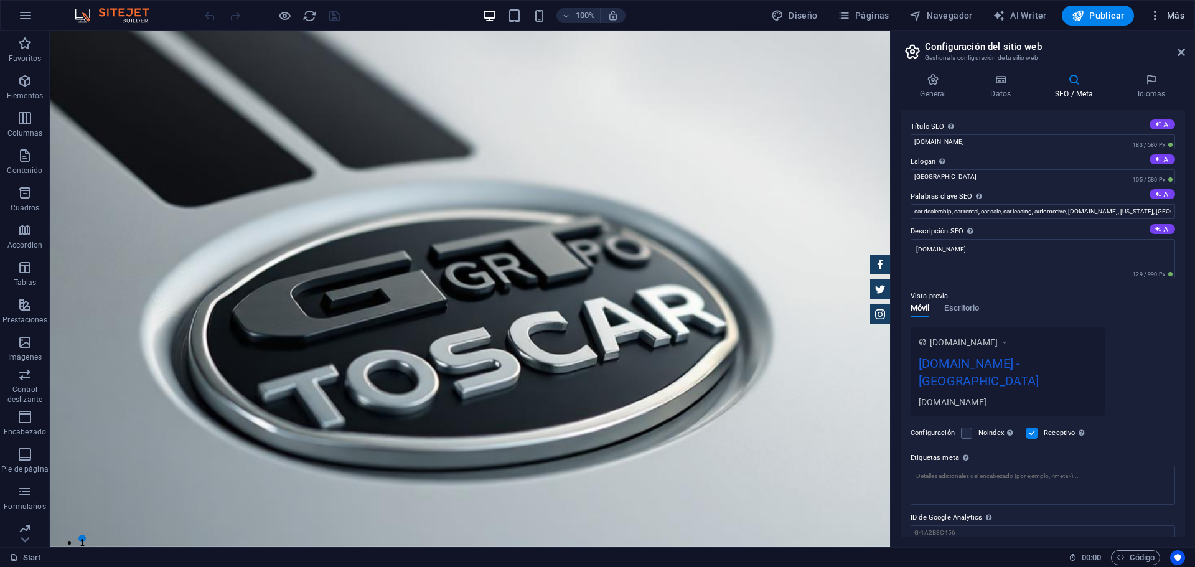
click at [1177, 17] on span "Más" at bounding box center [1166, 15] width 35 height 12
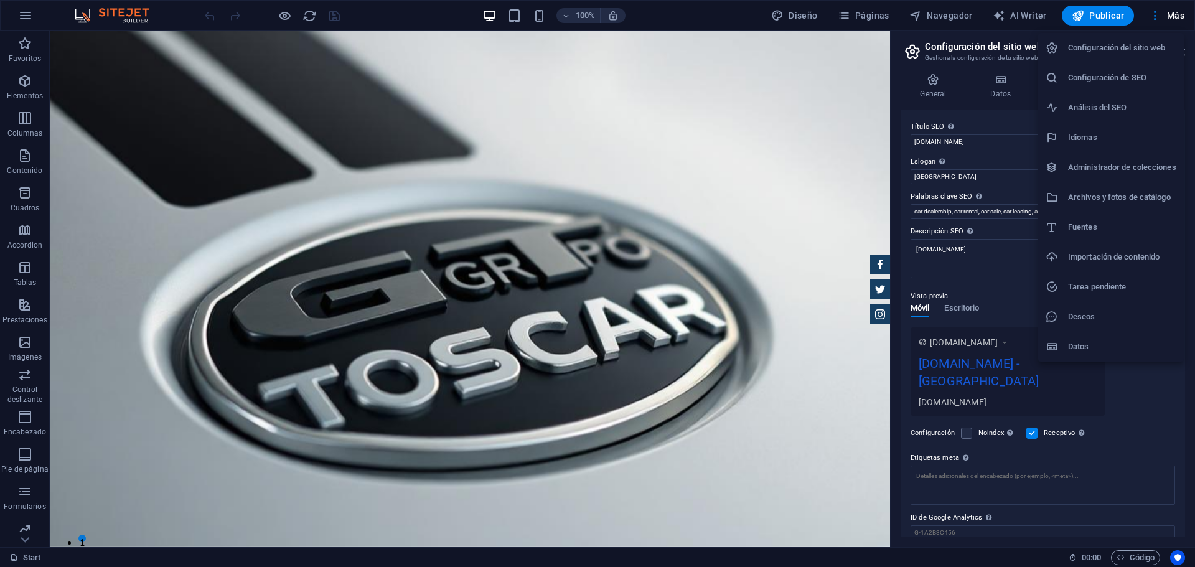
click at [1151, 42] on h6 "Configuración del sitio web" at bounding box center [1122, 47] width 108 height 15
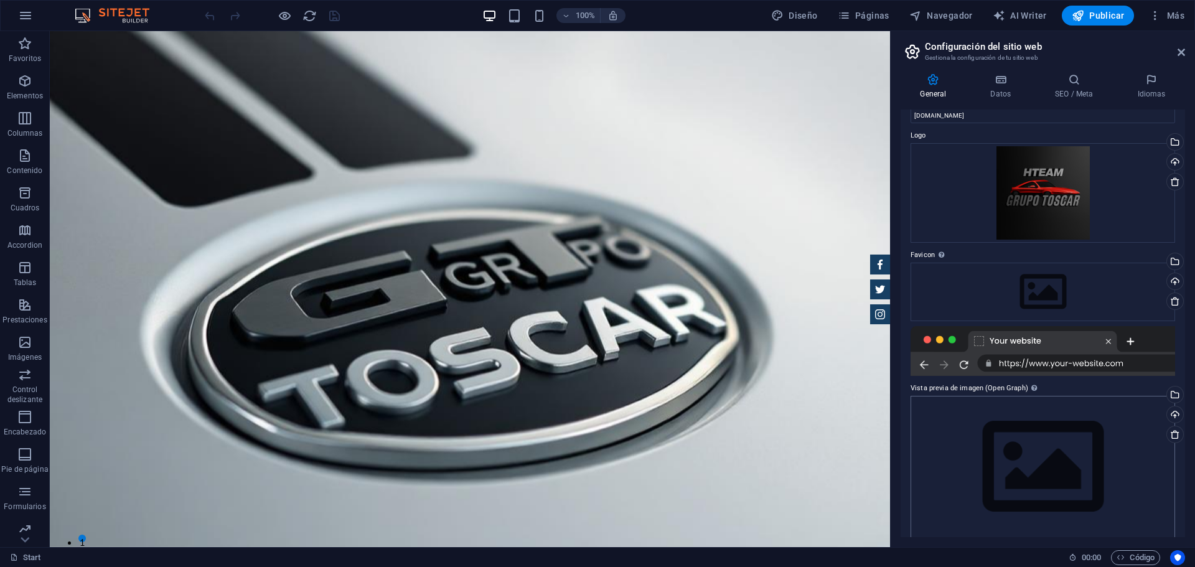
scroll to position [37, 0]
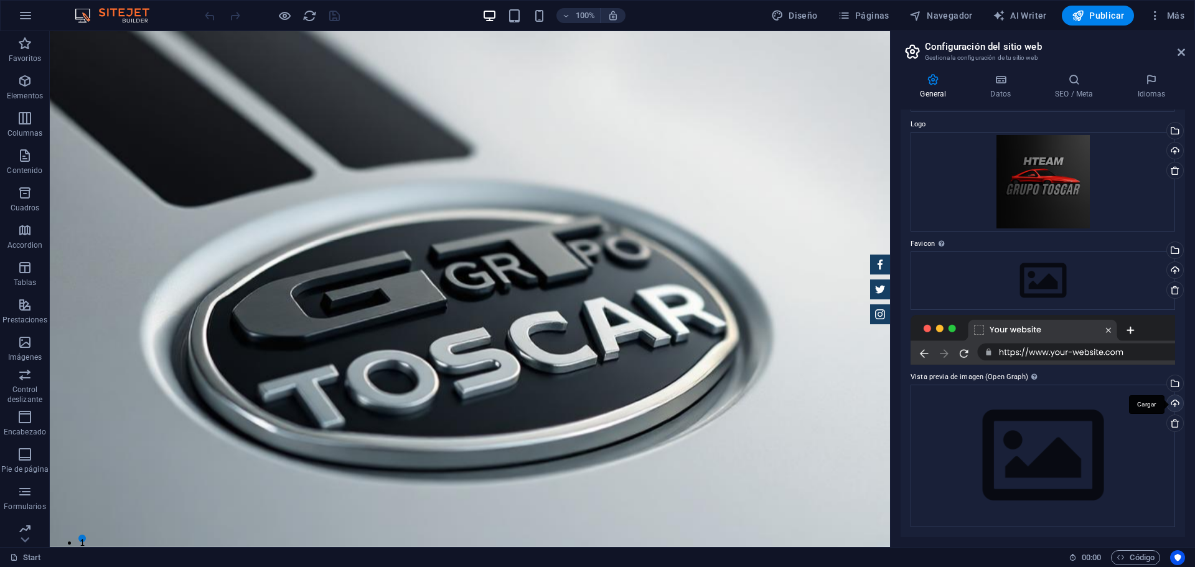
click at [1172, 403] on div "Cargar" at bounding box center [1173, 404] width 19 height 19
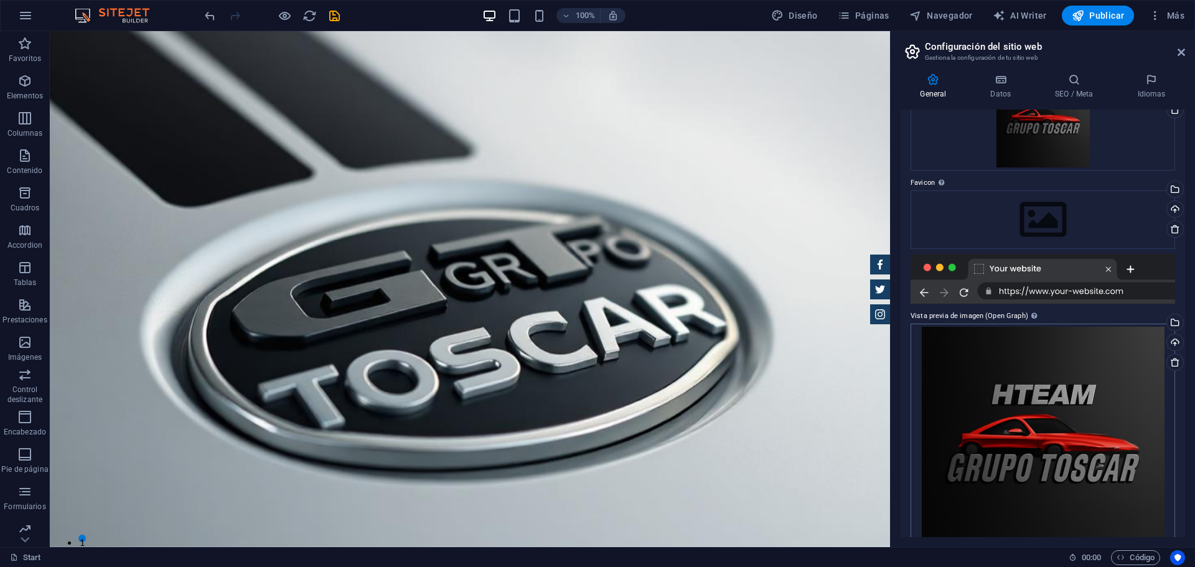
scroll to position [82, 0]
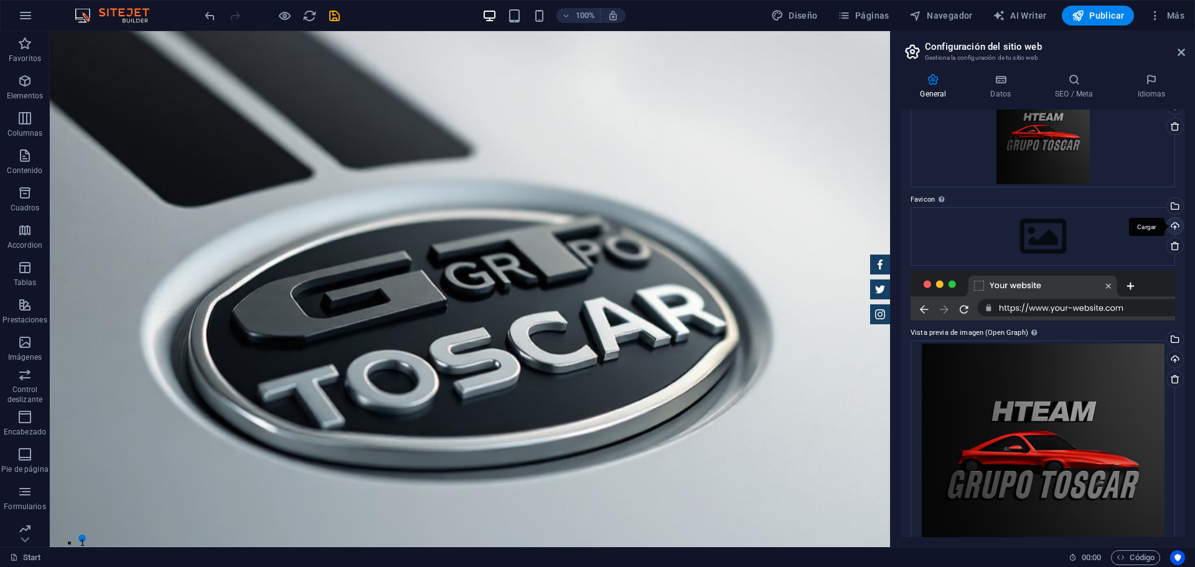
click at [1174, 222] on div "Cargar" at bounding box center [1173, 227] width 19 height 19
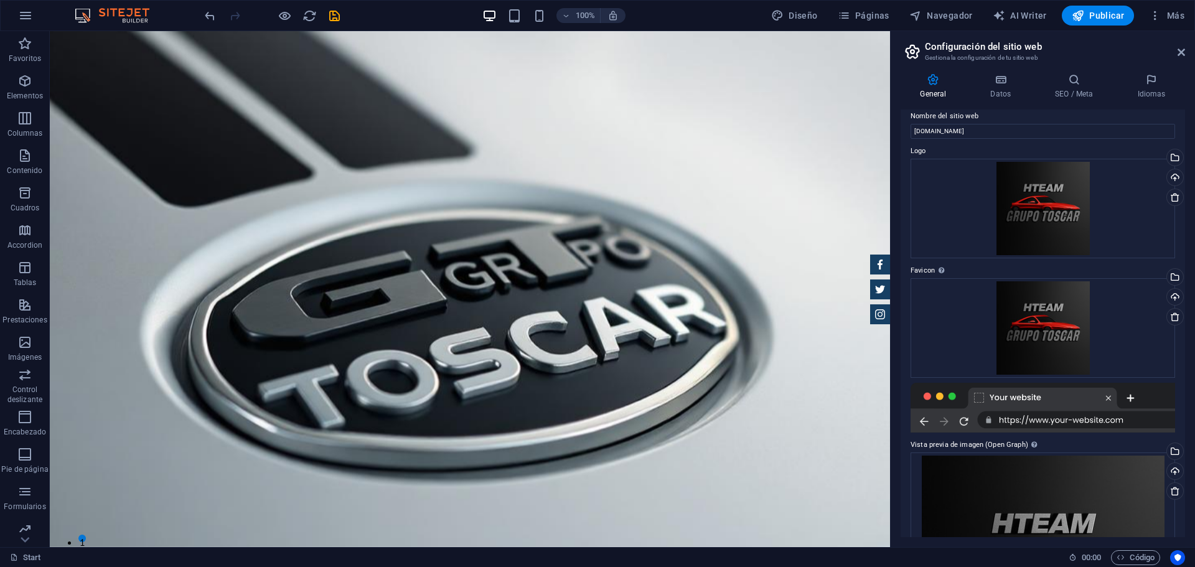
scroll to position [0, 0]
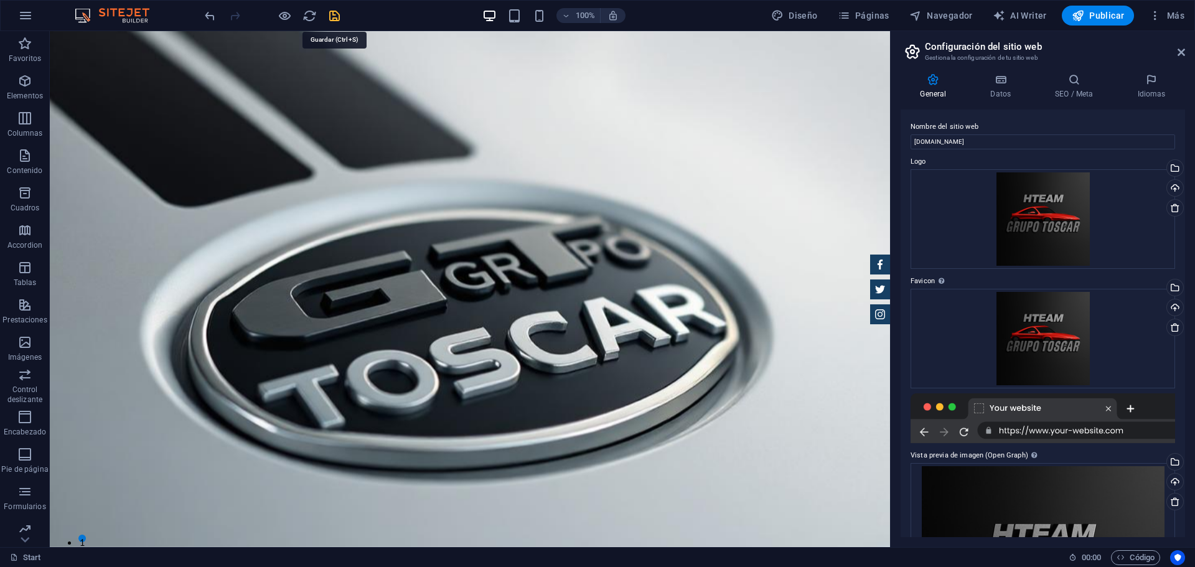
click at [333, 19] on icon "save" at bounding box center [334, 16] width 14 height 14
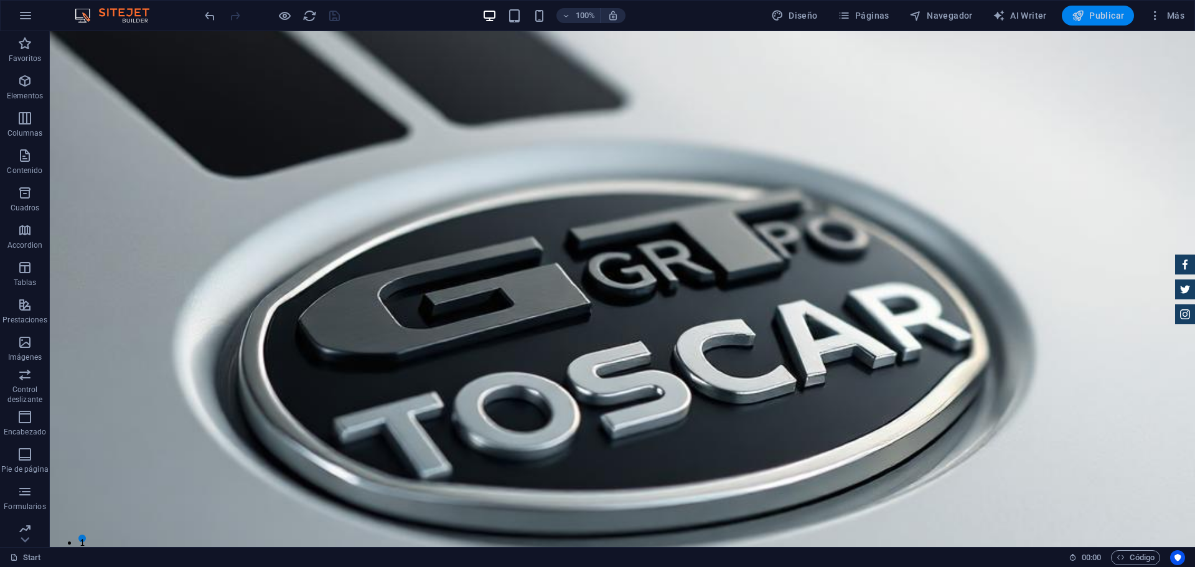
drag, startPoint x: 1100, startPoint y: 13, endPoint x: 1049, endPoint y: 6, distance: 51.6
click at [1100, 13] on span "Publicar" at bounding box center [1098, 15] width 53 height 12
click at [1167, 13] on span "Más" at bounding box center [1166, 15] width 35 height 12
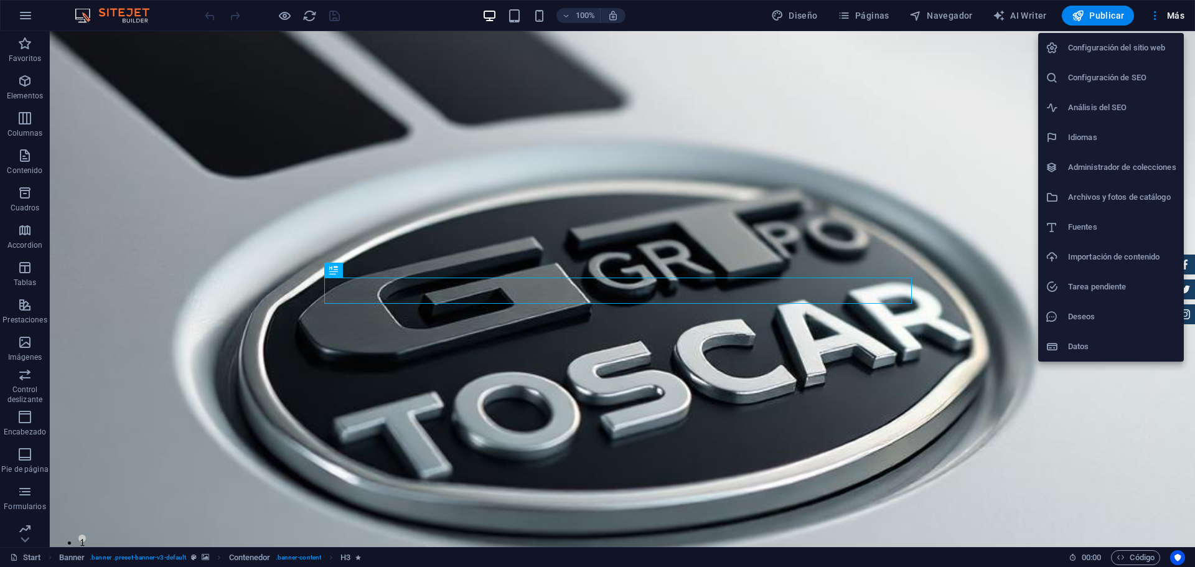
click at [1113, 349] on h6 "Datos" at bounding box center [1122, 346] width 108 height 15
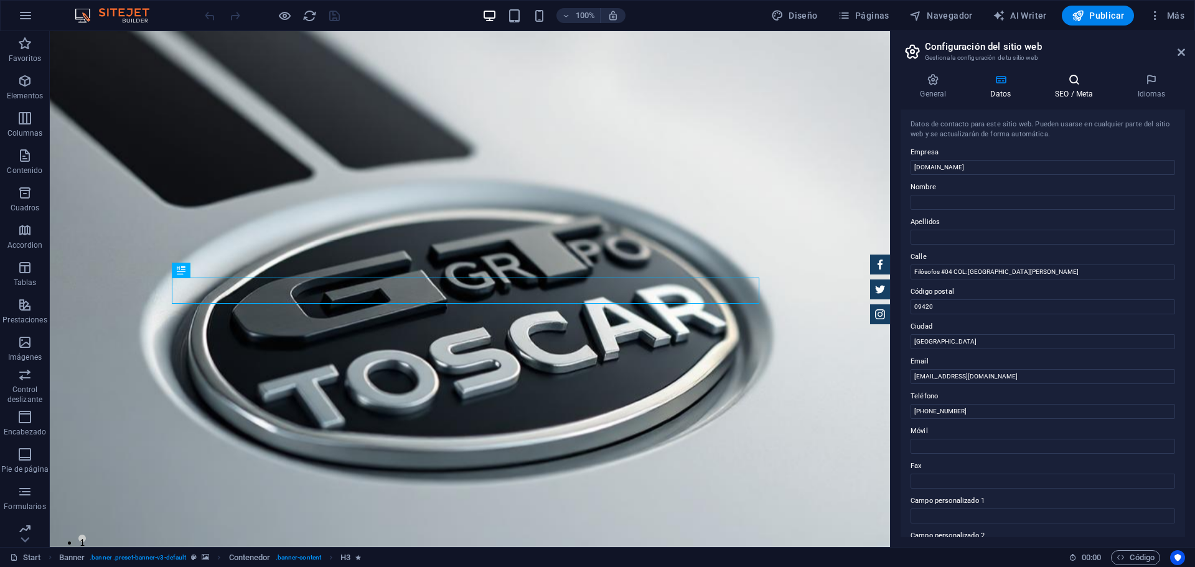
click at [1070, 80] on icon at bounding box center [1073, 79] width 77 height 12
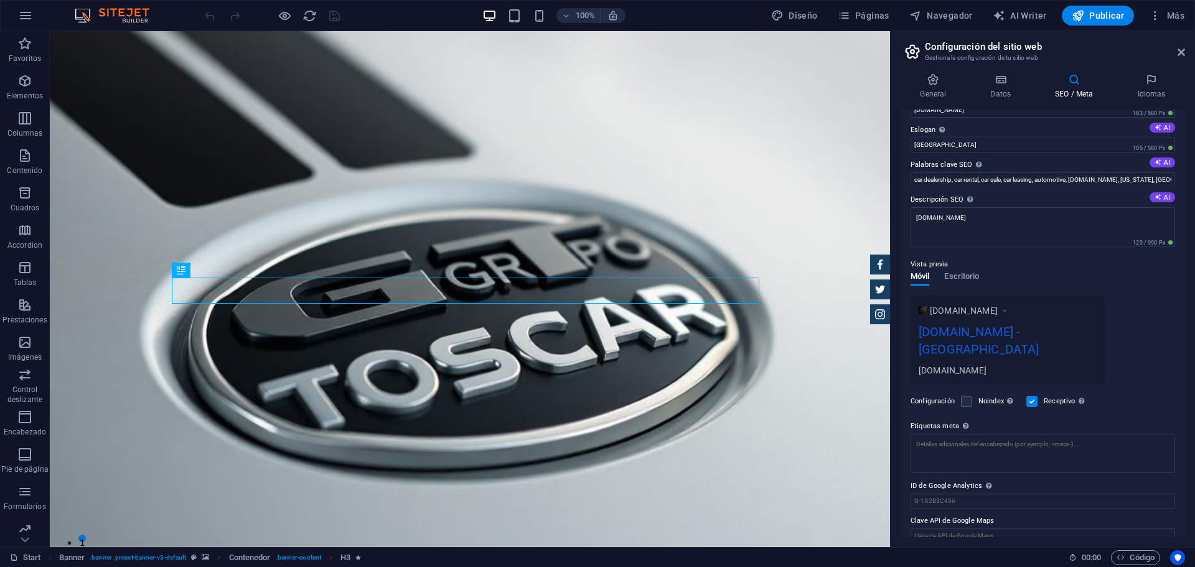
scroll to position [48, 0]
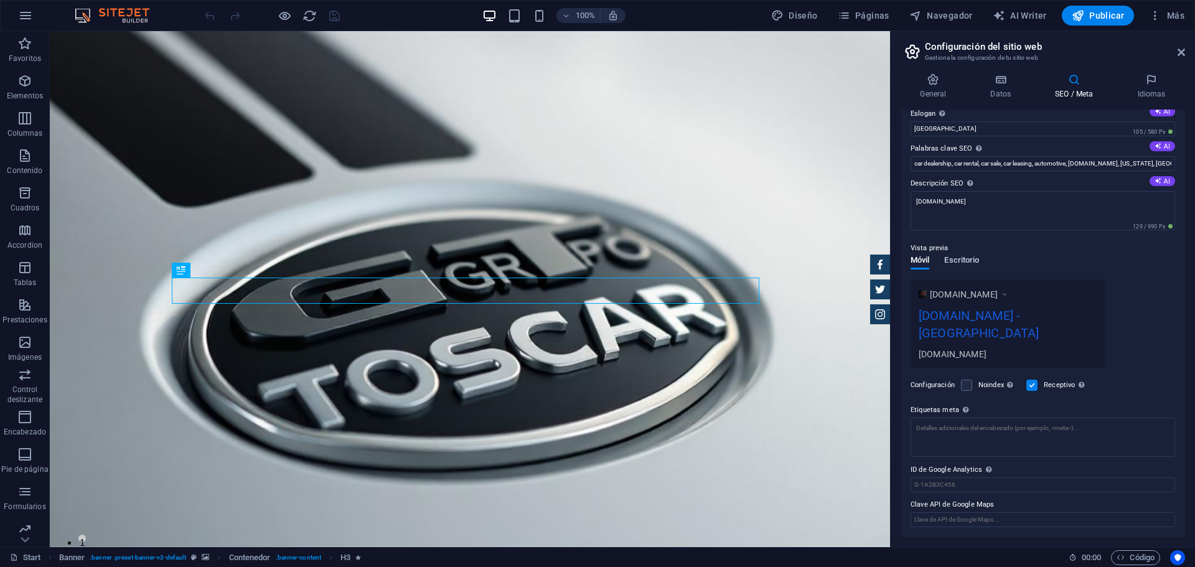
click at [966, 256] on span "Escritorio" at bounding box center [961, 261] width 35 height 17
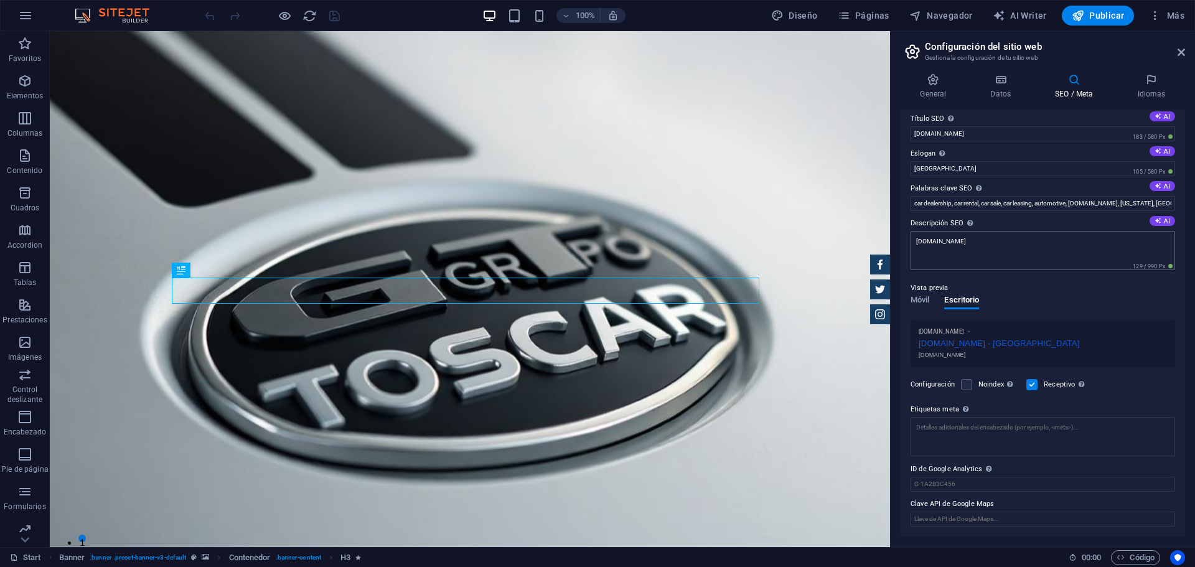
scroll to position [0, 0]
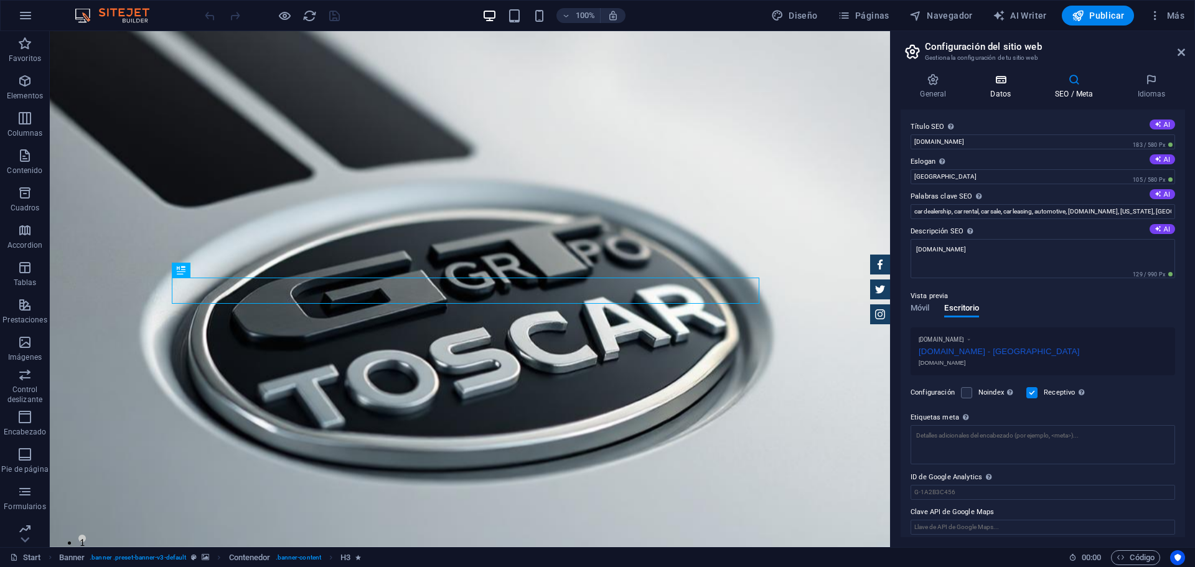
click at [999, 82] on icon at bounding box center [1001, 79] width 60 height 12
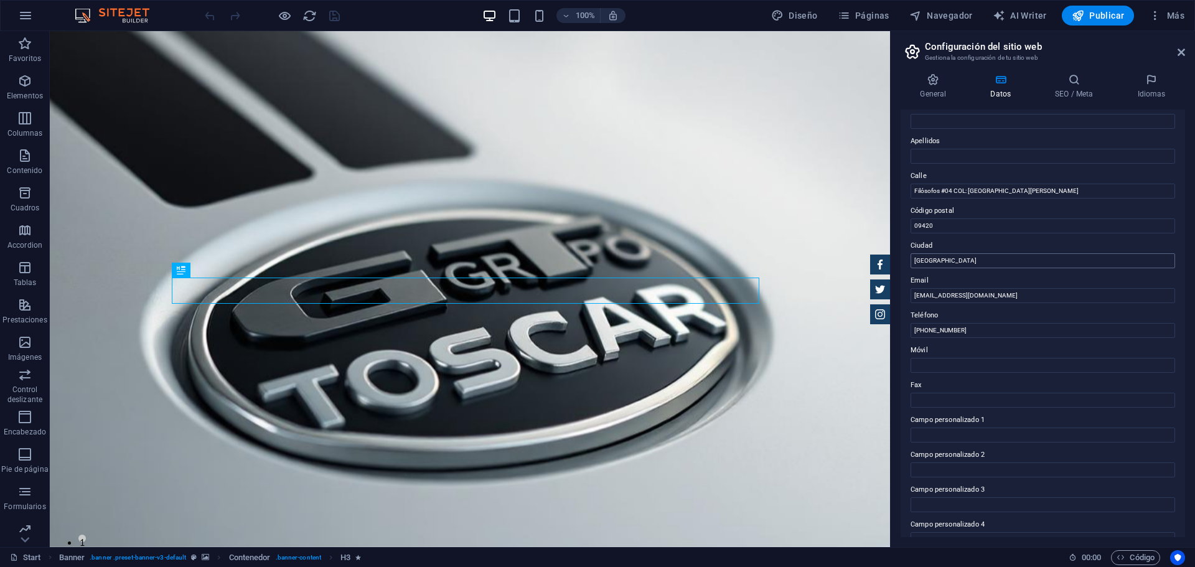
scroll to position [171, 0]
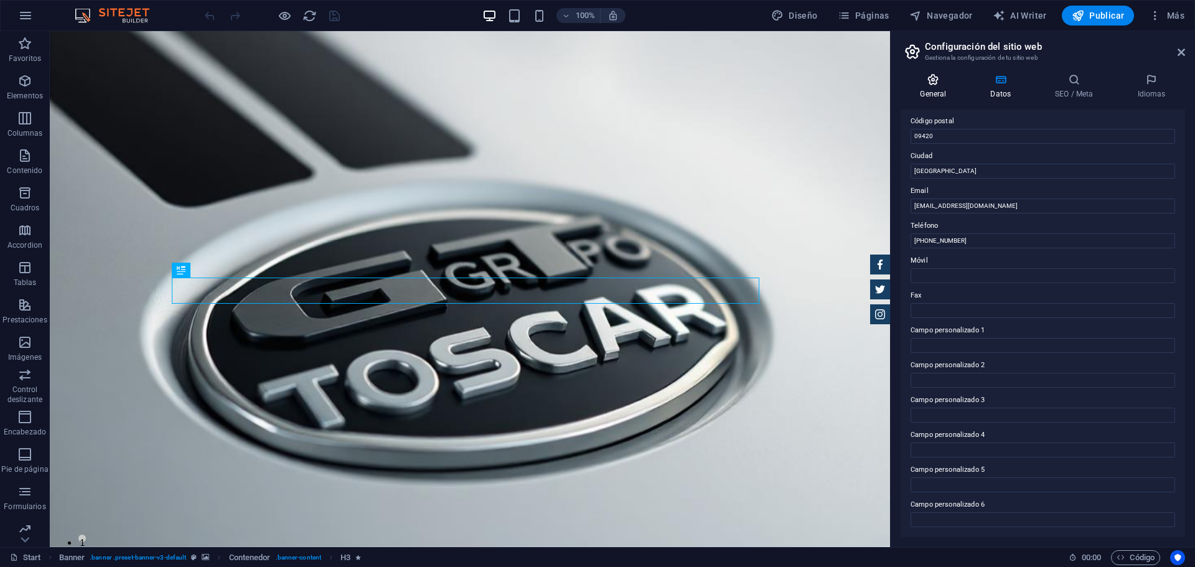
click at [933, 95] on h4 "General" at bounding box center [935, 86] width 70 height 26
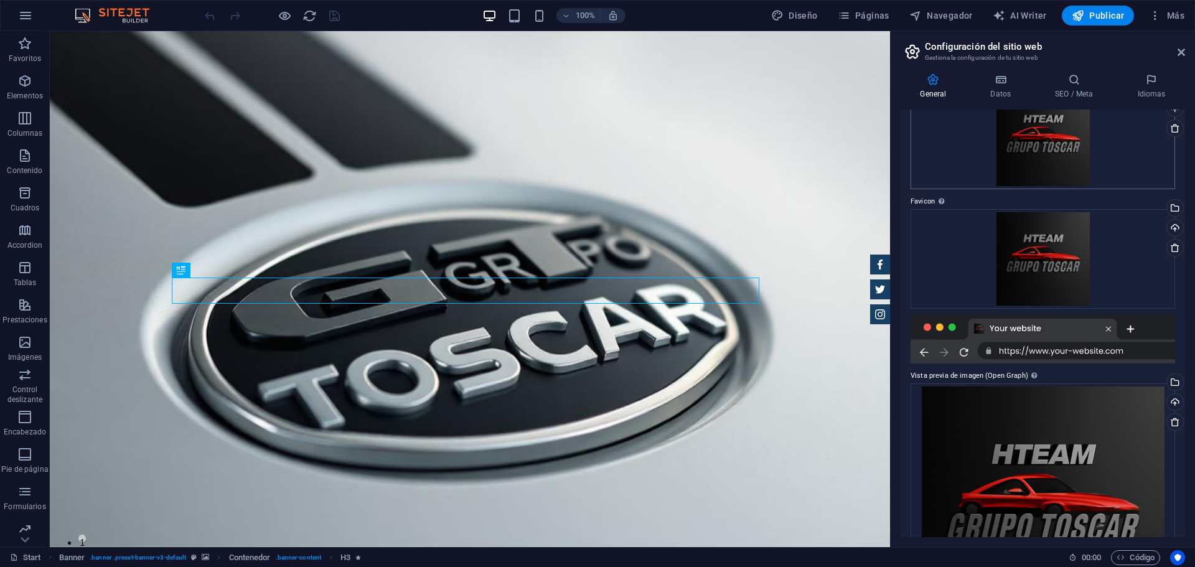
scroll to position [0, 0]
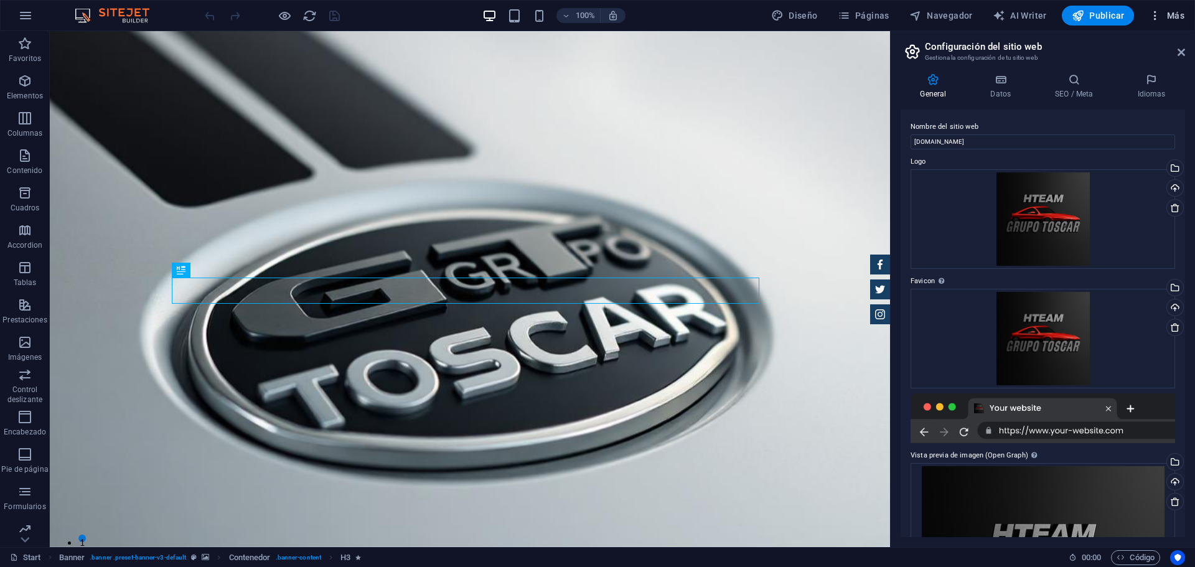
click at [1167, 14] on span "Más" at bounding box center [1166, 15] width 35 height 12
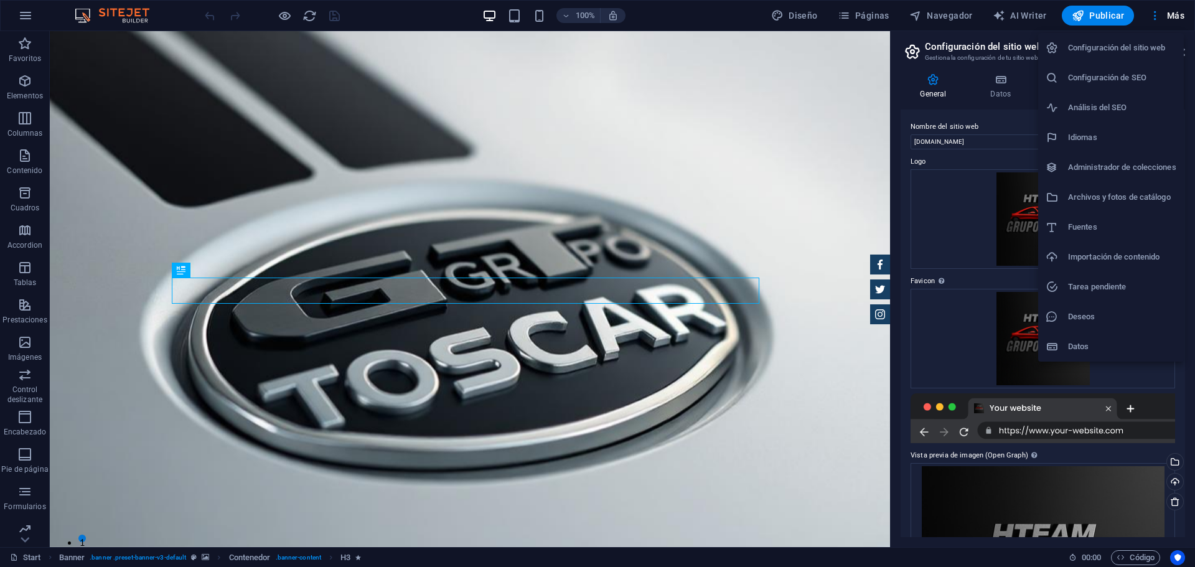
click at [1144, 77] on h6 "Configuración de SEO" at bounding box center [1122, 77] width 108 height 15
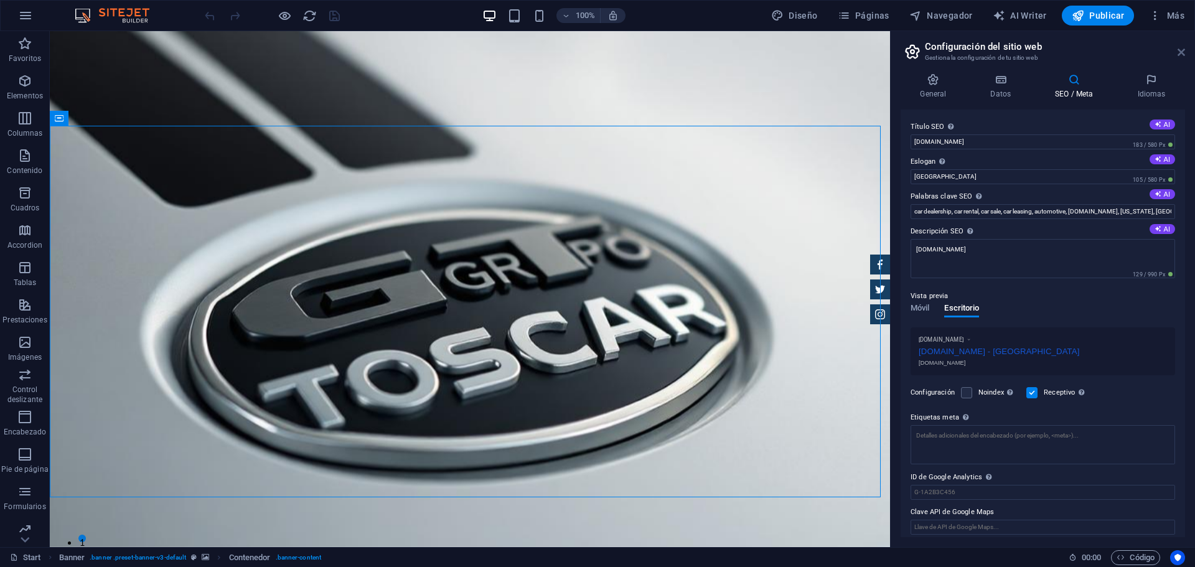
click at [1179, 49] on icon at bounding box center [1180, 52] width 7 height 10
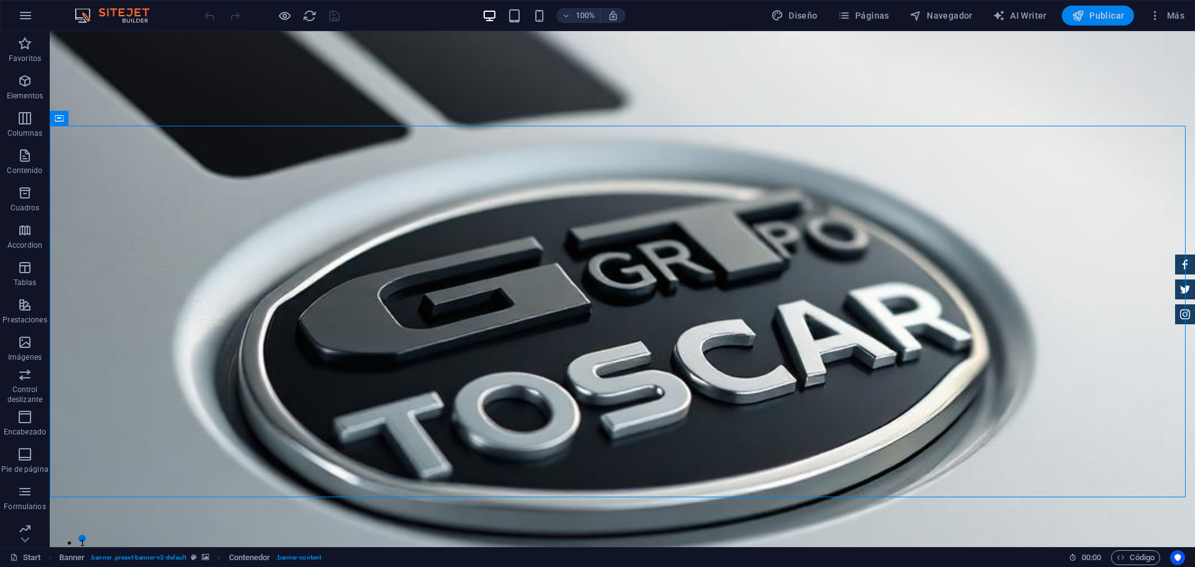
click at [1086, 7] on button "Publicar" at bounding box center [1098, 16] width 73 height 20
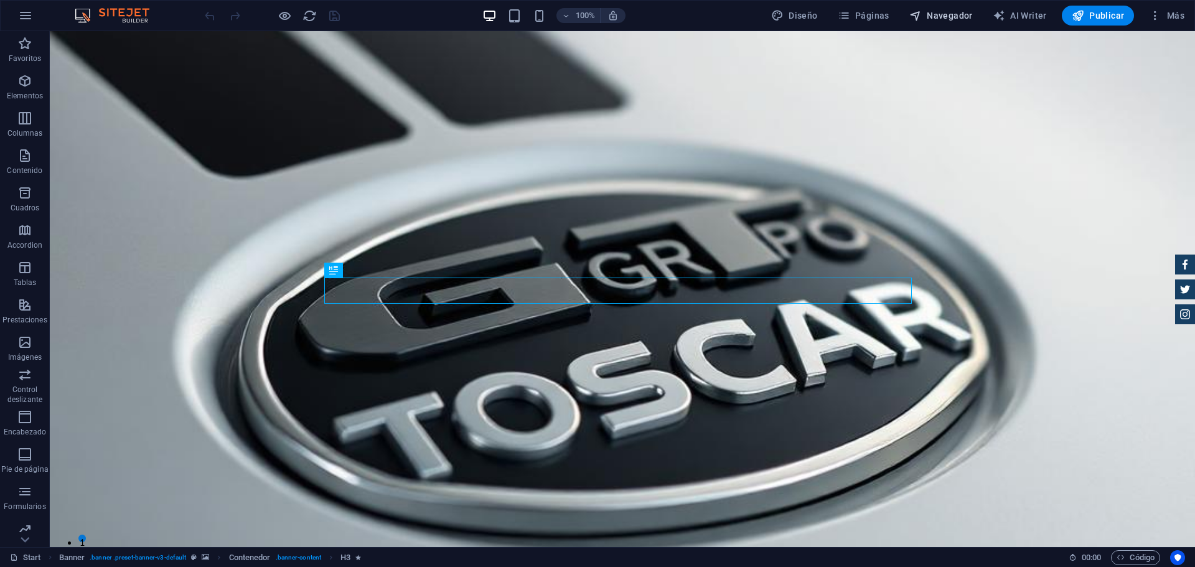
click at [966, 15] on span "Navegador" at bounding box center [940, 15] width 63 height 12
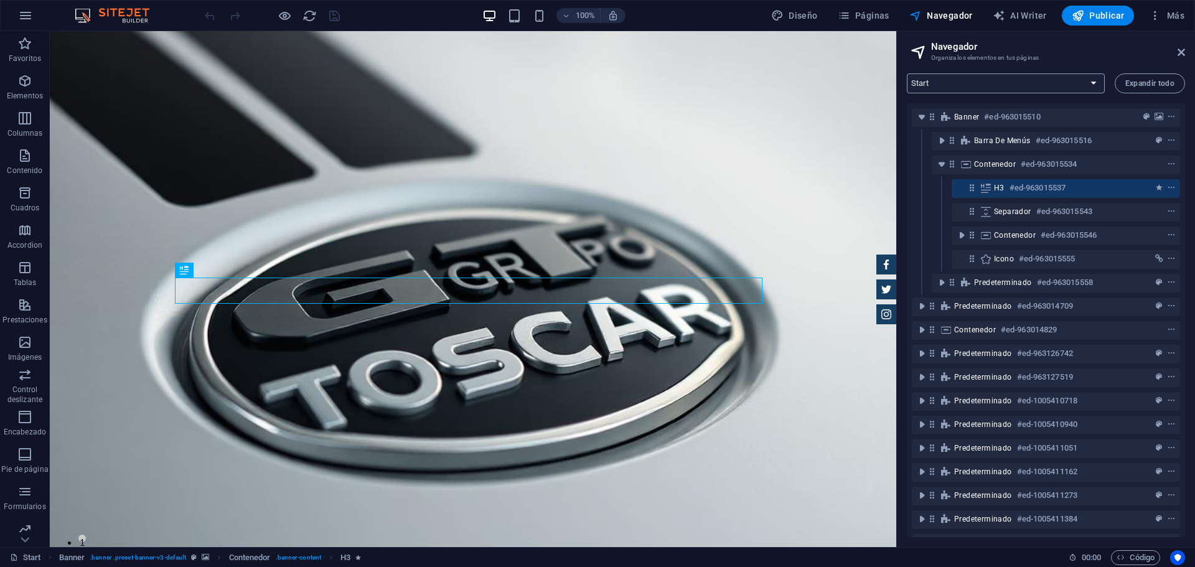
click at [1086, 81] on select "Start Subpage Legal Notice Privacy" at bounding box center [1006, 83] width 198 height 20
click at [1167, 12] on span "Más" at bounding box center [1166, 15] width 35 height 12
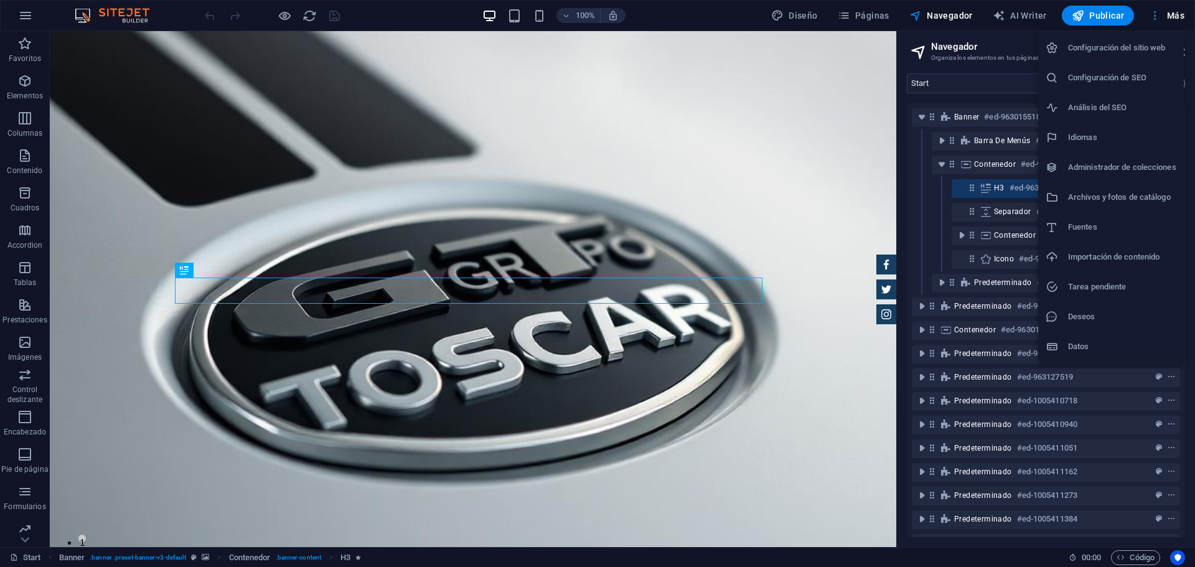
click at [1117, 103] on h6 "Análisis del SEO" at bounding box center [1122, 107] width 108 height 15
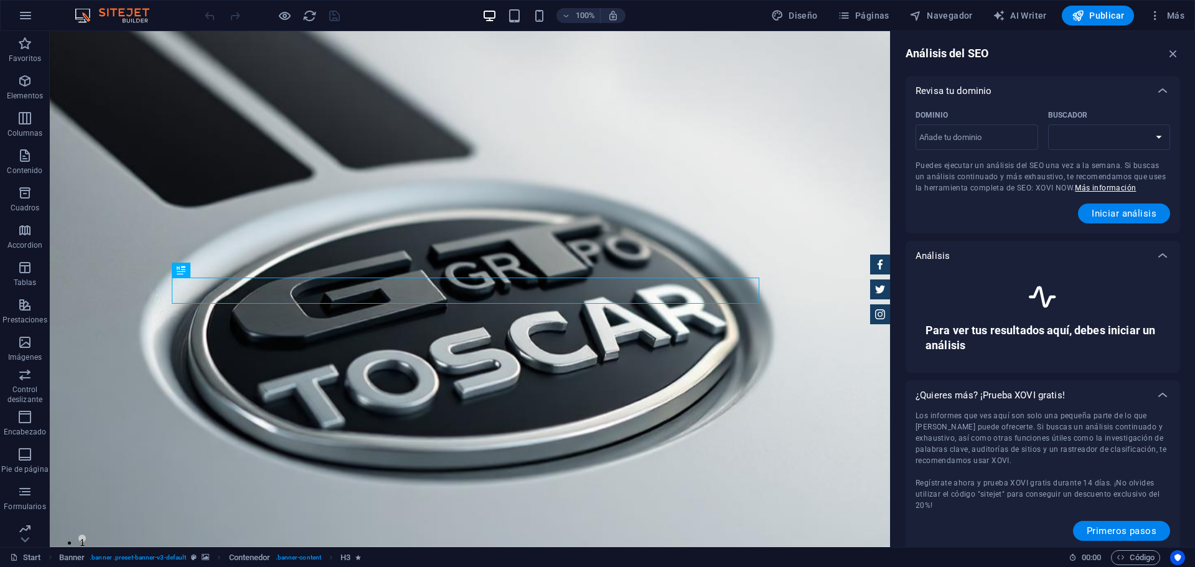
select select "[DOMAIN_NAME]"
click at [1020, 135] on input "Dominio ​" at bounding box center [976, 138] width 123 height 20
click at [996, 139] on input "[DOMAIN_NAME]" at bounding box center [976, 138] width 123 height 20
type input "[DOMAIN_NAME]"
click at [1142, 210] on span "Iniciar análisis" at bounding box center [1123, 213] width 65 height 10
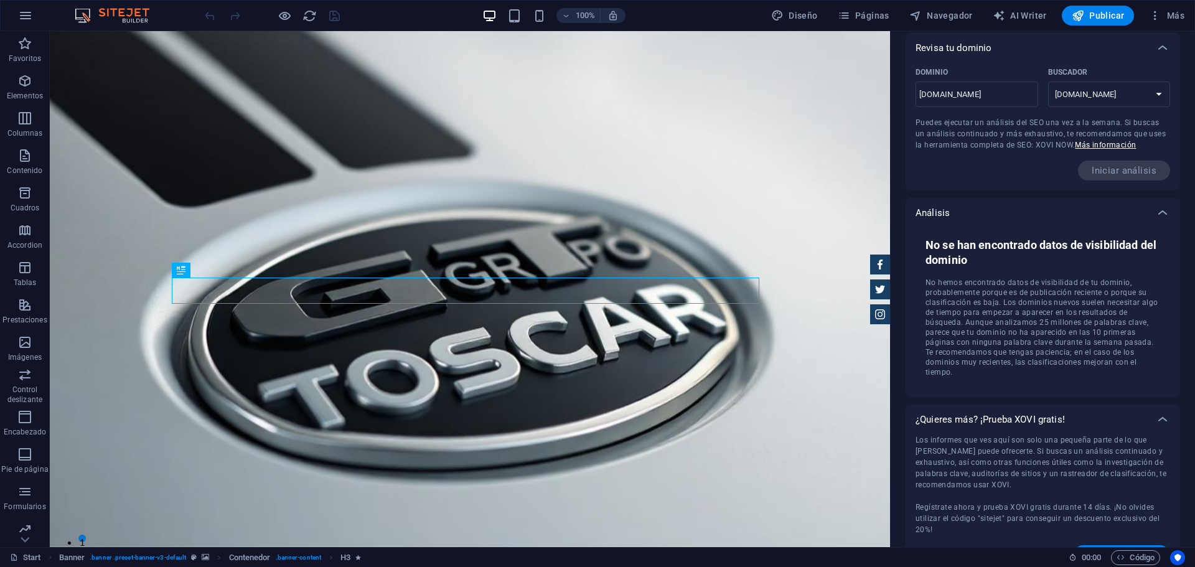
scroll to position [61, 0]
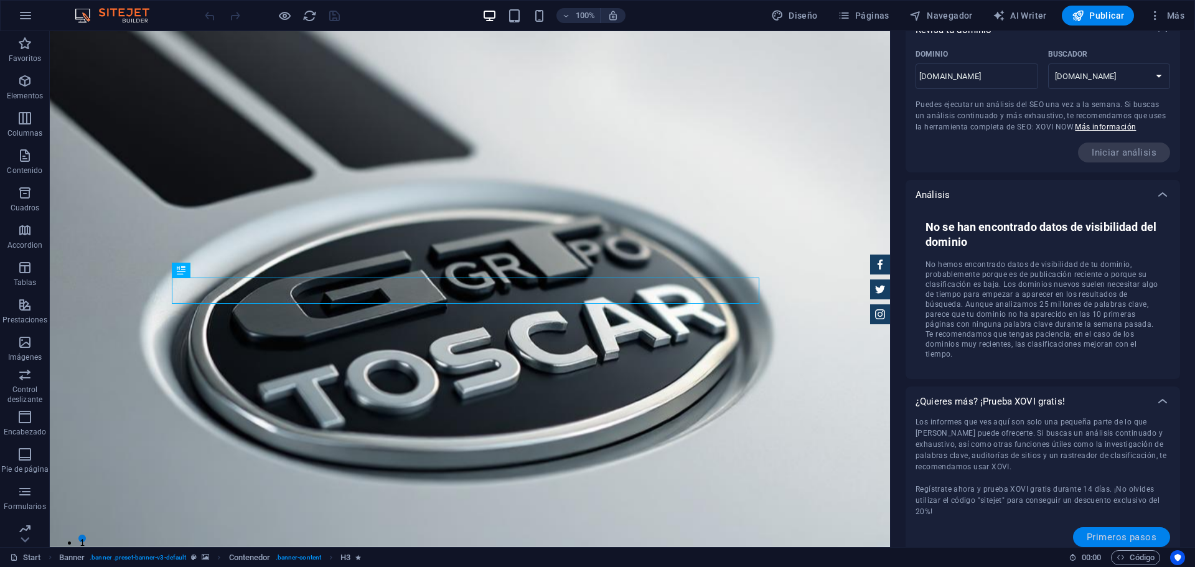
click at [1099, 532] on span "Primeros pasos" at bounding box center [1121, 537] width 70 height 10
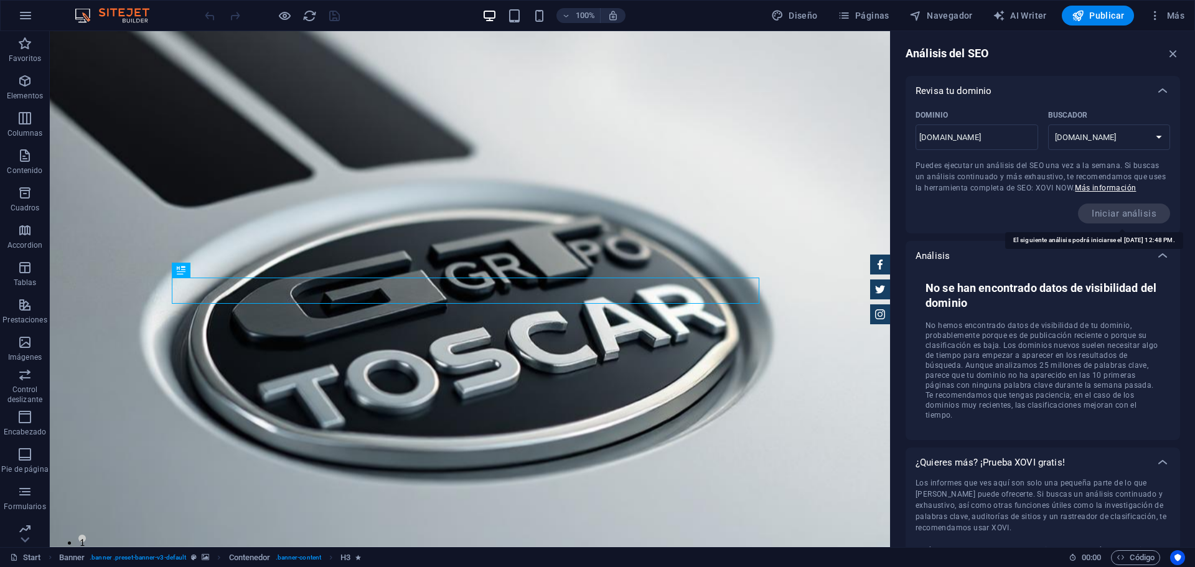
click at [1110, 212] on span "Iniciar análisis" at bounding box center [1124, 213] width 92 height 20
click at [1117, 143] on select "[DOMAIN_NAME] [DOMAIN_NAME] [DOMAIN_NAME] [DOMAIN_NAME] [DOMAIN_NAME] [DOMAIN_N…" at bounding box center [1109, 137] width 123 height 26
click at [1172, 54] on icon "button" at bounding box center [1173, 54] width 14 height 14
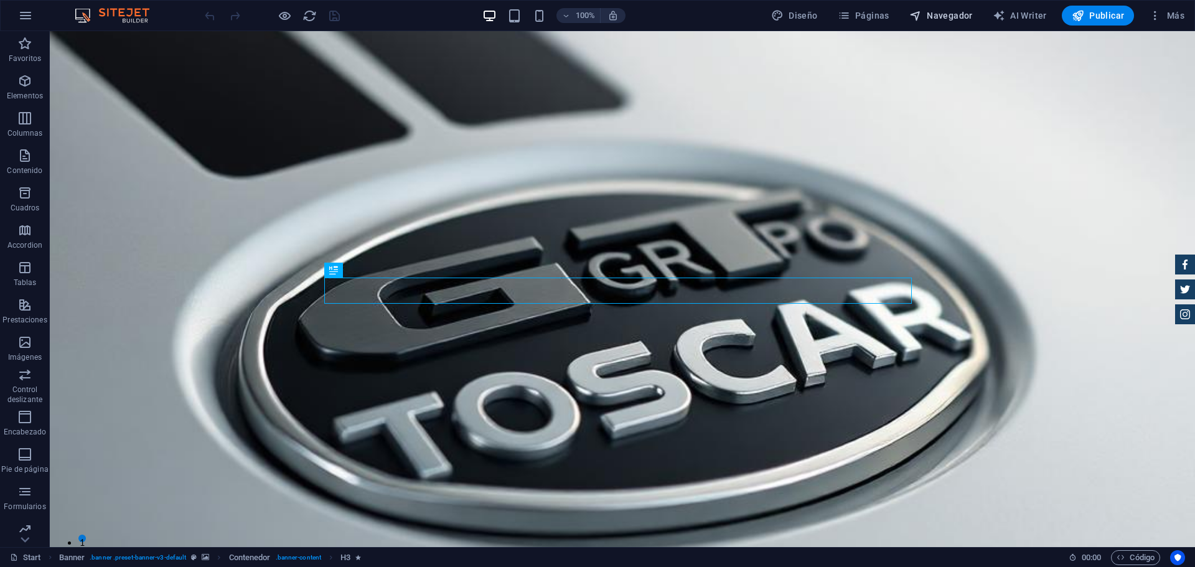
click at [938, 12] on span "Navegador" at bounding box center [940, 15] width 63 height 12
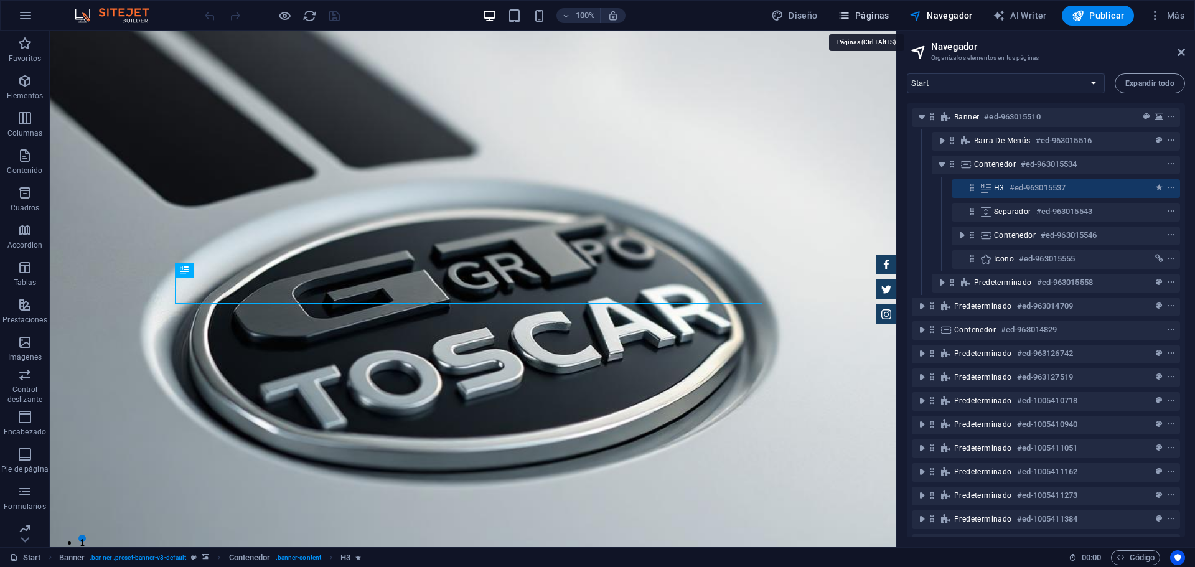
click at [862, 9] on button "Páginas" at bounding box center [864, 16] width 62 height 20
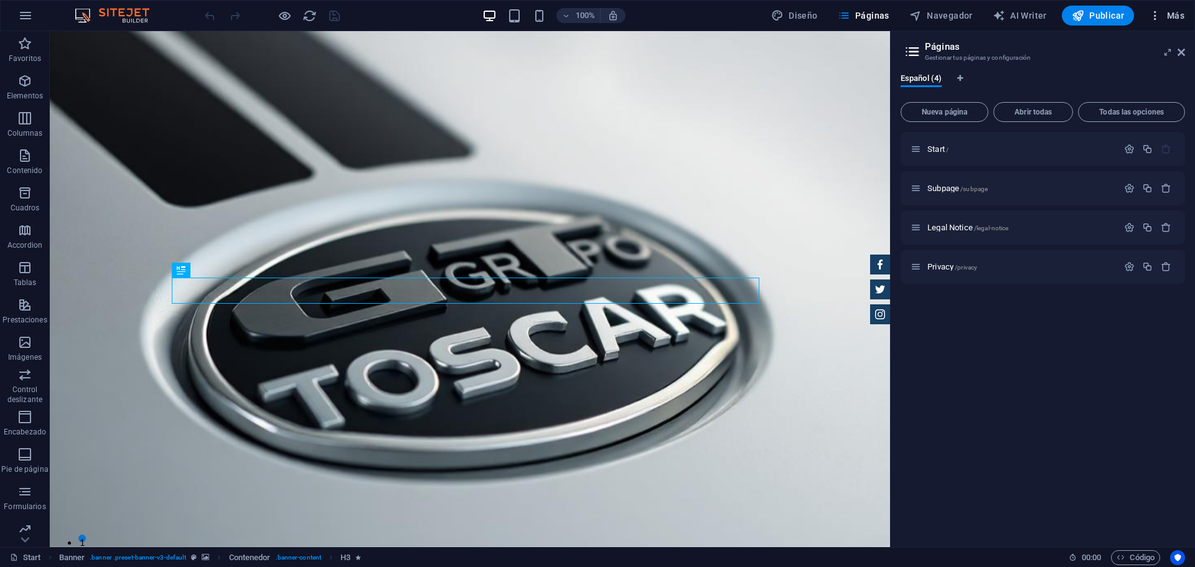
click at [1172, 19] on span "Más" at bounding box center [1166, 15] width 35 height 12
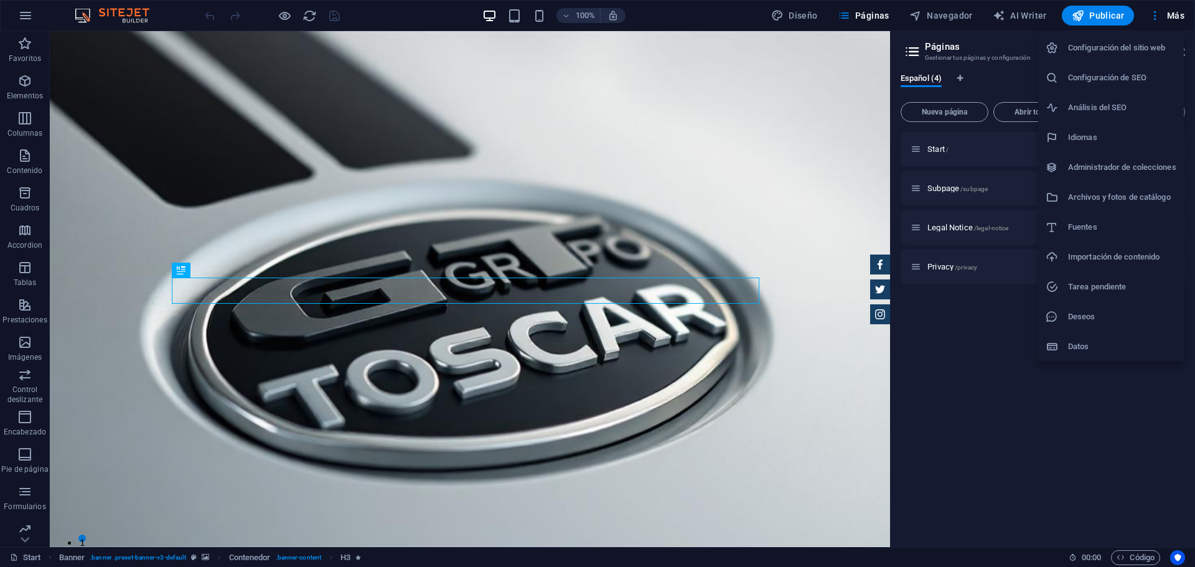
click at [1129, 107] on h6 "Análisis del SEO" at bounding box center [1122, 107] width 108 height 15
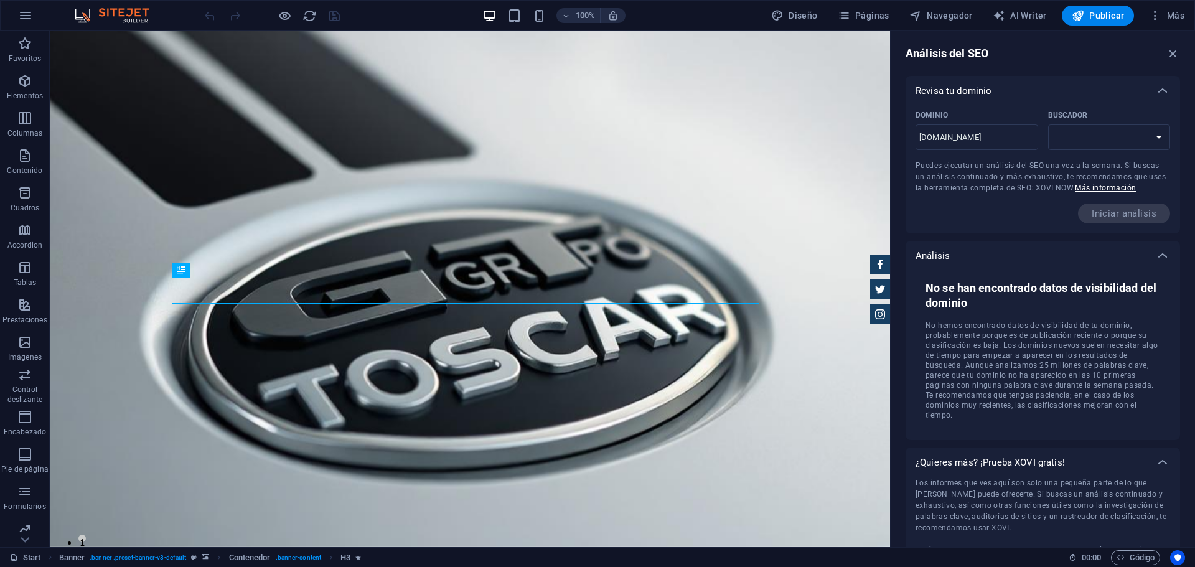
select select "[DOMAIN_NAME]"
click at [1172, 54] on icon "button" at bounding box center [1173, 54] width 14 height 14
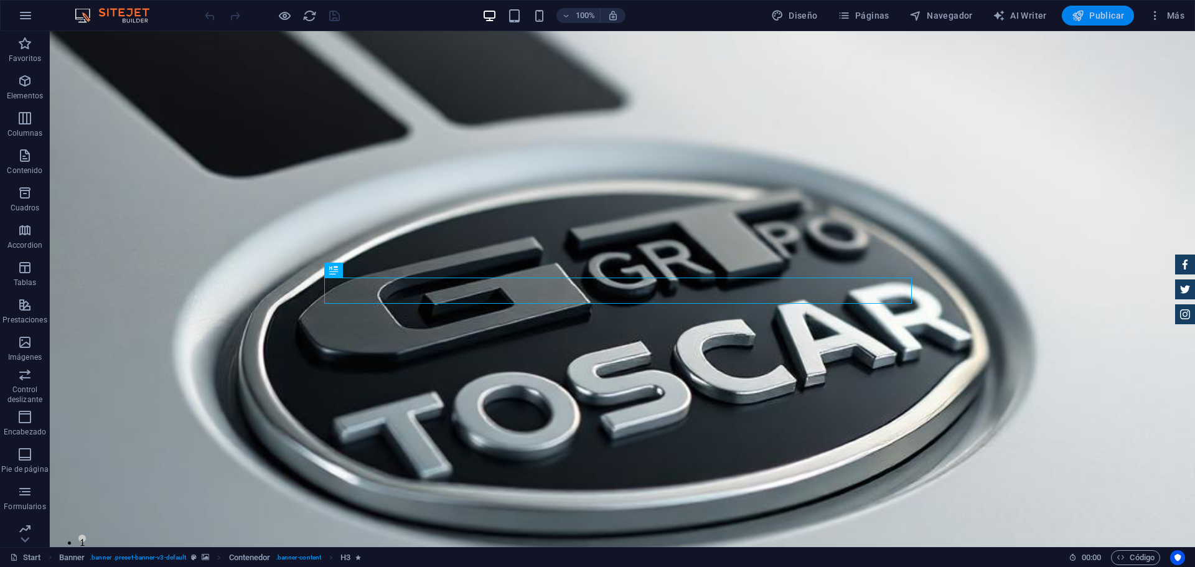
click at [1101, 12] on span "Publicar" at bounding box center [1098, 15] width 53 height 12
